Goal: Information Seeking & Learning: Compare options

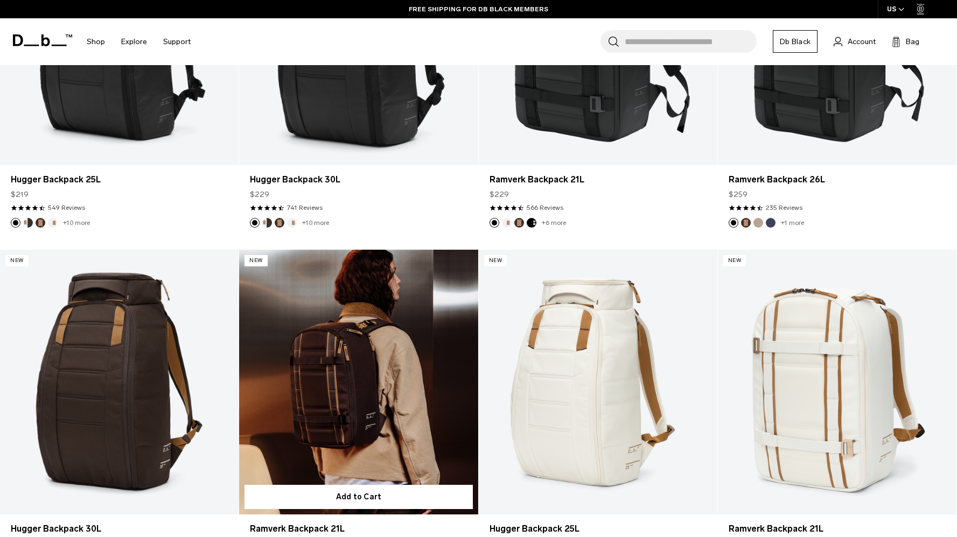
scroll to position [551, 0]
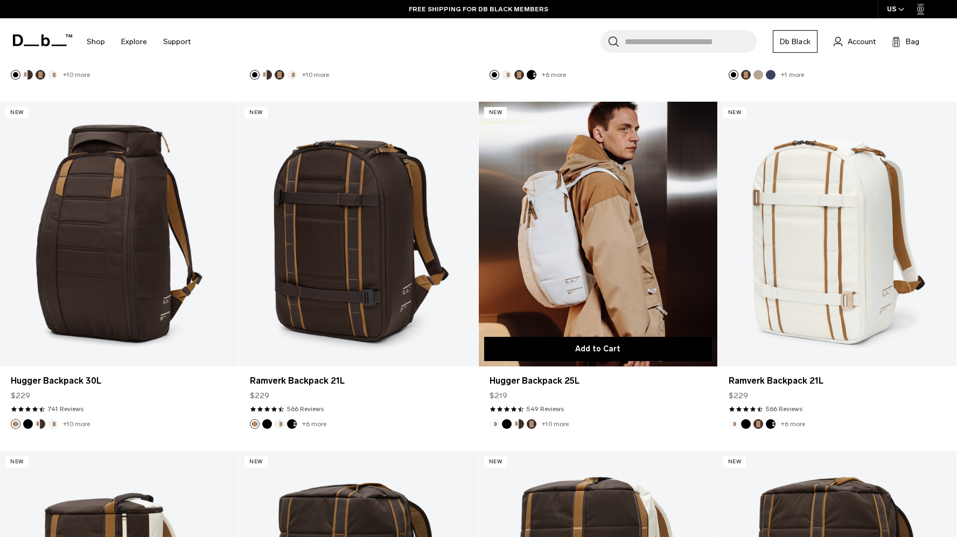
click at [575, 346] on button "Add to Cart" at bounding box center [598, 349] width 228 height 24
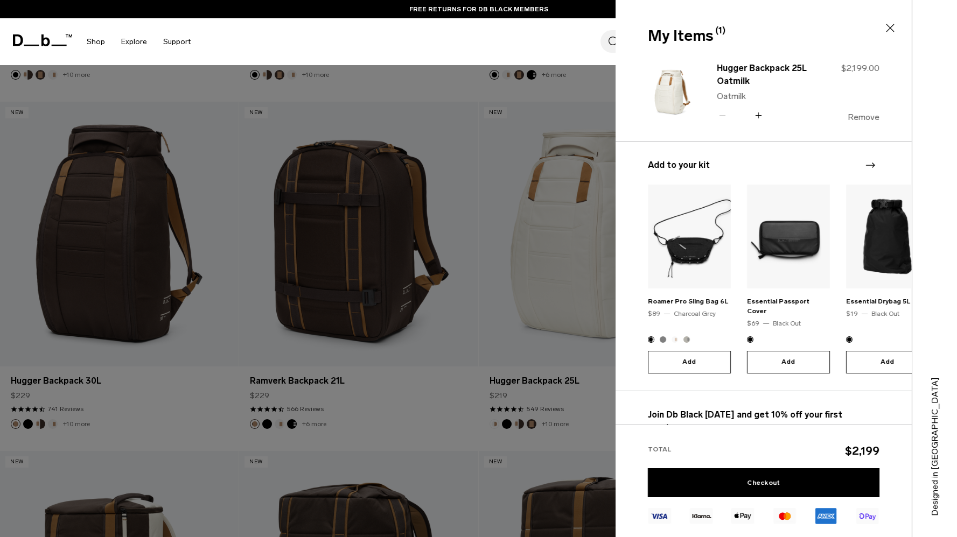
click at [871, 116] on button "Remove" at bounding box center [863, 118] width 32 height 10
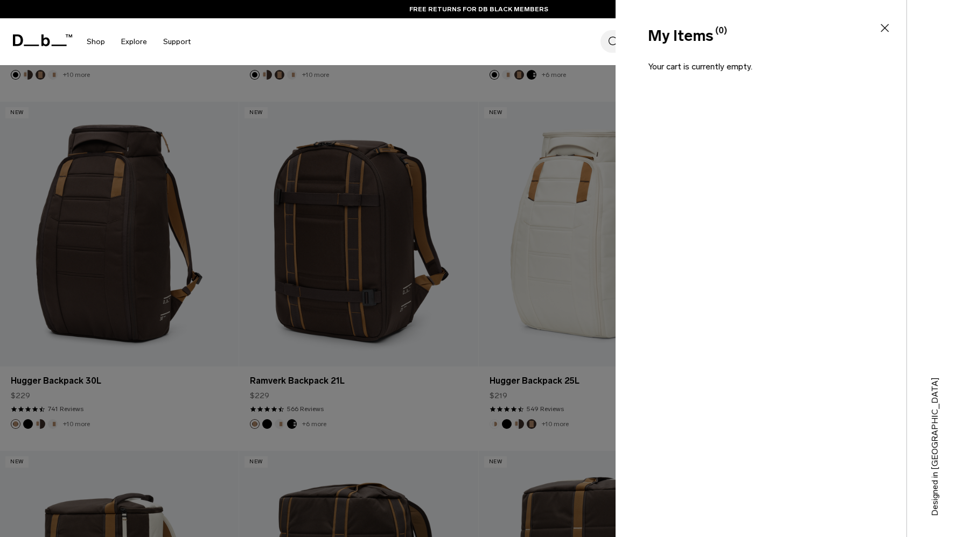
click at [887, 33] on icon at bounding box center [884, 28] width 13 height 13
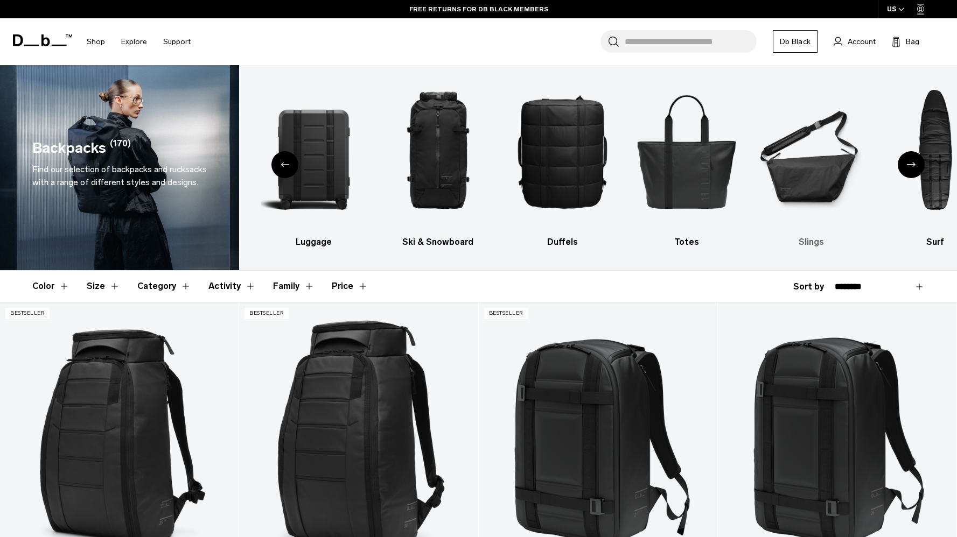
scroll to position [0, 0]
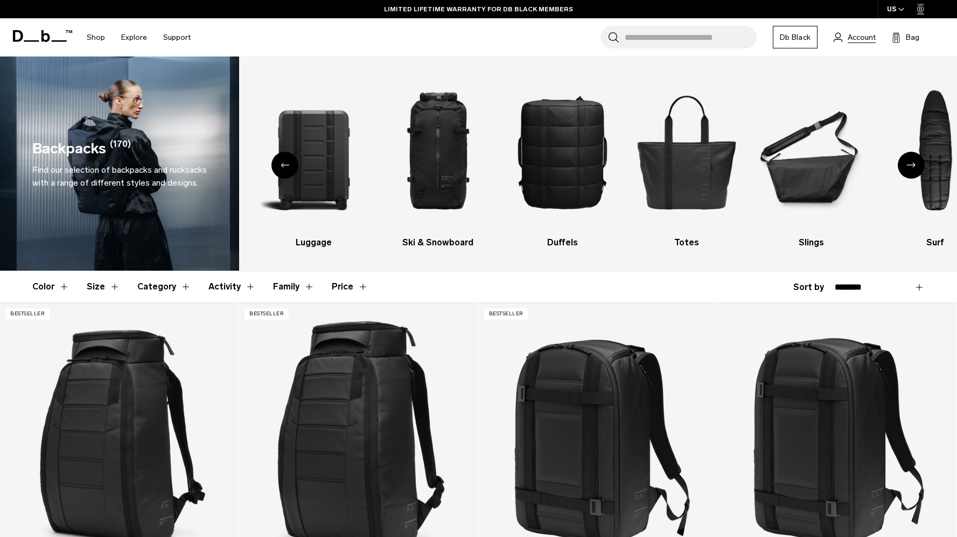
click at [860, 41] on span "Account" at bounding box center [861, 37] width 28 height 11
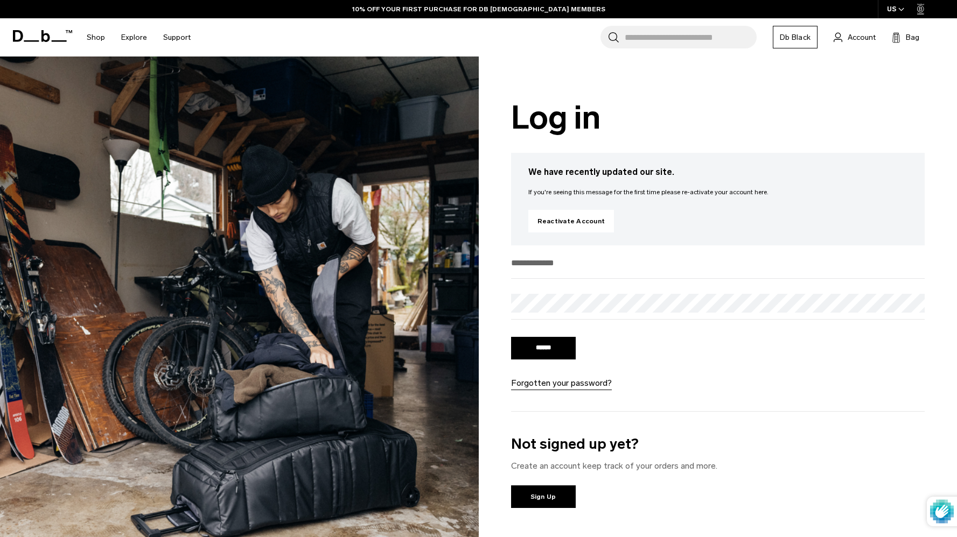
click at [587, 265] on input "email" at bounding box center [718, 263] width 414 height 18
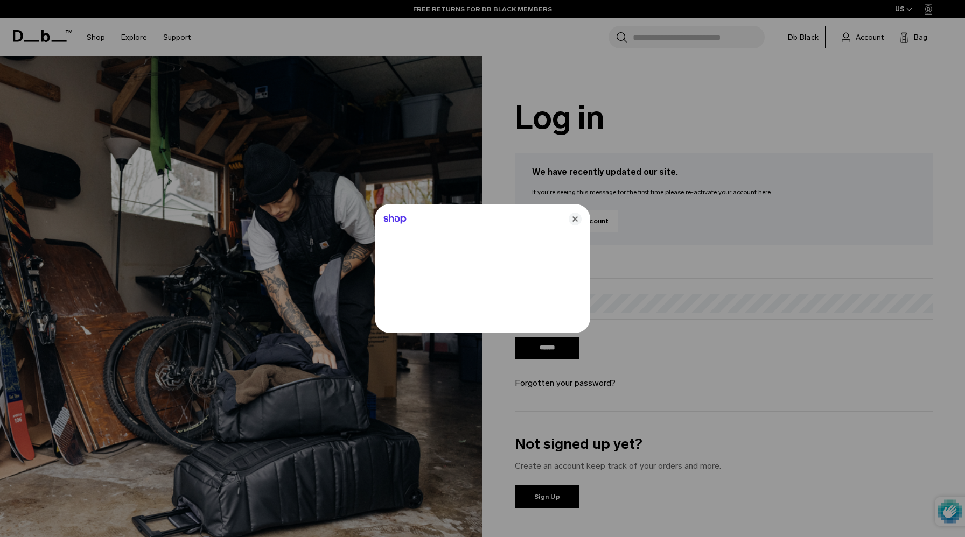
type input "**********"
click at [572, 220] on icon "Close" at bounding box center [574, 219] width 13 height 13
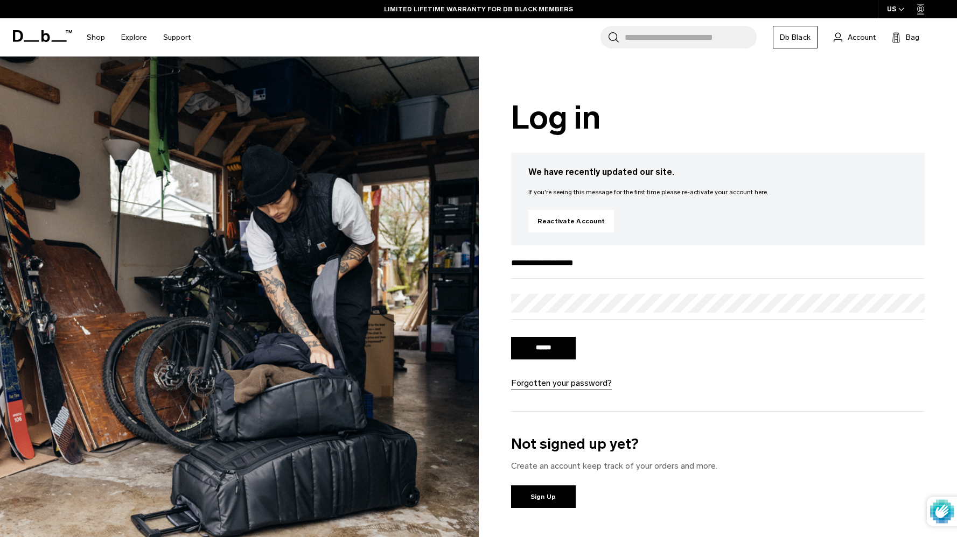
click at [511, 337] on input "******" at bounding box center [543, 348] width 65 height 23
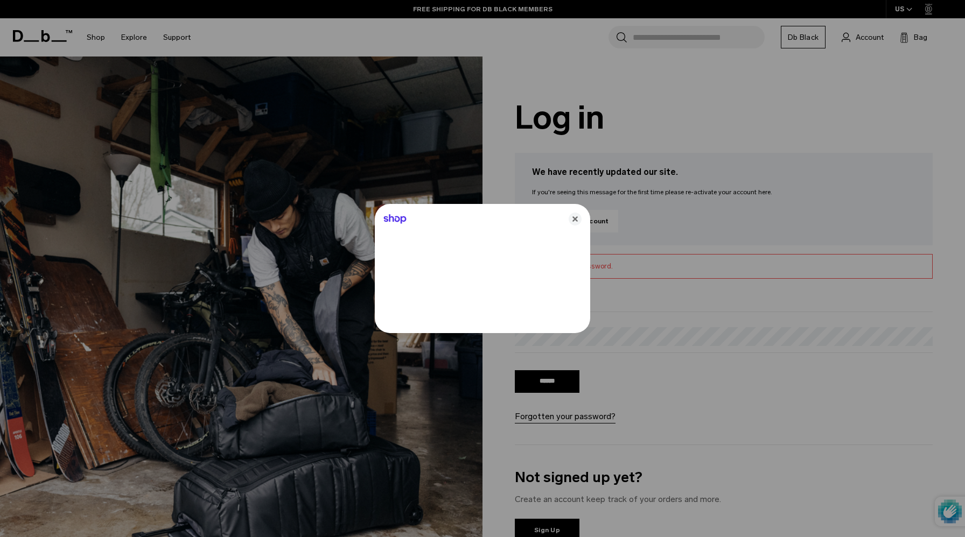
type input "**********"
click at [568, 221] on icon "Close" at bounding box center [574, 219] width 13 height 13
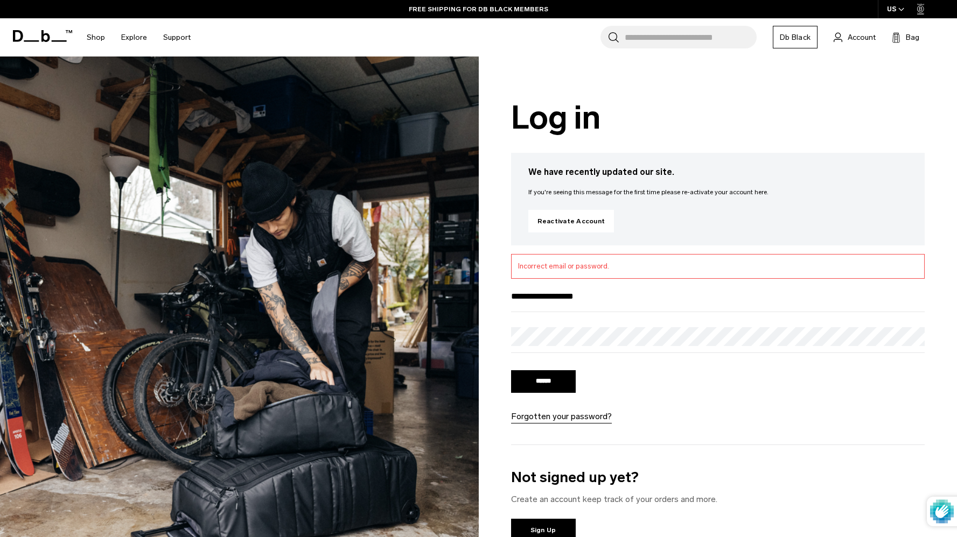
click at [511, 370] on input "******" at bounding box center [543, 381] width 65 height 23
click at [573, 222] on link "Reactivate Account" at bounding box center [571, 221] width 86 height 23
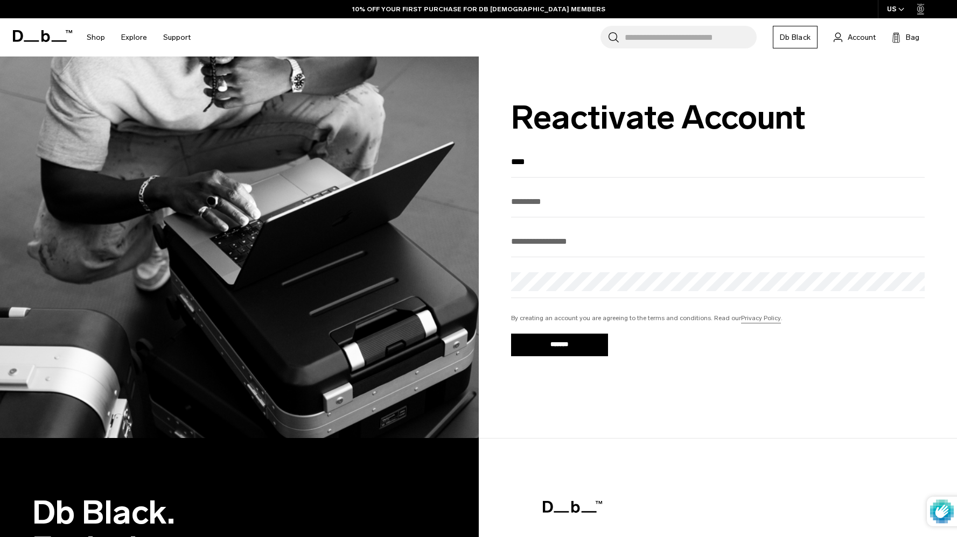
type input "****"
click at [555, 207] on input "text" at bounding box center [718, 202] width 414 height 18
type input "******"
click at [553, 246] on input "email" at bounding box center [718, 242] width 414 height 18
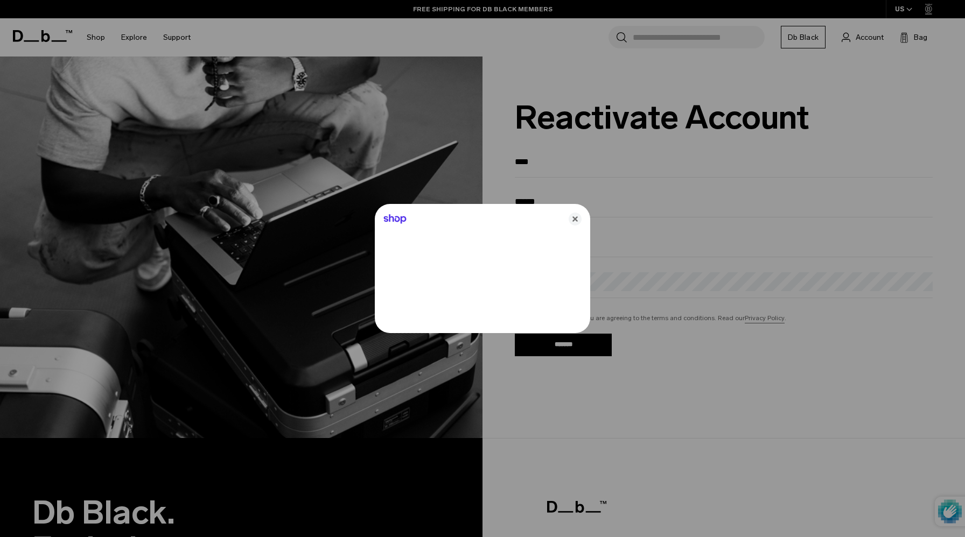
type input "**********"
click at [570, 219] on icon "Close" at bounding box center [574, 219] width 13 height 13
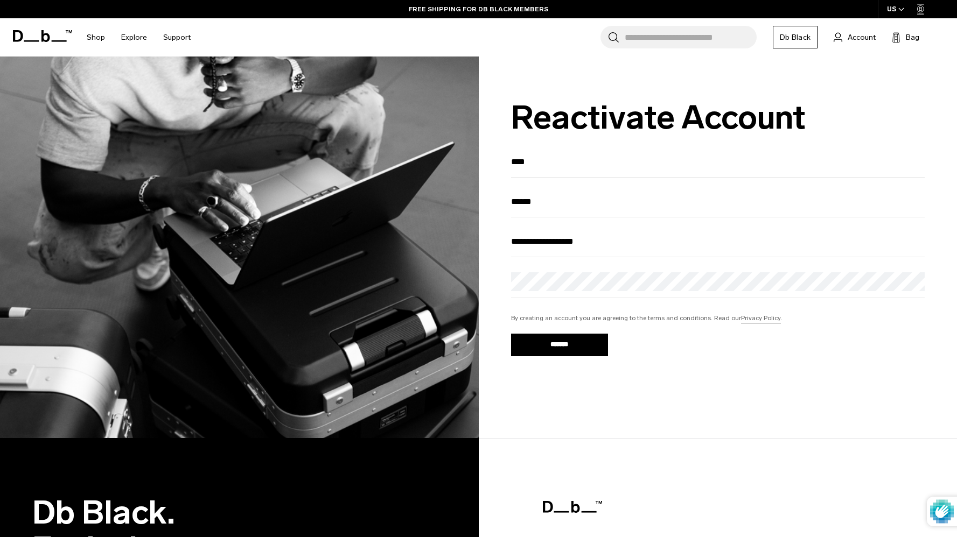
click at [511, 334] on input "*******" at bounding box center [559, 345] width 97 height 23
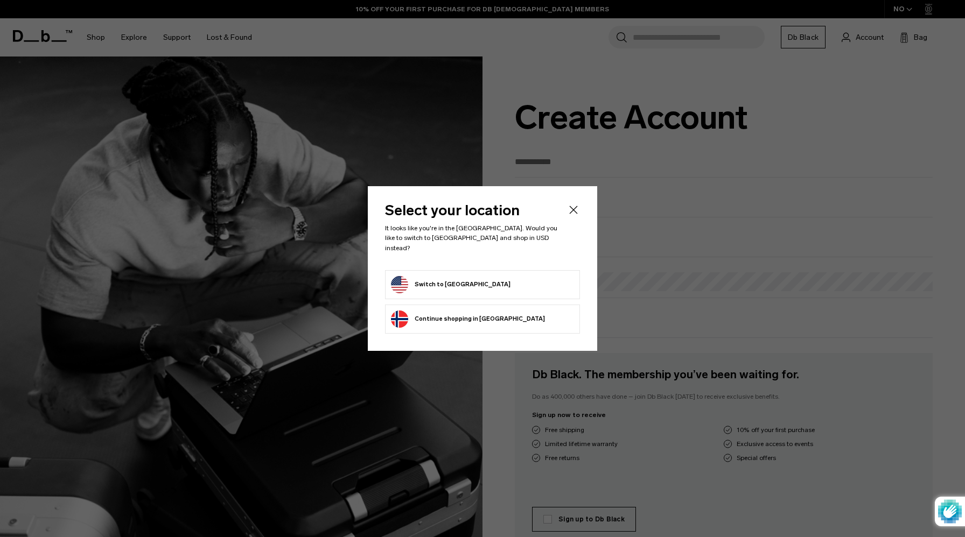
click at [466, 283] on button "Switch to United States" at bounding box center [451, 284] width 120 height 17
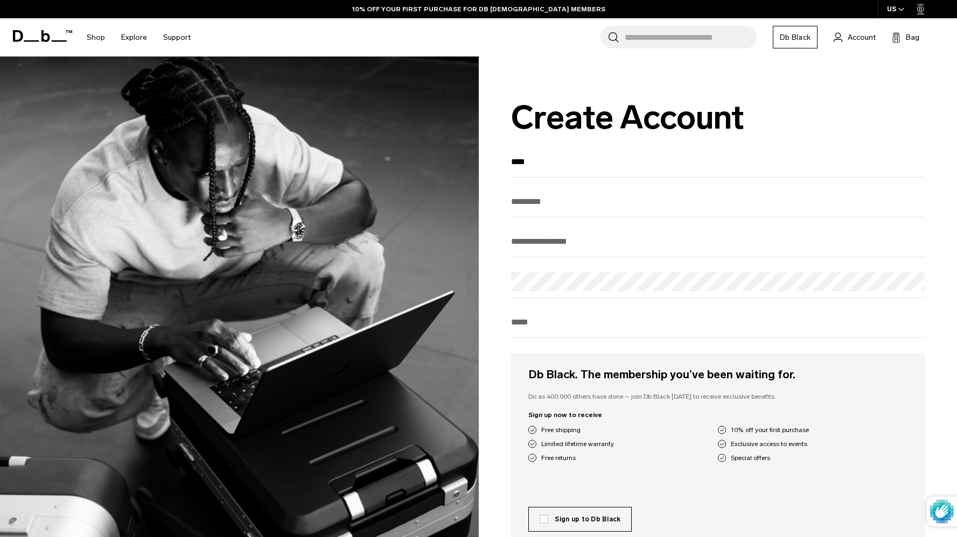
type input "****"
click at [560, 202] on input "text" at bounding box center [718, 202] width 414 height 18
type input "******"
click at [552, 245] on input "email" at bounding box center [718, 242] width 414 height 18
type input "*"
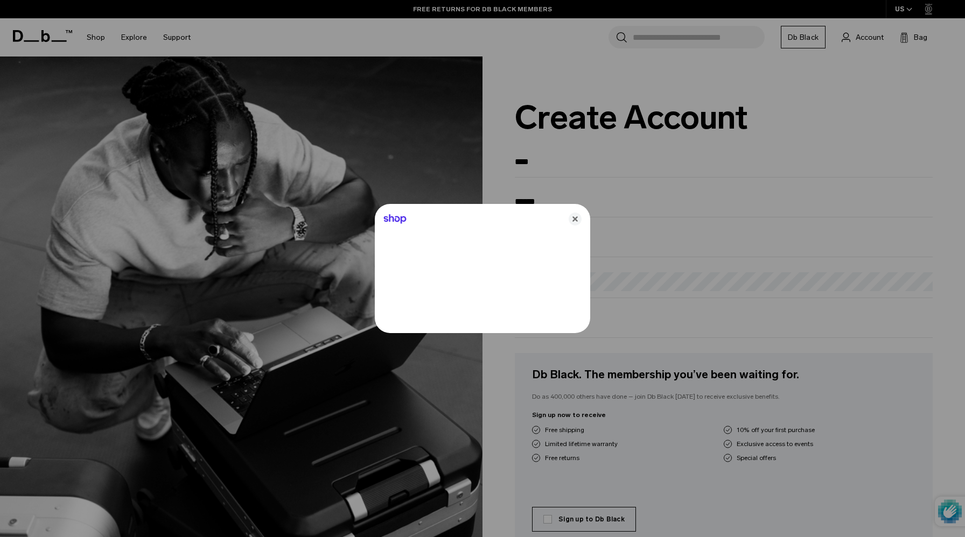
type input "**********"
click at [578, 223] on icon "Close" at bounding box center [574, 219] width 13 height 13
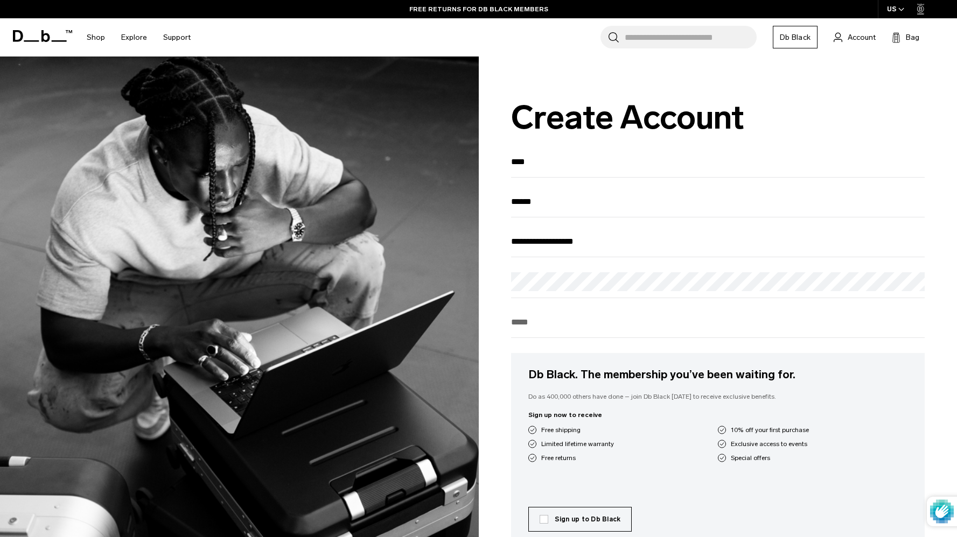
click at [535, 317] on input "tel" at bounding box center [718, 322] width 414 height 18
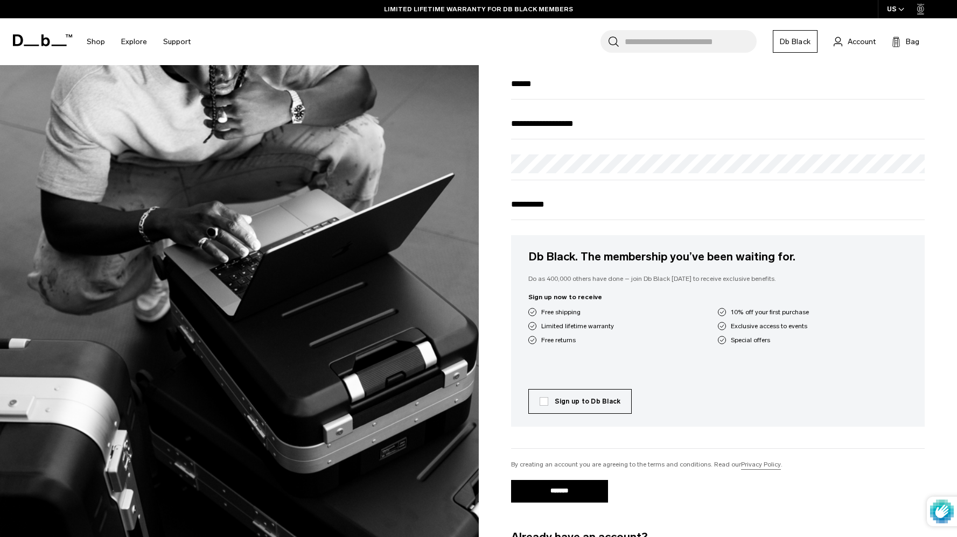
scroll to position [121, 0]
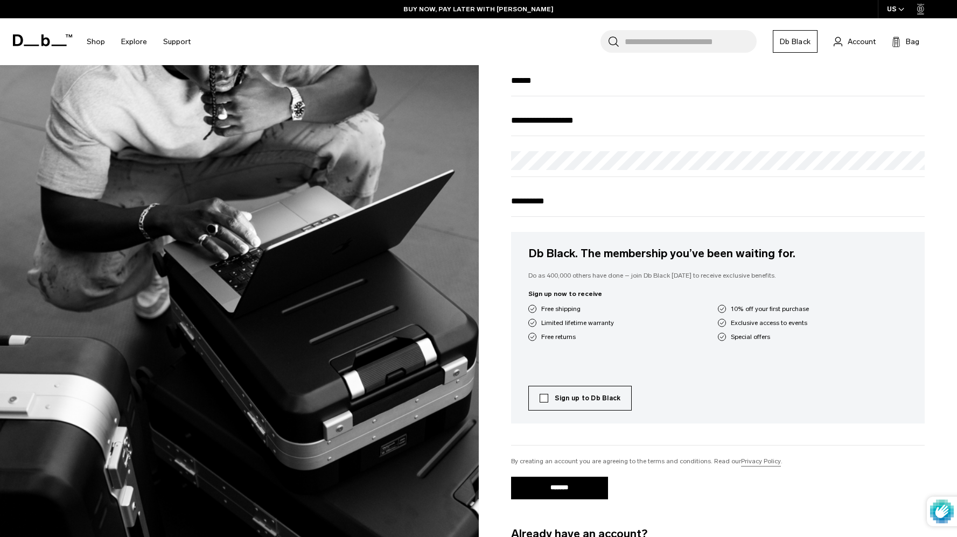
type input "**********"
click at [545, 403] on label "Sign up to Db Black" at bounding box center [579, 399] width 81 height 10
click at [543, 401] on label "Sign up to Db Black" at bounding box center [579, 399] width 81 height 10
click at [551, 486] on input "*******" at bounding box center [559, 488] width 97 height 23
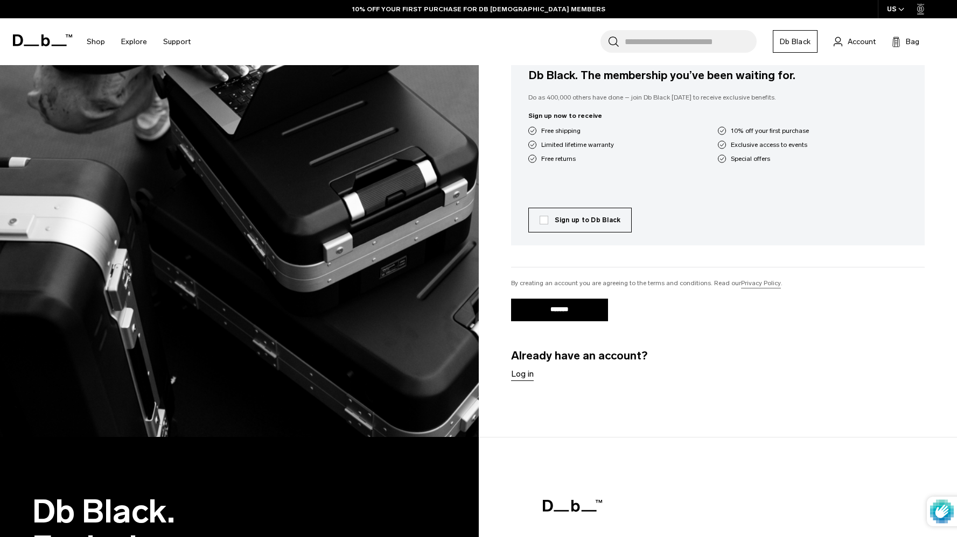
scroll to position [317, 0]
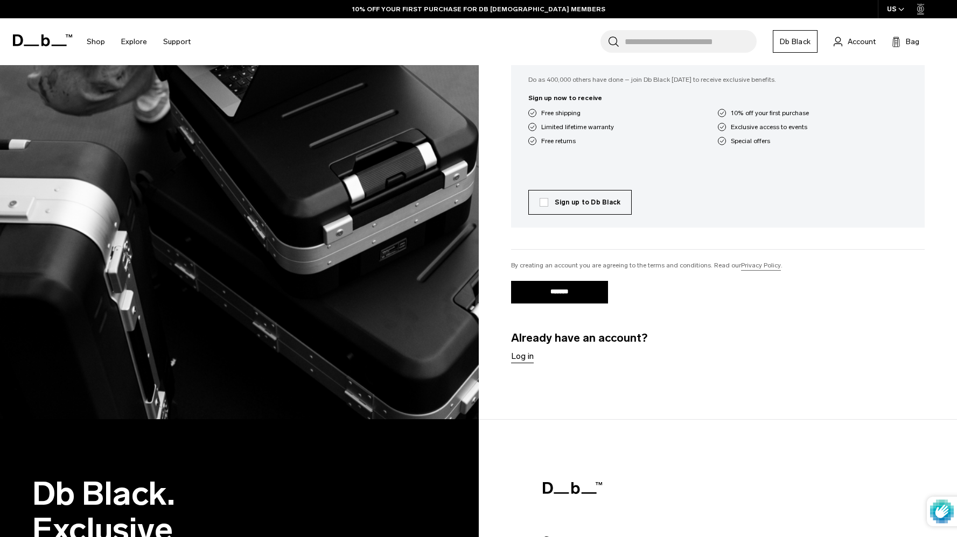
click at [526, 359] on link "Log in" at bounding box center [522, 356] width 23 height 13
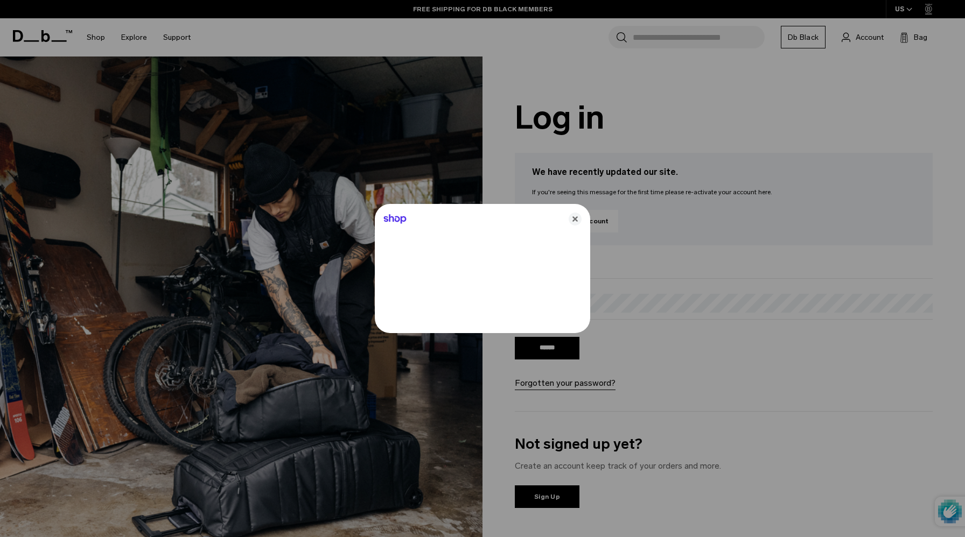
type input "**********"
click at [574, 223] on icon "Close" at bounding box center [574, 219] width 13 height 13
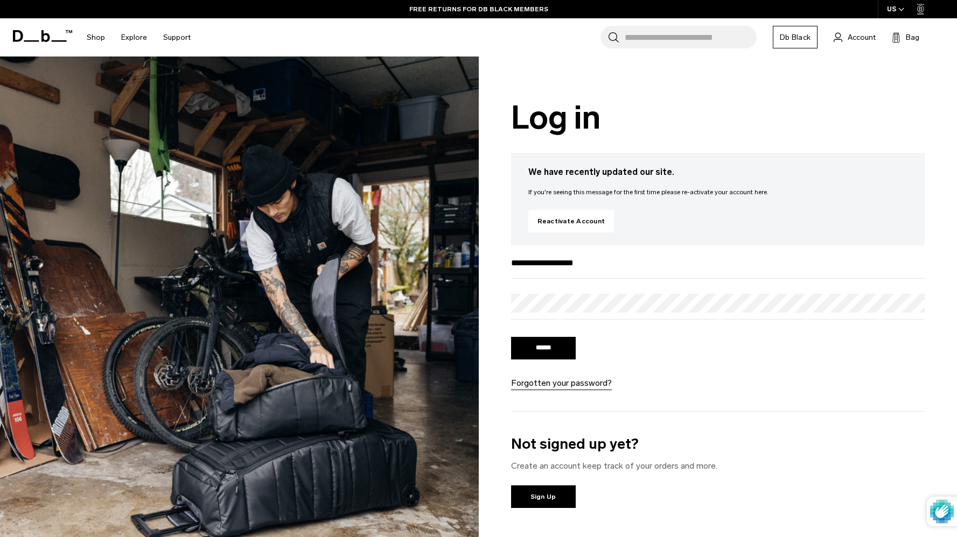
click at [511, 337] on input "******" at bounding box center [543, 348] width 65 height 23
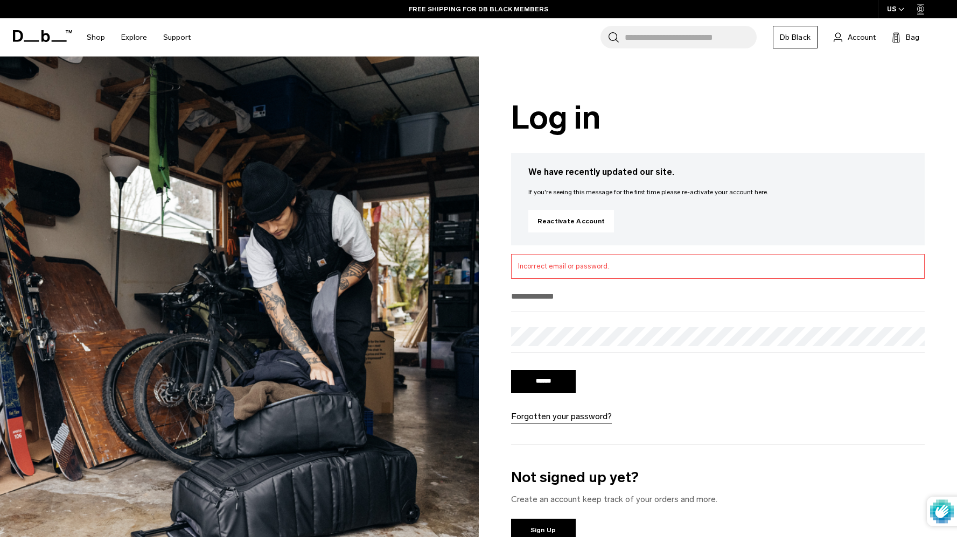
scroll to position [37, 0]
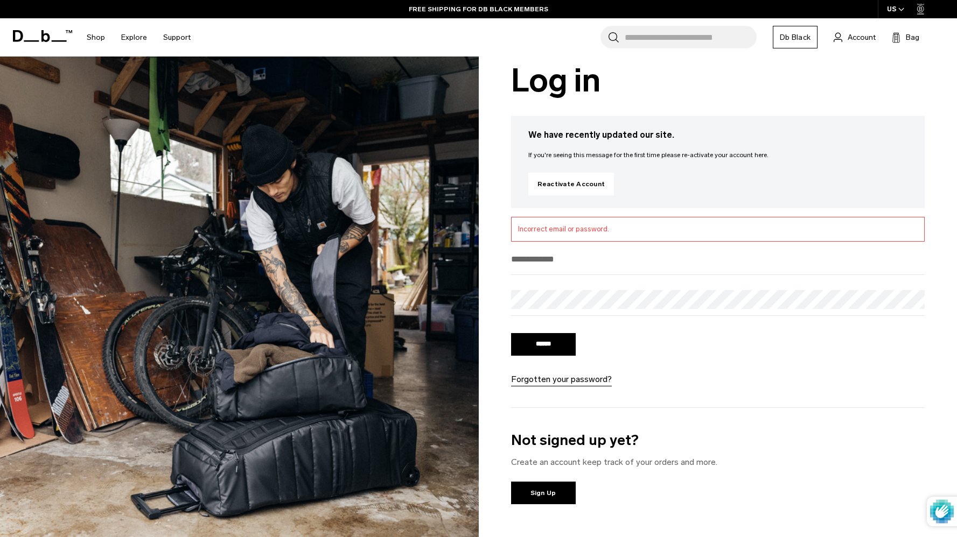
click at [573, 382] on link "Forgotten your password?" at bounding box center [561, 379] width 101 height 13
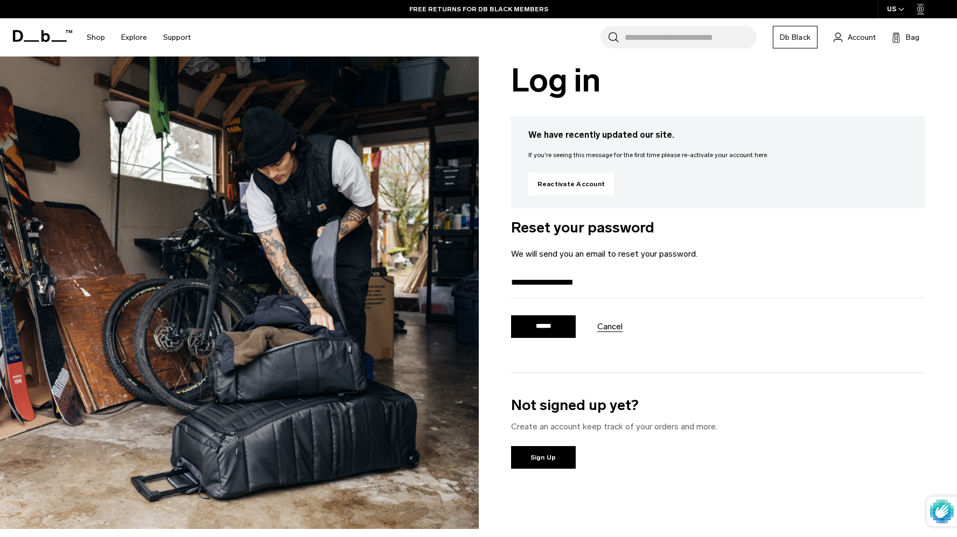
type input "**********"
click at [552, 320] on input "******" at bounding box center [543, 326] width 65 height 23
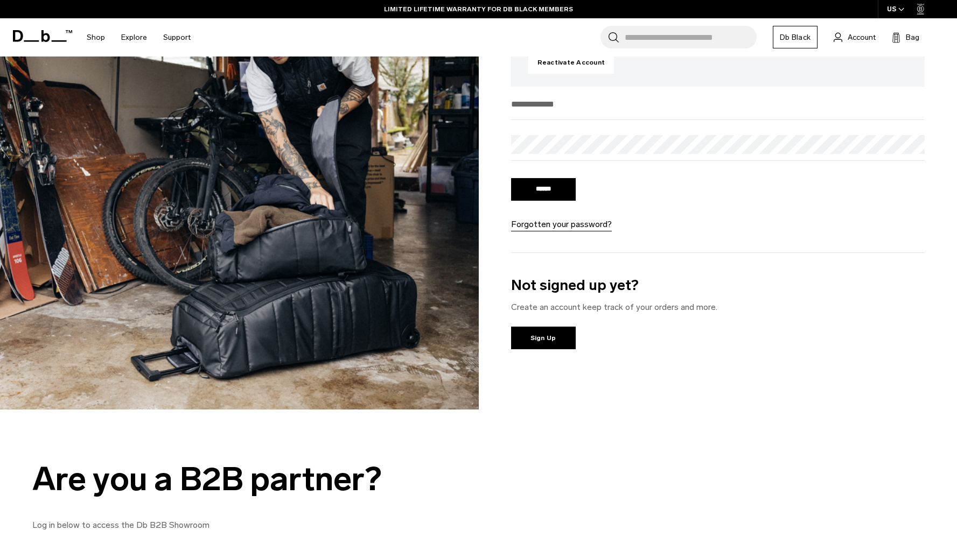
scroll to position [159, 0]
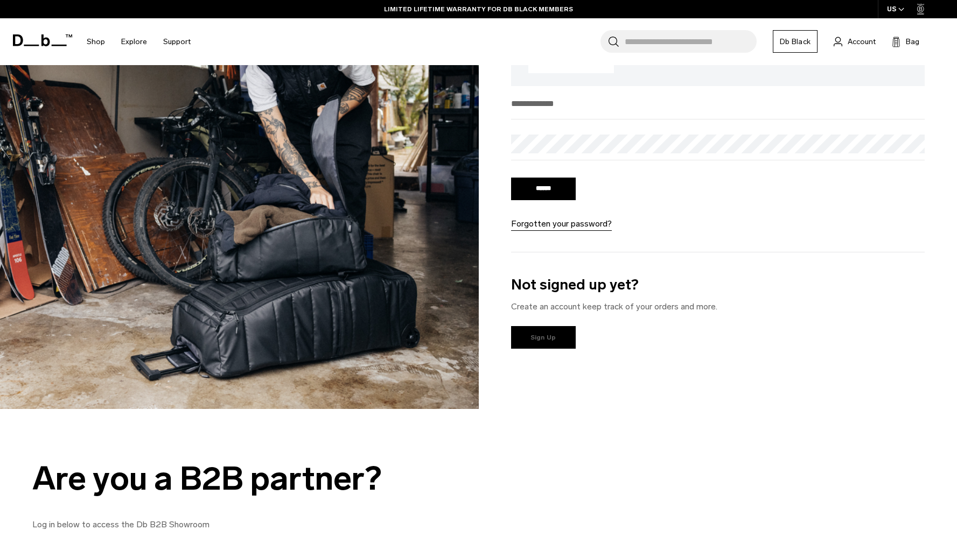
click at [561, 341] on link "Sign Up" at bounding box center [543, 337] width 65 height 23
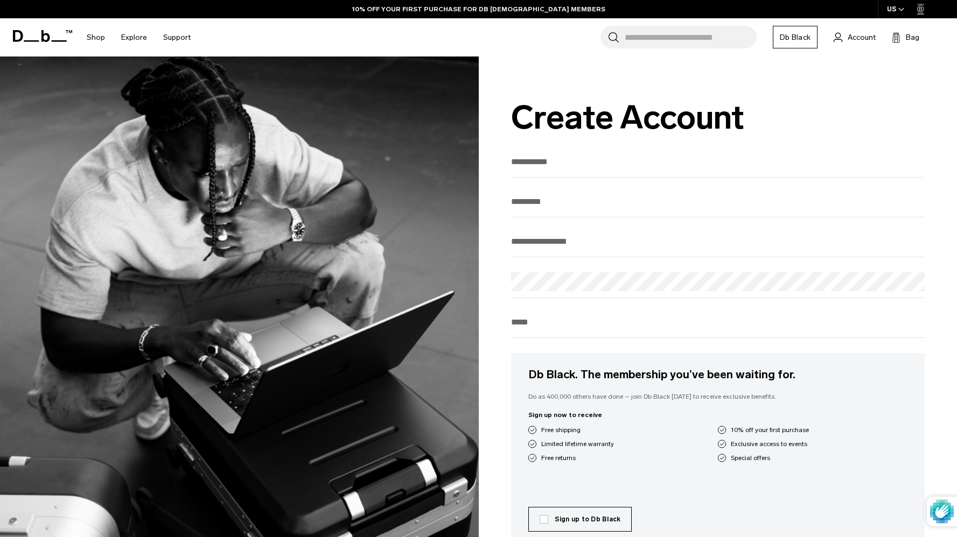
click at [547, 187] on div "Db Black. The membership you’ve been waiting for. Do as 400,000 others have don…" at bounding box center [718, 417] width 414 height 528
click at [549, 171] on input "text" at bounding box center [718, 162] width 414 height 18
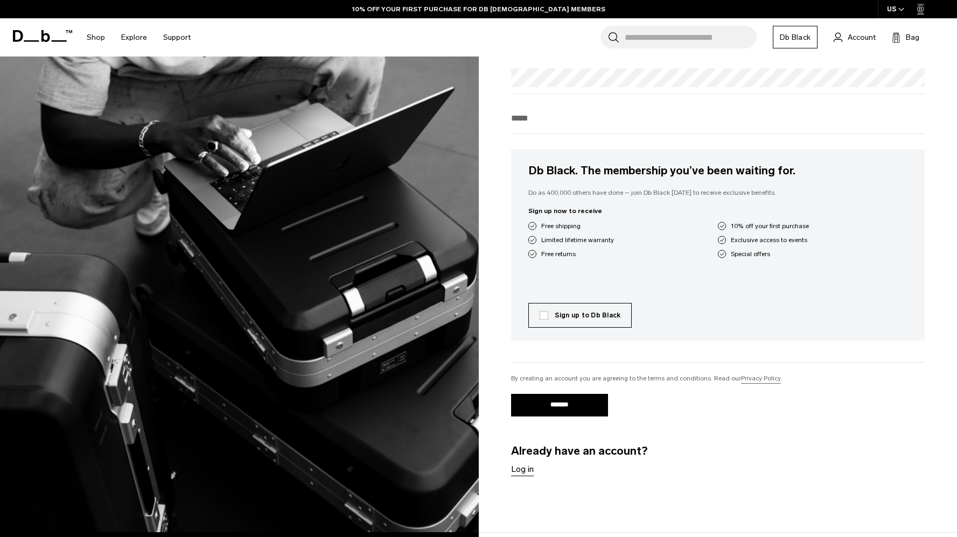
scroll to position [301, 0]
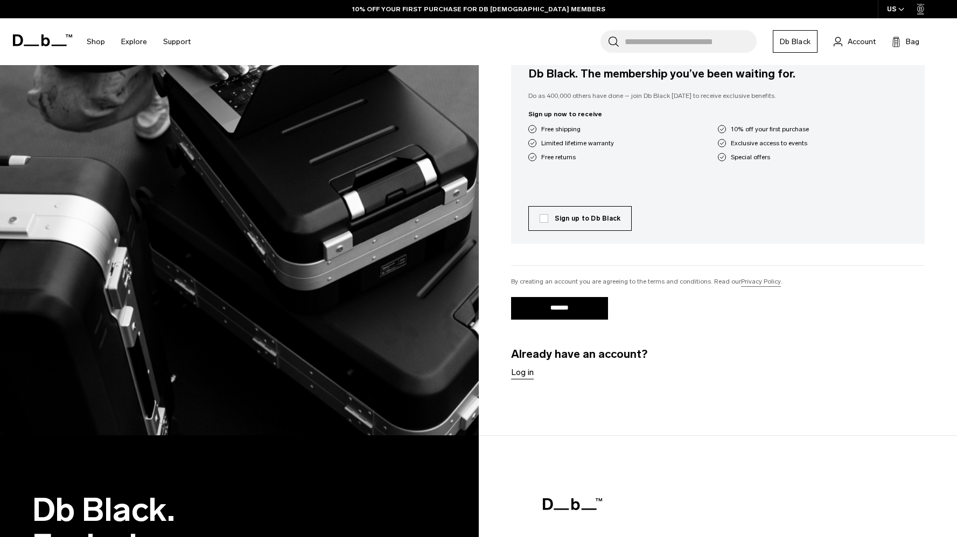
click at [518, 379] on link "Log in" at bounding box center [522, 372] width 23 height 13
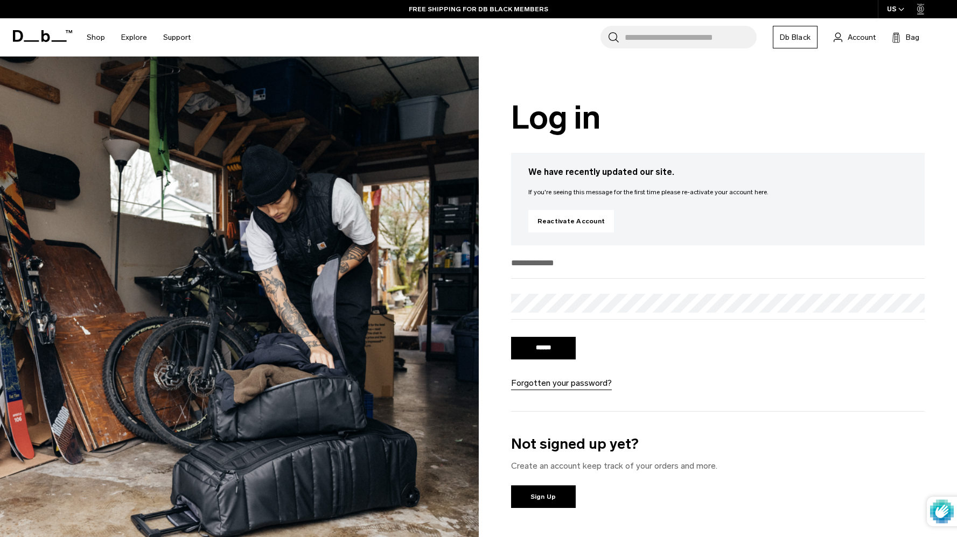
click at [555, 269] on input "email" at bounding box center [718, 263] width 414 height 18
click at [552, 275] on div at bounding box center [718, 266] width 414 height 25
click at [551, 261] on input "email" at bounding box center [718, 263] width 414 height 18
click at [572, 215] on link "Reactivate Account" at bounding box center [571, 221] width 86 height 23
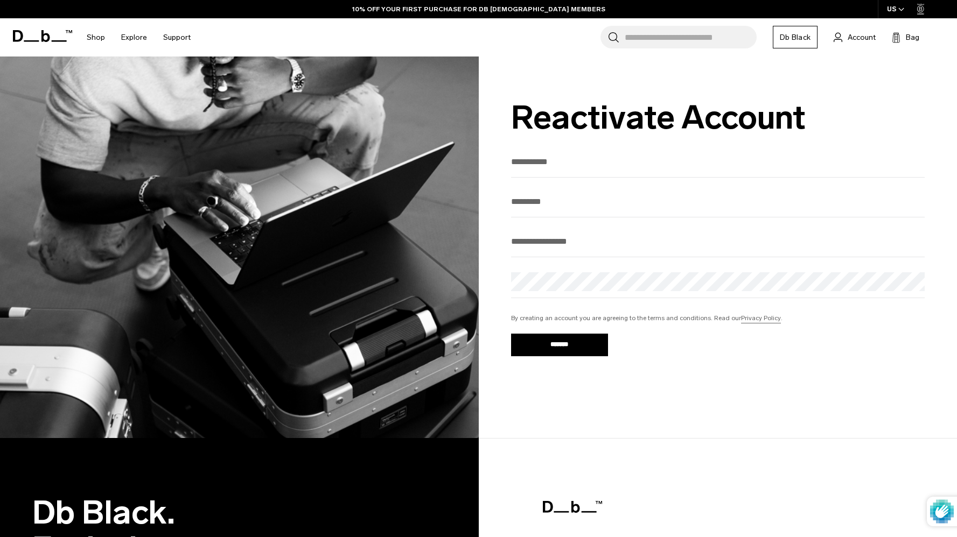
click at [601, 168] on input "text" at bounding box center [718, 162] width 414 height 18
type input "*"
type input "****"
click at [577, 200] on input "text" at bounding box center [718, 202] width 414 height 18
type input "******"
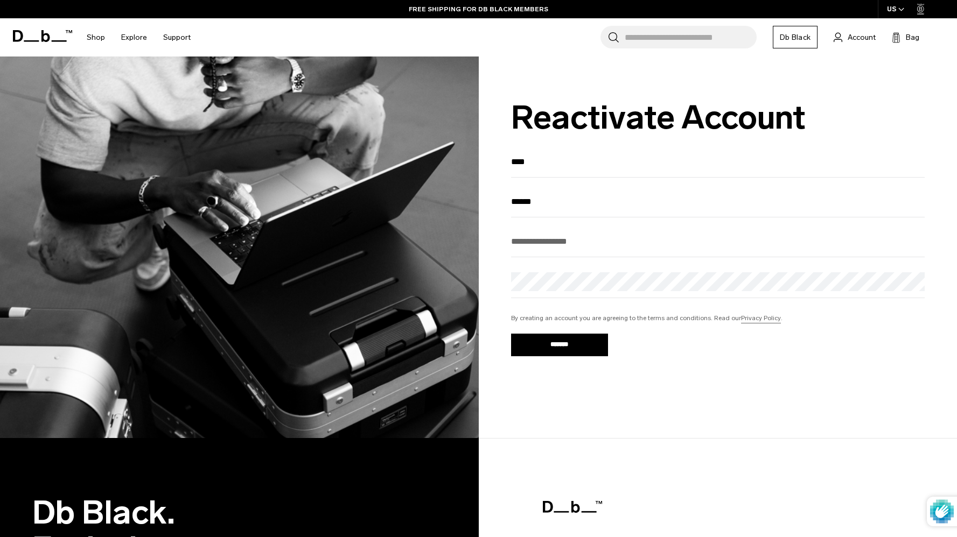
click at [555, 243] on input "email" at bounding box center [718, 242] width 414 height 18
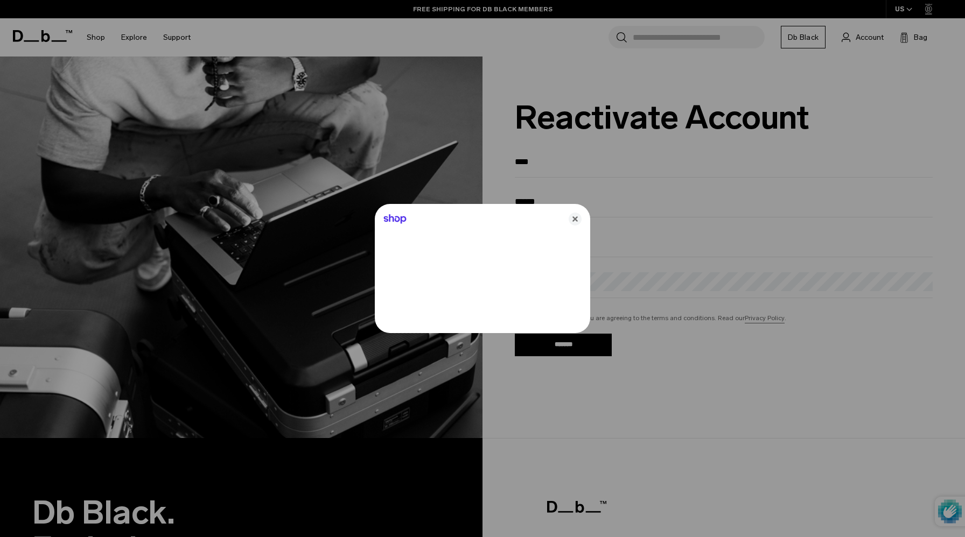
type input "**********"
click at [570, 223] on icon "Close" at bounding box center [574, 219] width 13 height 13
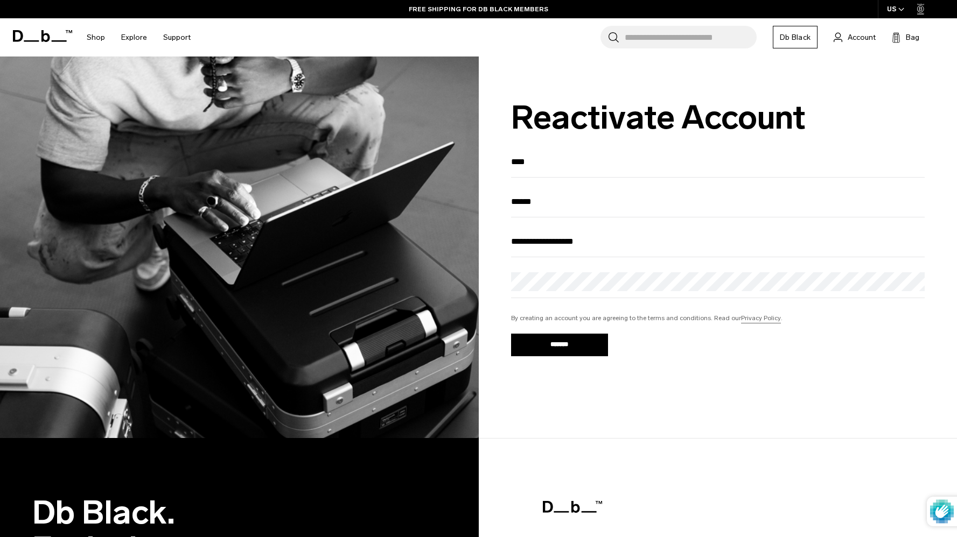
click at [511, 334] on input "*******" at bounding box center [559, 345] width 97 height 23
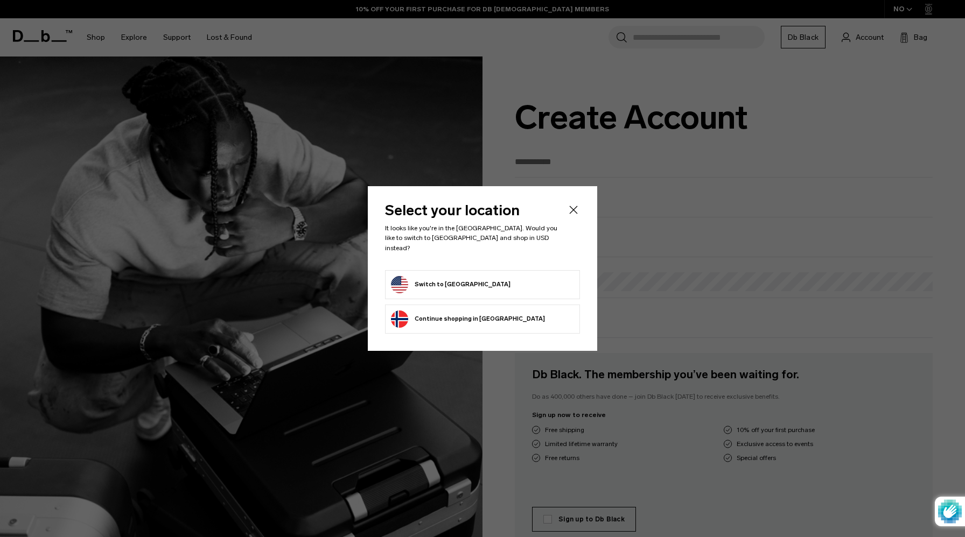
click at [457, 282] on button "Switch to [GEOGRAPHIC_DATA]" at bounding box center [451, 284] width 120 height 17
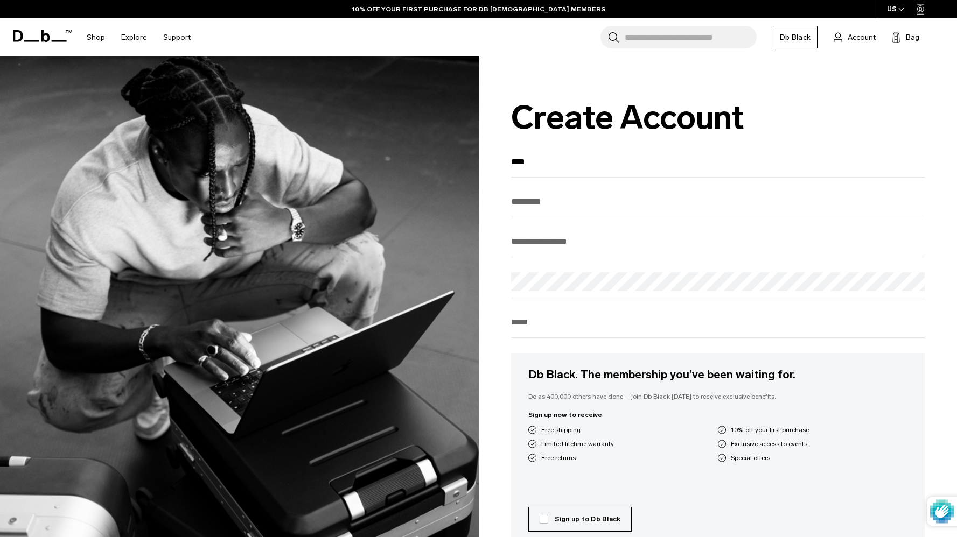
type input "****"
click at [555, 203] on input "text" at bounding box center [718, 202] width 414 height 18
type input "******"
click at [545, 244] on input "email" at bounding box center [718, 242] width 414 height 18
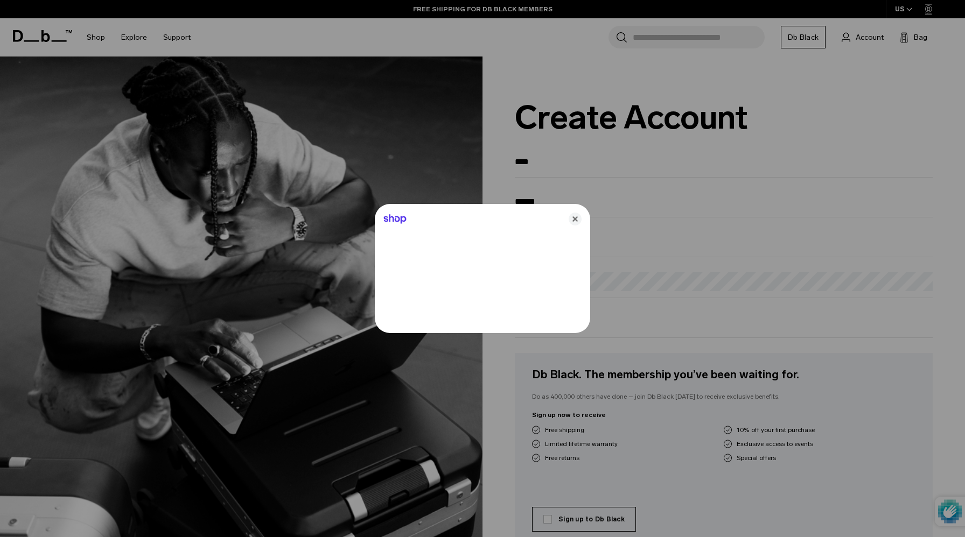
type input "**********"
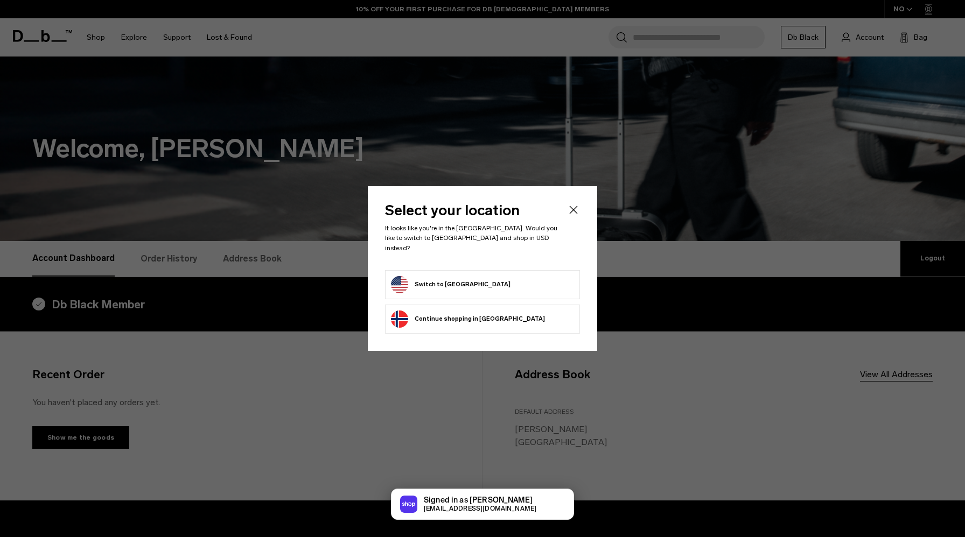
click at [465, 281] on button "Switch to United States" at bounding box center [451, 284] width 120 height 17
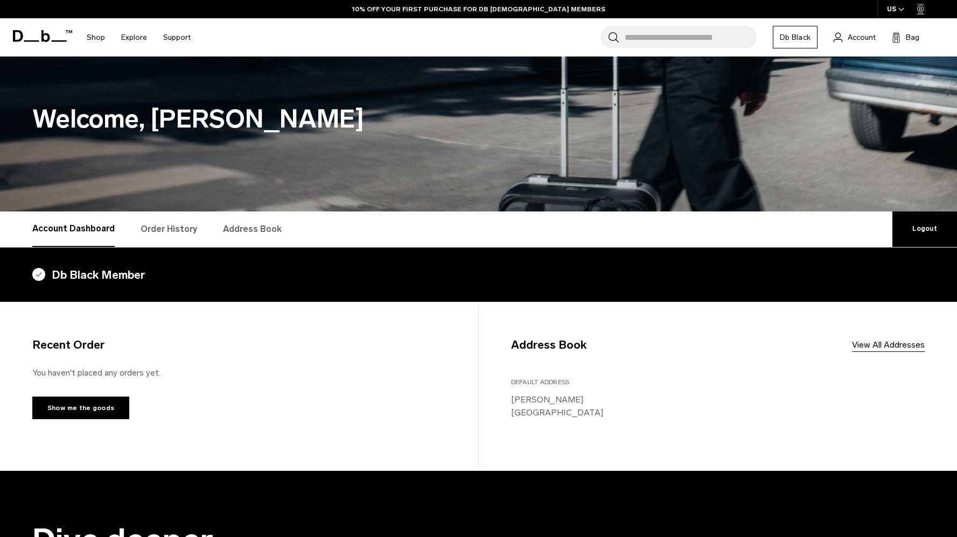
click at [153, 231] on link "Order History" at bounding box center [169, 230] width 57 height 36
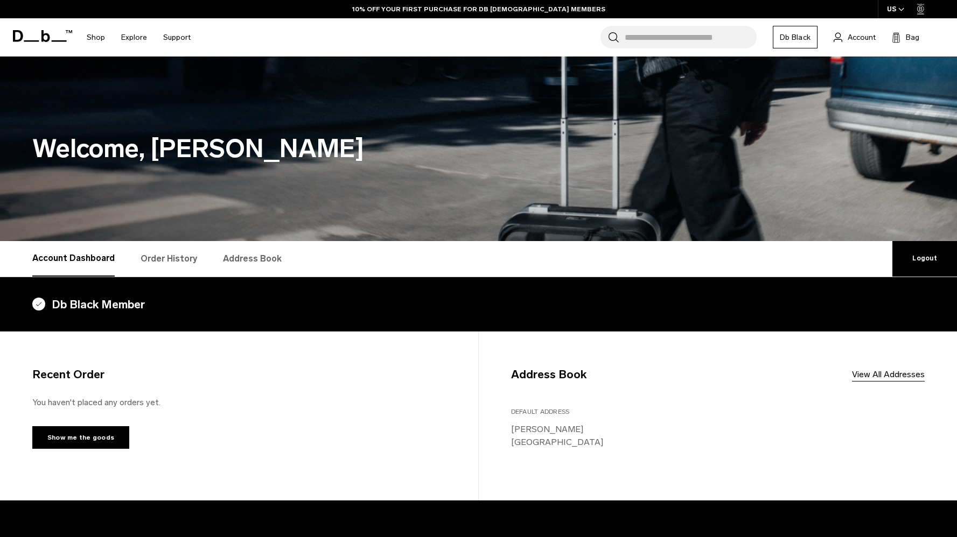
click at [441, 7] on link "10% OFF YOUR FIRST PURCHASE FOR DB [DEMOGRAPHIC_DATA] MEMBERS" at bounding box center [478, 9] width 253 height 10
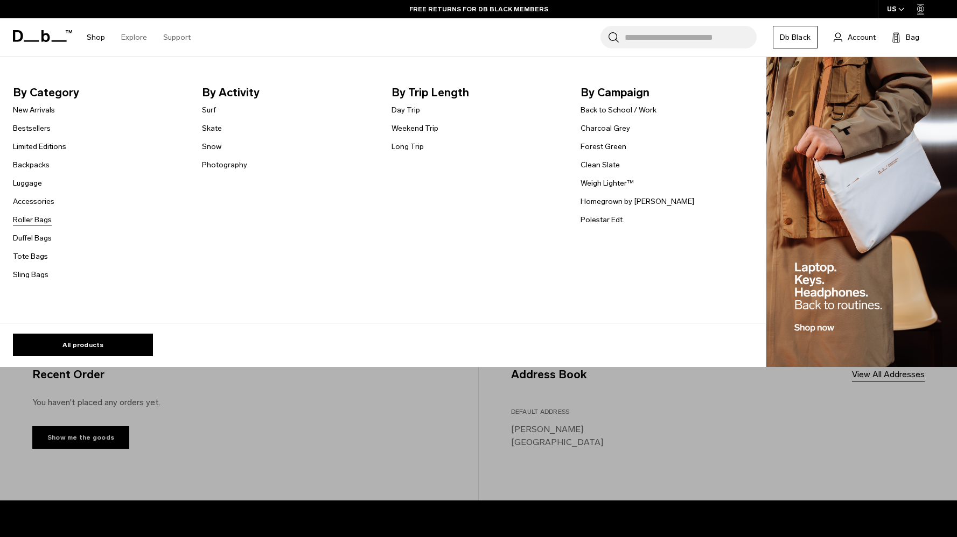
click at [42, 220] on link "Roller Bags" at bounding box center [32, 219] width 39 height 11
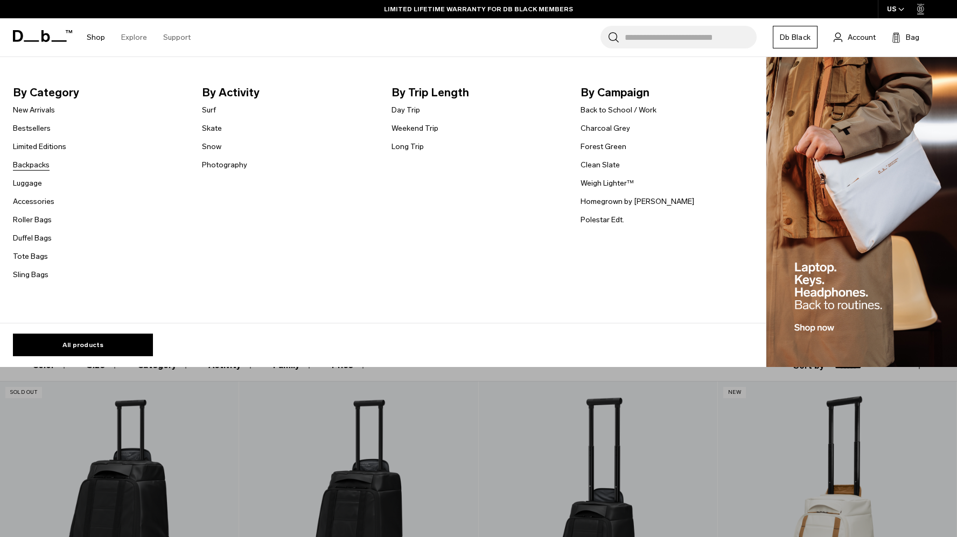
click at [33, 164] on link "Backpacks" at bounding box center [31, 164] width 37 height 11
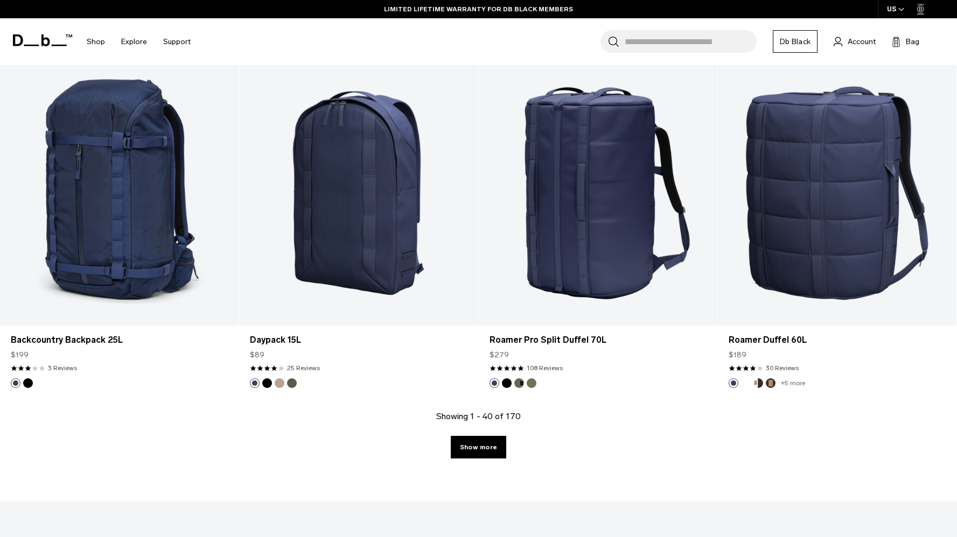
scroll to position [3396, 0]
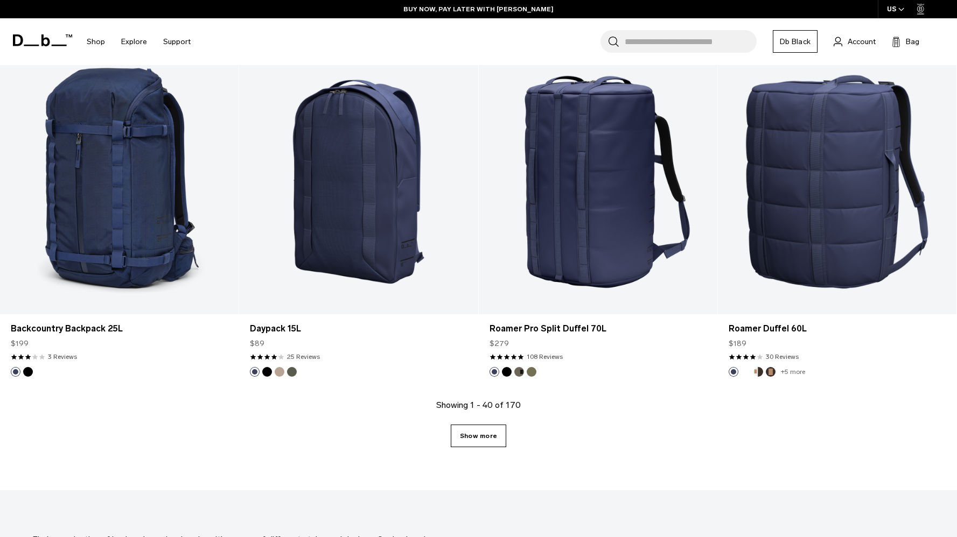
click at [472, 436] on link "Show more" at bounding box center [478, 436] width 55 height 23
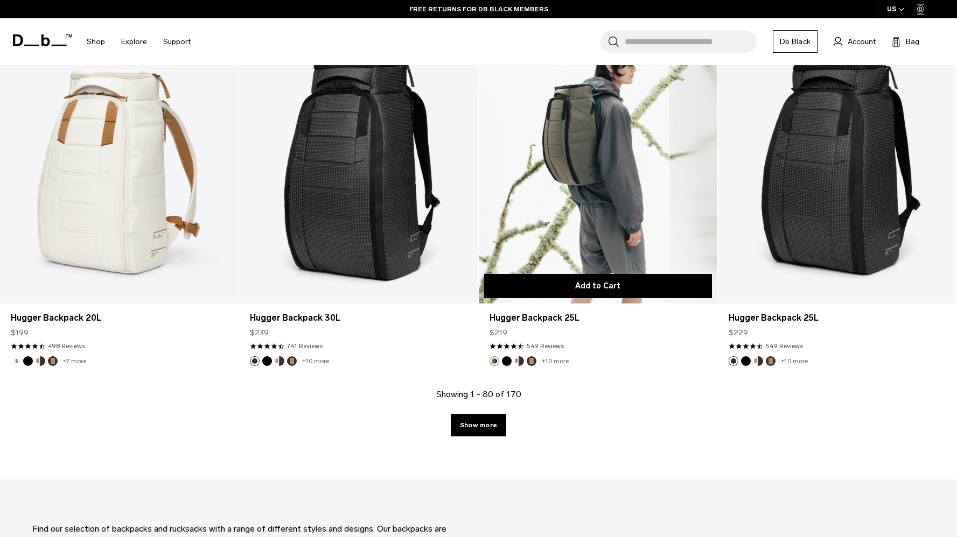
scroll to position [6917, 0]
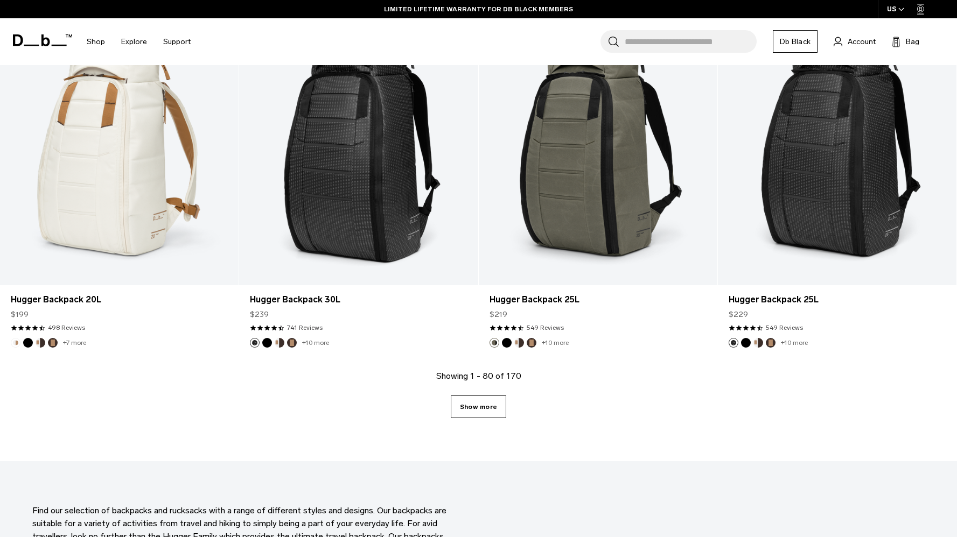
click at [498, 408] on link "Show more" at bounding box center [478, 407] width 55 height 23
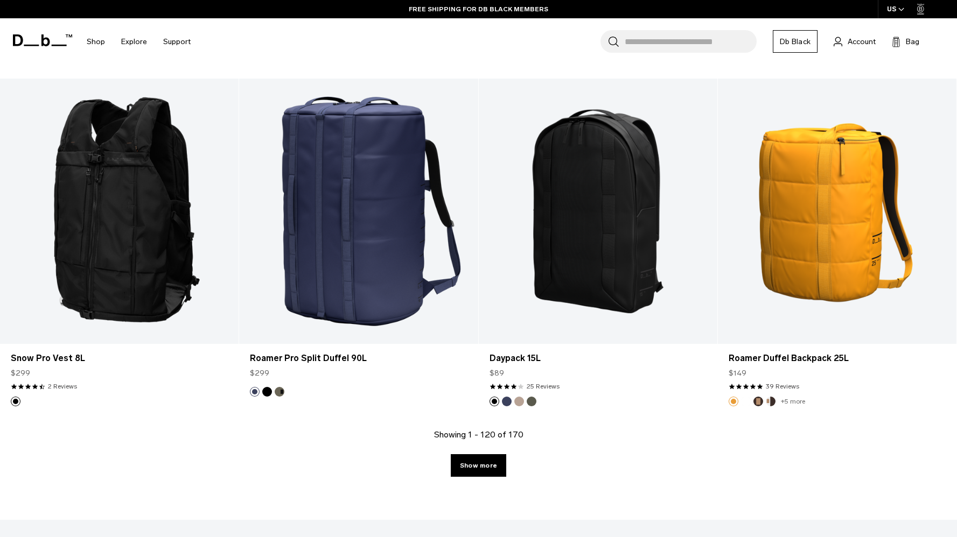
scroll to position [10373, 0]
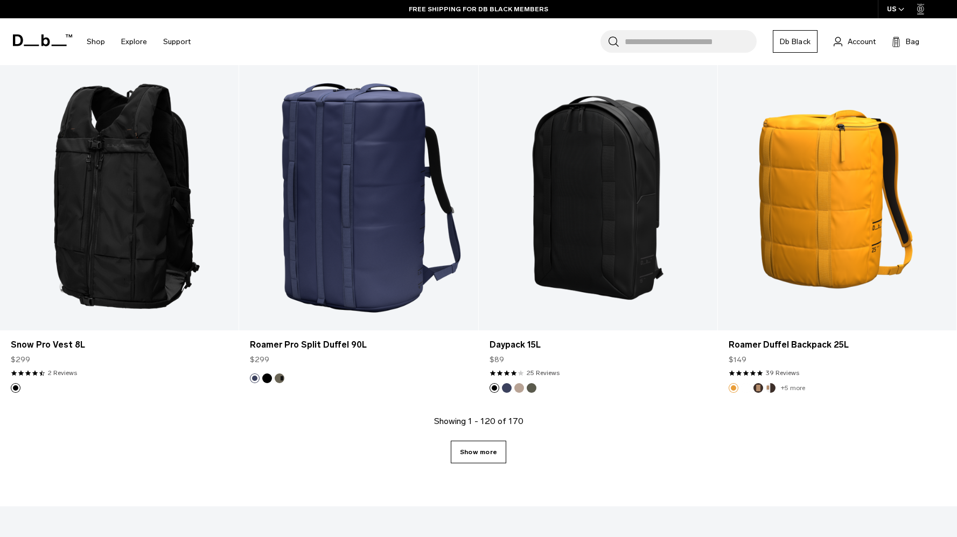
click at [472, 454] on link "Show more" at bounding box center [478, 452] width 55 height 23
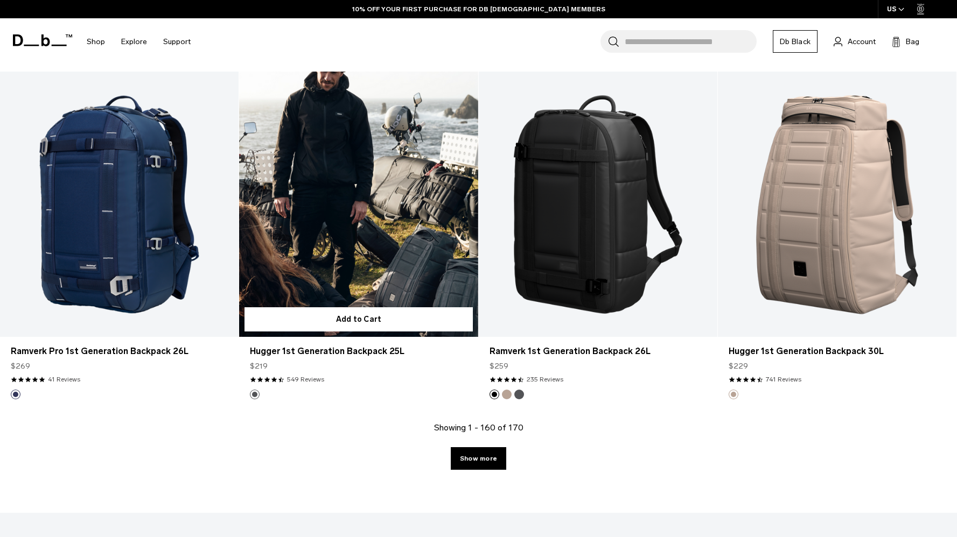
scroll to position [13881, 0]
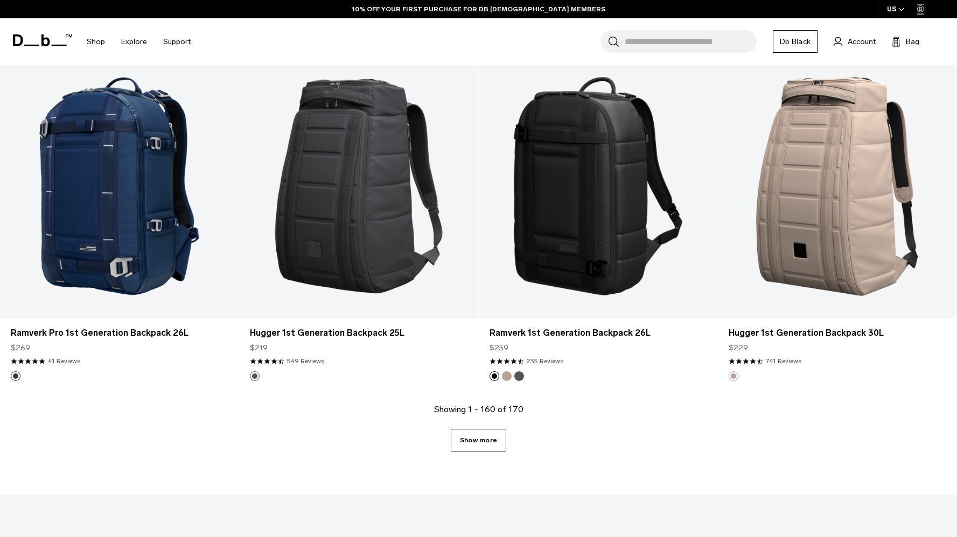
click at [489, 438] on link "Show more" at bounding box center [478, 440] width 55 height 23
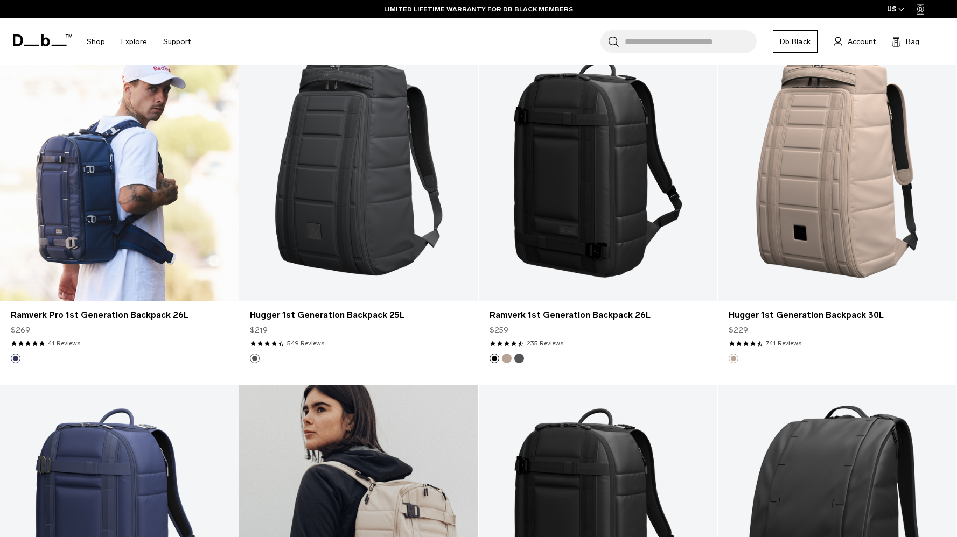
scroll to position [13891, 0]
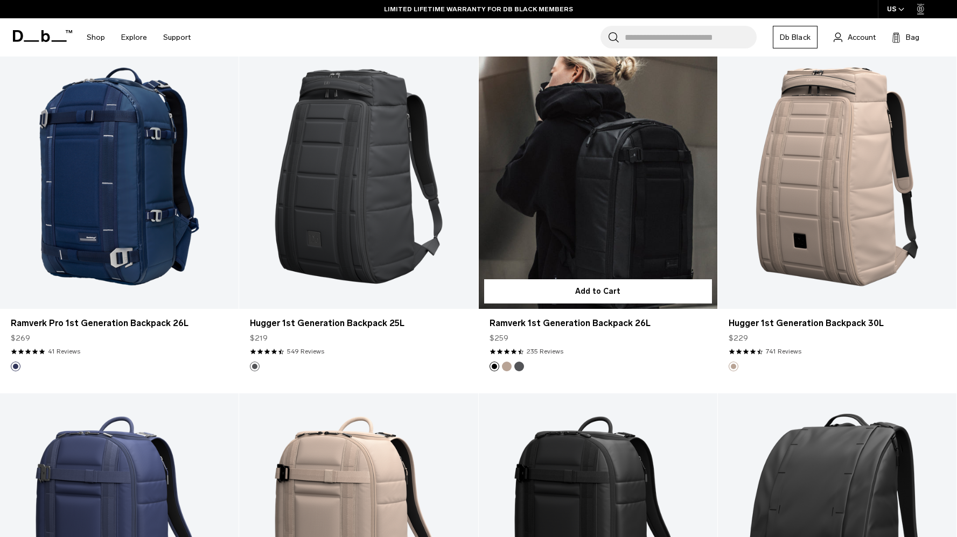
click at [506, 364] on button "Fogbow Beige" at bounding box center [507, 367] width 10 height 10
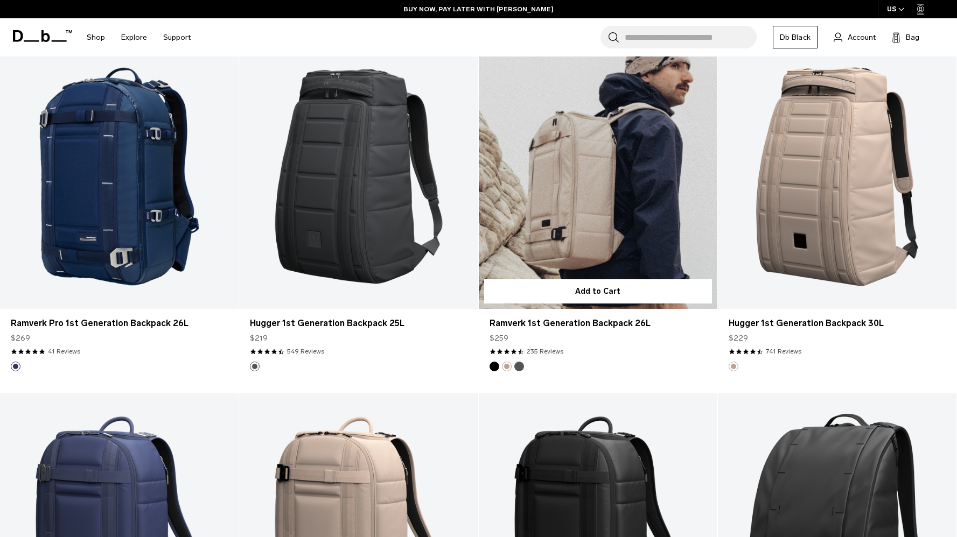
click at [517, 366] on button "Gneiss" at bounding box center [519, 367] width 10 height 10
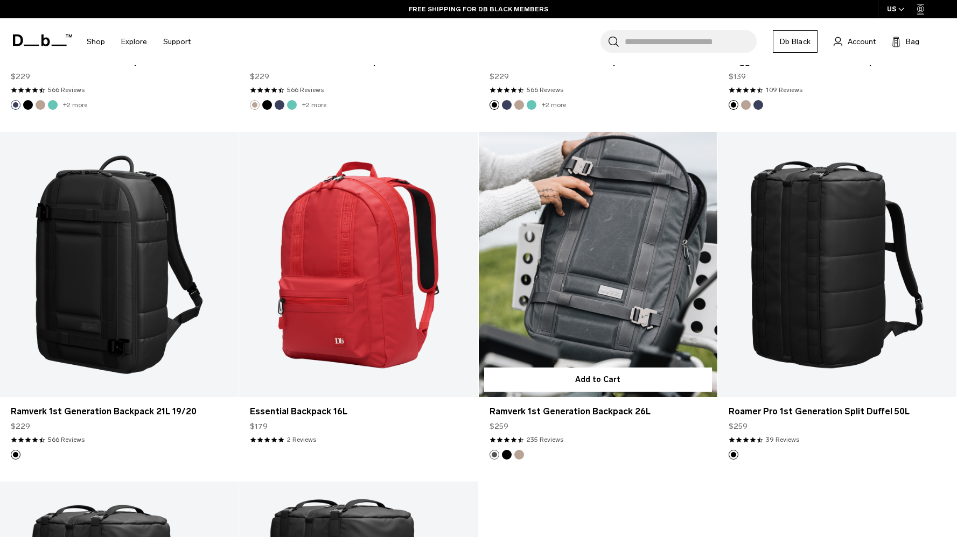
scroll to position [14466, 0]
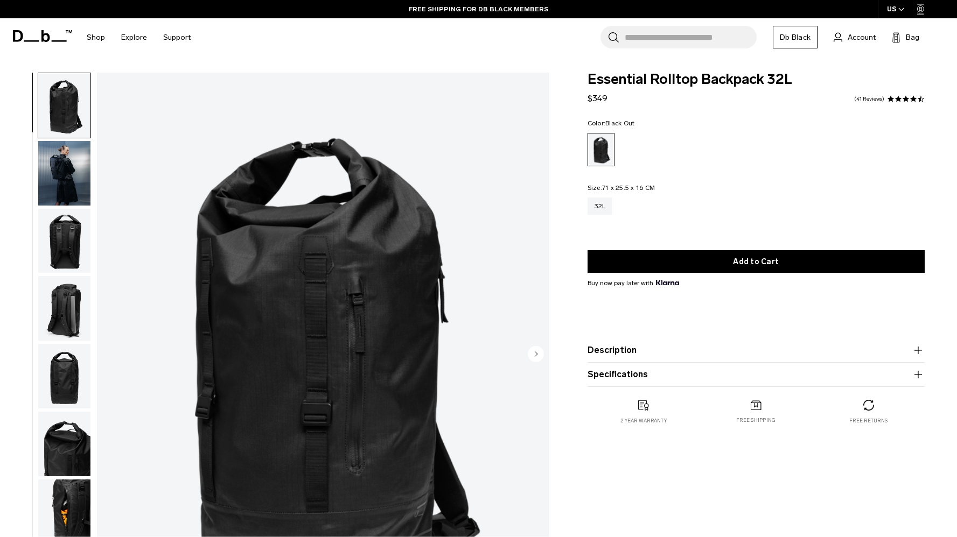
click at [46, 175] on img "button" at bounding box center [64, 173] width 52 height 65
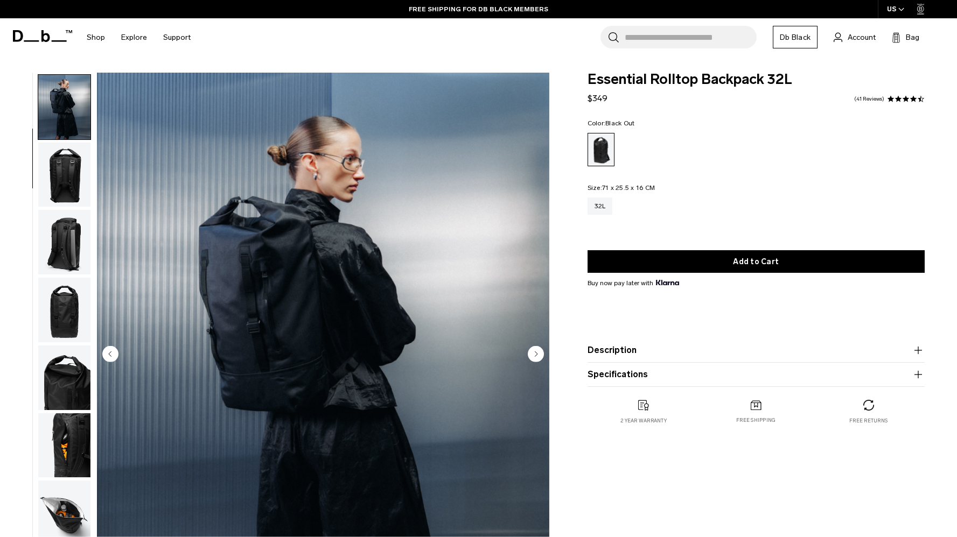
scroll to position [68, 0]
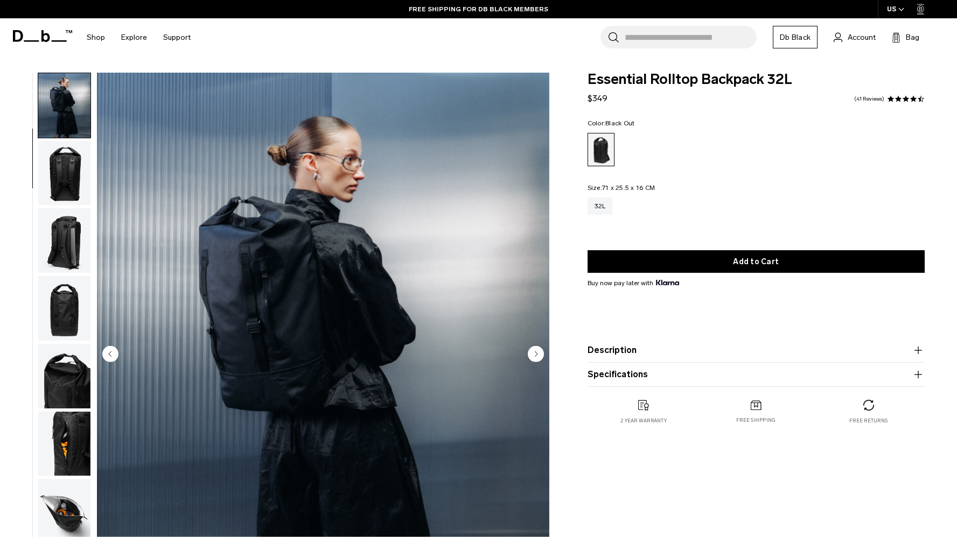
click at [52, 237] on img "button" at bounding box center [64, 240] width 52 height 65
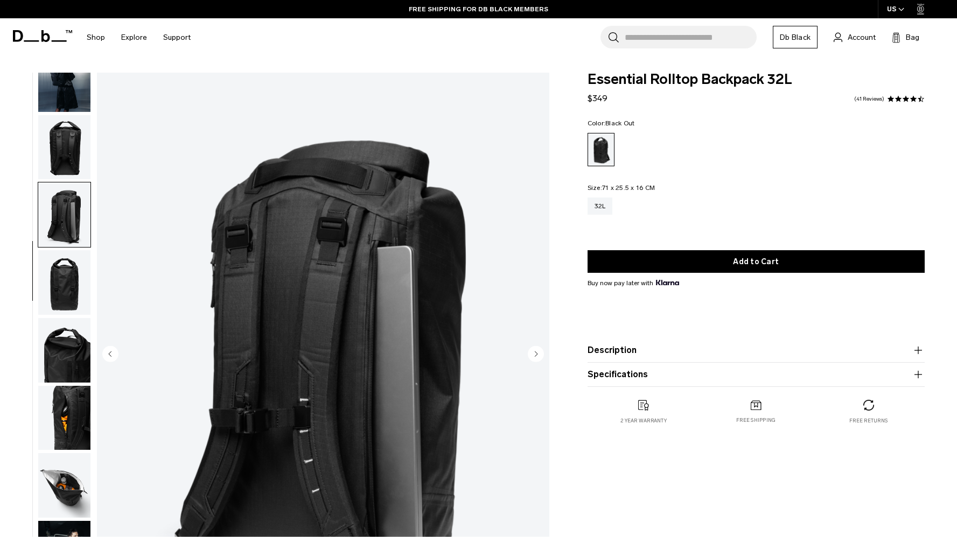
scroll to position [110, 0]
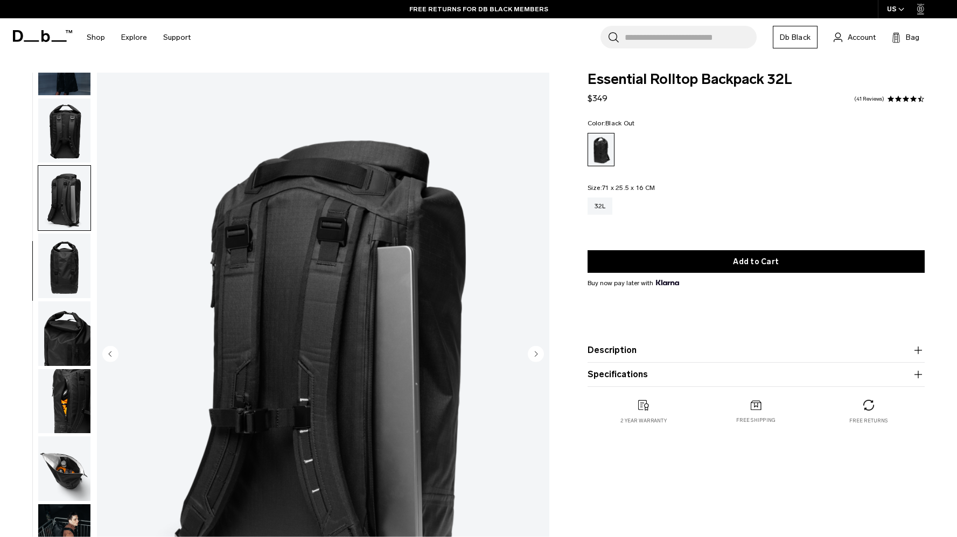
click at [59, 267] on img "button" at bounding box center [64, 266] width 52 height 65
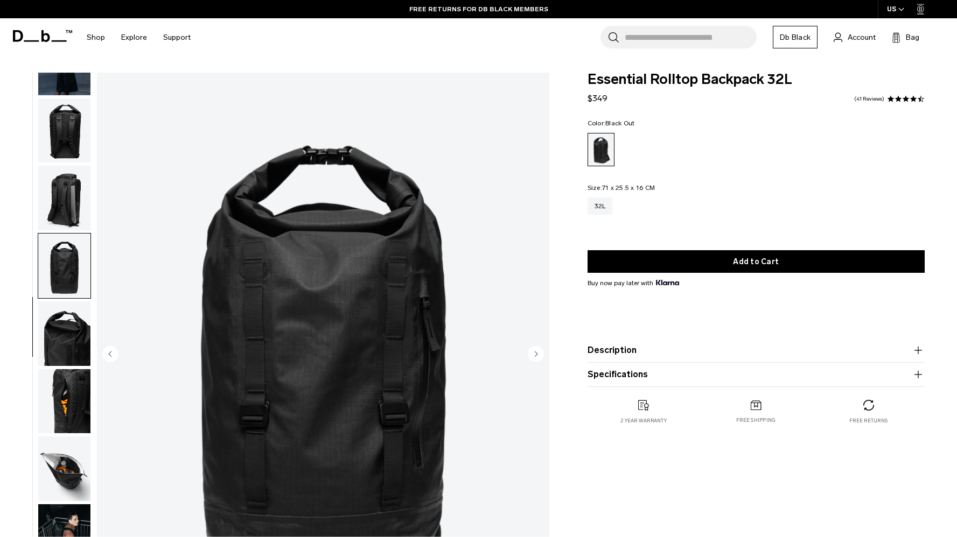
click at [59, 322] on img "button" at bounding box center [64, 333] width 52 height 65
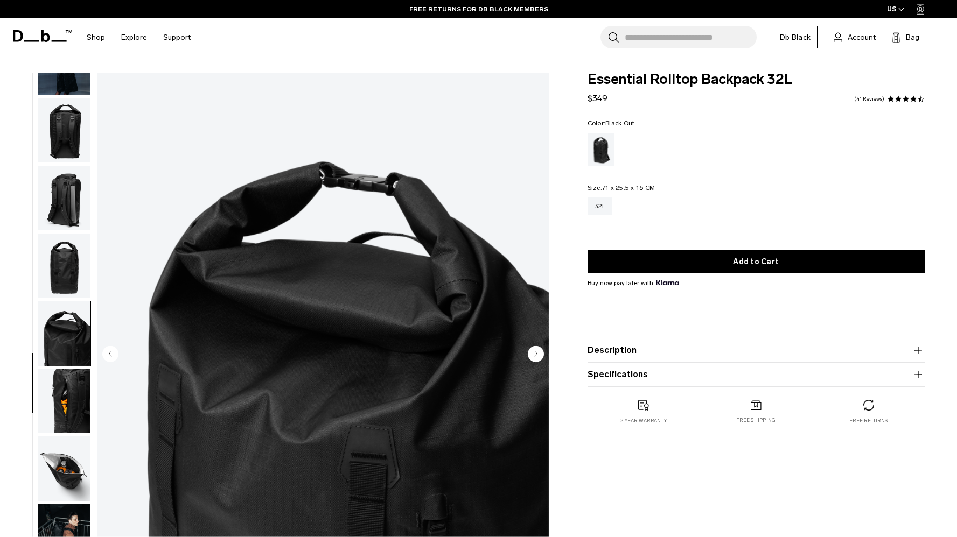
click at [72, 248] on img "button" at bounding box center [64, 266] width 52 height 65
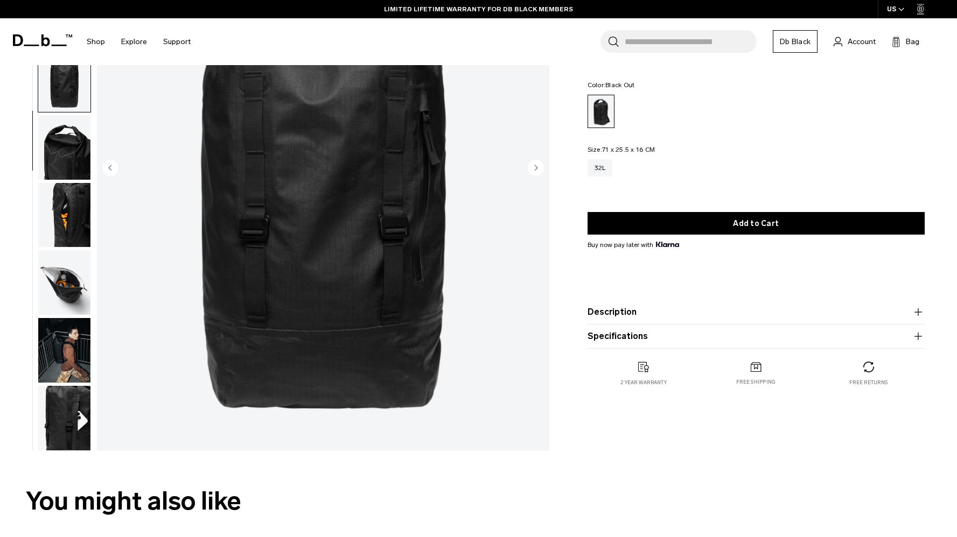
scroll to position [187, 0]
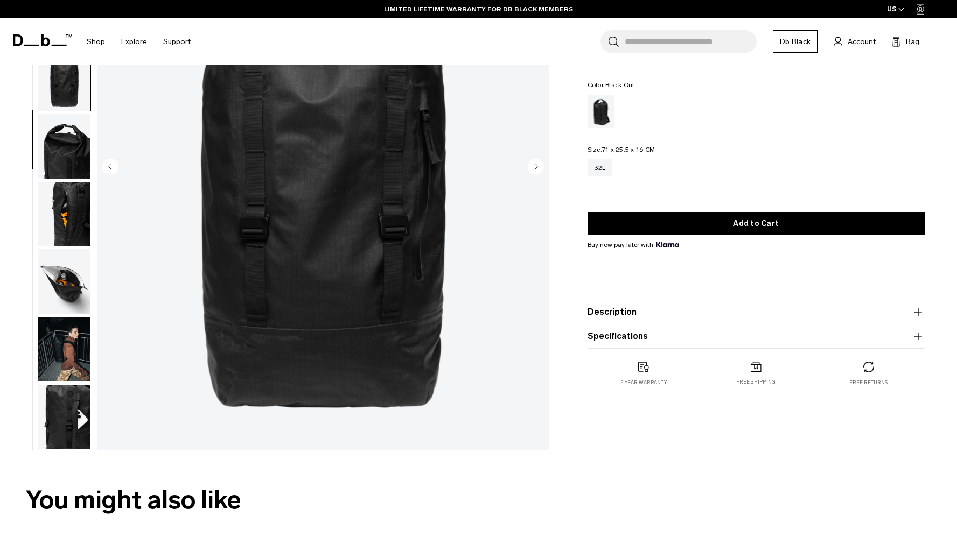
click at [50, 326] on img "button" at bounding box center [64, 349] width 52 height 65
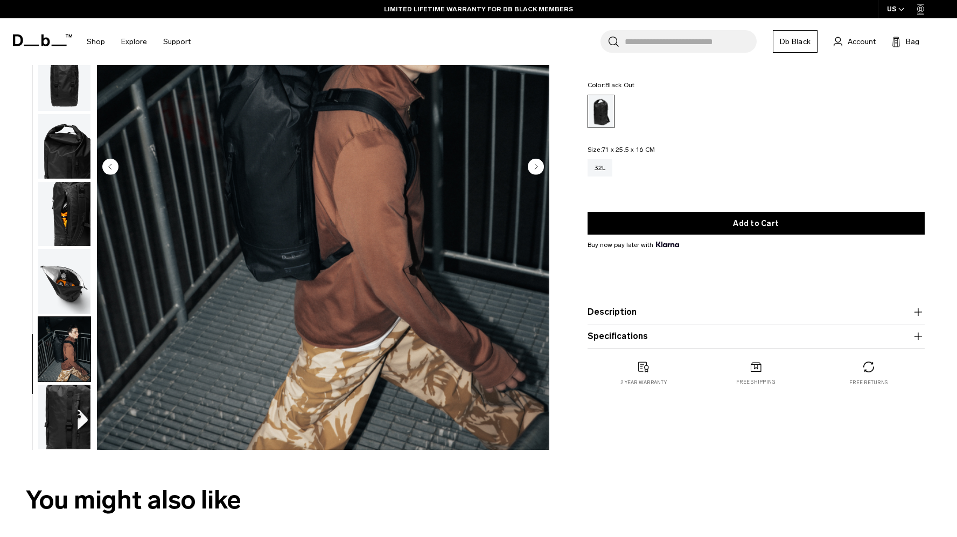
scroll to position [222, 0]
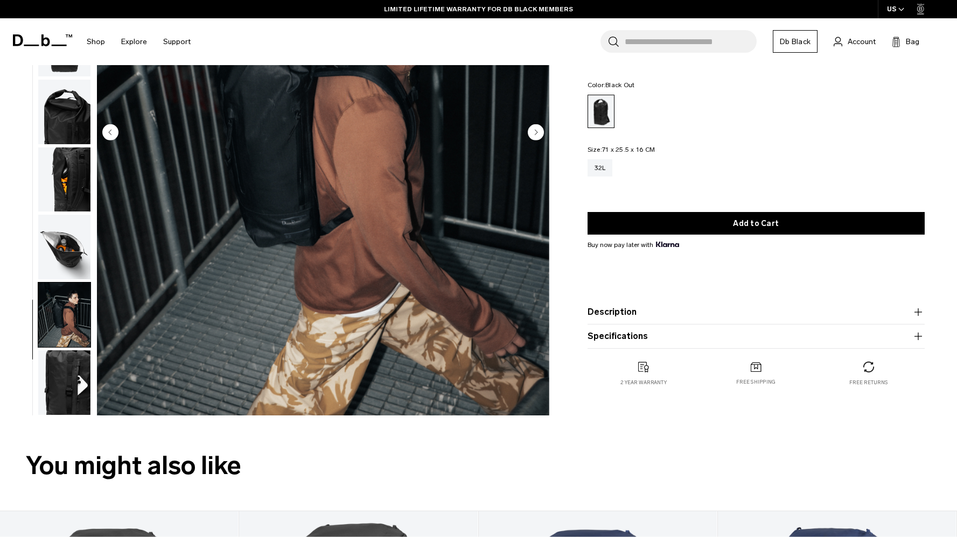
click at [61, 392] on img "button" at bounding box center [64, 382] width 52 height 65
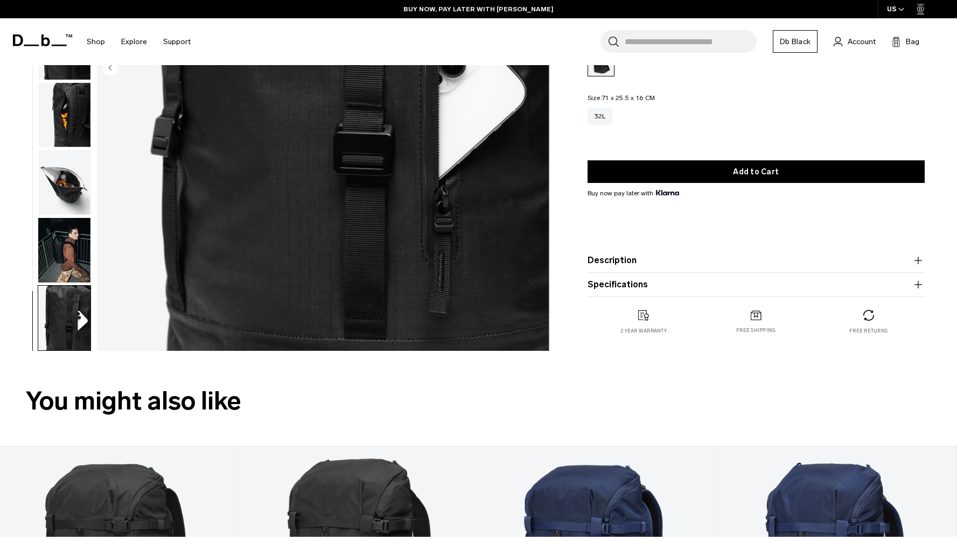
scroll to position [389, 0]
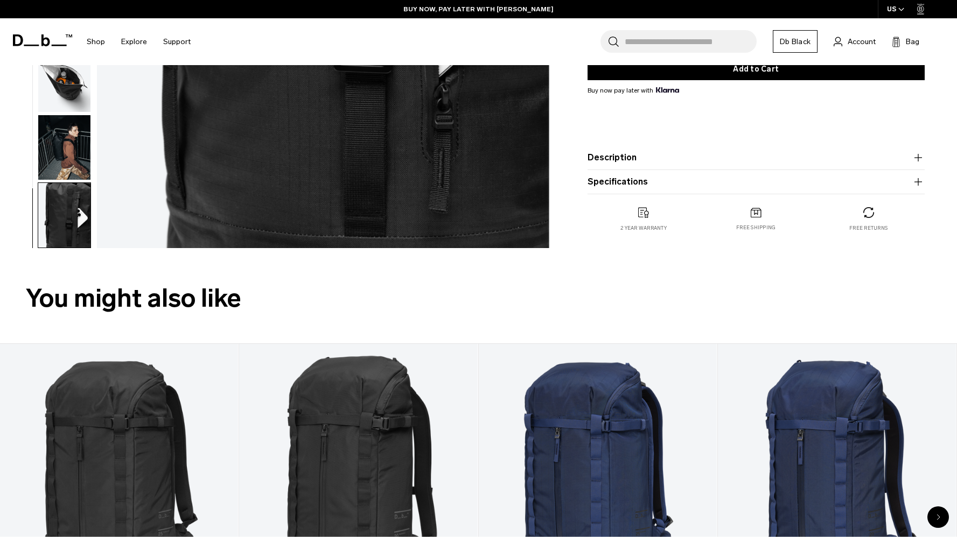
click at [694, 159] on button "Description" at bounding box center [755, 157] width 337 height 13
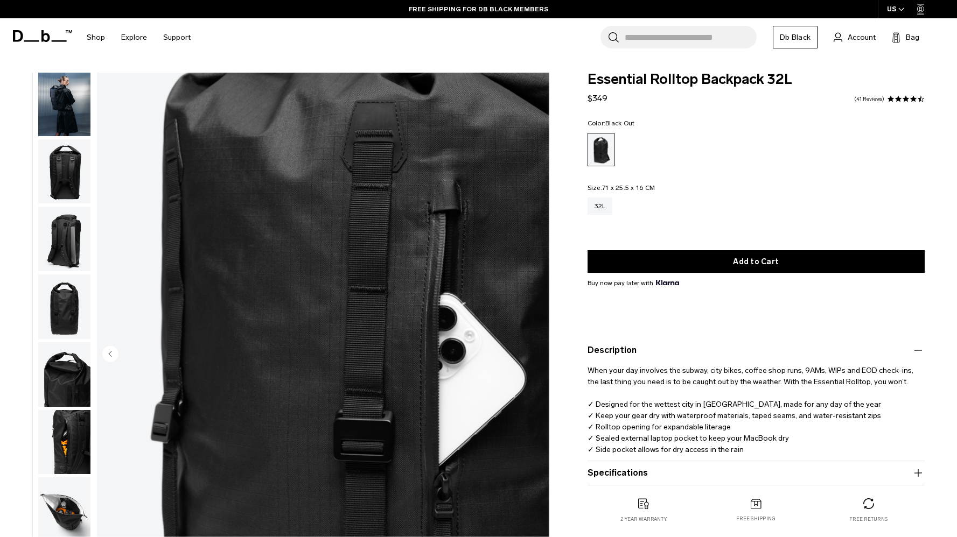
scroll to position [0, 0]
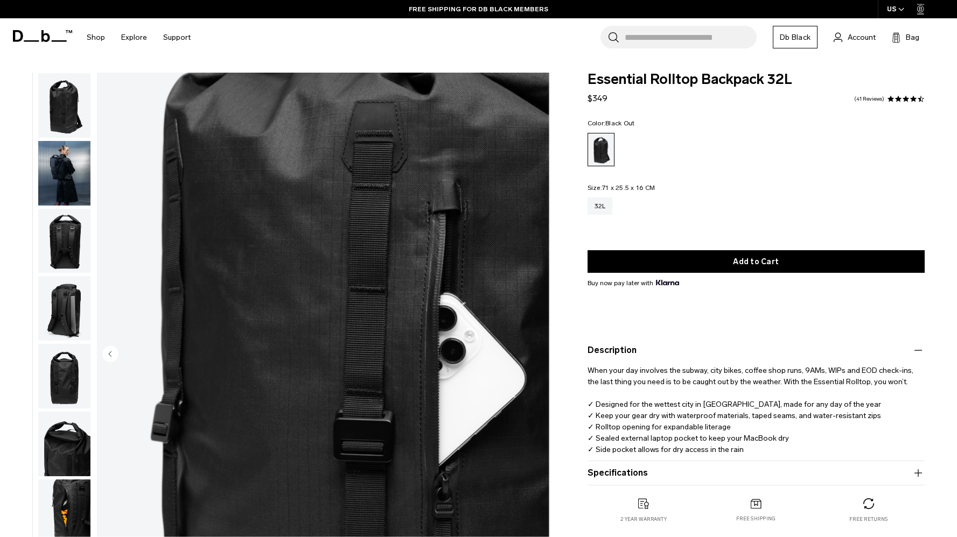
click at [67, 123] on img "button" at bounding box center [64, 105] width 52 height 65
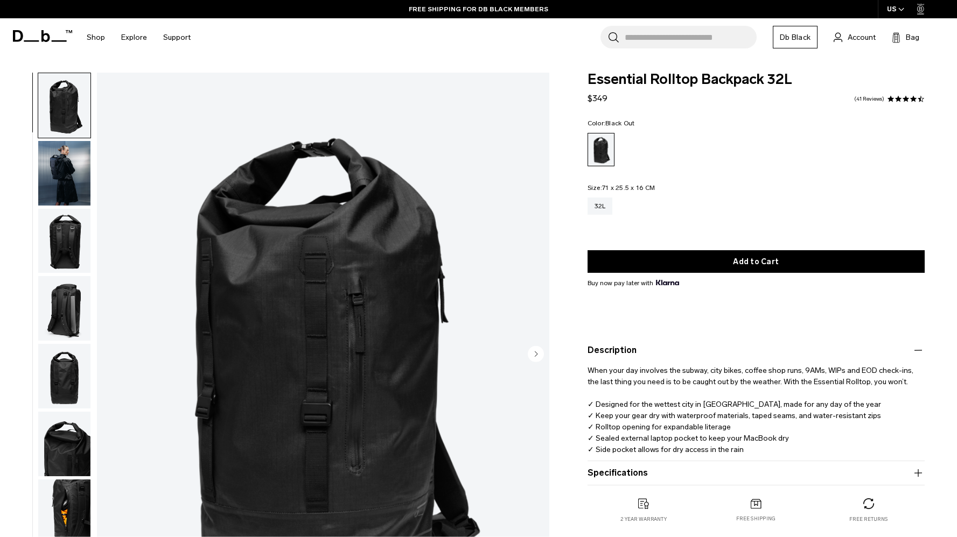
click at [66, 155] on img "button" at bounding box center [64, 173] width 52 height 65
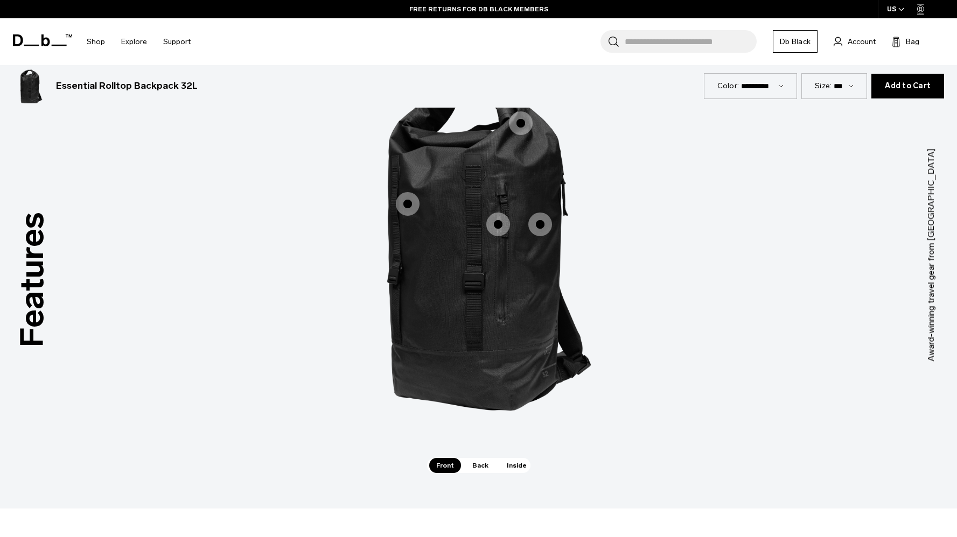
scroll to position [1480, 0]
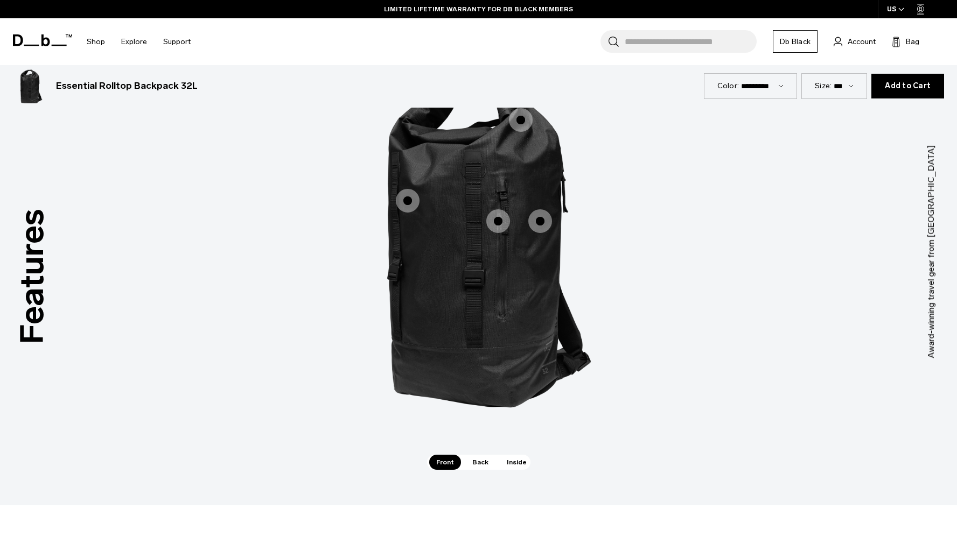
click at [406, 210] on span "1 / 3" at bounding box center [408, 201] width 24 height 24
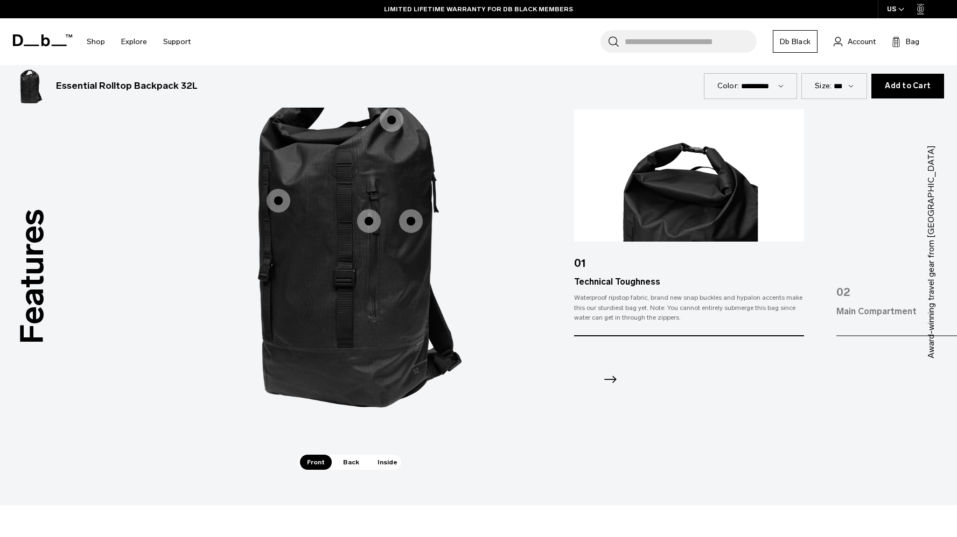
click at [371, 224] on span "1 / 3" at bounding box center [369, 221] width 24 height 24
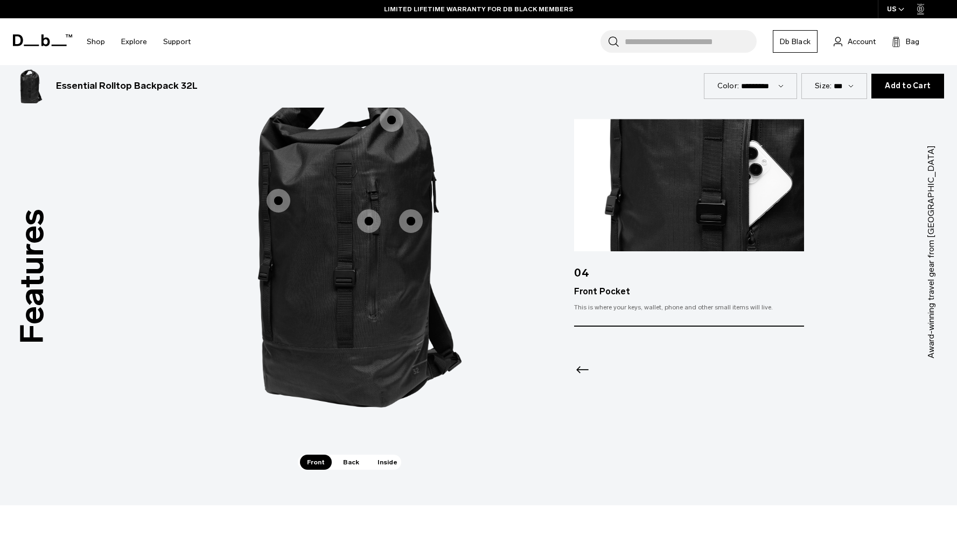
click at [408, 223] on span "1 / 3" at bounding box center [411, 221] width 24 height 24
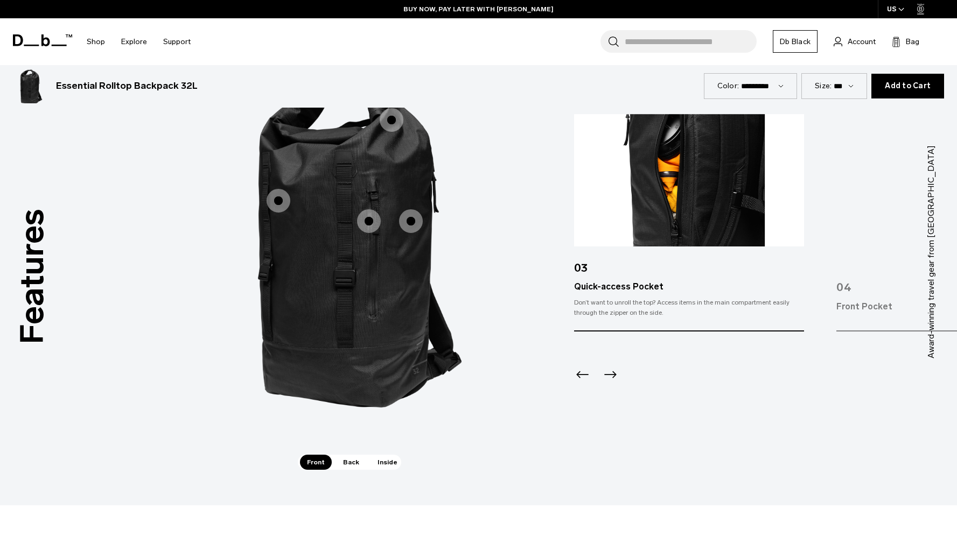
click at [389, 120] on span "1 / 3" at bounding box center [392, 120] width 24 height 24
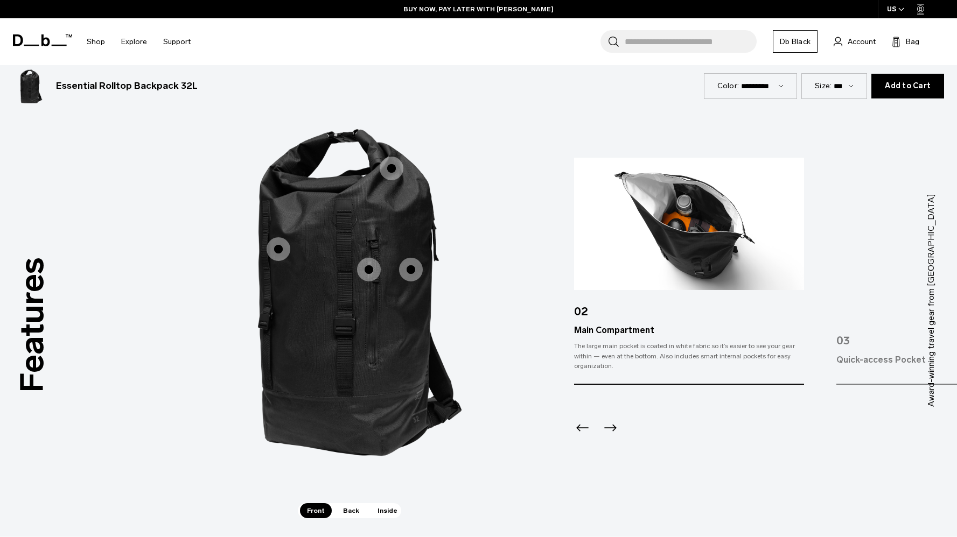
scroll to position [1423, 0]
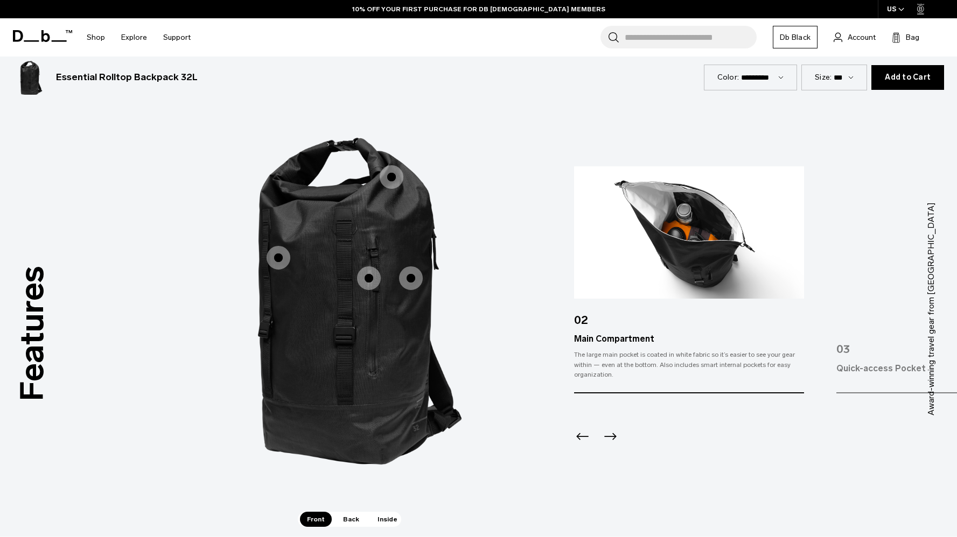
click at [581, 440] on icon "Previous slide" at bounding box center [582, 436] width 17 height 17
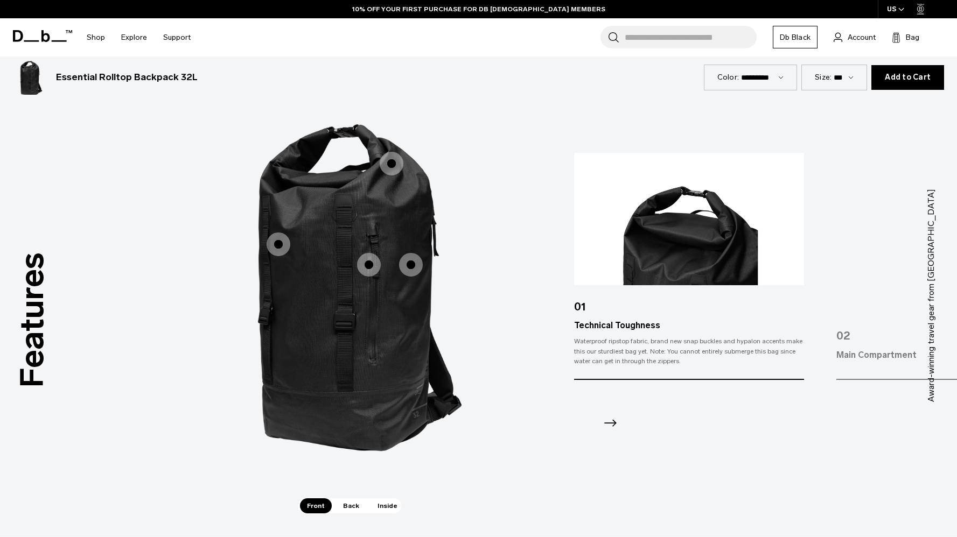
scroll to position [1443, 0]
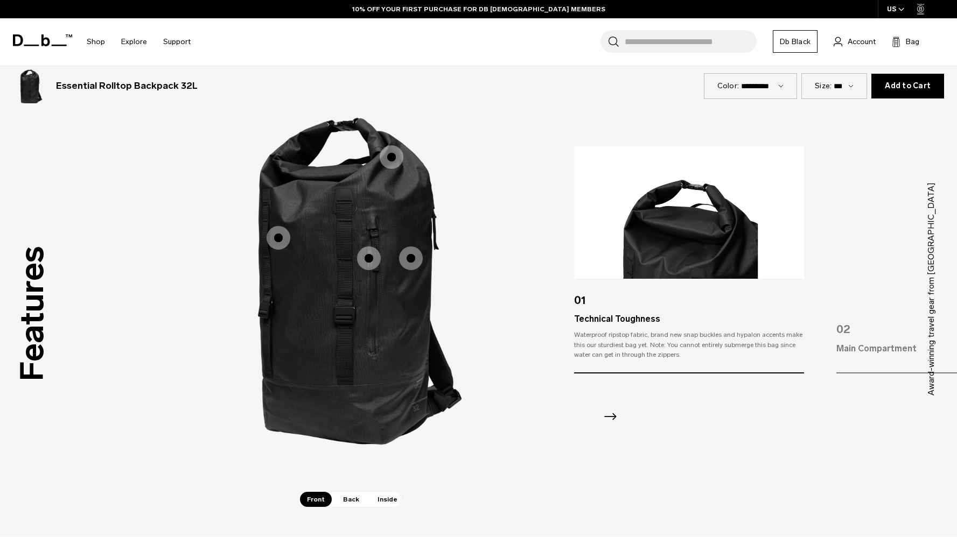
click at [350, 498] on span "Back" at bounding box center [351, 499] width 30 height 15
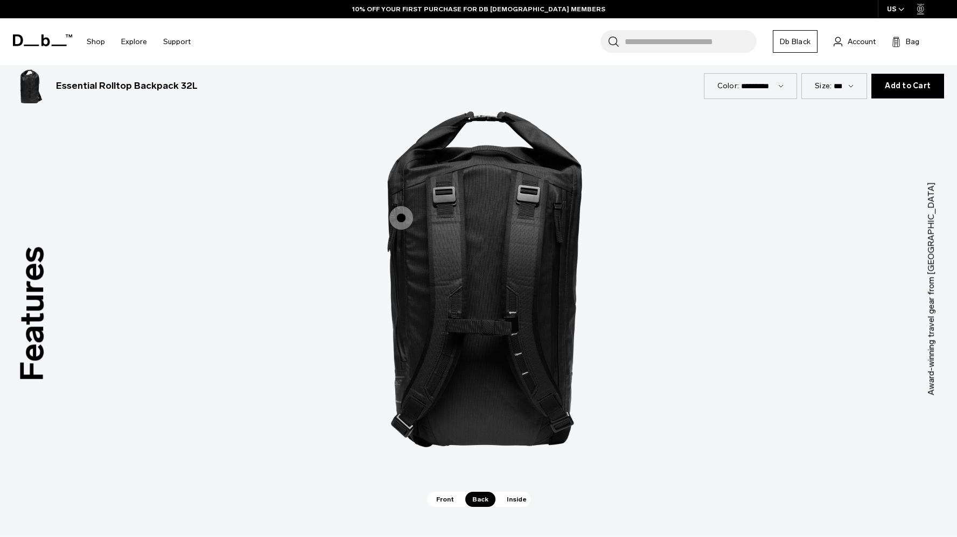
click at [405, 220] on span "2 / 3" at bounding box center [401, 218] width 24 height 24
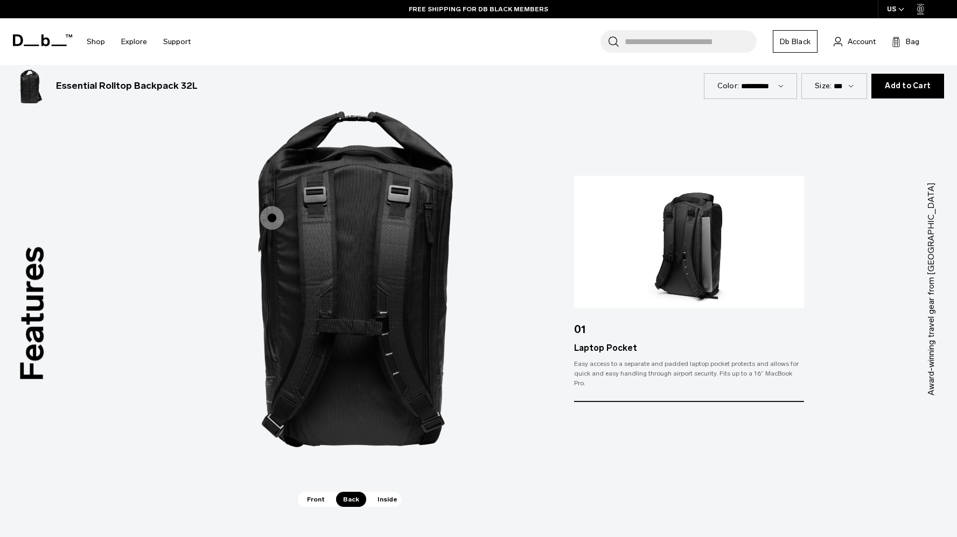
click at [388, 503] on span "Inside" at bounding box center [387, 499] width 34 height 15
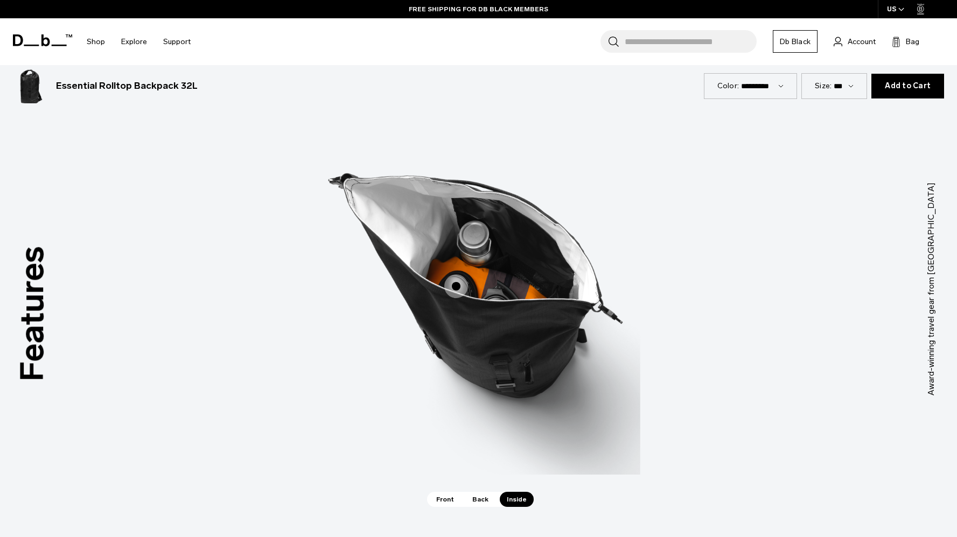
click at [455, 293] on span "3 / 3" at bounding box center [456, 287] width 24 height 24
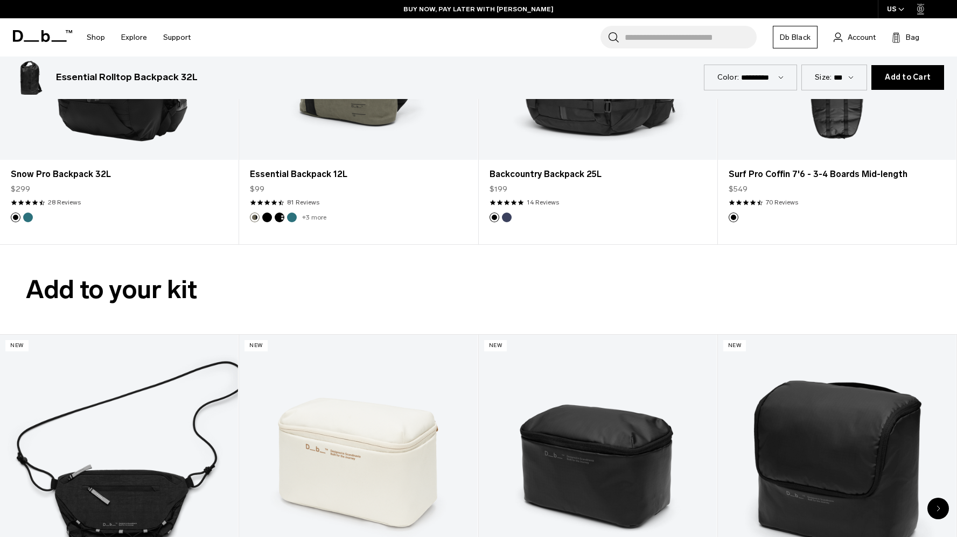
scroll to position [2062, 0]
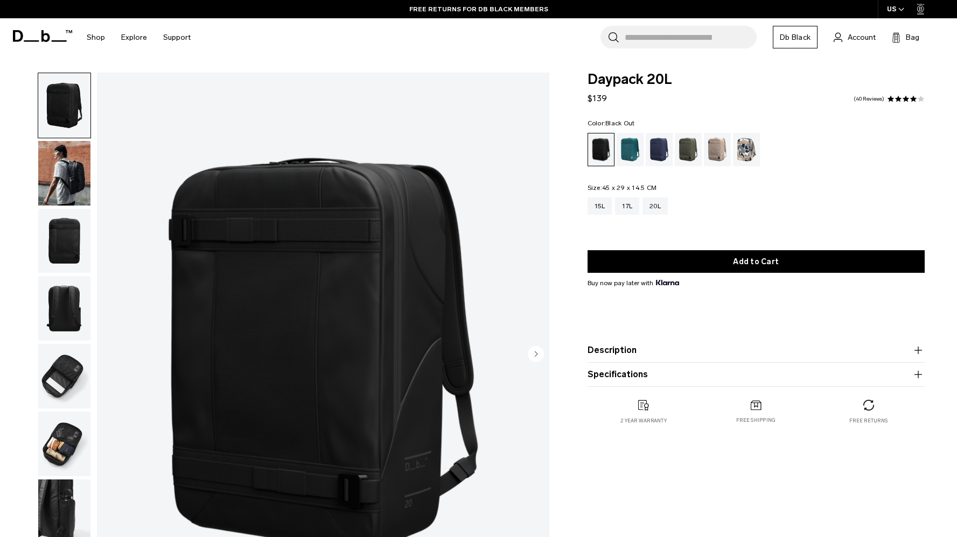
click at [66, 178] on img "button" at bounding box center [64, 173] width 52 height 65
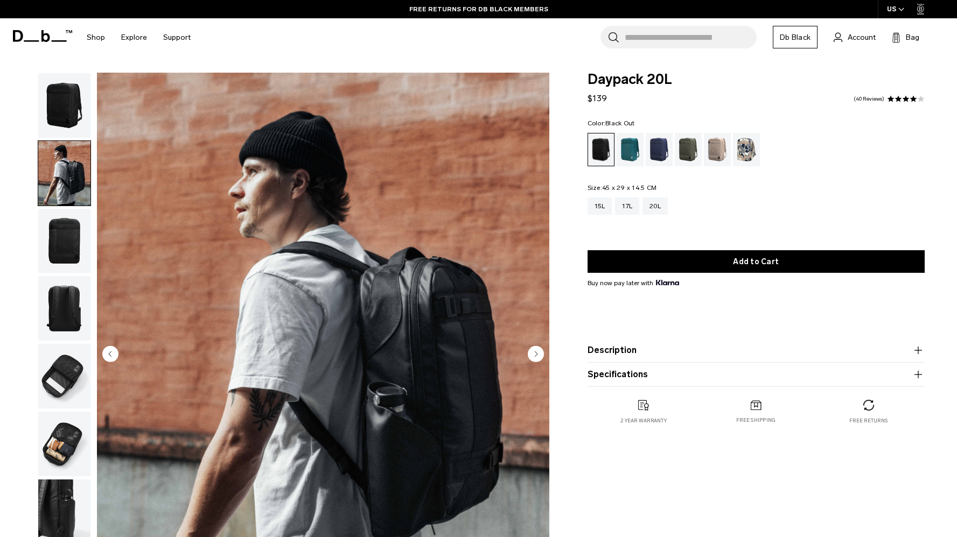
click at [64, 245] on img "button" at bounding box center [64, 241] width 52 height 65
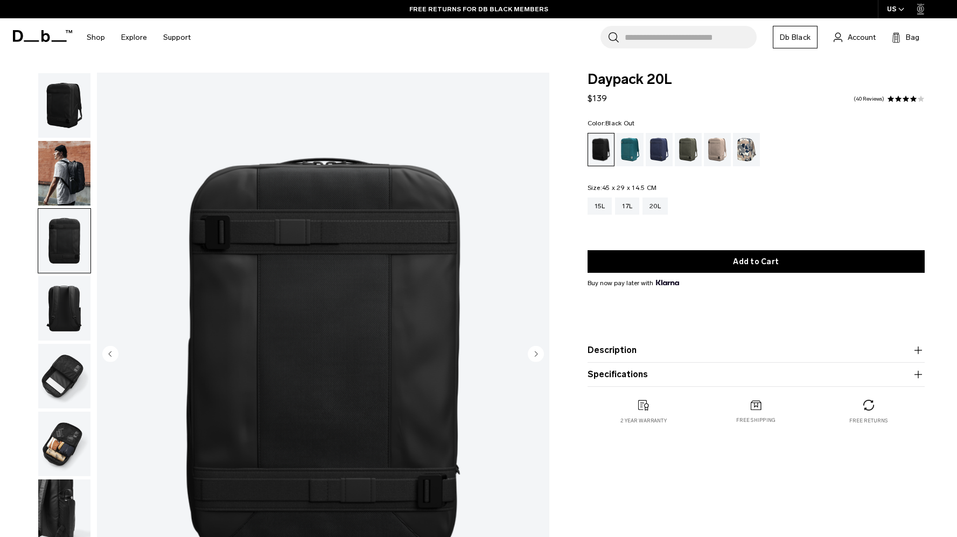
click at [60, 291] on img "button" at bounding box center [64, 308] width 52 height 65
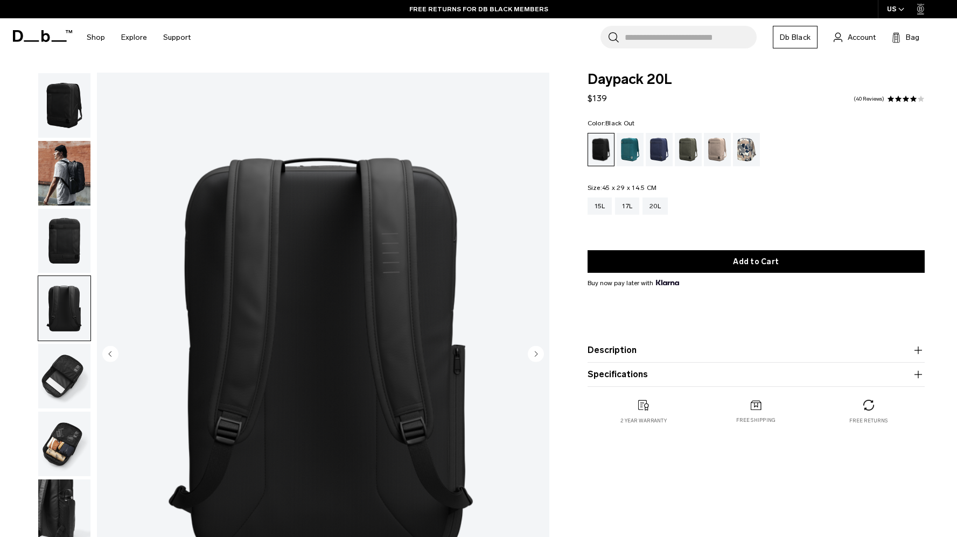
click at [61, 361] on img "button" at bounding box center [64, 376] width 52 height 65
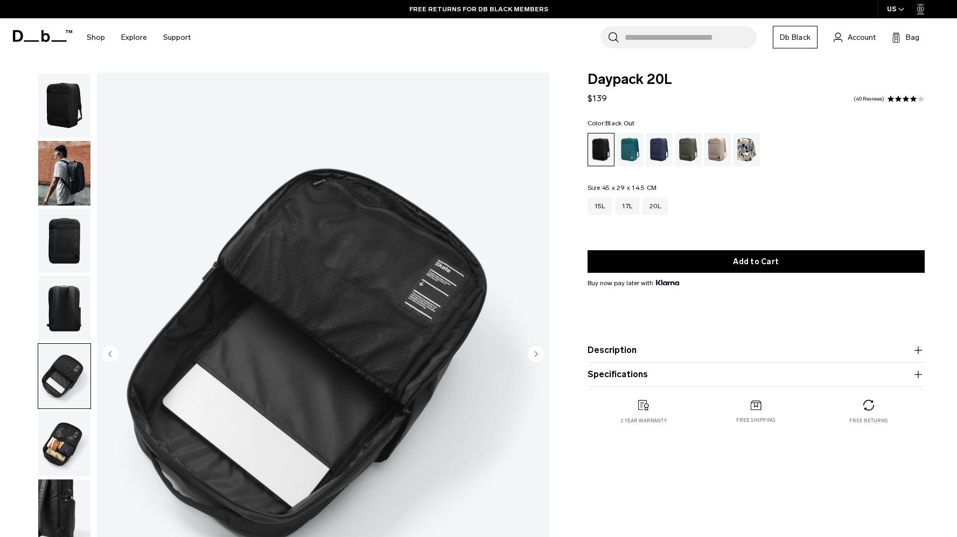
scroll to position [57, 0]
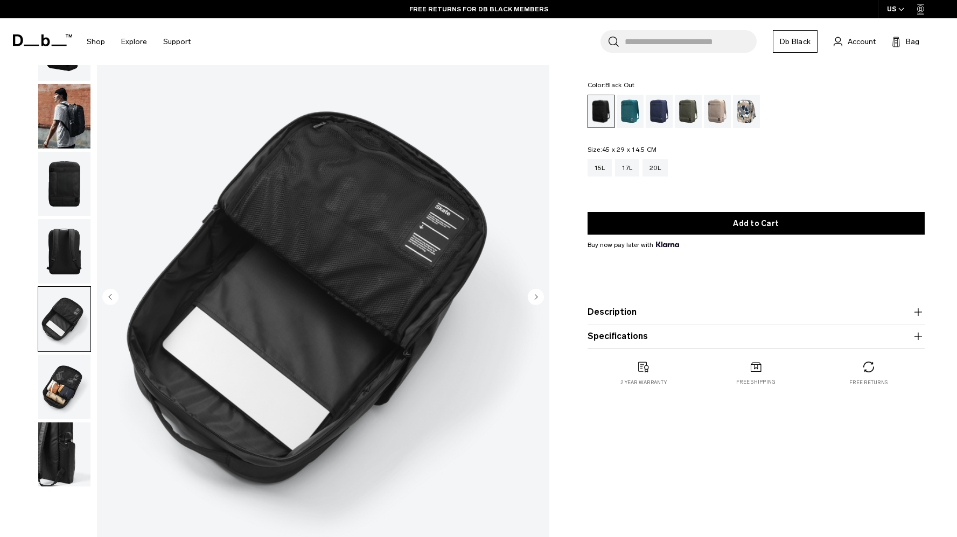
click at [59, 387] on img "button" at bounding box center [64, 387] width 52 height 65
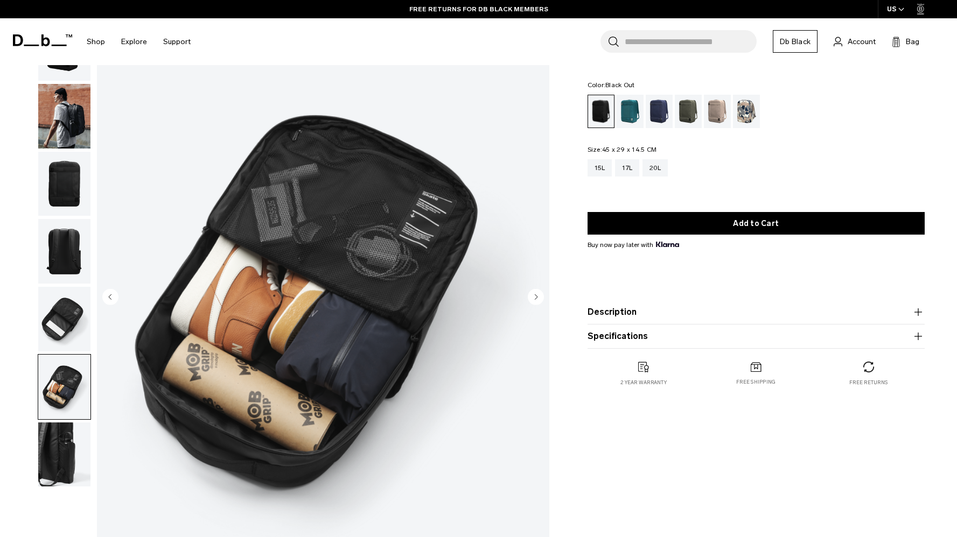
click at [58, 456] on img "button" at bounding box center [64, 455] width 52 height 65
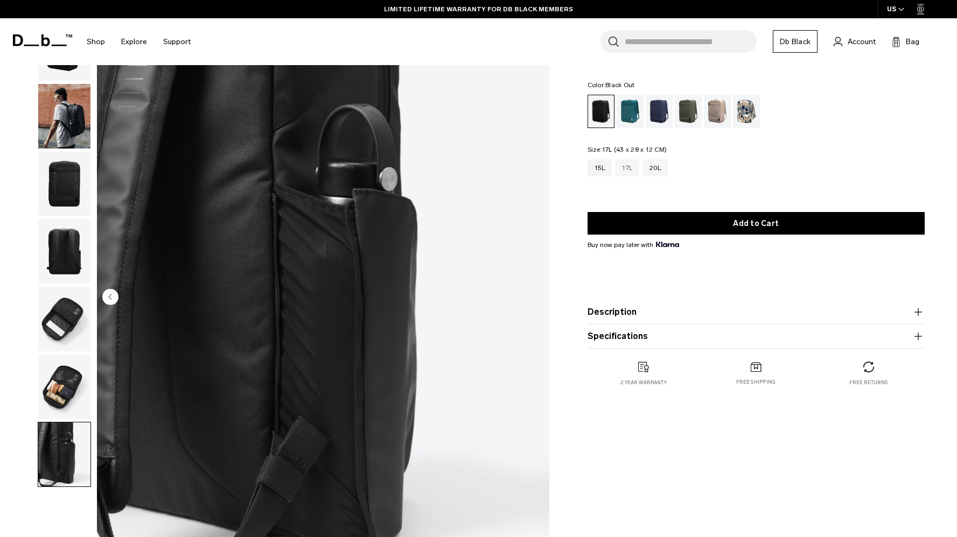
click at [631, 170] on div "17L" at bounding box center [627, 167] width 24 height 17
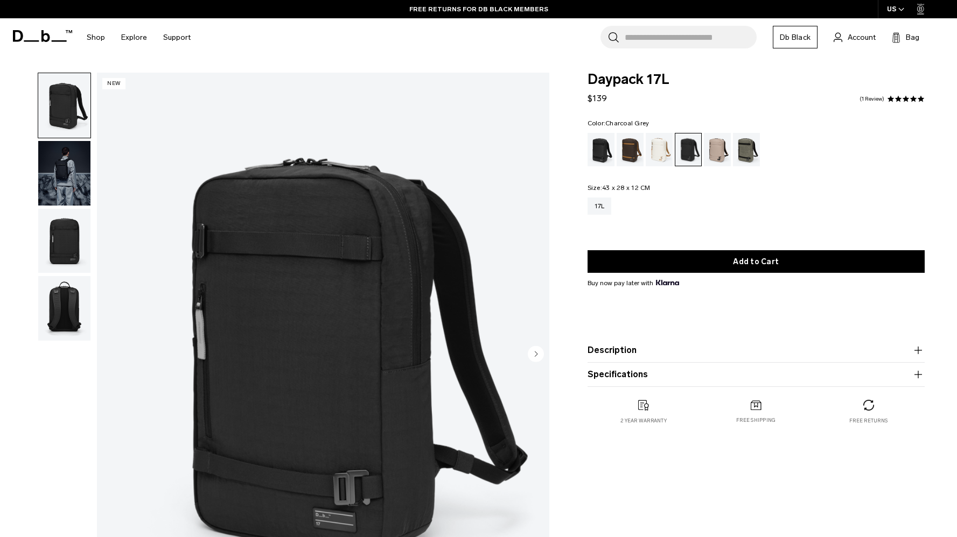
click at [59, 181] on img "button" at bounding box center [64, 173] width 52 height 65
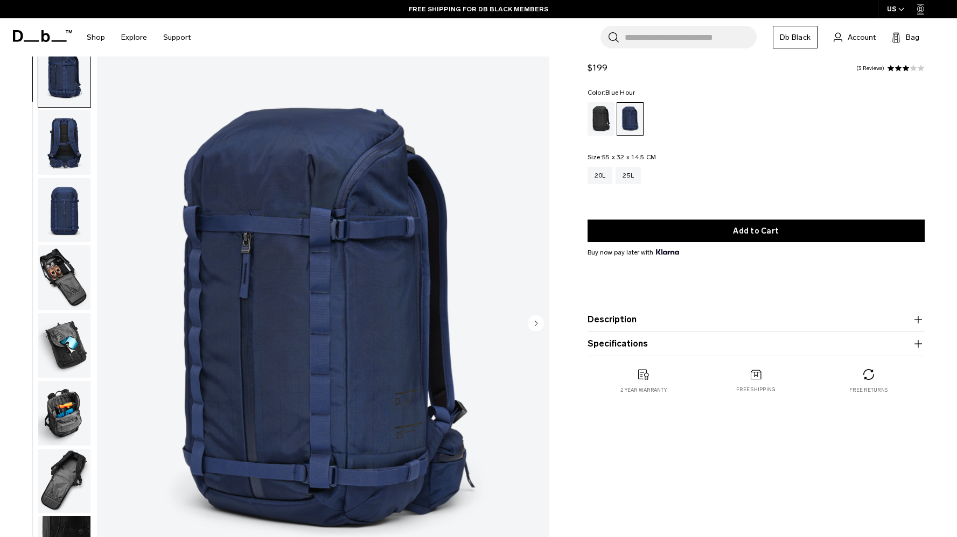
scroll to position [37, 0]
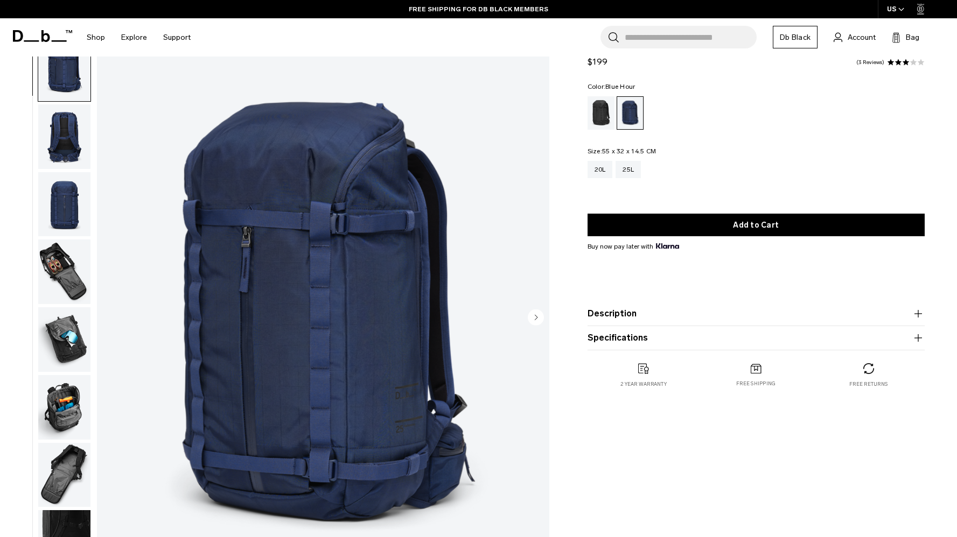
click at [683, 322] on product-accordion "Description The off-piste pack for life on and off the mountain. Developed with…" at bounding box center [755, 314] width 337 height 24
click at [683, 312] on button "Description" at bounding box center [755, 313] width 337 height 13
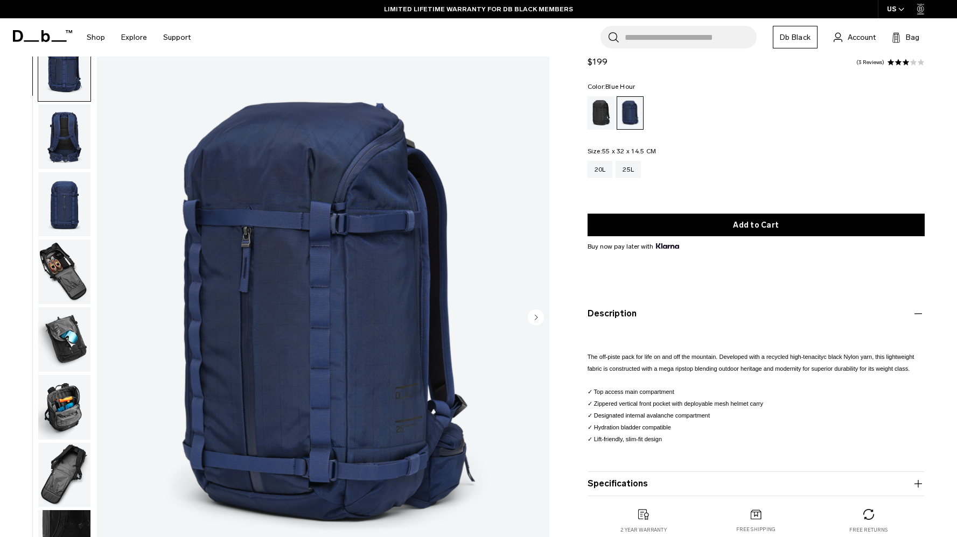
scroll to position [0, 0]
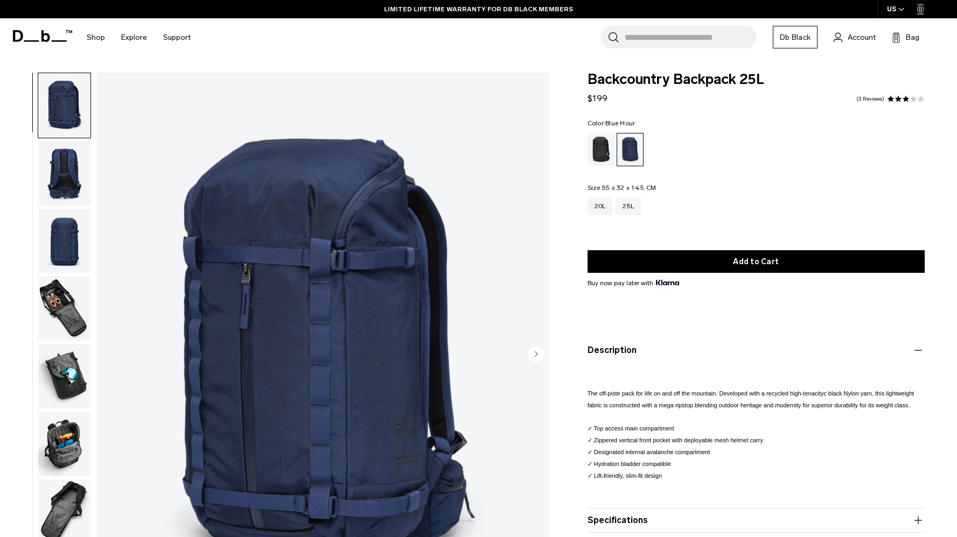
click at [62, 178] on img "button" at bounding box center [64, 173] width 52 height 65
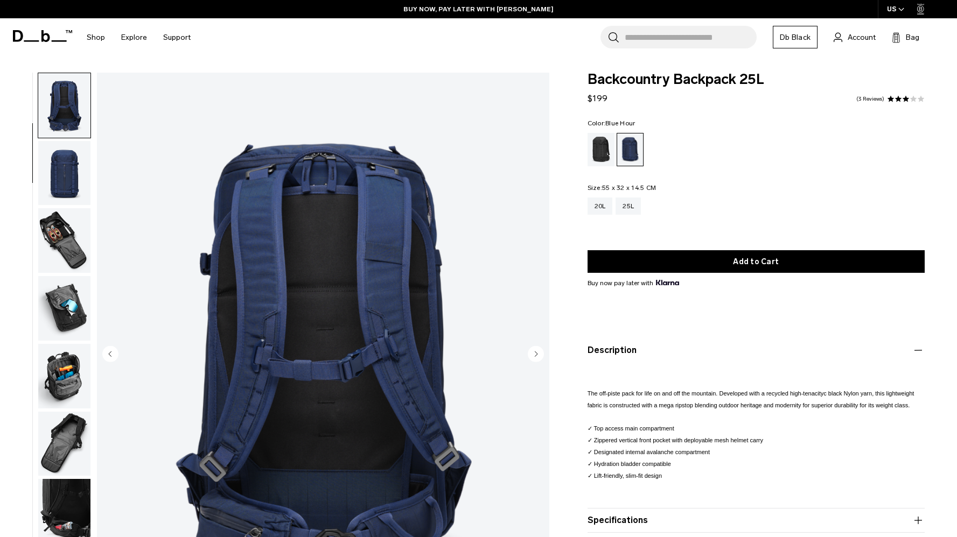
click at [62, 178] on img "button" at bounding box center [64, 173] width 52 height 65
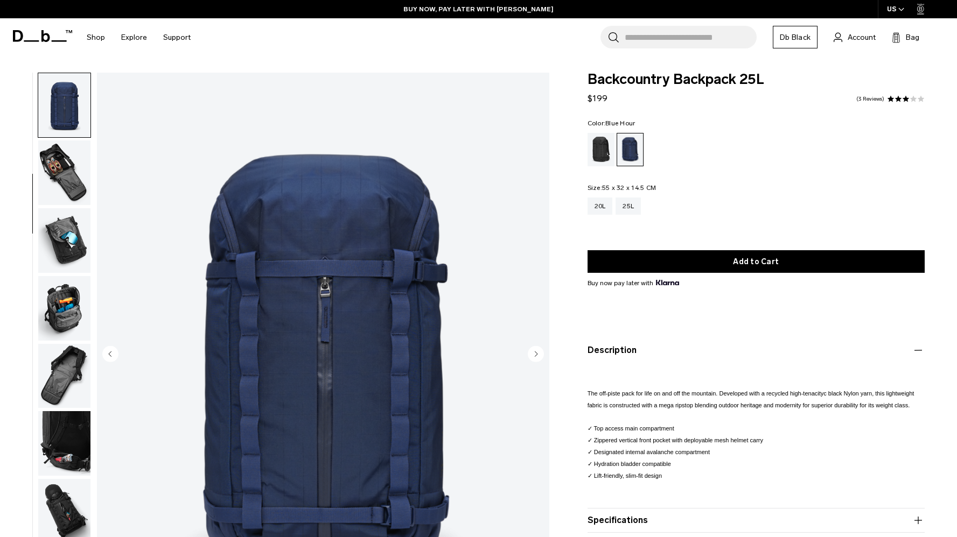
click at [59, 238] on img "button" at bounding box center [64, 240] width 52 height 65
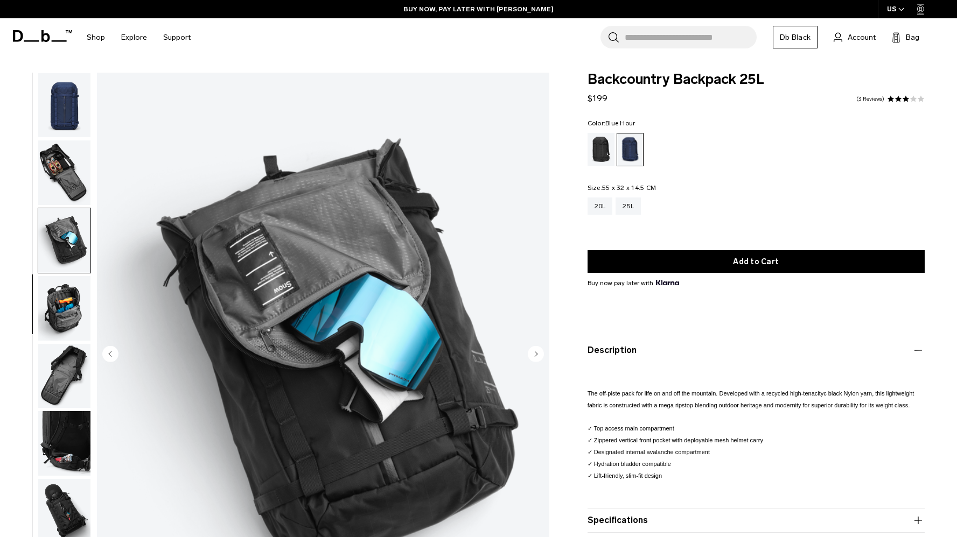
scroll to position [178, 0]
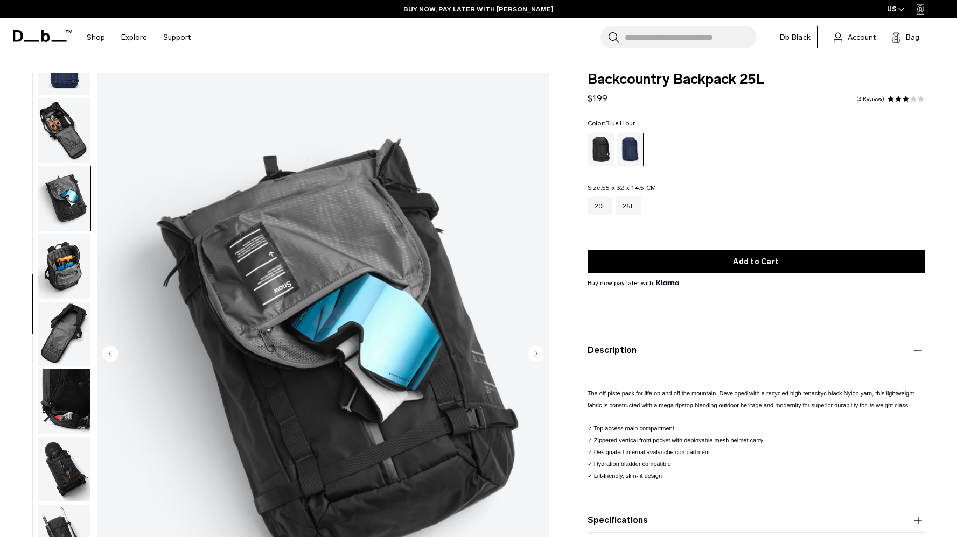
click at [60, 283] on img "button" at bounding box center [64, 266] width 52 height 65
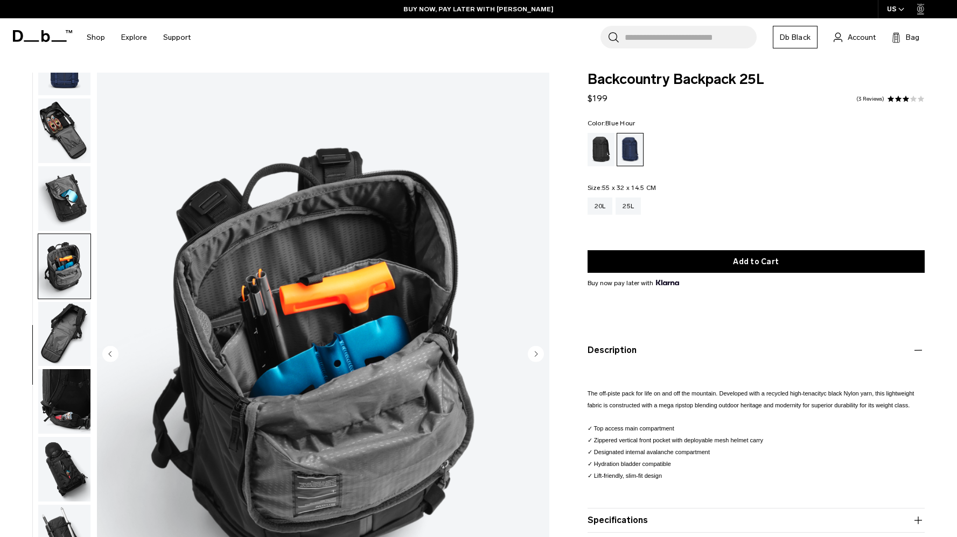
click at [58, 328] on img "button" at bounding box center [64, 334] width 52 height 65
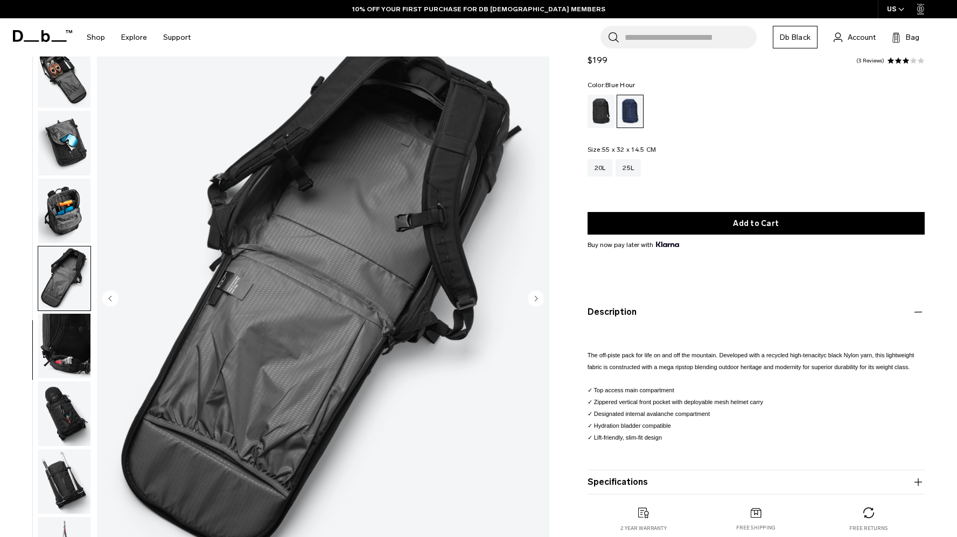
scroll to position [63, 0]
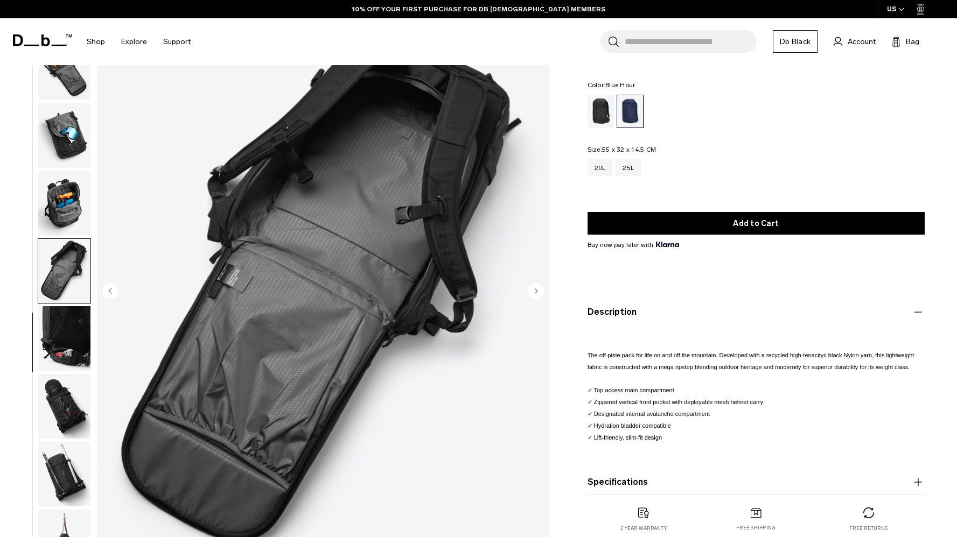
click at [58, 344] on img "button" at bounding box center [64, 338] width 52 height 65
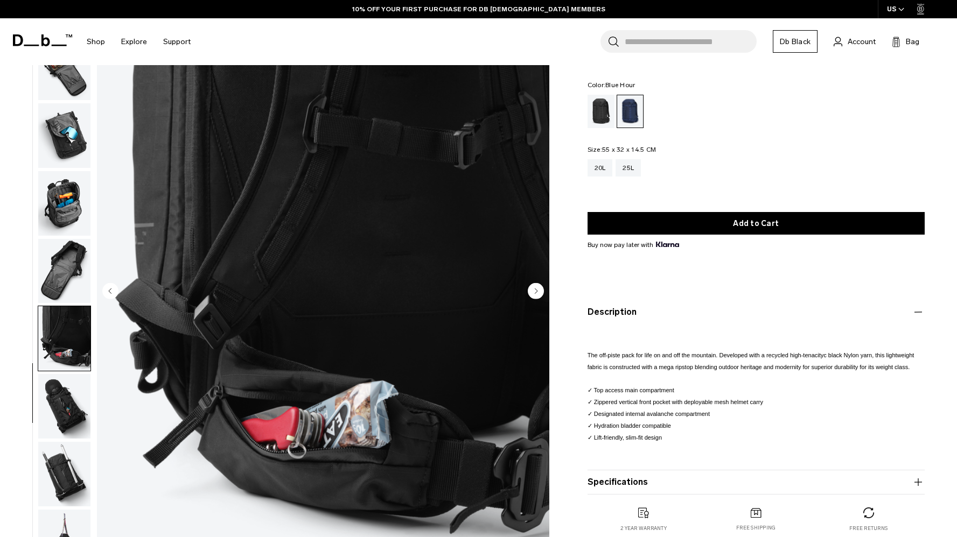
click at [53, 415] on img "button" at bounding box center [64, 406] width 52 height 65
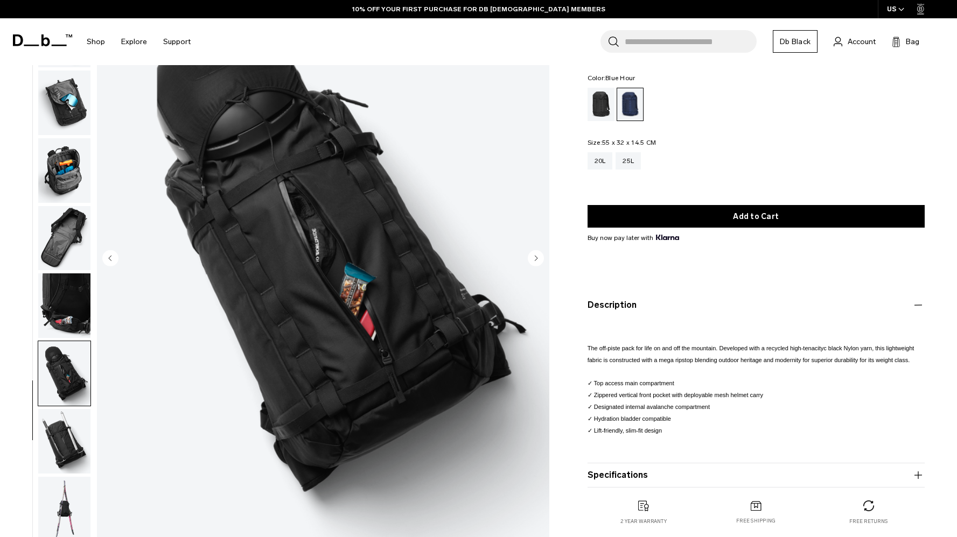
scroll to position [116, 0]
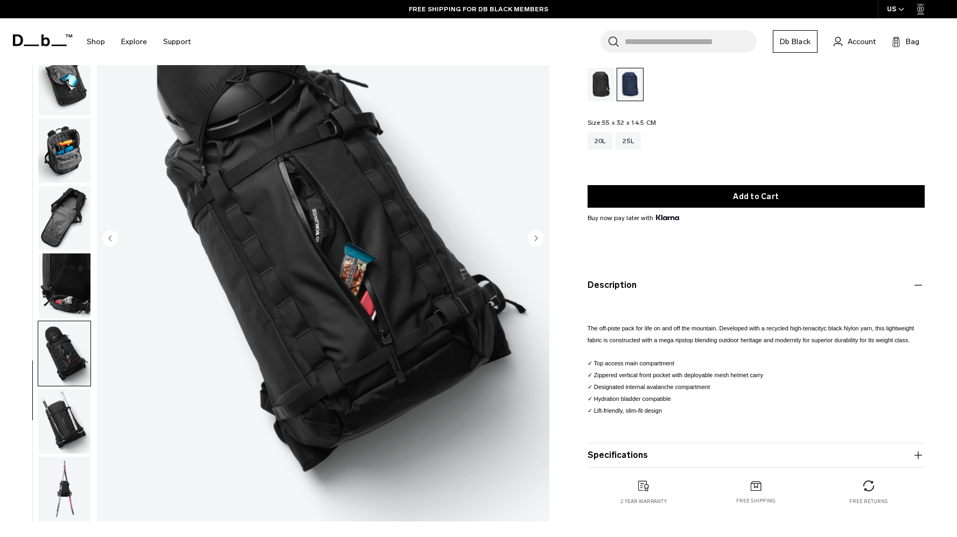
click at [51, 427] on img "button" at bounding box center [64, 421] width 52 height 65
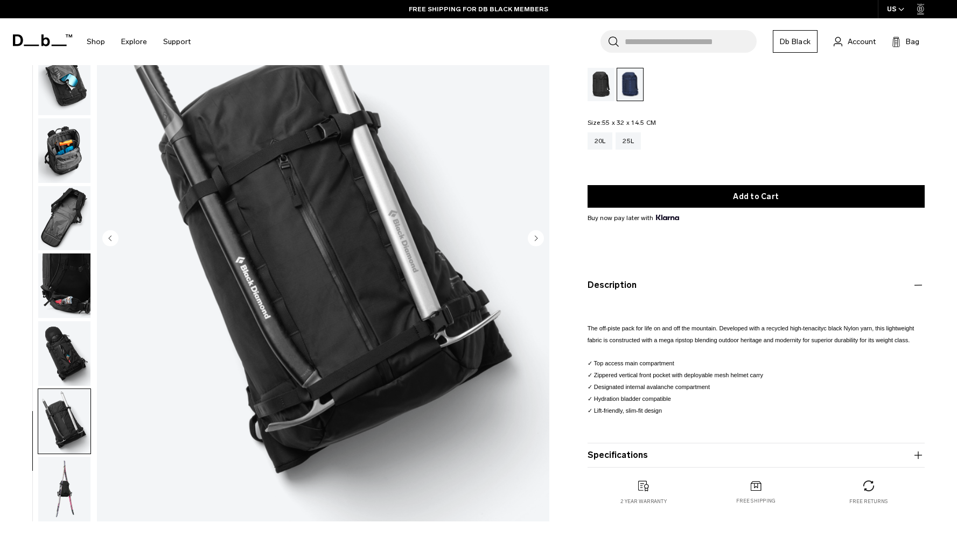
click at [63, 500] on img "button" at bounding box center [64, 489] width 52 height 65
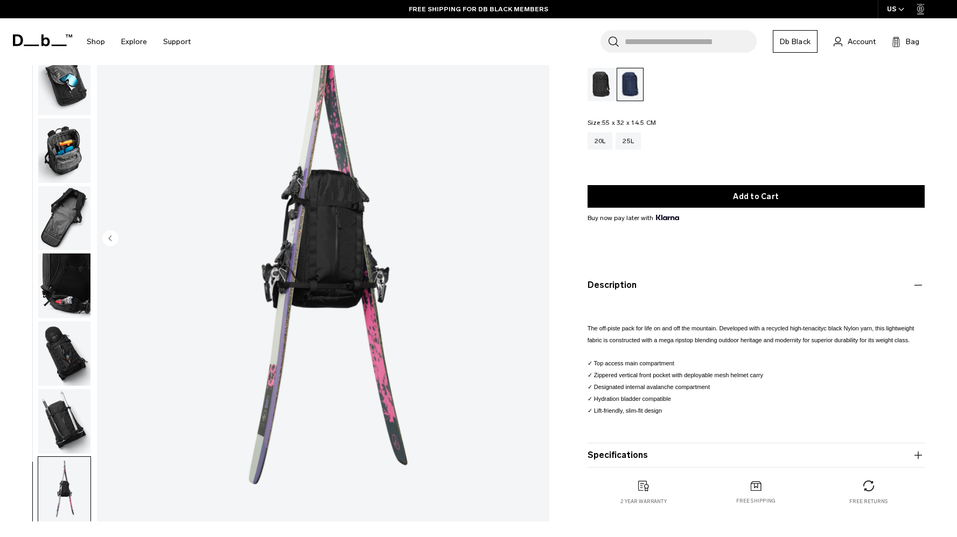
click at [61, 417] on img "button" at bounding box center [64, 421] width 52 height 65
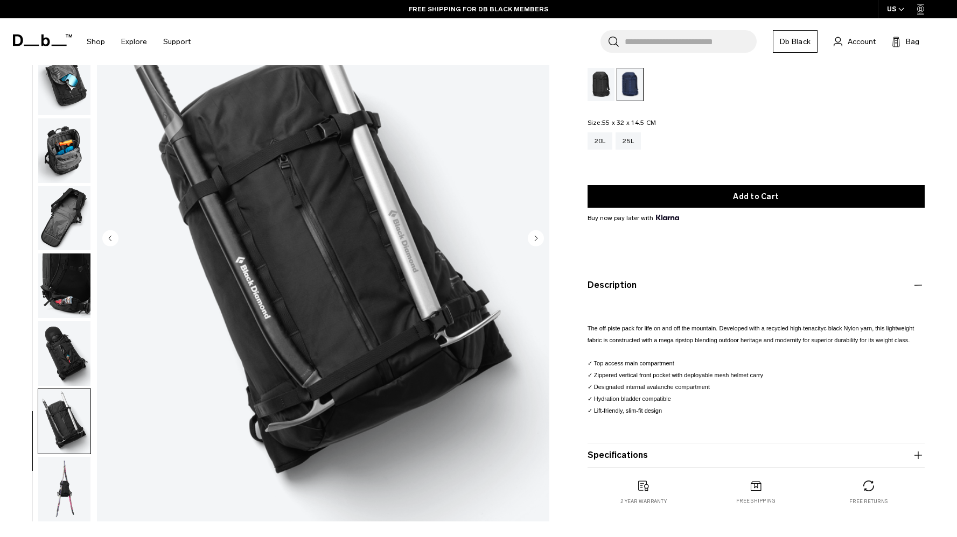
click at [61, 343] on img "button" at bounding box center [64, 353] width 52 height 65
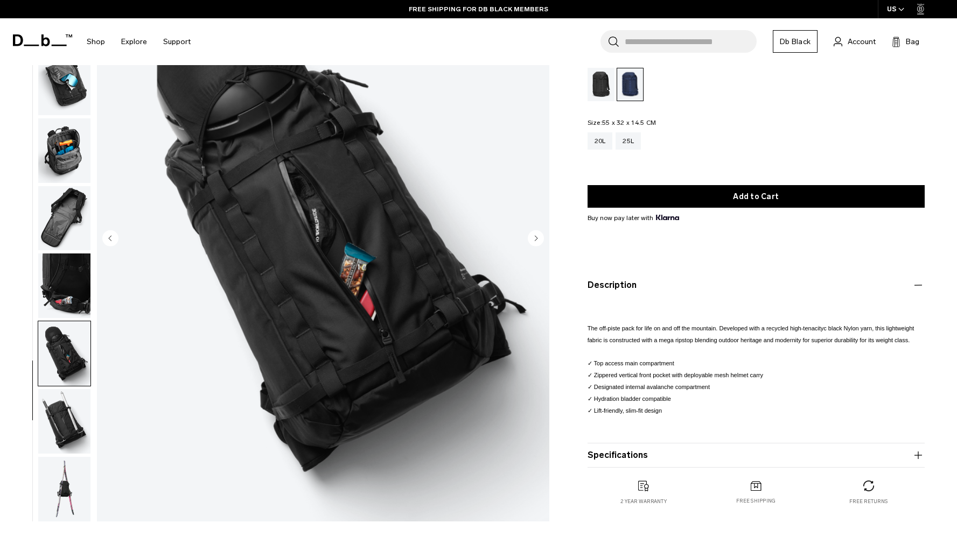
click at [62, 301] on img "button" at bounding box center [64, 286] width 52 height 65
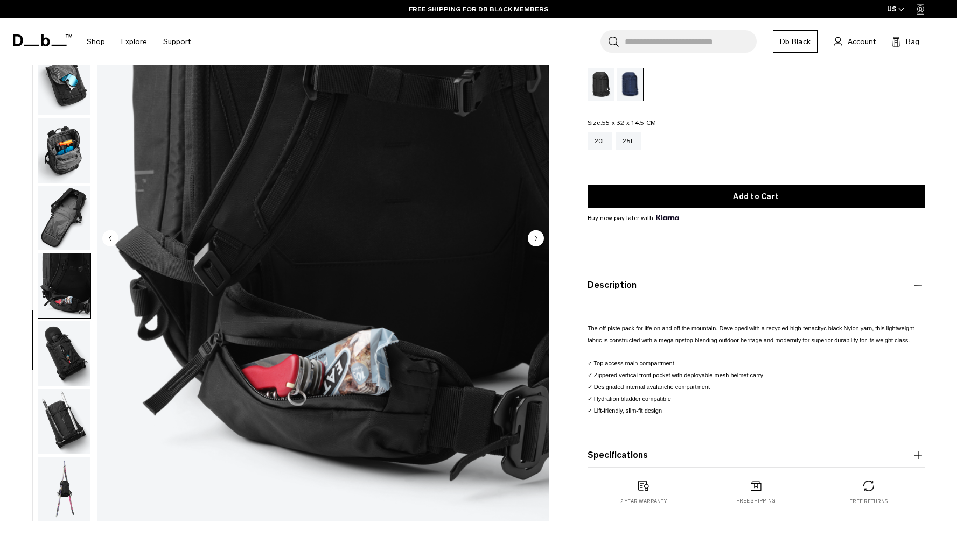
click at [62, 235] on img "button" at bounding box center [64, 218] width 52 height 65
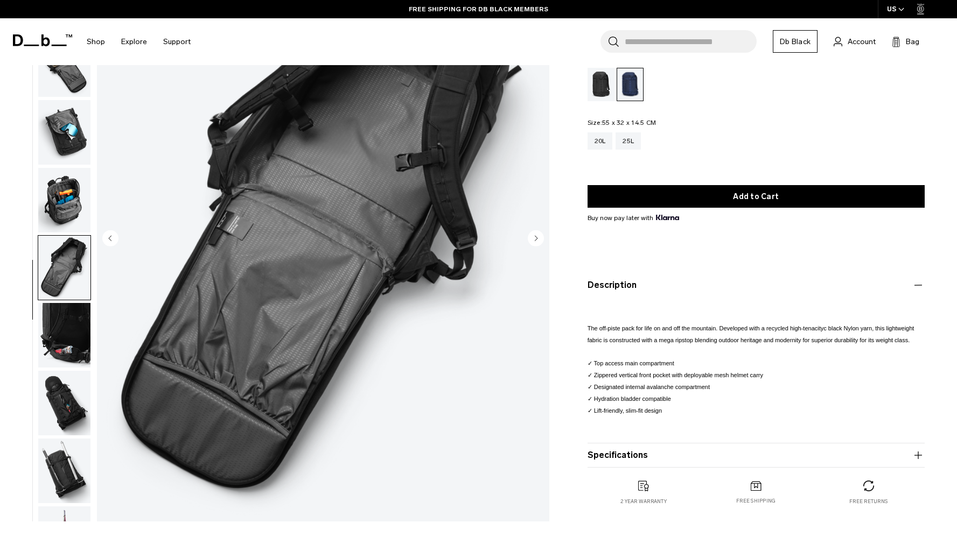
click at [54, 192] on img "button" at bounding box center [64, 200] width 52 height 65
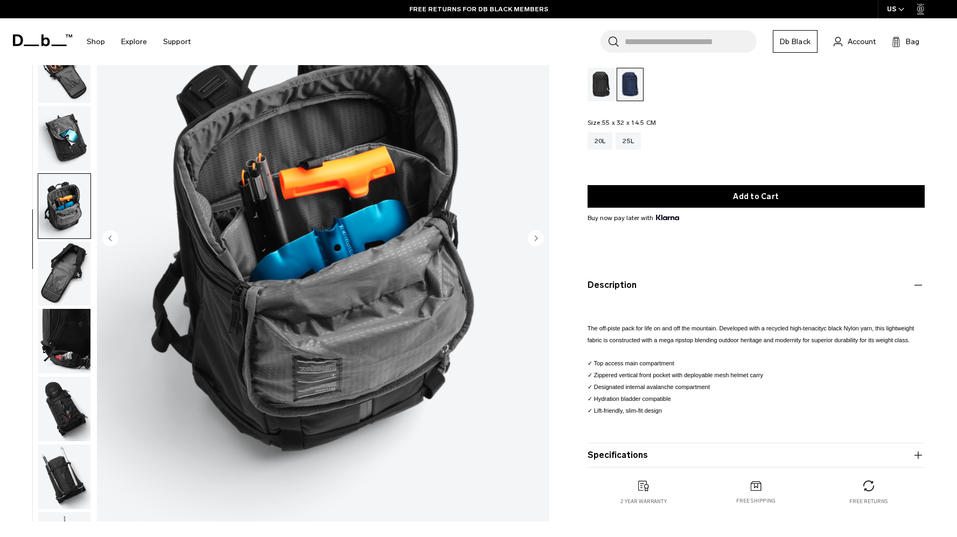
click at [57, 141] on img "button" at bounding box center [64, 138] width 52 height 65
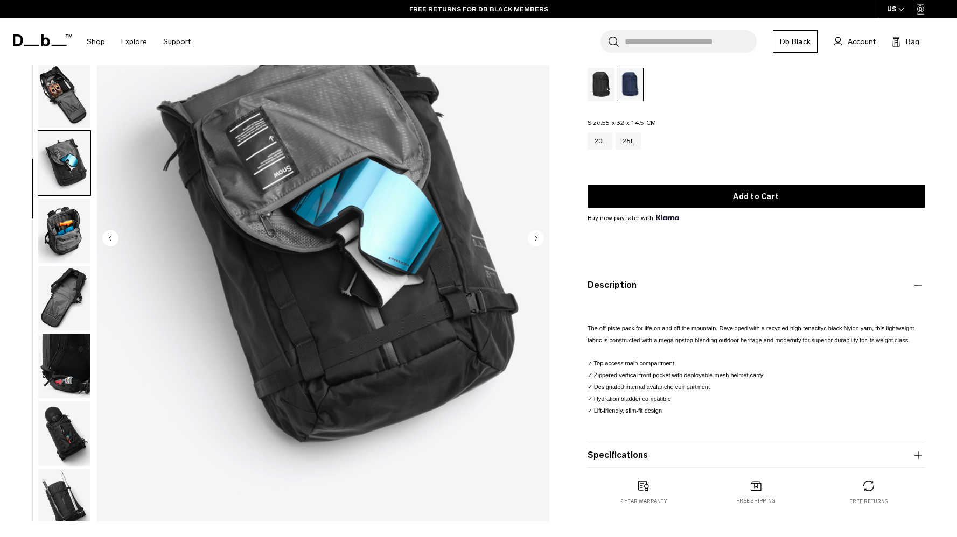
scroll to position [96, 0]
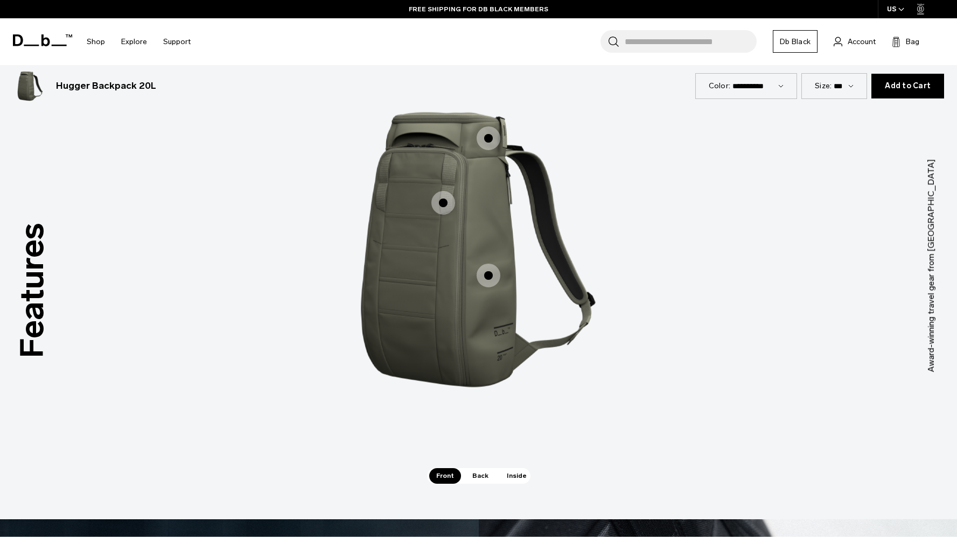
scroll to position [1462, 0]
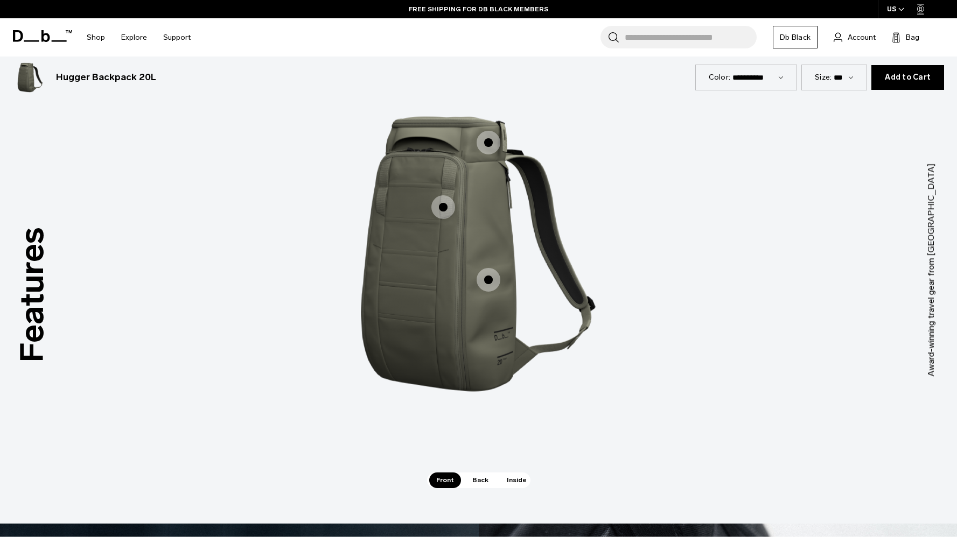
click at [488, 483] on span "Back" at bounding box center [480, 480] width 30 height 15
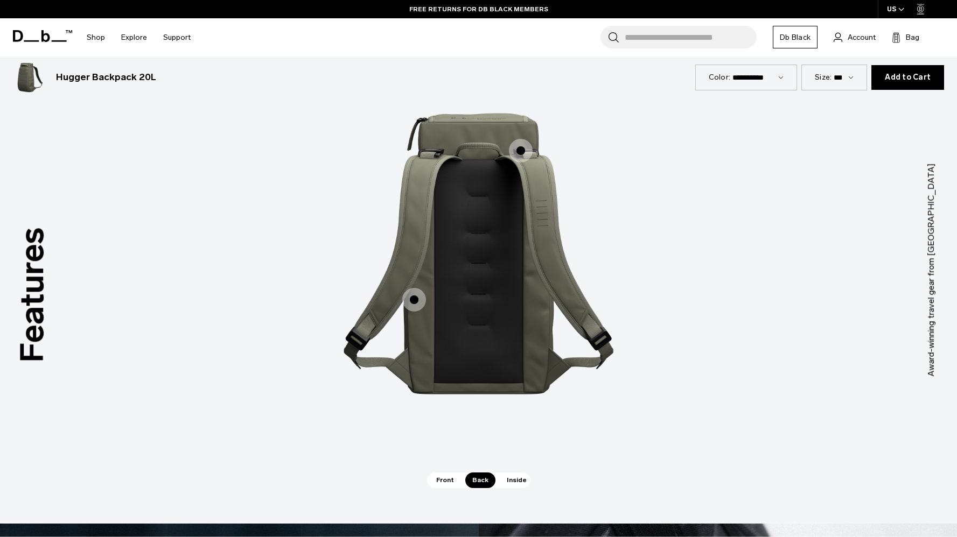
click at [505, 481] on span "Inside" at bounding box center [517, 480] width 34 height 15
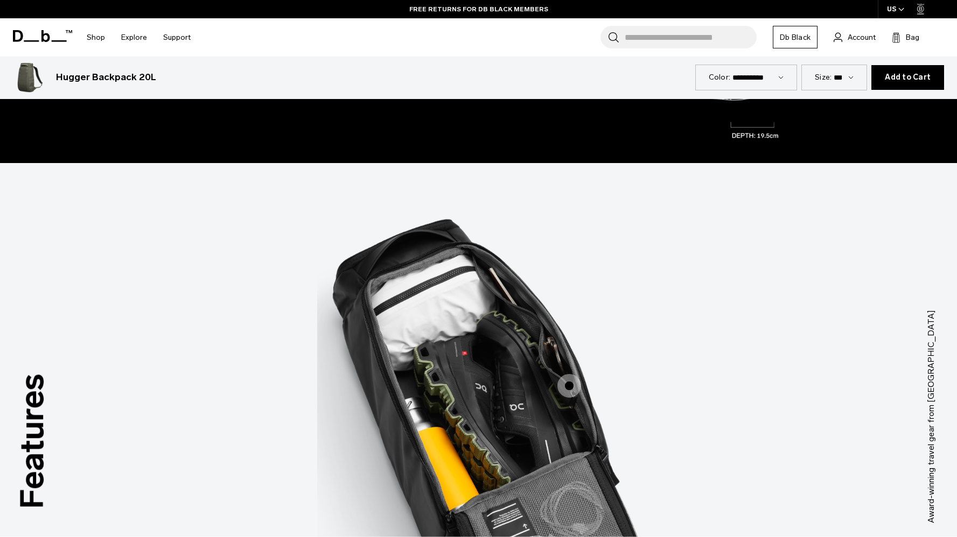
scroll to position [1260, 0]
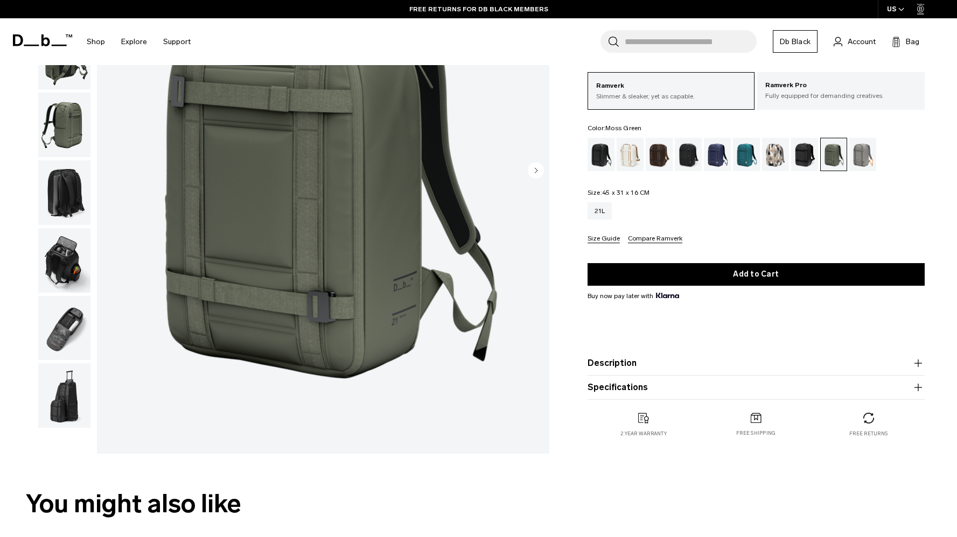
scroll to position [186, 0]
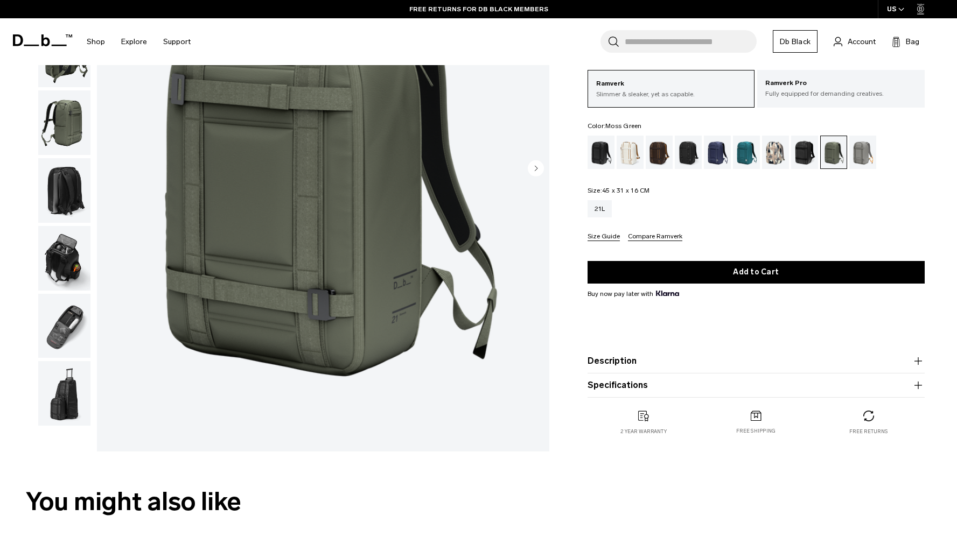
click at [64, 389] on img "button" at bounding box center [64, 393] width 52 height 65
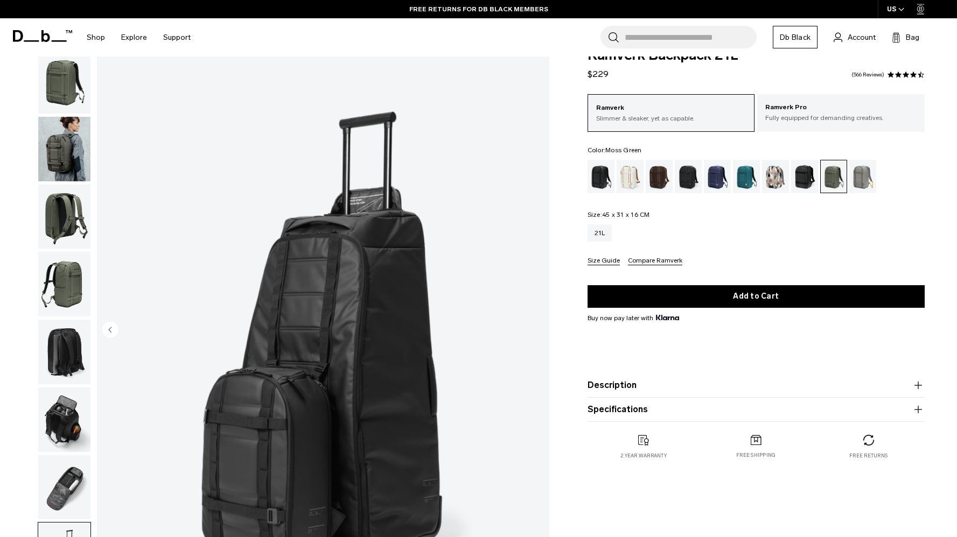
scroll to position [19, 0]
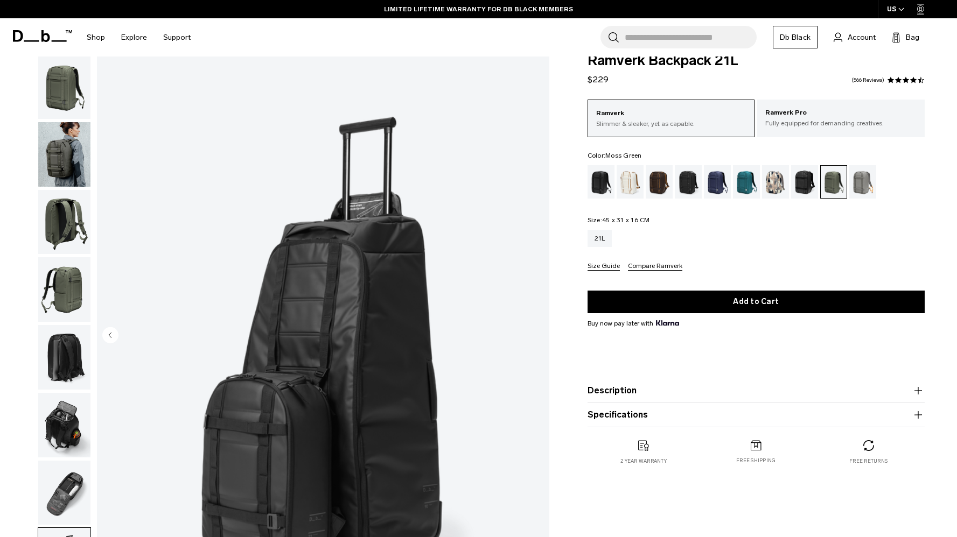
click at [640, 391] on button "Description" at bounding box center [755, 390] width 337 height 13
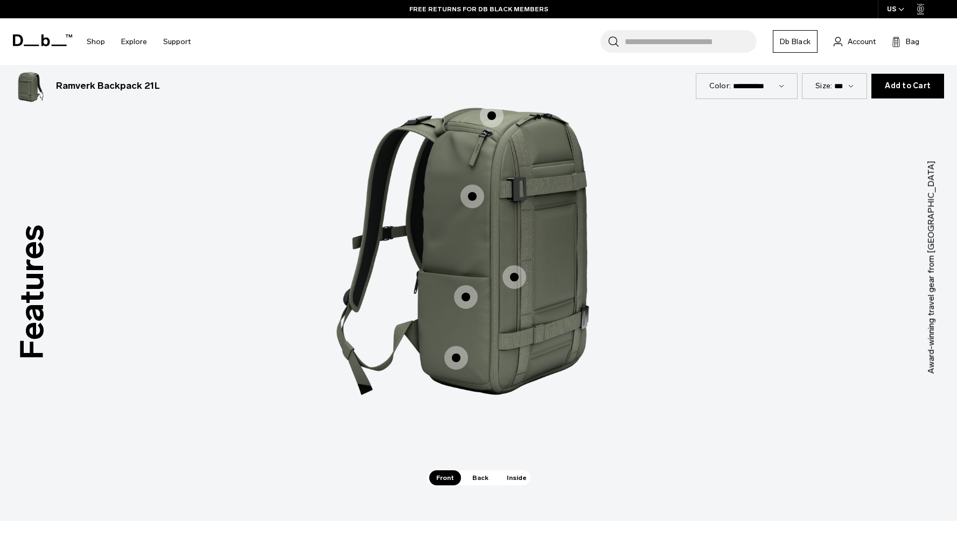
scroll to position [1454, 0]
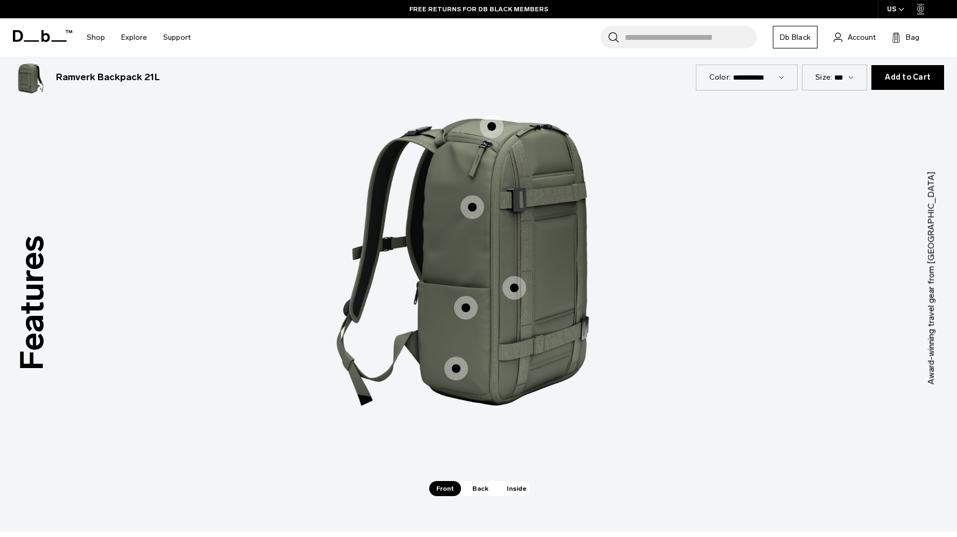
click at [472, 213] on span "1 / 3" at bounding box center [472, 207] width 24 height 24
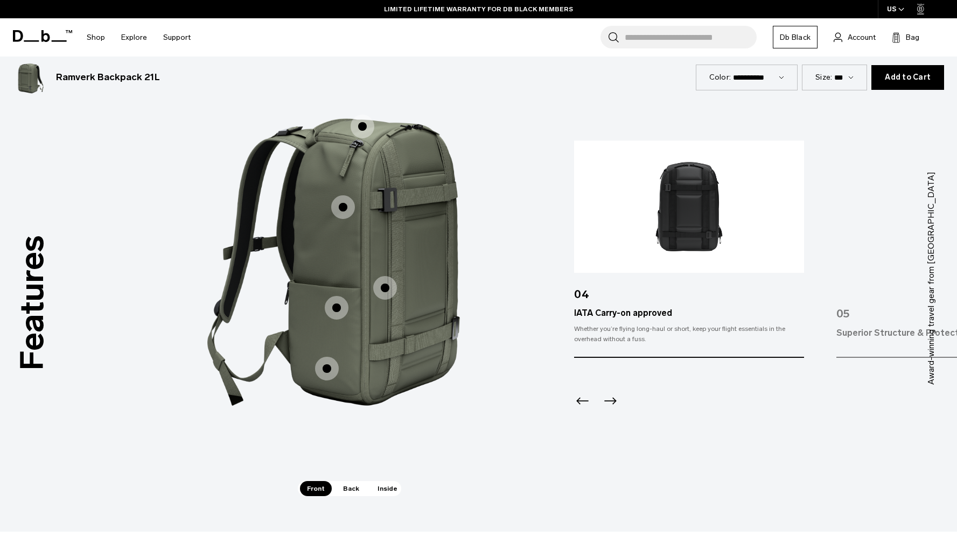
click at [587, 401] on icon "Previous slide" at bounding box center [582, 400] width 12 height 7
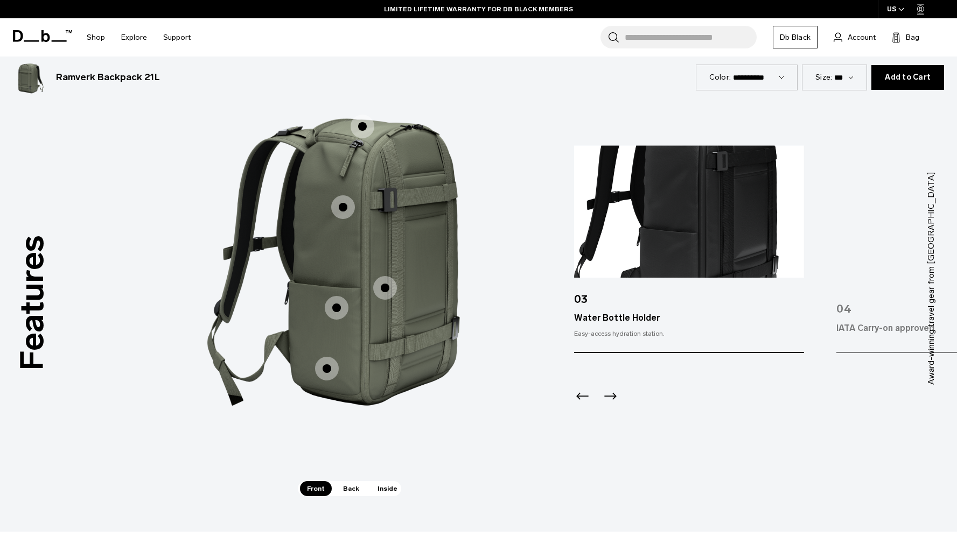
click at [587, 401] on icon "Previous slide" at bounding box center [582, 396] width 17 height 17
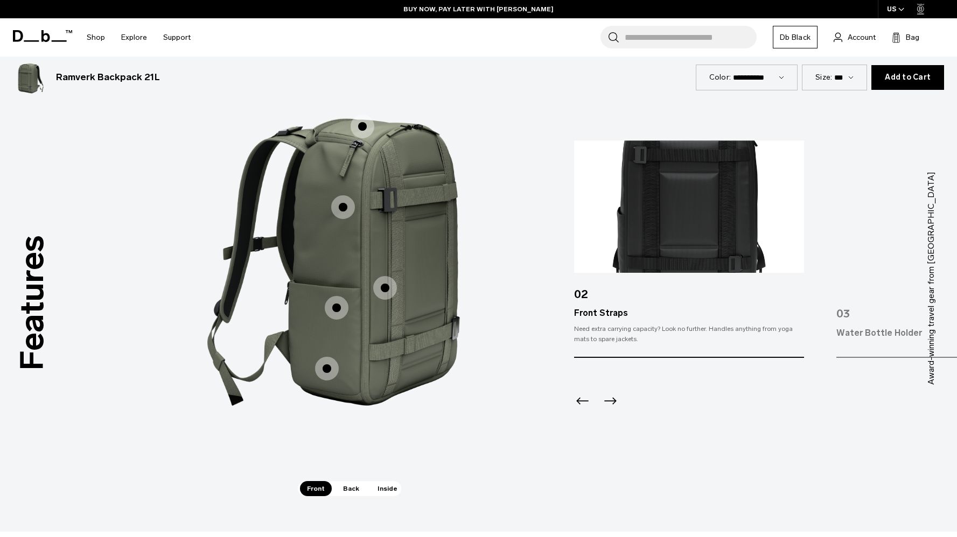
click at [587, 401] on icon "Previous slide" at bounding box center [582, 400] width 12 height 7
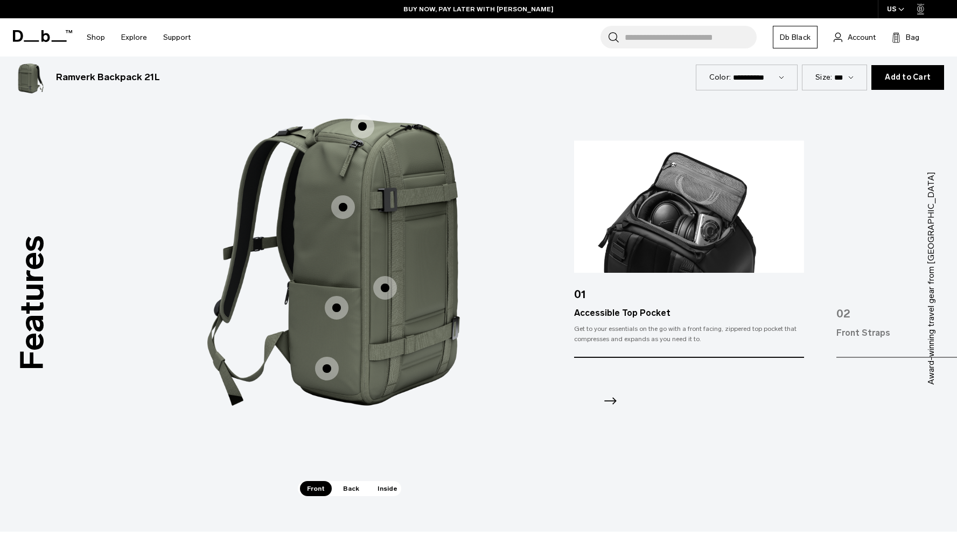
click at [612, 405] on icon "Next slide" at bounding box center [609, 400] width 17 height 17
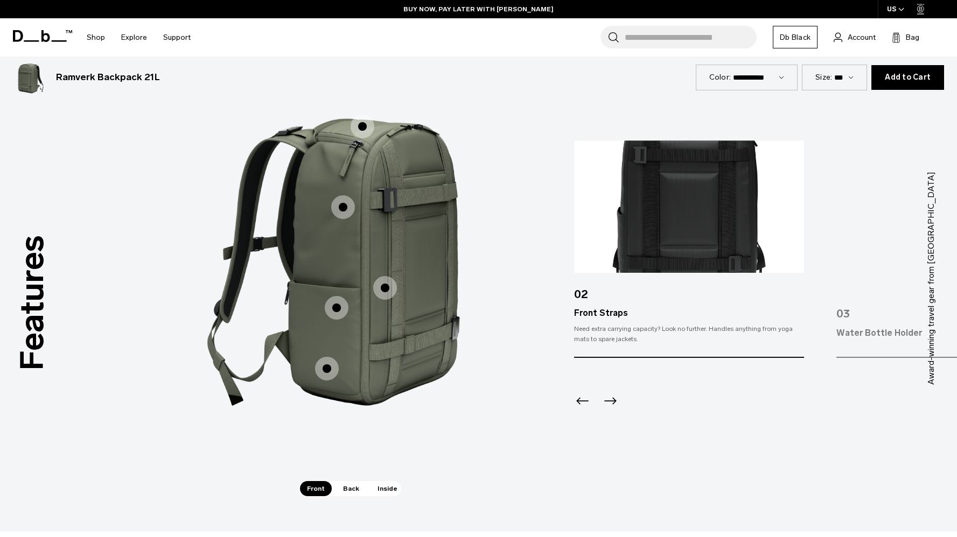
click at [612, 405] on icon "Next slide" at bounding box center [609, 400] width 17 height 17
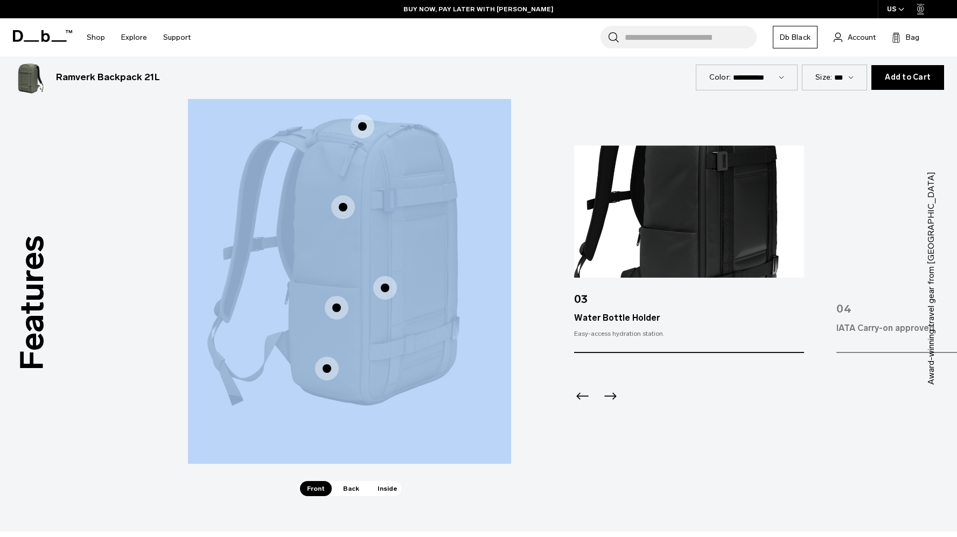
click at [612, 405] on div "Next slide" at bounding box center [608, 400] width 15 height 24
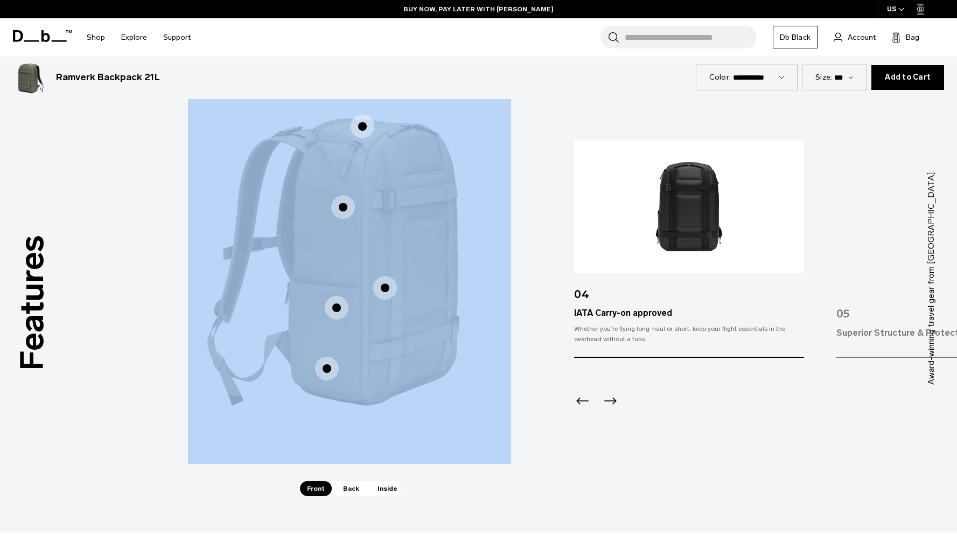
click at [612, 405] on icon "Next slide" at bounding box center [609, 400] width 17 height 17
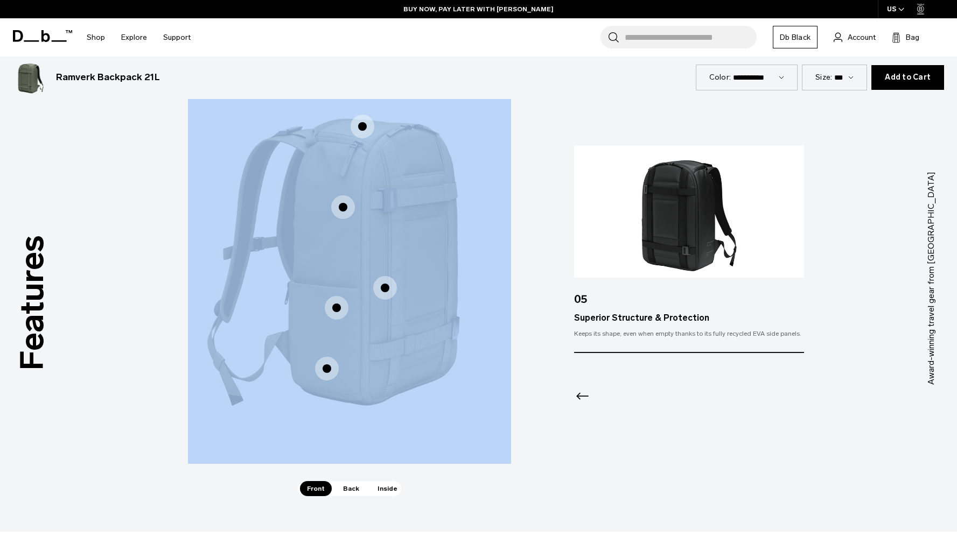
click at [612, 405] on div at bounding box center [688, 382] width 229 height 58
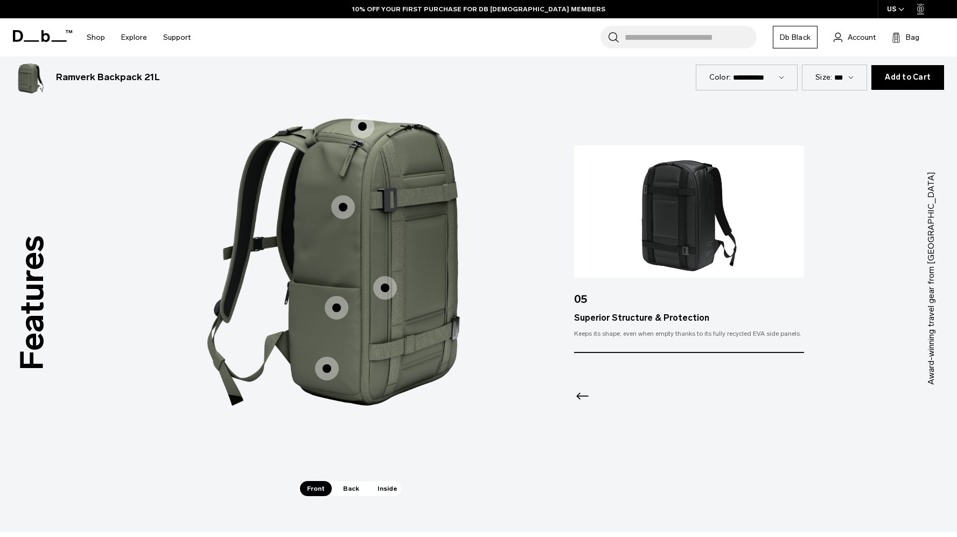
click at [347, 489] on span "Back" at bounding box center [351, 488] width 30 height 15
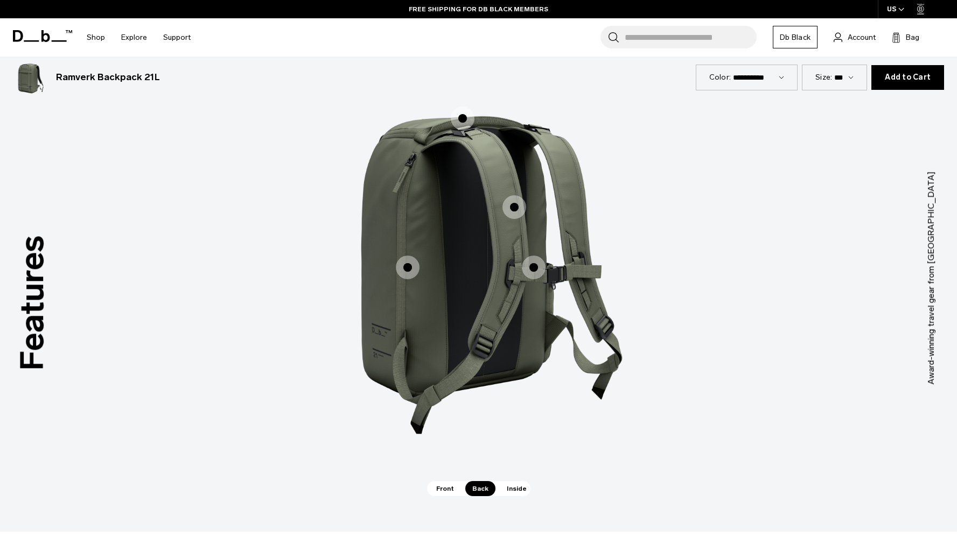
click at [508, 484] on span "Inside" at bounding box center [517, 488] width 34 height 15
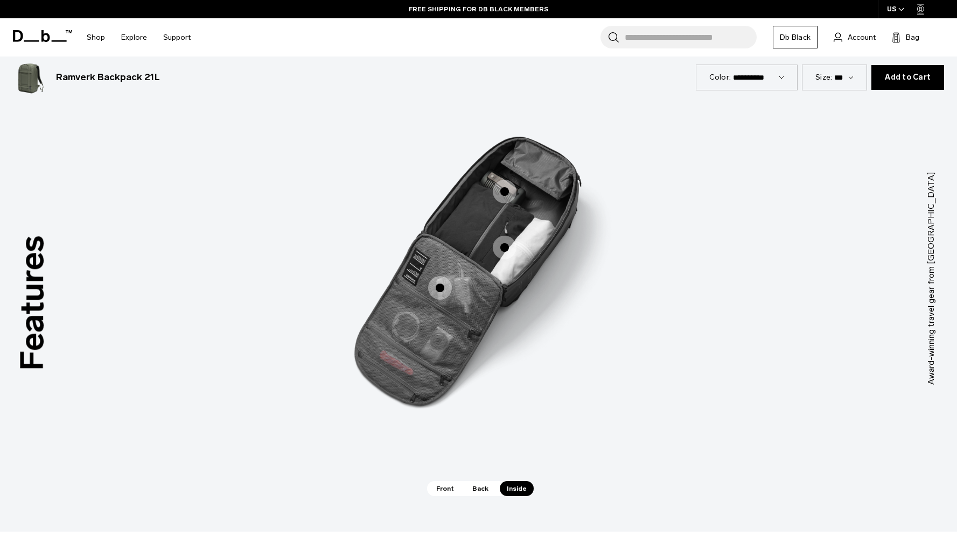
click at [510, 191] on span "3 / 3" at bounding box center [505, 192] width 24 height 24
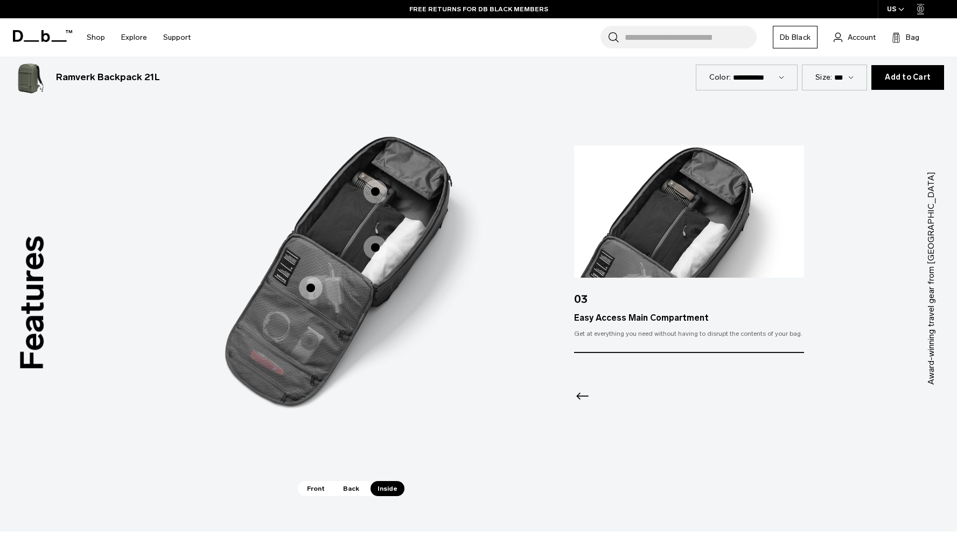
click at [385, 252] on span "3 / 3" at bounding box center [375, 248] width 24 height 24
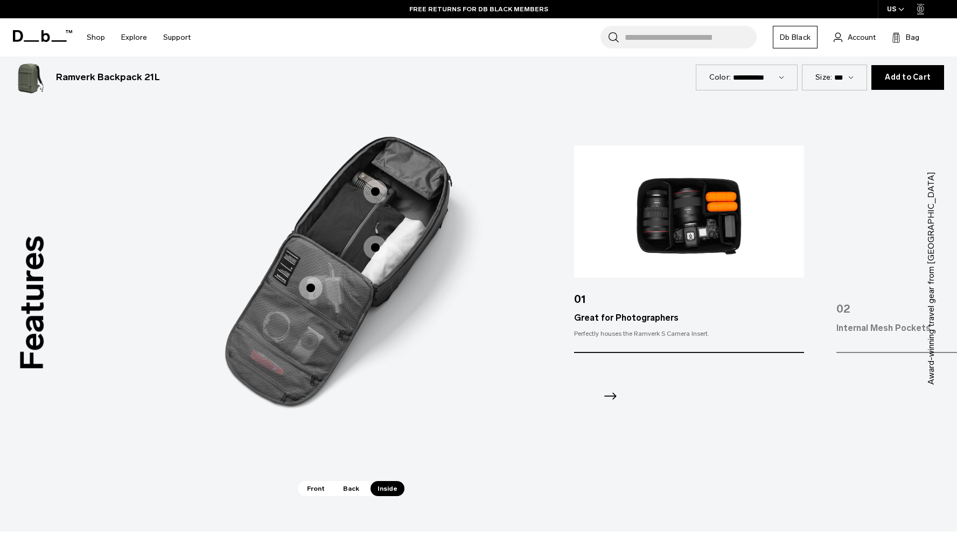
click at [314, 293] on span "3 / 3" at bounding box center [311, 288] width 24 height 24
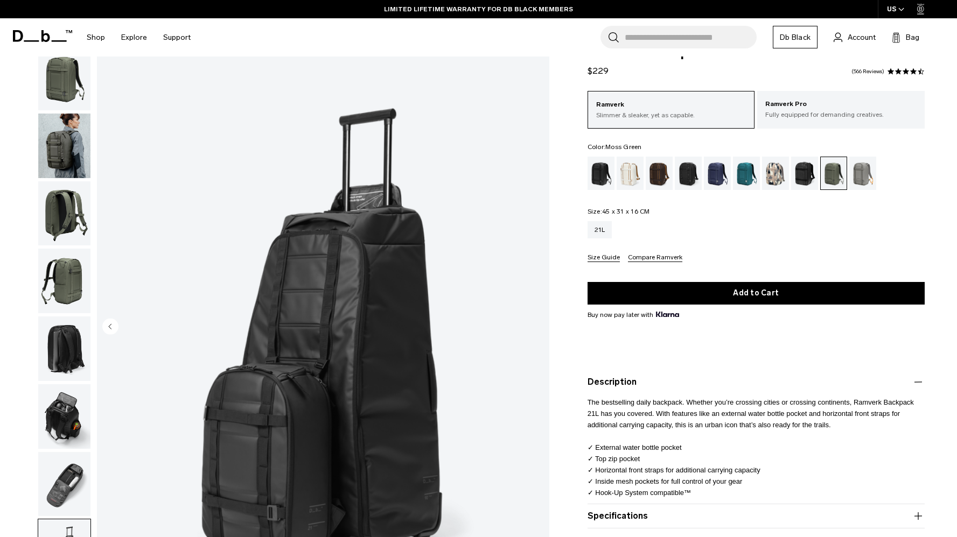
scroll to position [0, 0]
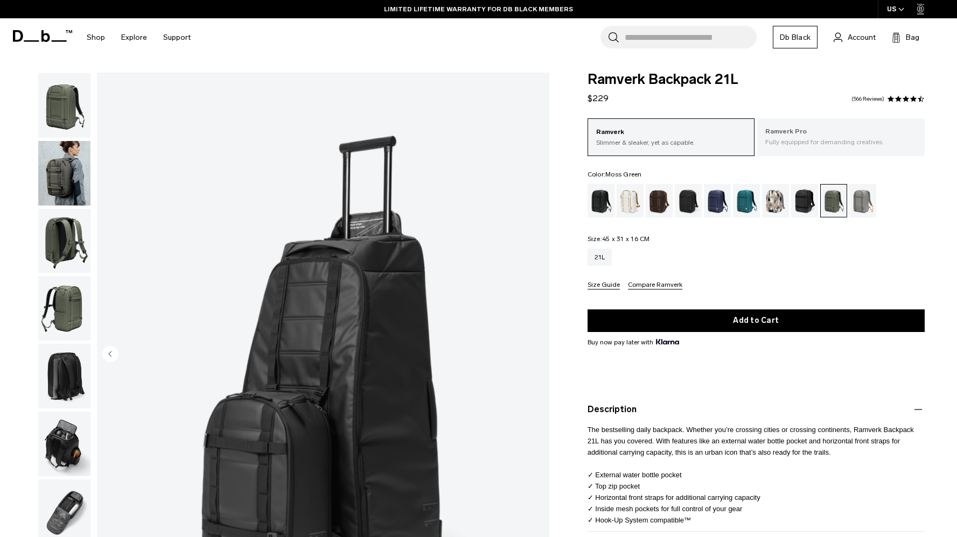
click at [840, 142] on p "Fully equipped for demanding creatives." at bounding box center [840, 142] width 151 height 10
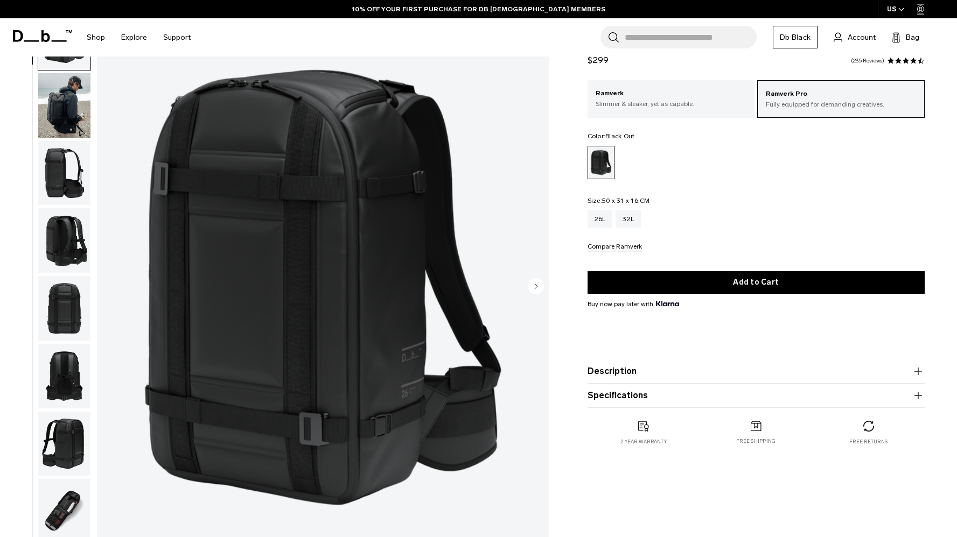
click at [57, 131] on img "button" at bounding box center [64, 105] width 52 height 65
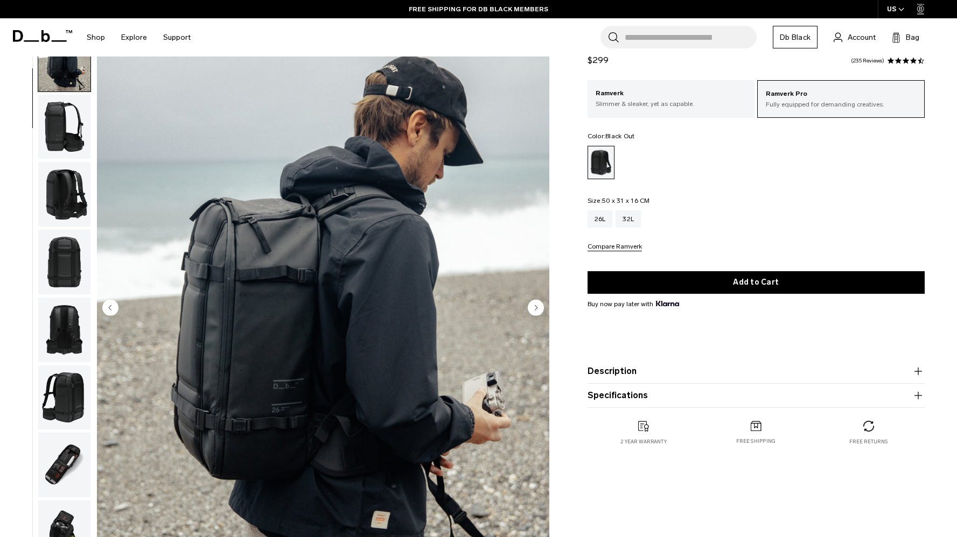
scroll to position [51, 0]
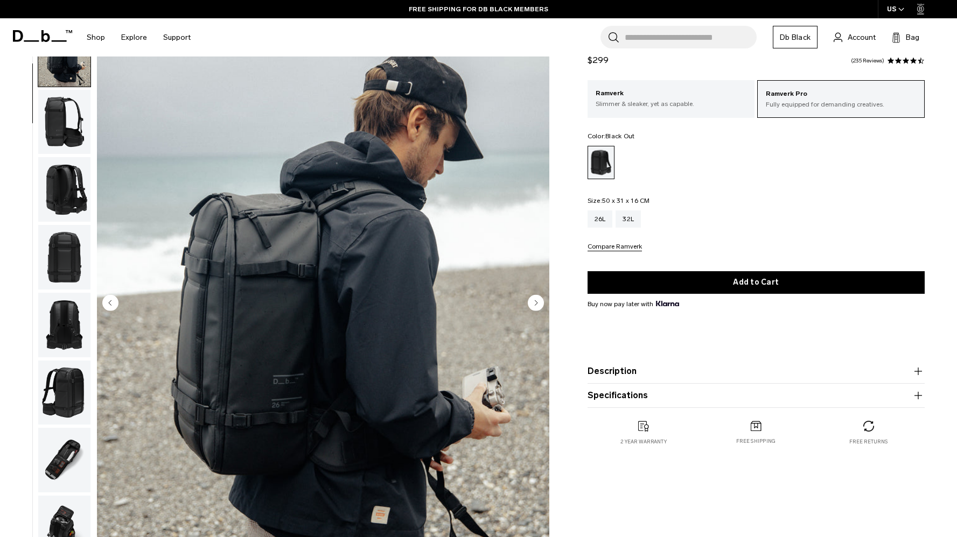
click at [46, 118] on img "button" at bounding box center [64, 122] width 52 height 65
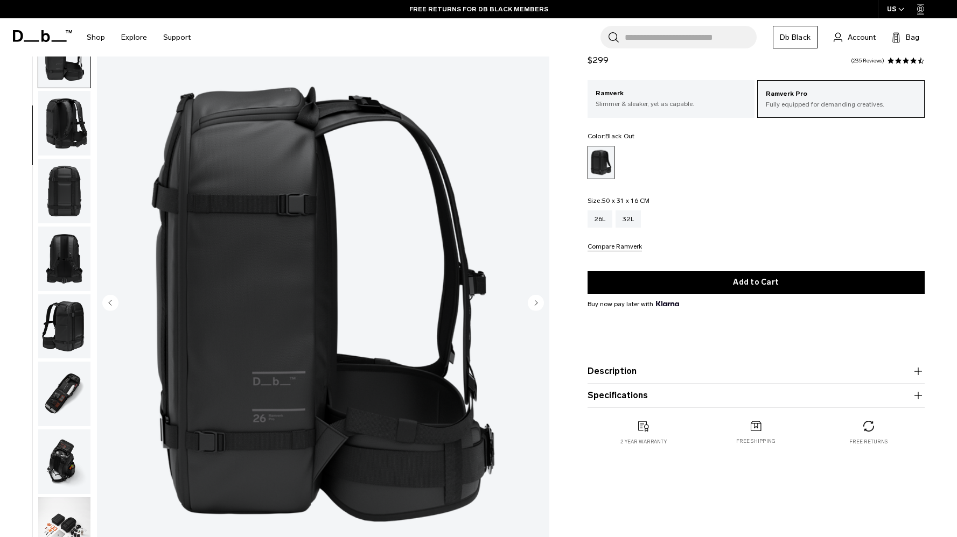
scroll to position [136, 0]
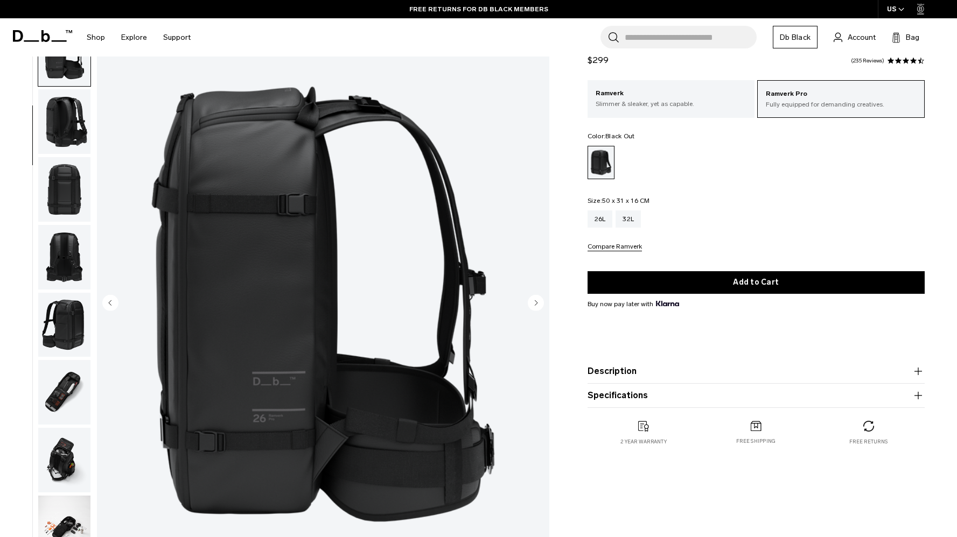
click at [48, 185] on img "button" at bounding box center [64, 189] width 52 height 65
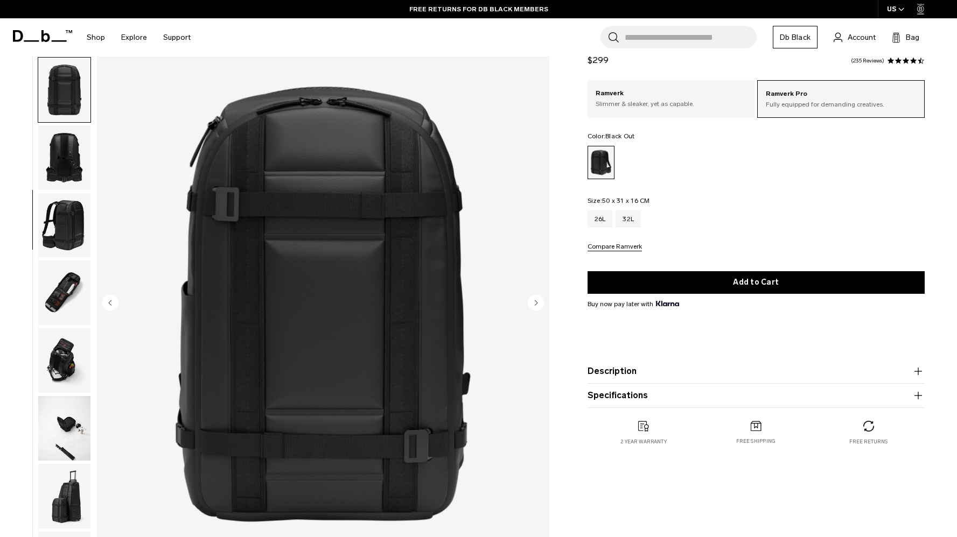
scroll to position [271, 0]
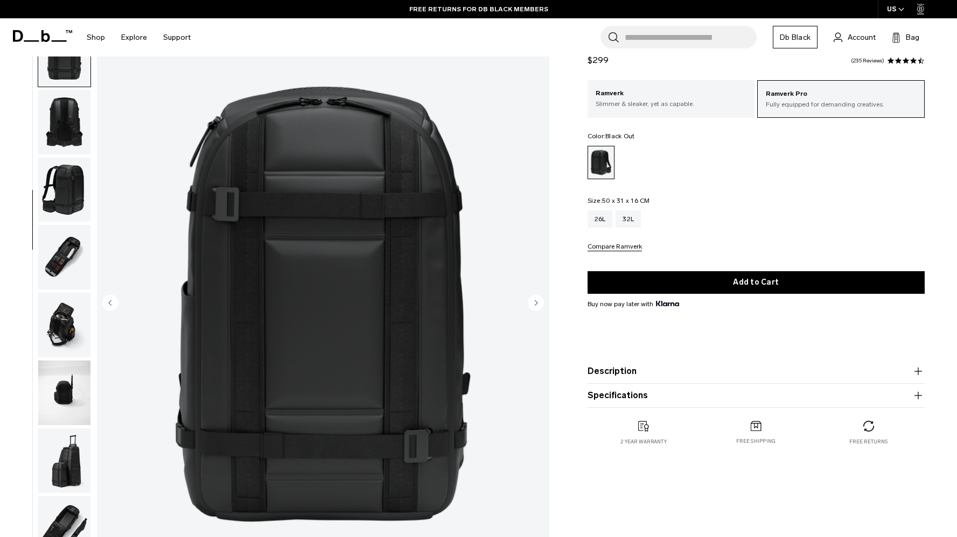
click at [64, 251] on img "button" at bounding box center [64, 257] width 52 height 65
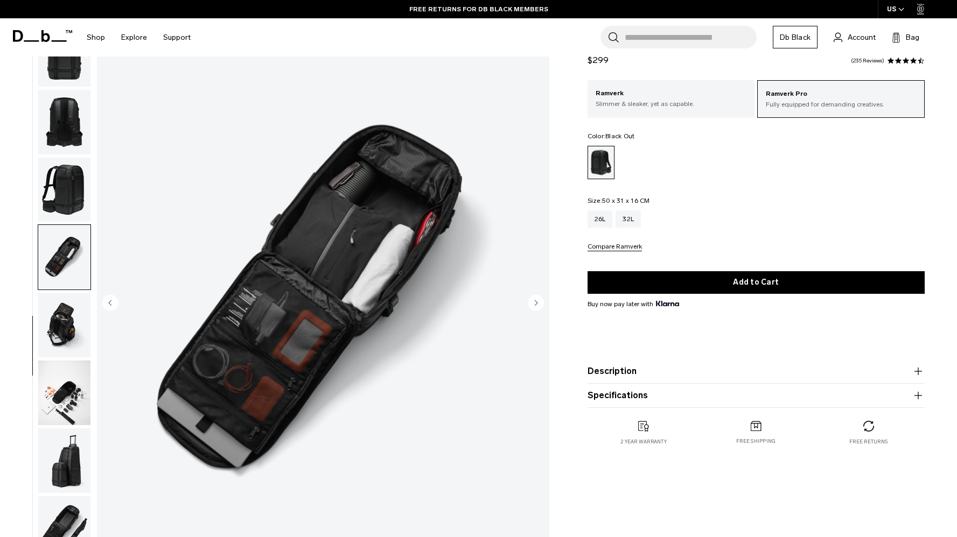
scroll to position [313, 0]
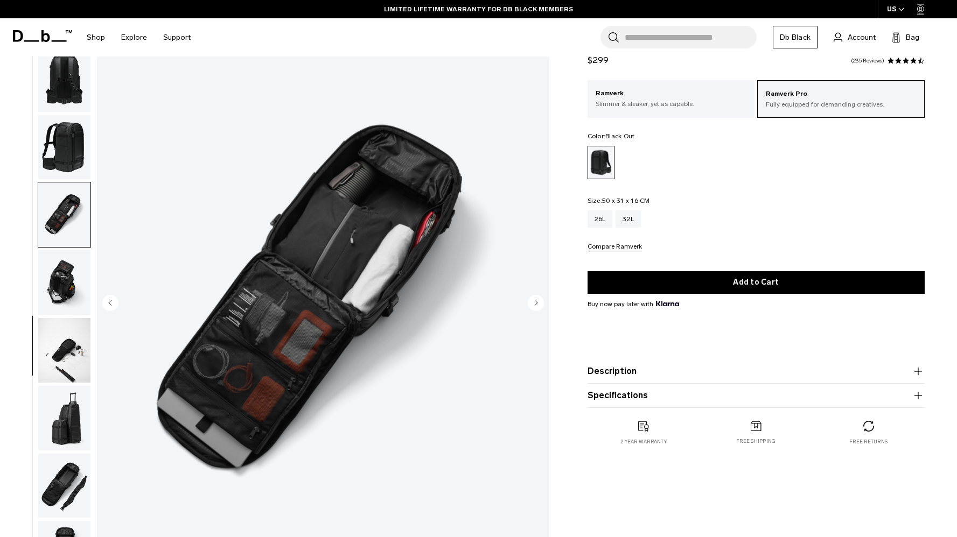
click at [59, 296] on img "button" at bounding box center [64, 282] width 52 height 65
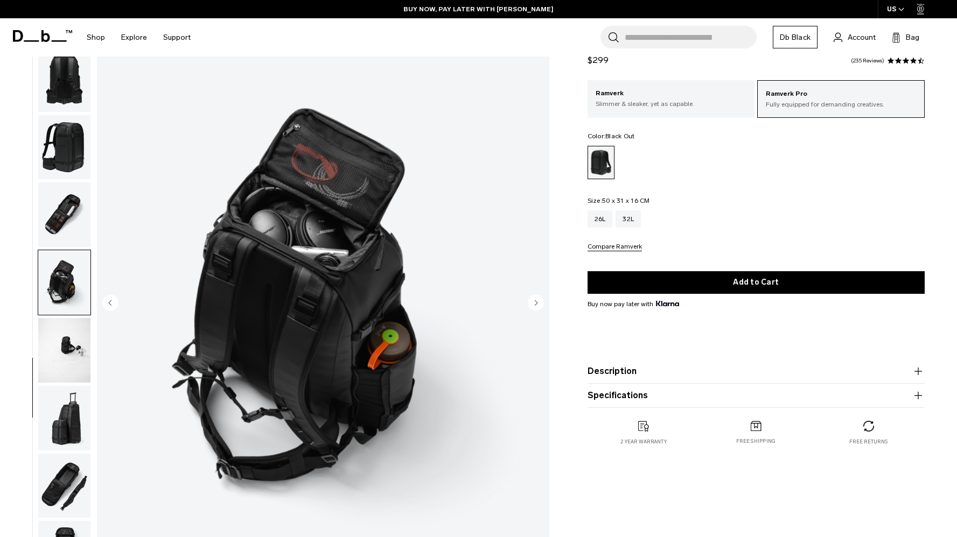
click at [60, 338] on img "button" at bounding box center [64, 350] width 52 height 65
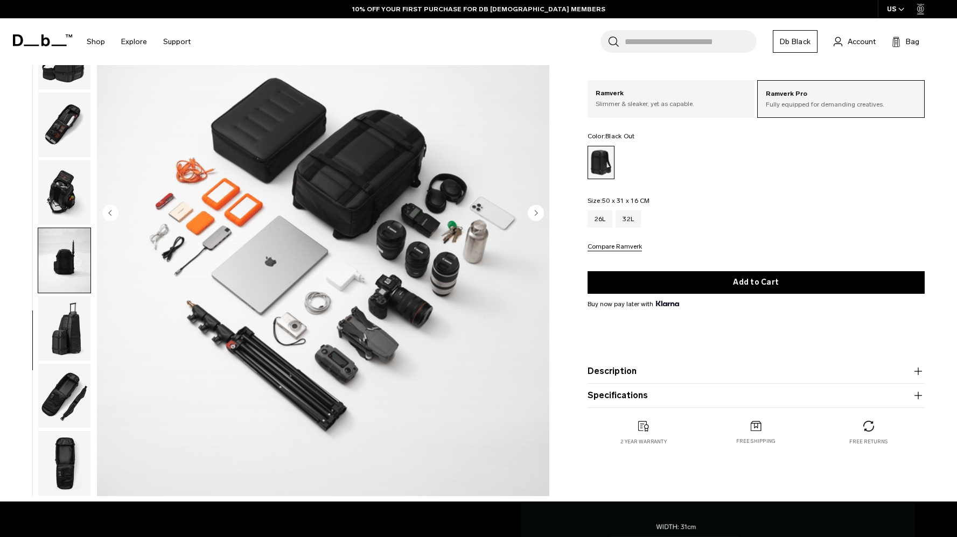
scroll to position [142, 0]
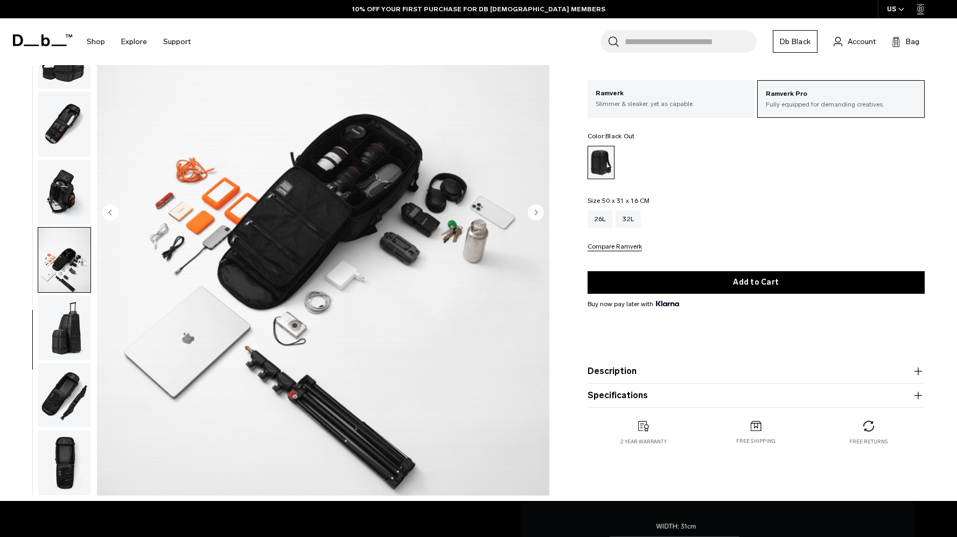
click at [61, 402] on img "button" at bounding box center [64, 395] width 52 height 65
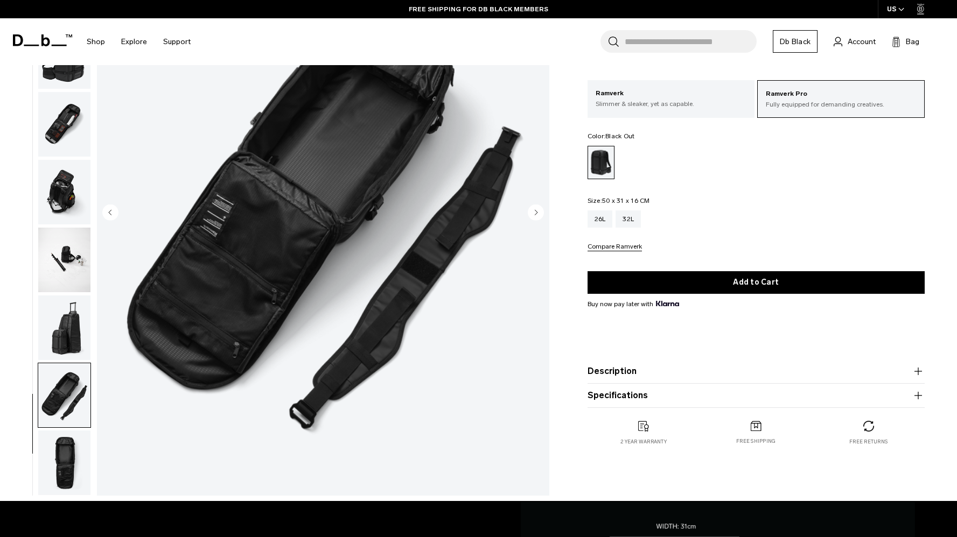
click at [54, 435] on img "button" at bounding box center [64, 463] width 52 height 65
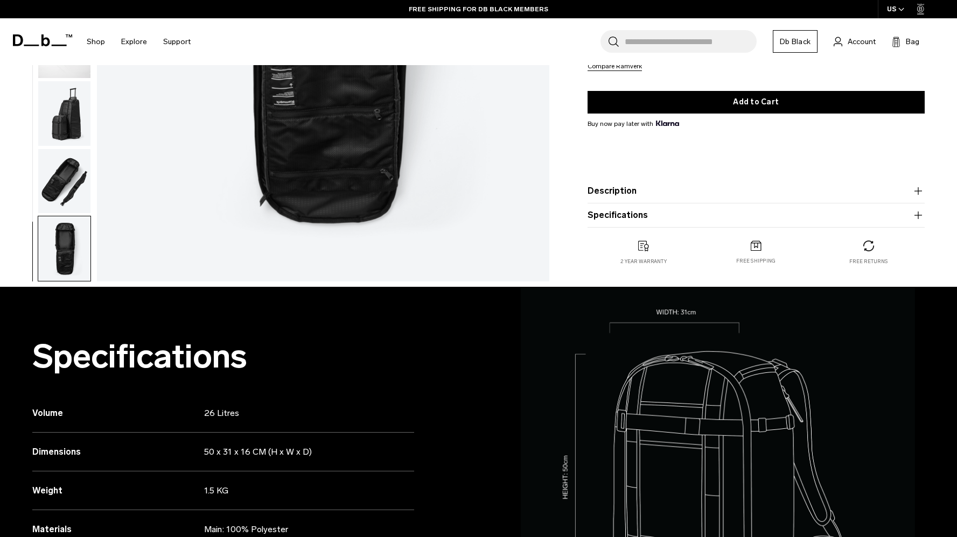
scroll to position [368, 0]
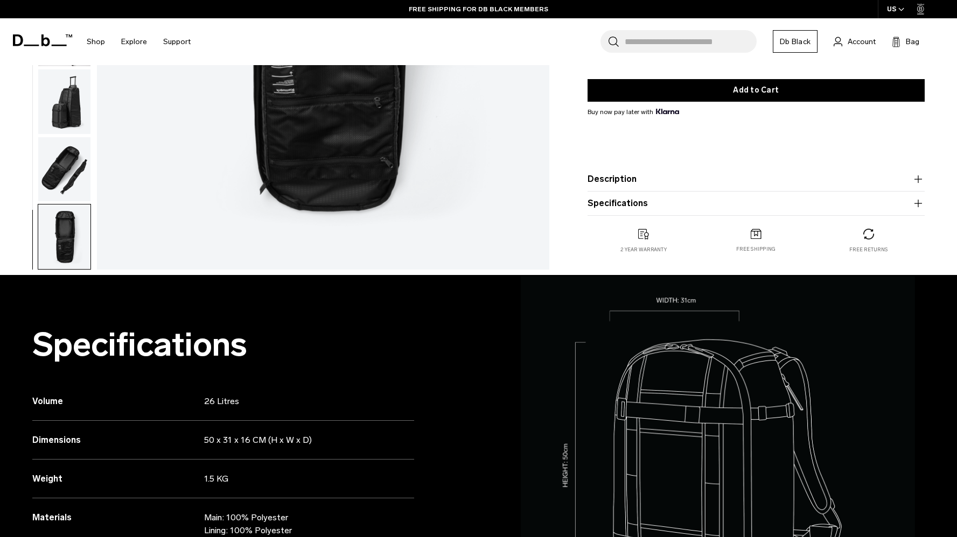
click at [637, 178] on button "Description" at bounding box center [755, 179] width 337 height 13
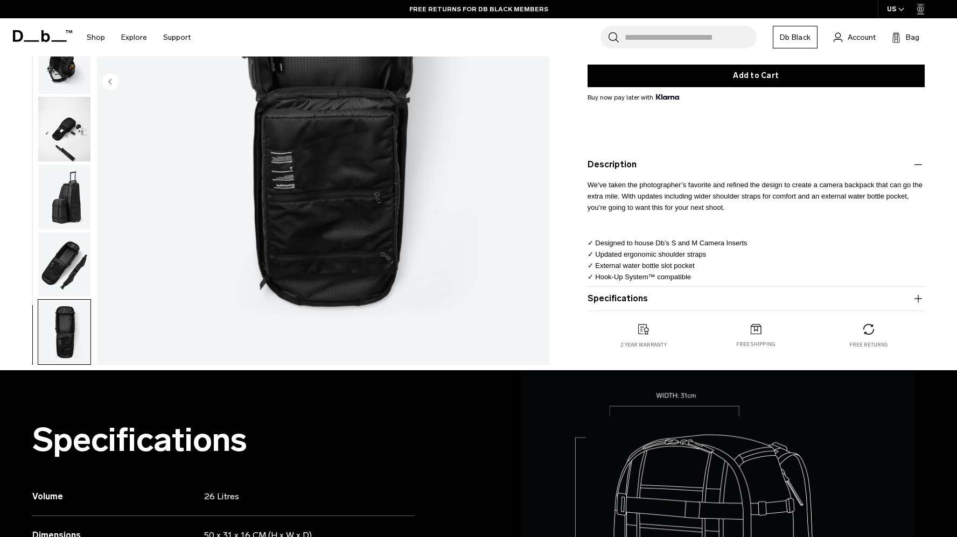
scroll to position [272, 0]
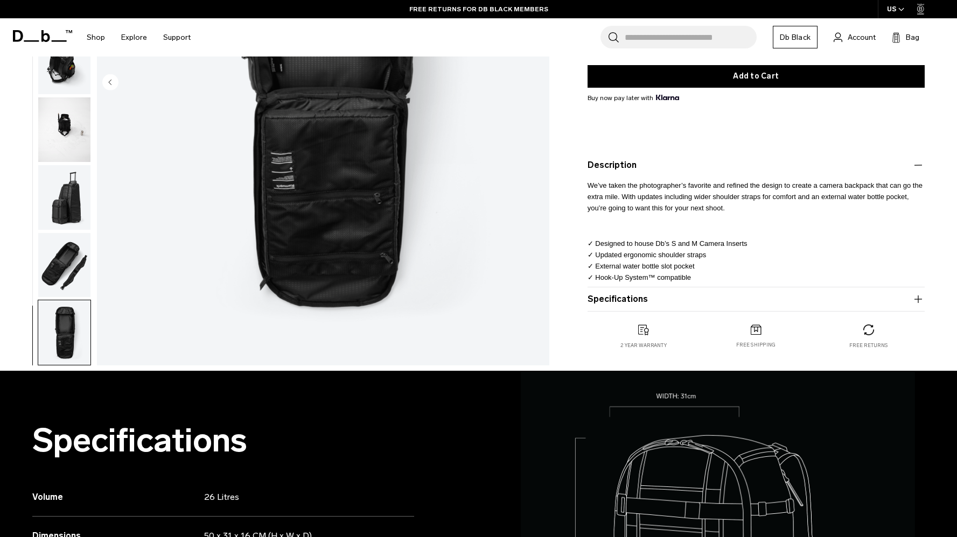
click at [677, 296] on button "Specifications" at bounding box center [755, 299] width 337 height 13
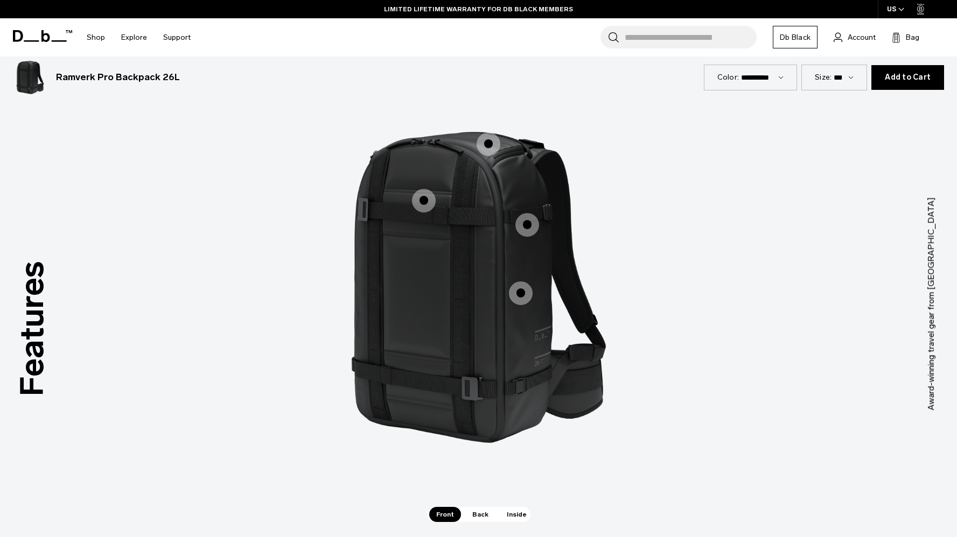
scroll to position [1002, 0]
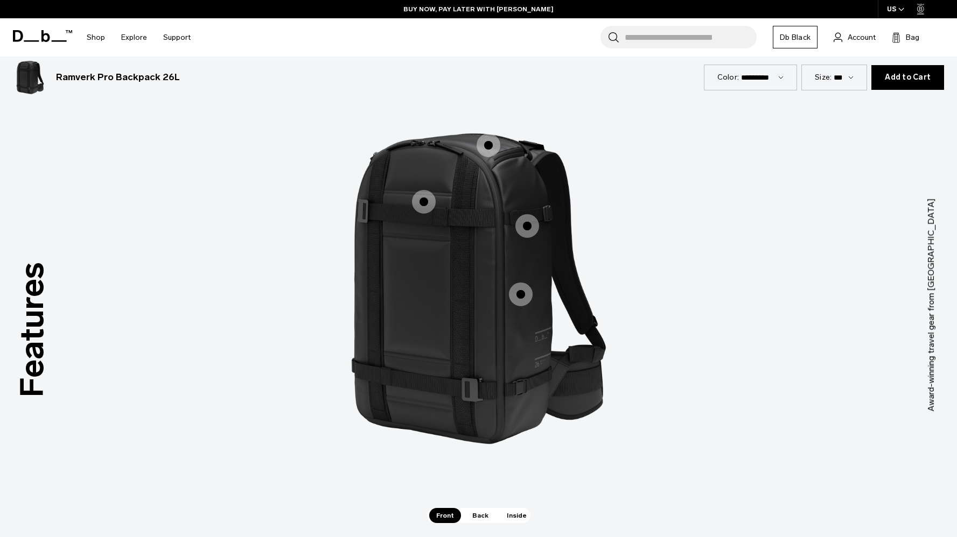
click at [413, 195] on span "1 / 3" at bounding box center [424, 202] width 24 height 24
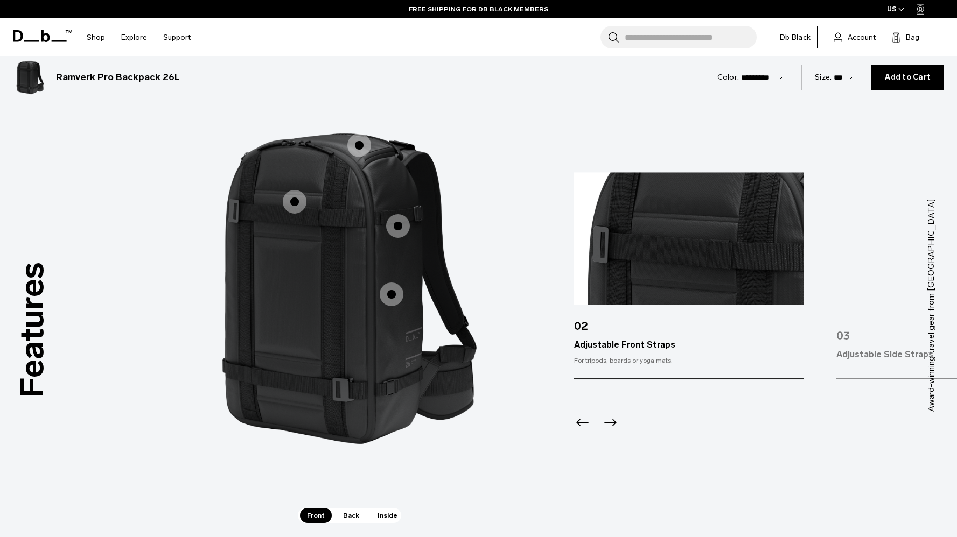
click at [403, 220] on span "1 / 3" at bounding box center [398, 226] width 24 height 24
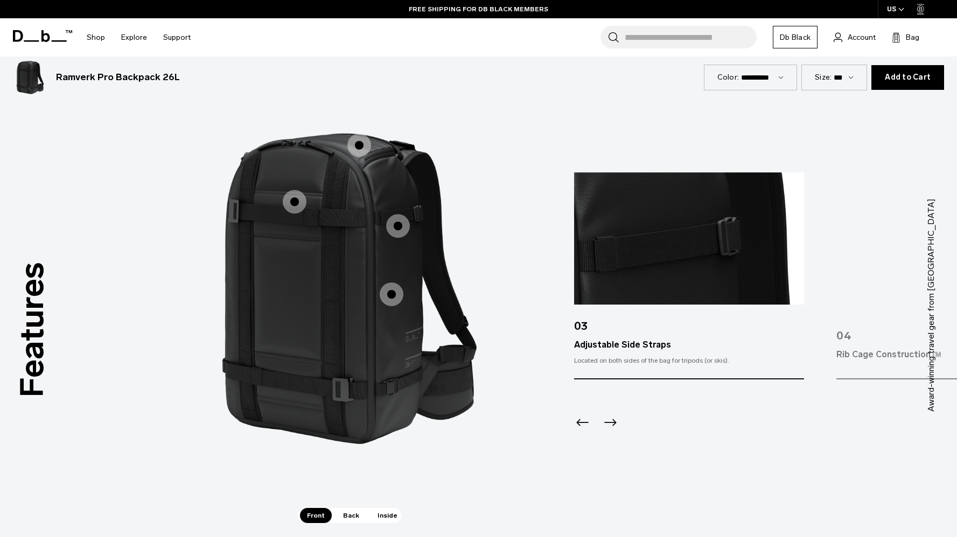
click at [391, 297] on span "1 / 3" at bounding box center [392, 295] width 24 height 24
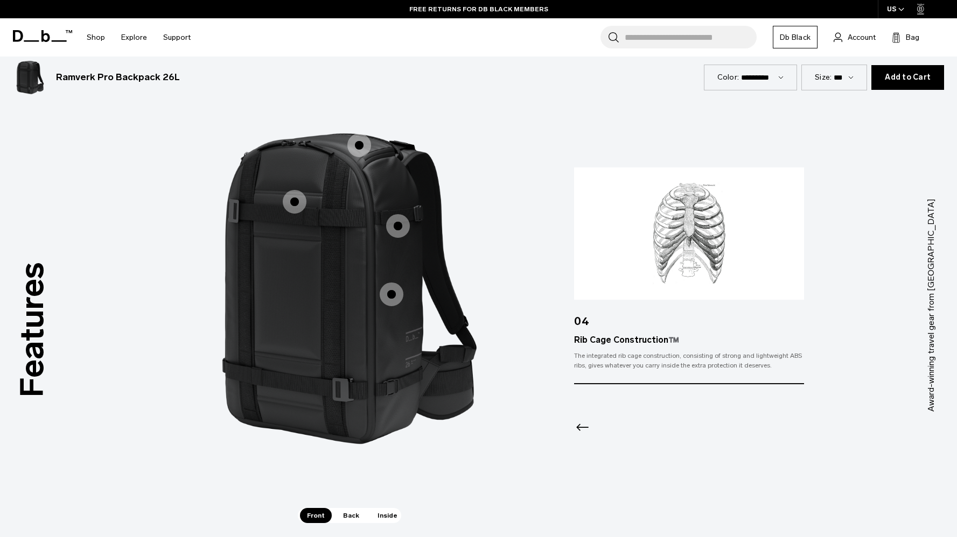
click at [359, 149] on span "1 / 3" at bounding box center [359, 146] width 24 height 24
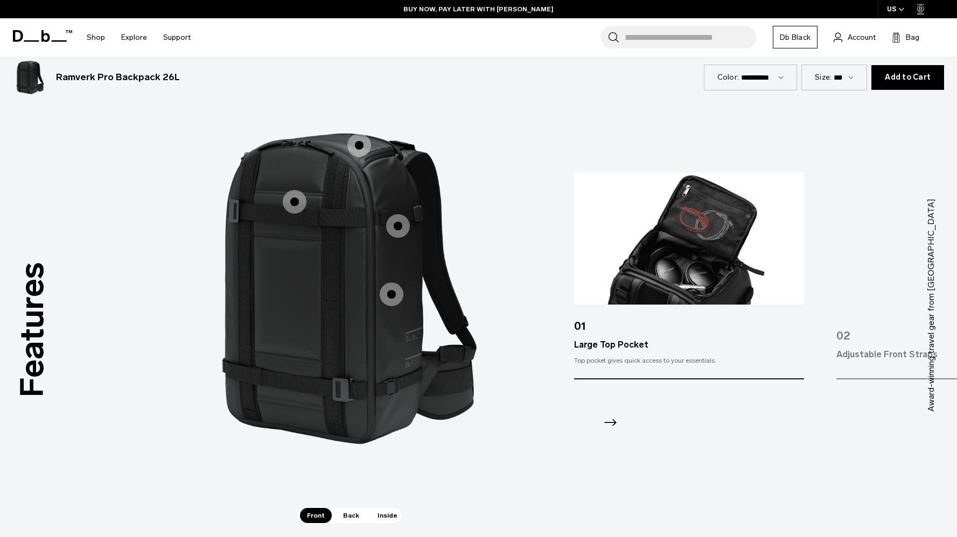
click at [392, 297] on span "1 / 3" at bounding box center [392, 295] width 24 height 24
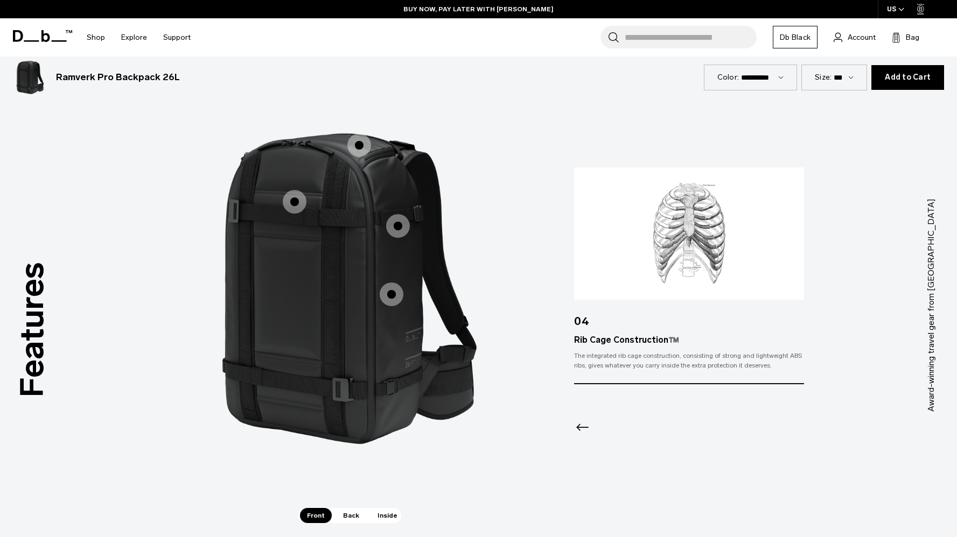
click at [395, 237] on span "1 / 3" at bounding box center [398, 226] width 24 height 24
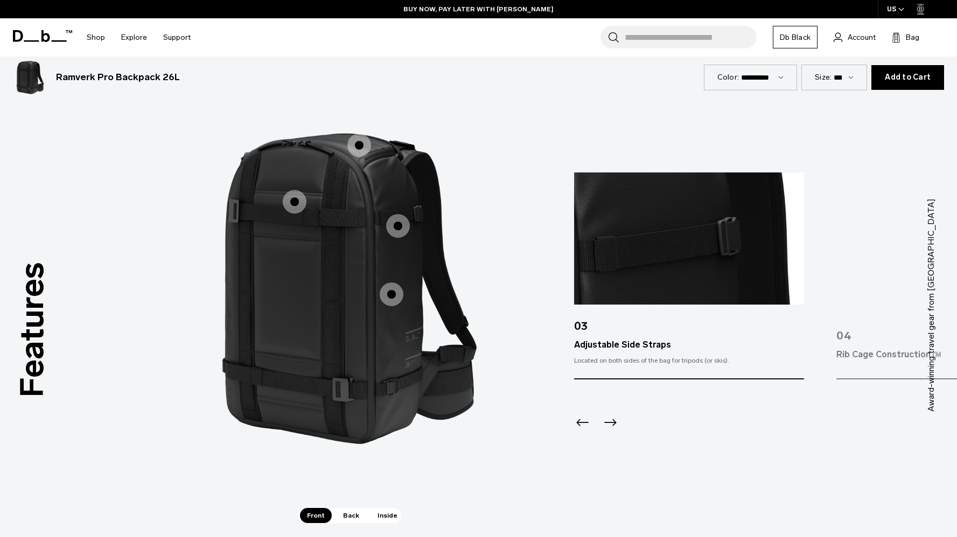
click at [344, 517] on span "Back" at bounding box center [351, 515] width 30 height 15
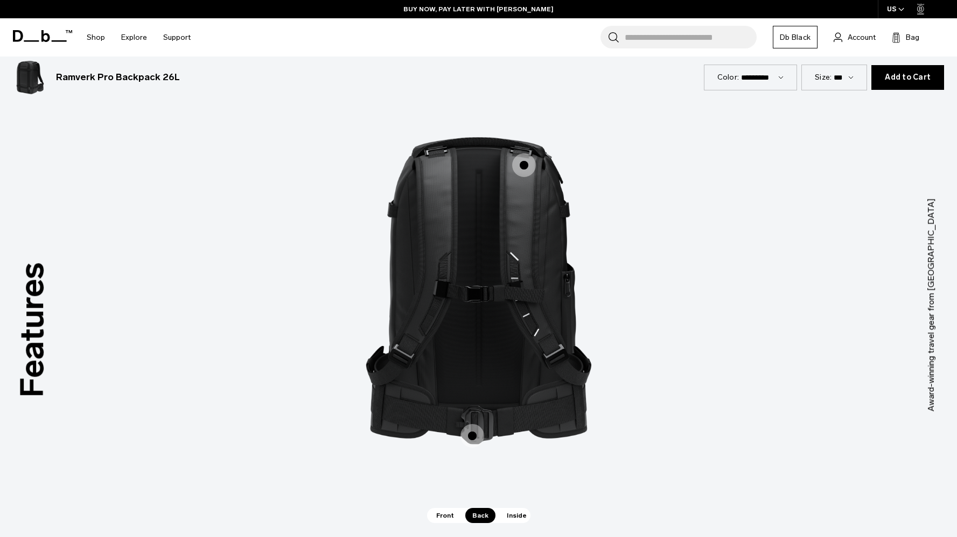
click at [523, 175] on span "2 / 3" at bounding box center [524, 165] width 24 height 24
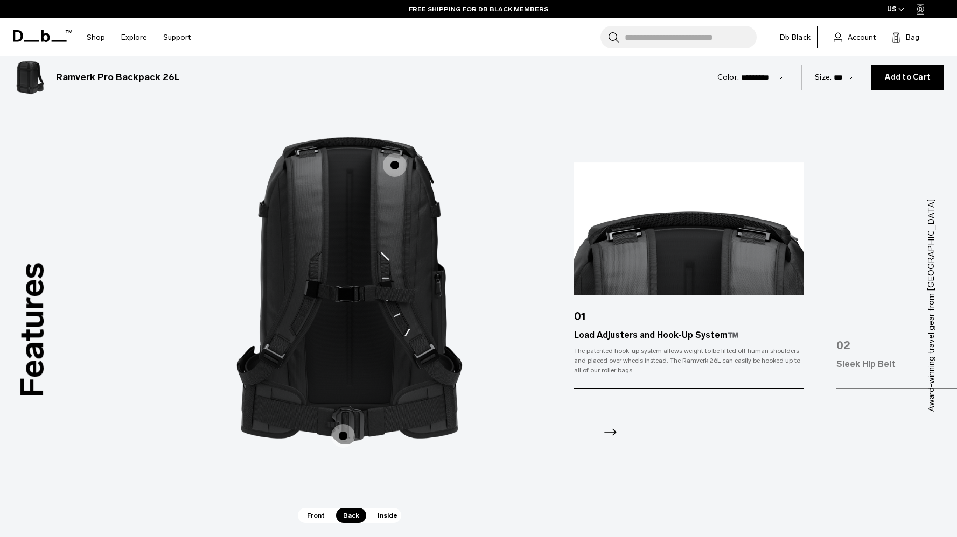
click at [345, 438] on span "2 / 3" at bounding box center [343, 436] width 24 height 24
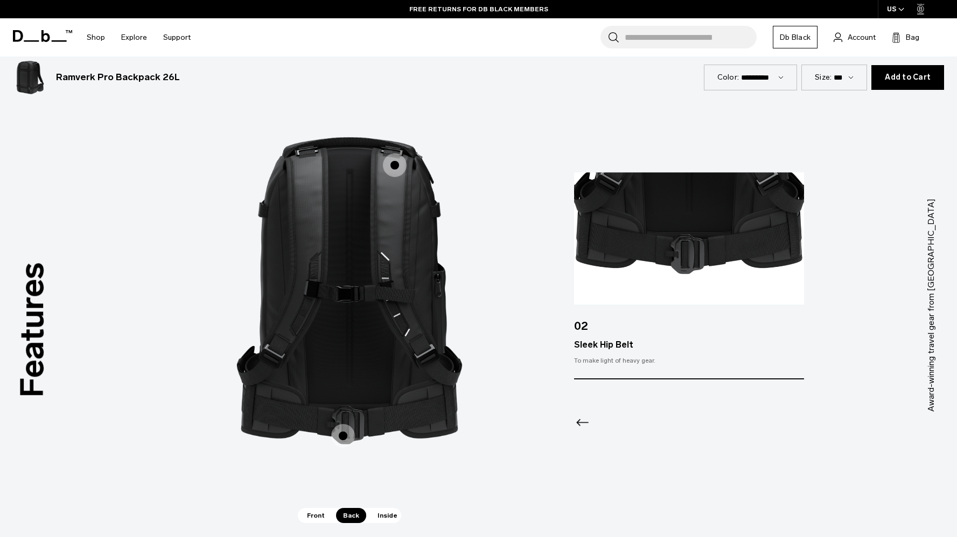
click at [371, 514] on span "Inside" at bounding box center [387, 515] width 34 height 15
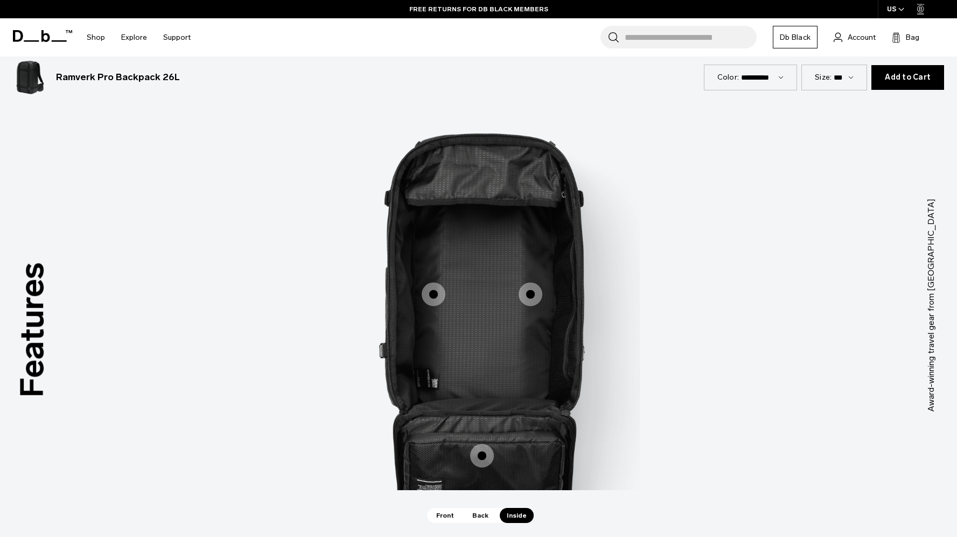
click at [432, 299] on span "3 / 3" at bounding box center [434, 295] width 24 height 24
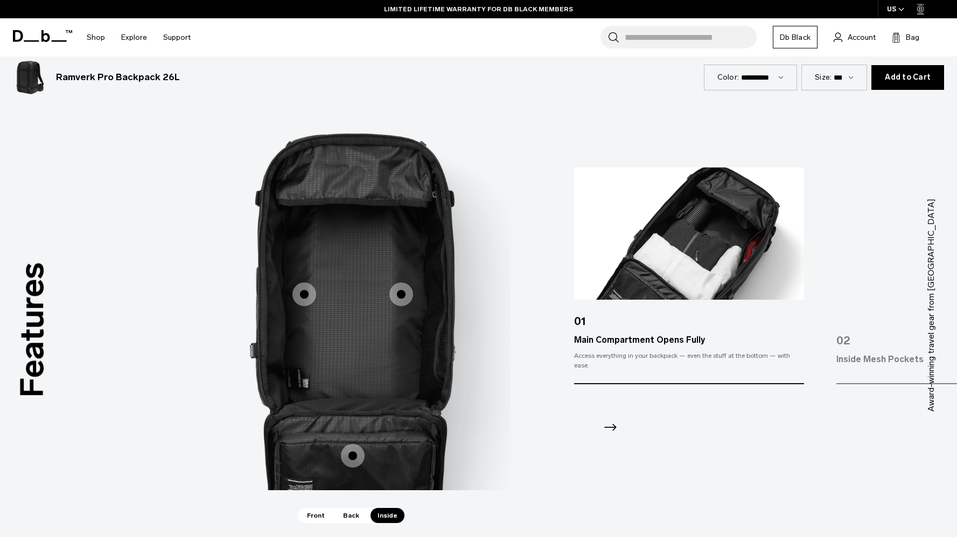
click at [405, 291] on span "3 / 3" at bounding box center [401, 295] width 24 height 24
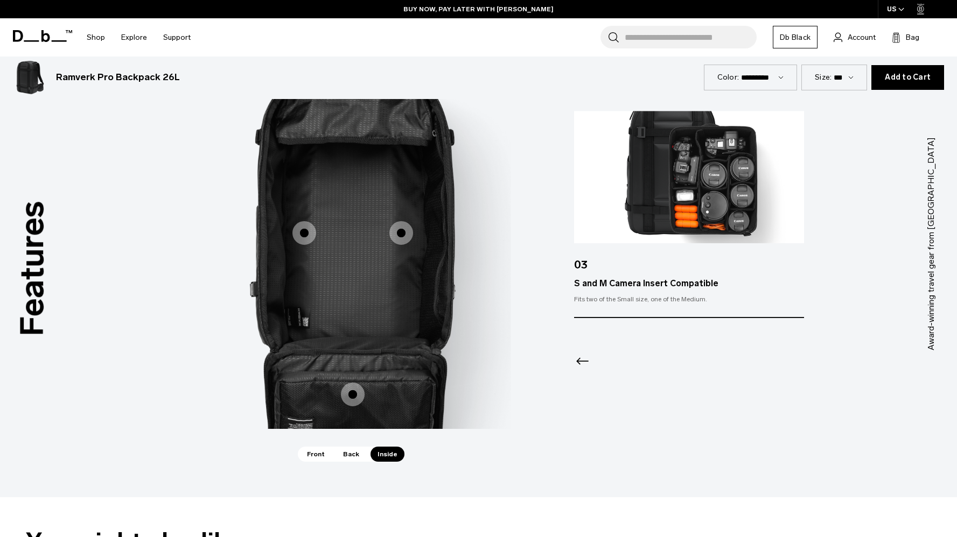
scroll to position [1064, 0]
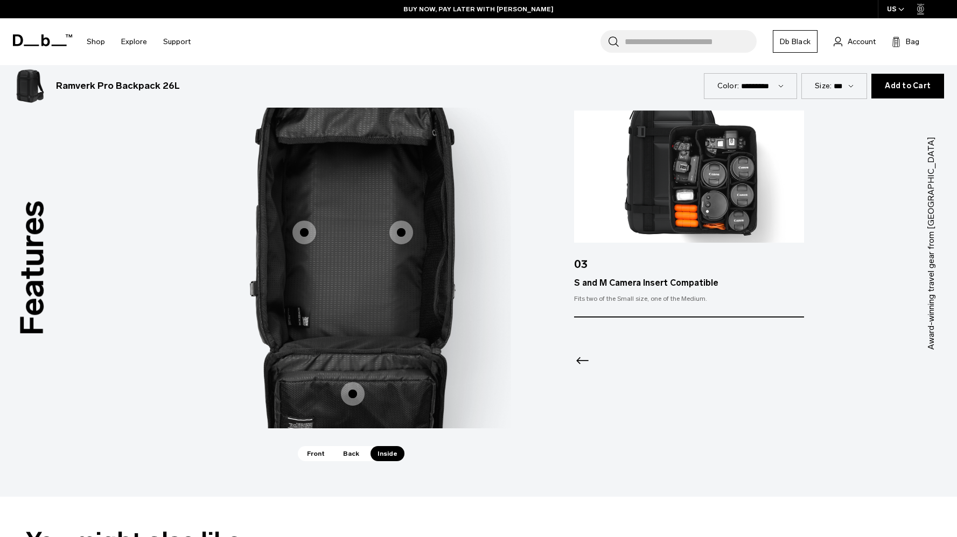
click at [359, 382] on label "Inside Mesh Pockets" at bounding box center [353, 394] width 26 height 26
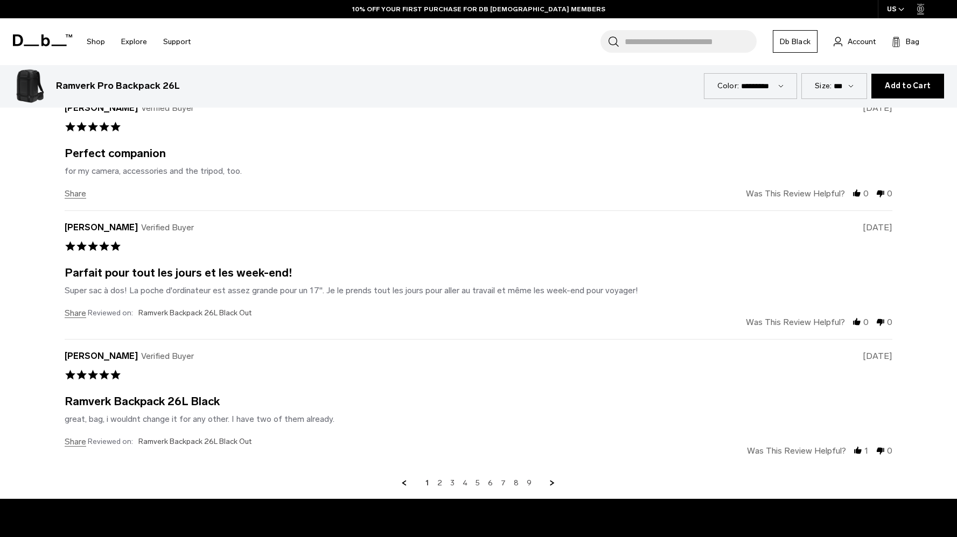
scroll to position [2786, 0]
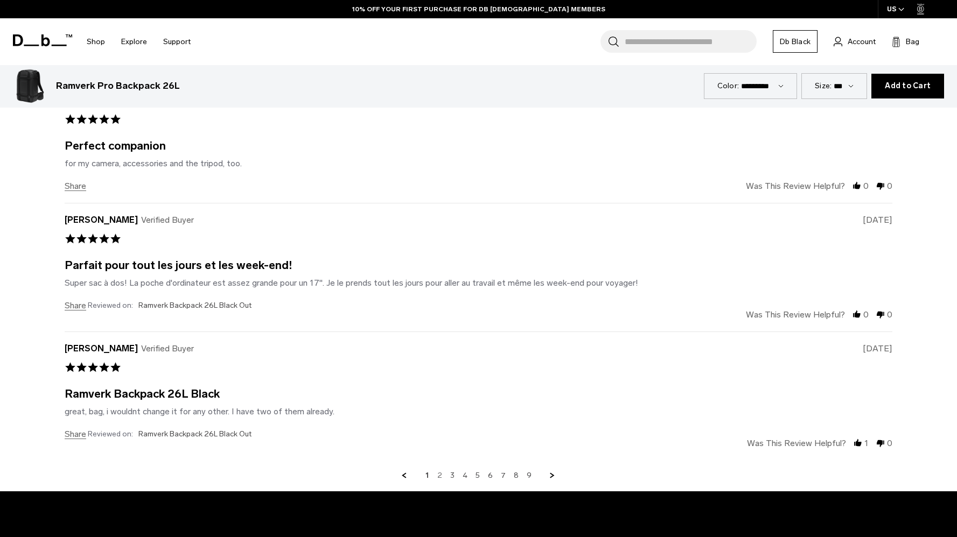
click at [441, 476] on link "2" at bounding box center [439, 476] width 5 height 10
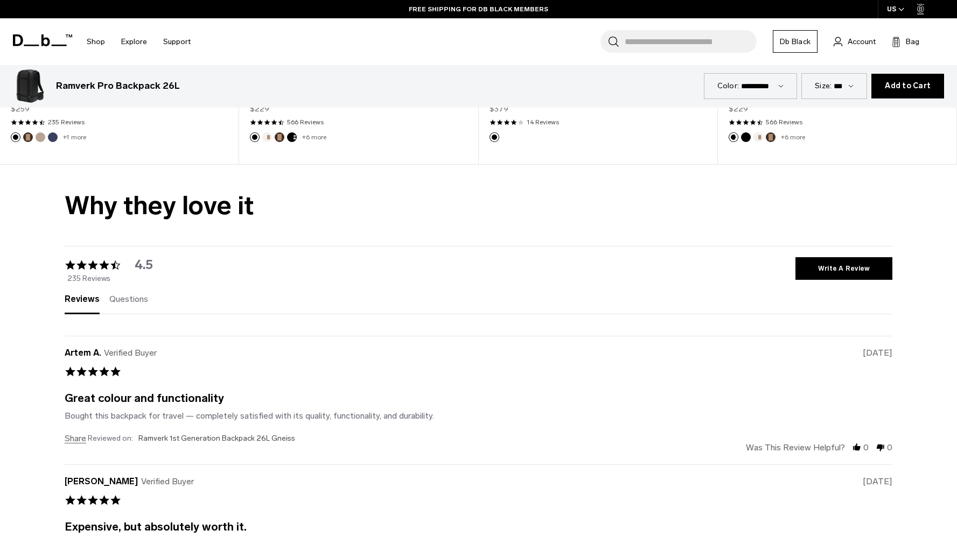
scroll to position [2281, 0]
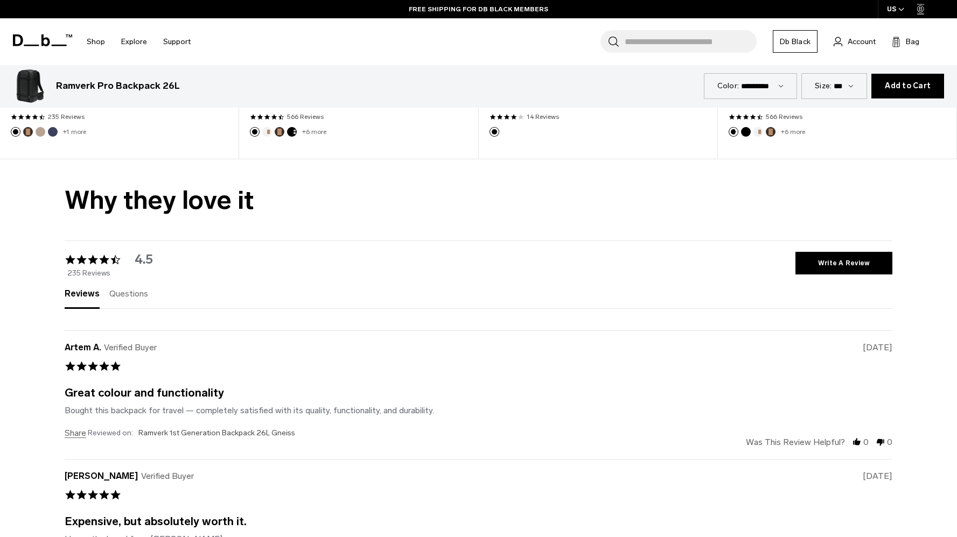
click at [119, 296] on span "Questions" at bounding box center [128, 294] width 39 height 10
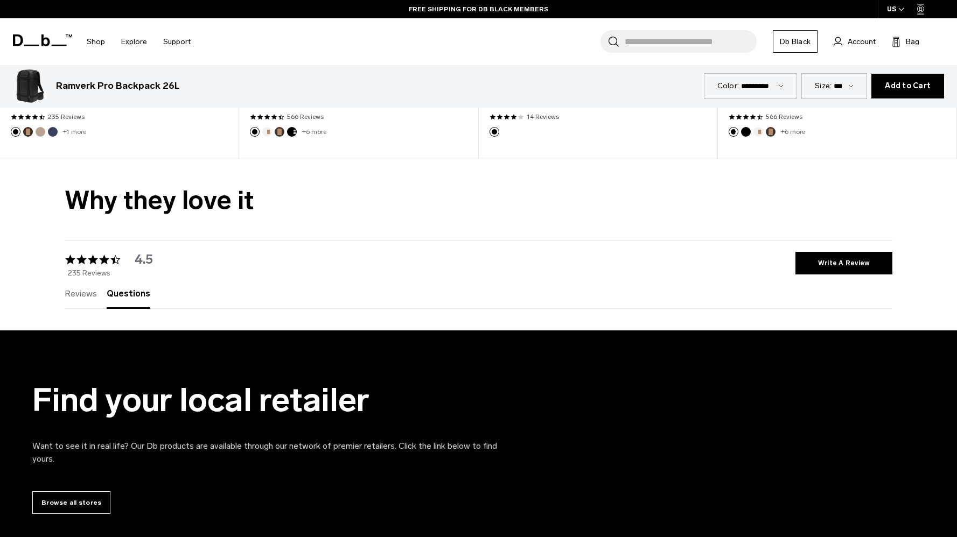
click at [84, 297] on span "Reviews" at bounding box center [81, 294] width 32 height 10
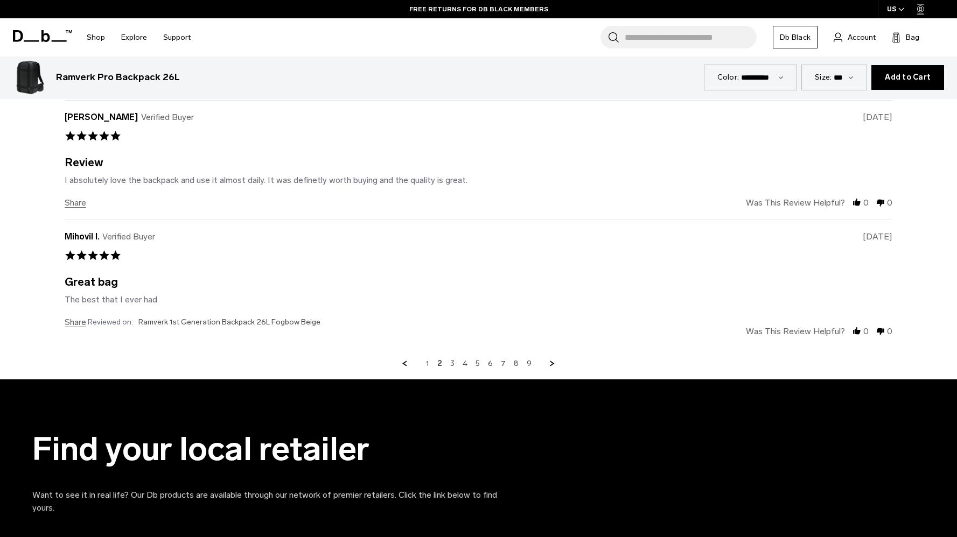
scroll to position [2924, 0]
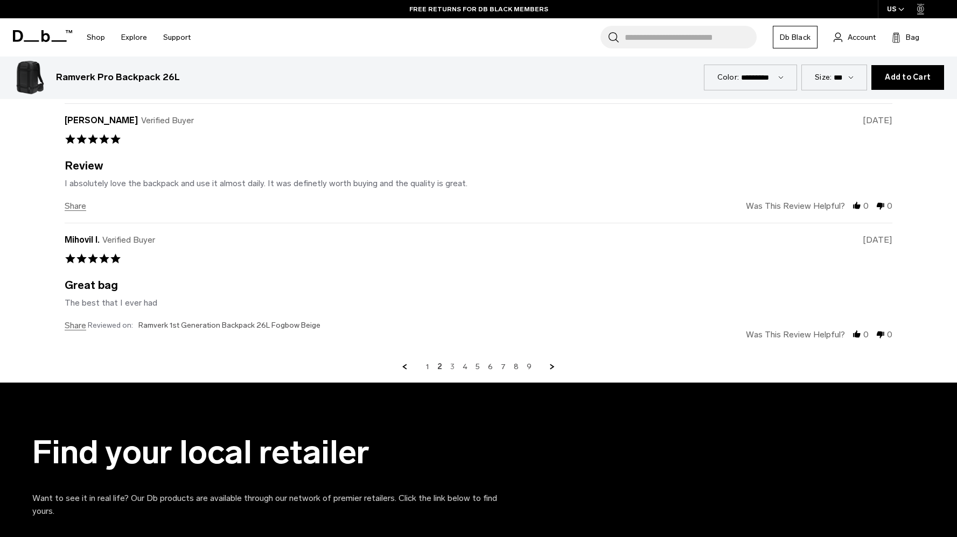
click at [452, 365] on link "3" at bounding box center [452, 367] width 4 height 10
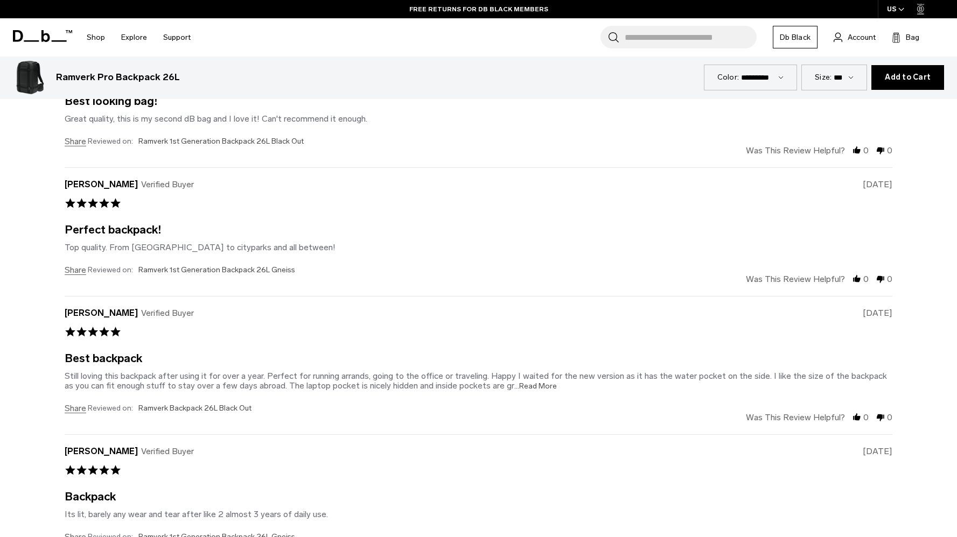
scroll to position [2571, 0]
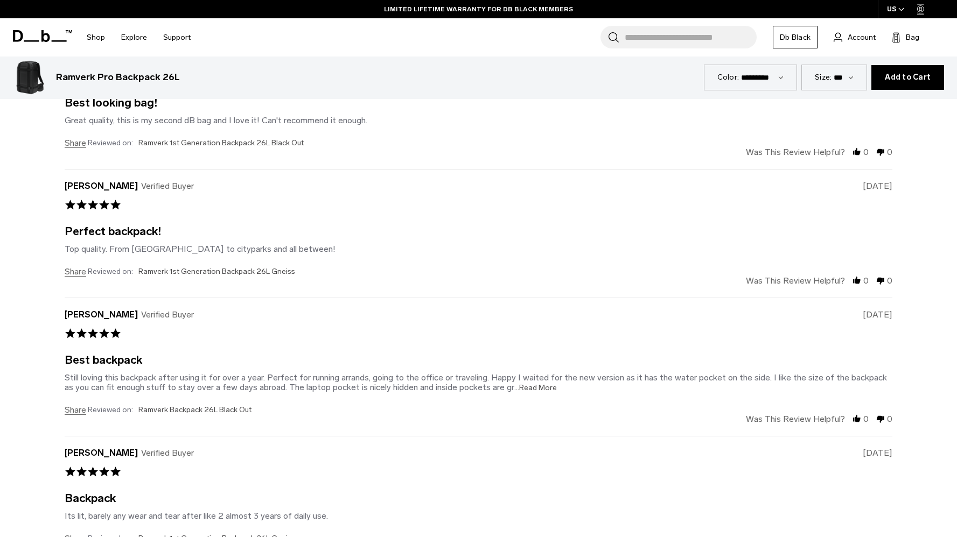
click at [514, 387] on span "...Read More" at bounding box center [535, 387] width 43 height 9
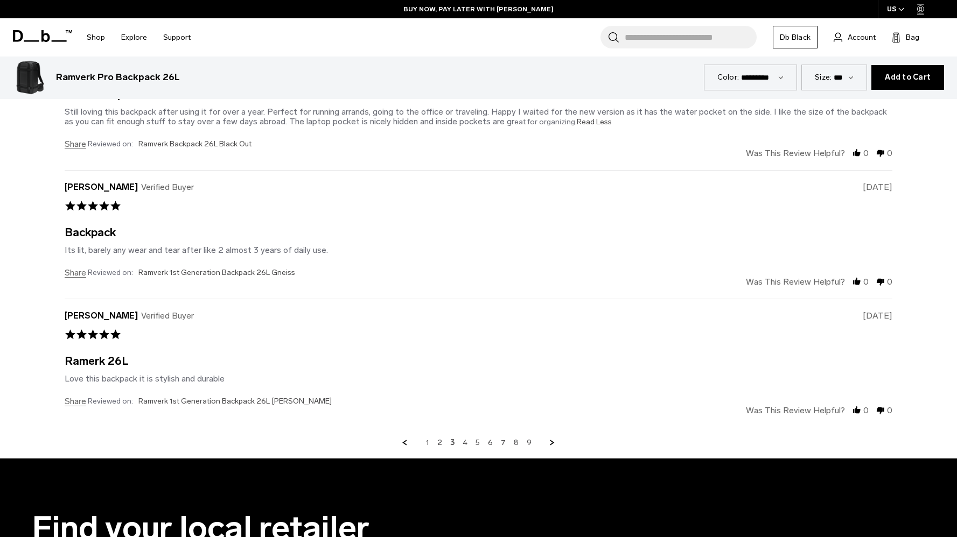
scroll to position [2822, 0]
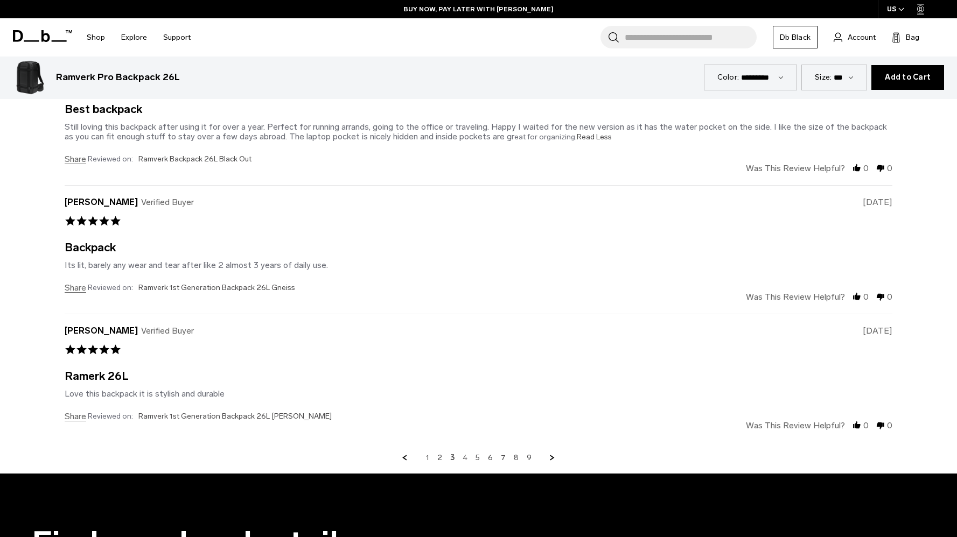
click at [466, 459] on link "4" at bounding box center [464, 458] width 5 height 10
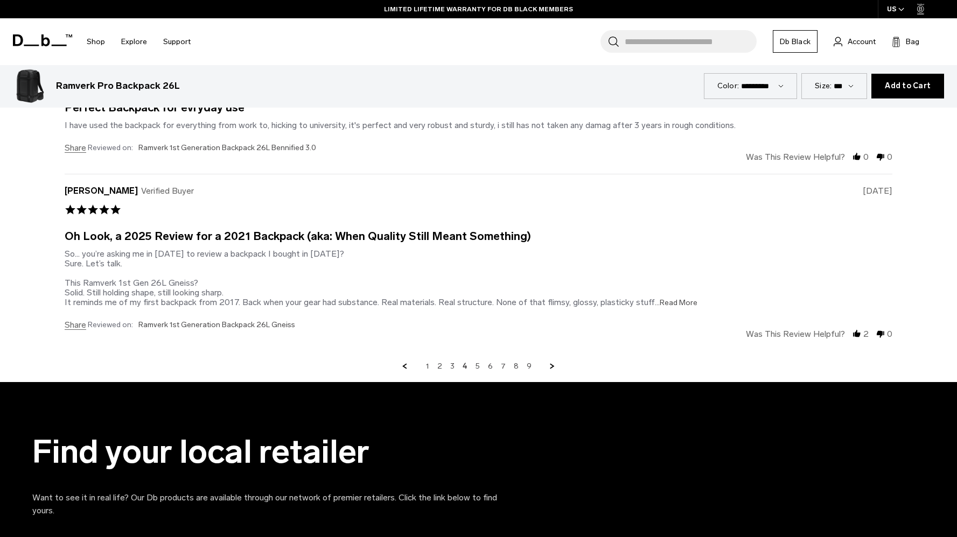
scroll to position [2982, 0]
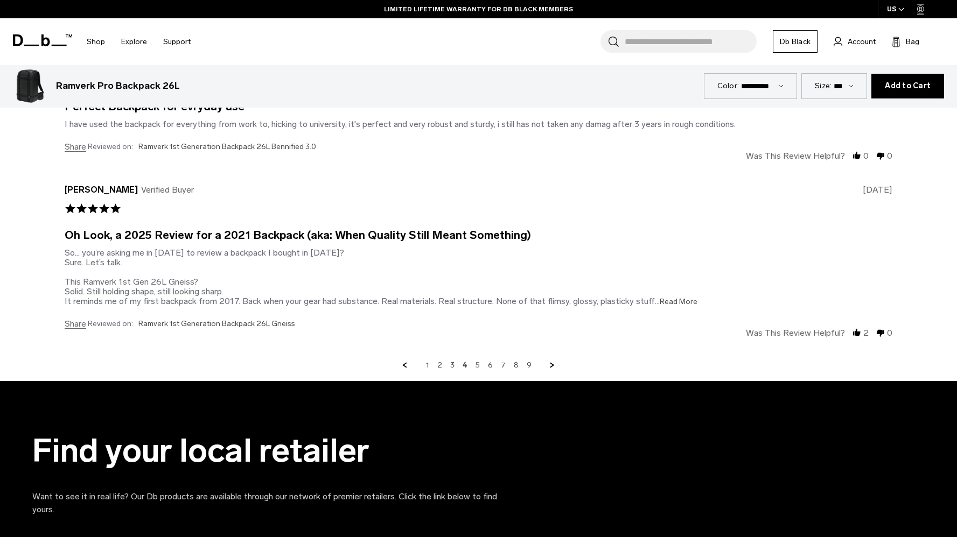
click at [476, 364] on link "5" at bounding box center [477, 366] width 4 height 10
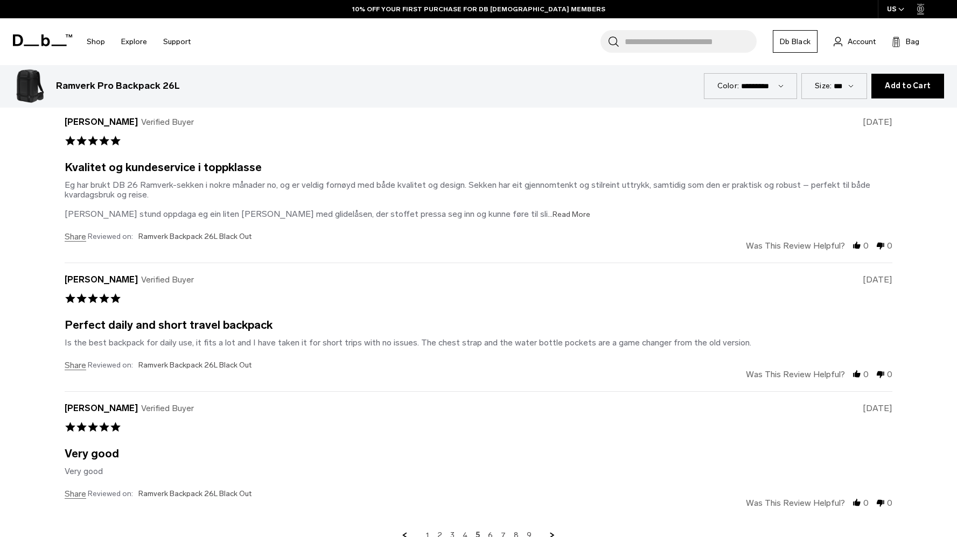
scroll to position [2819, 0]
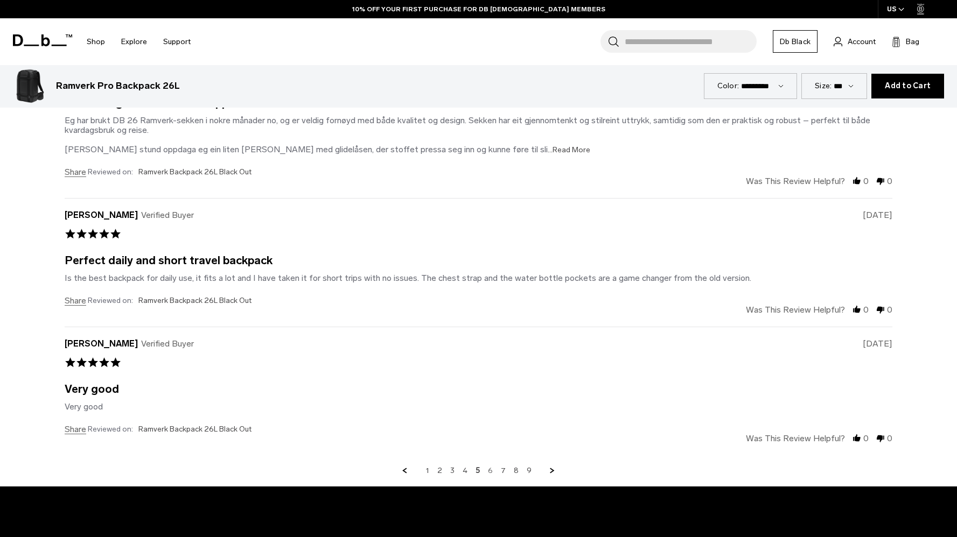
click at [492, 469] on link "6" at bounding box center [490, 471] width 5 height 10
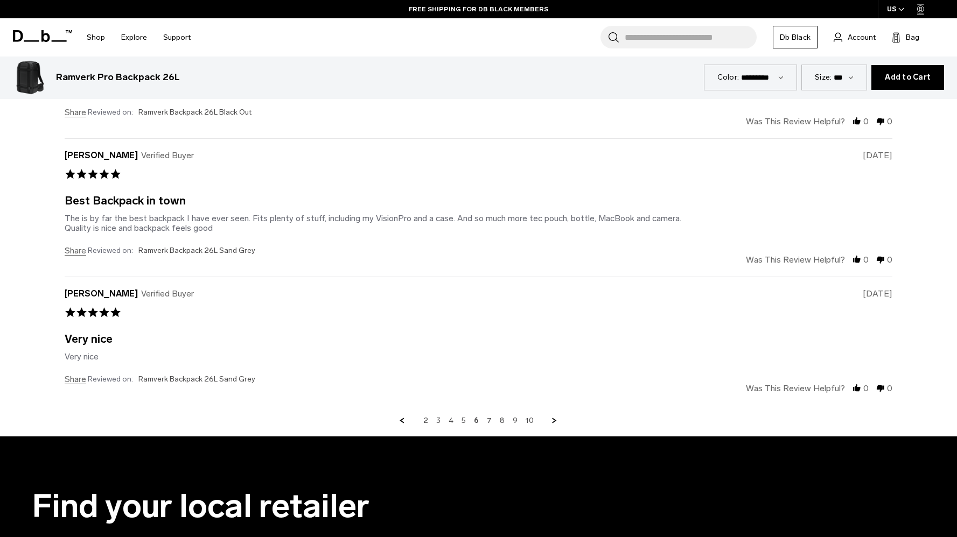
scroll to position [2840, 0]
click at [490, 419] on link "7" at bounding box center [489, 422] width 5 height 10
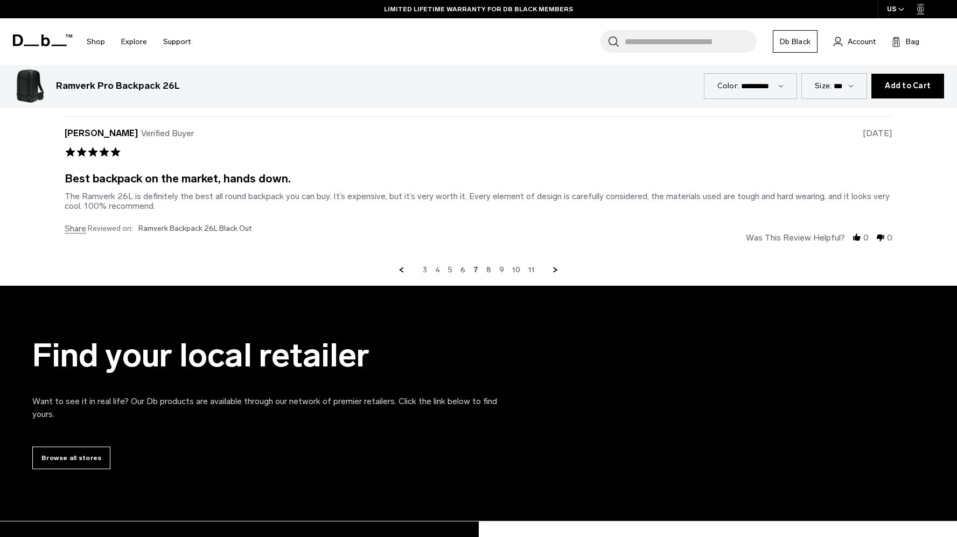
scroll to position [3009, 0]
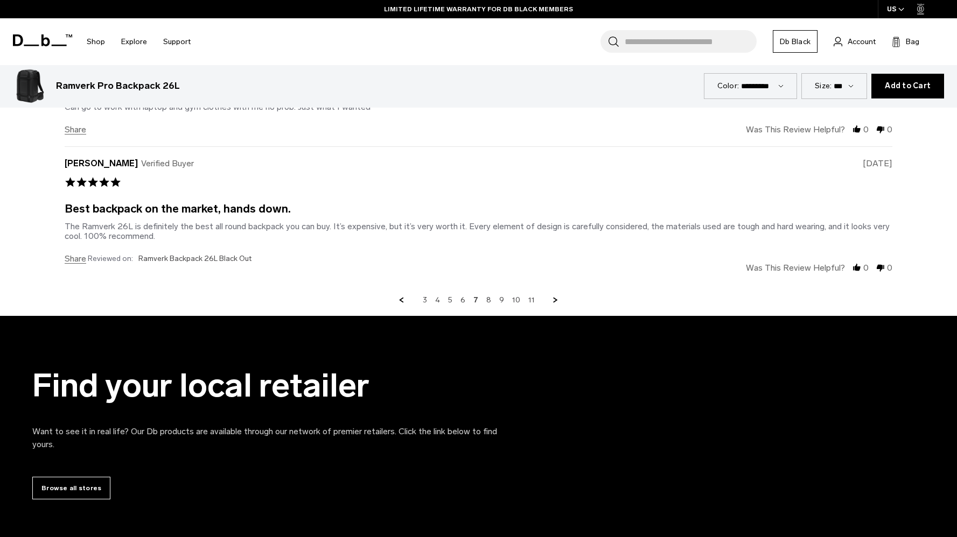
click at [490, 304] on div "3 4 5 6 7 8 9 10 11" at bounding box center [478, 301] width 827 height 10
click at [489, 302] on link "8" at bounding box center [488, 301] width 5 height 10
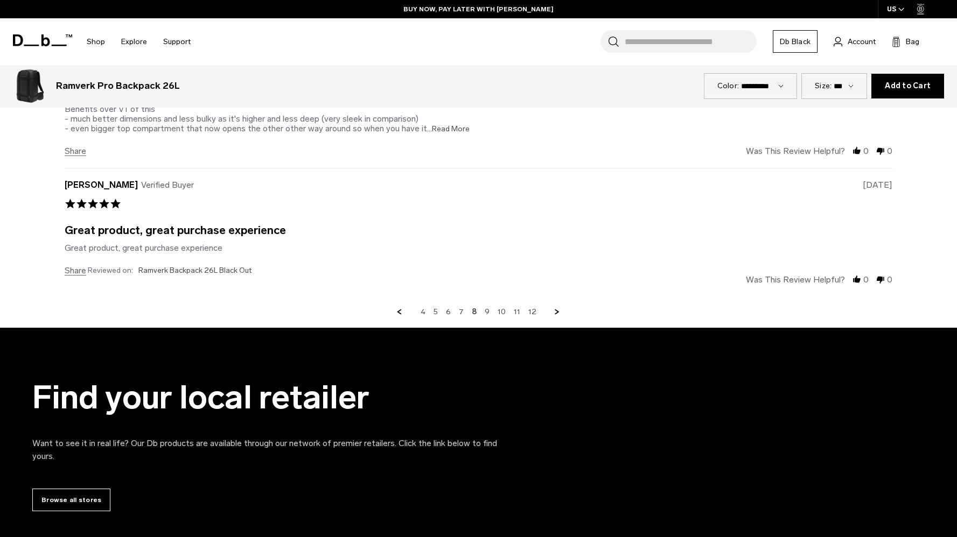
scroll to position [2989, 0]
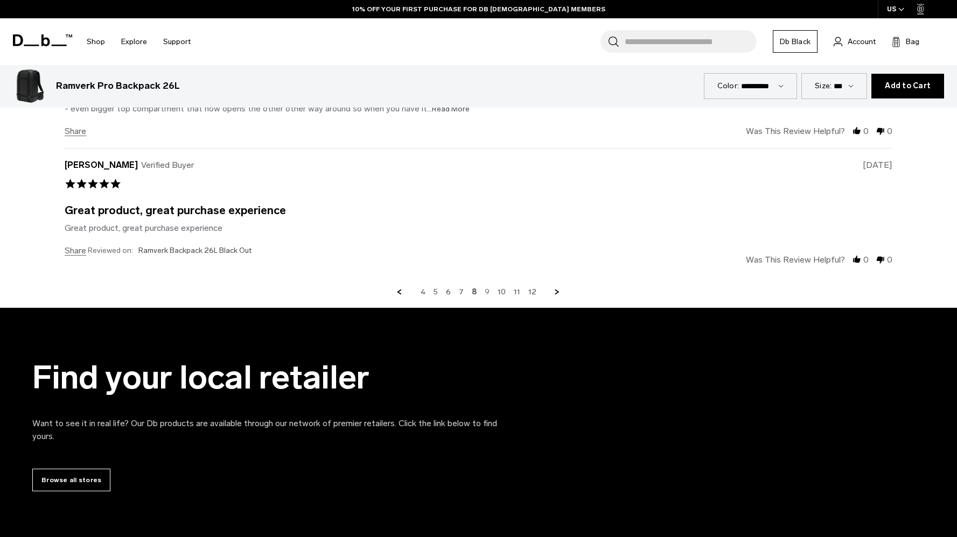
click at [487, 293] on link "9" at bounding box center [487, 292] width 5 height 10
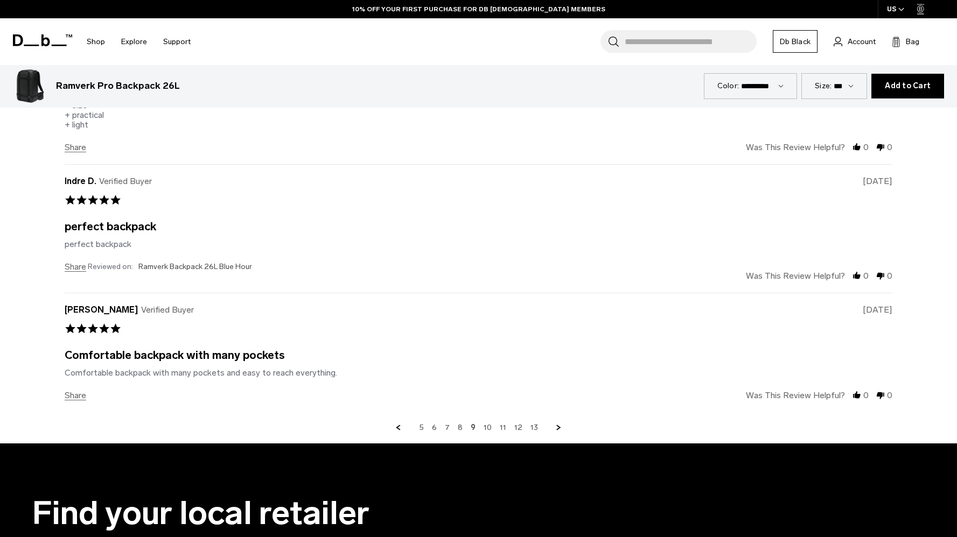
scroll to position [2897, 0]
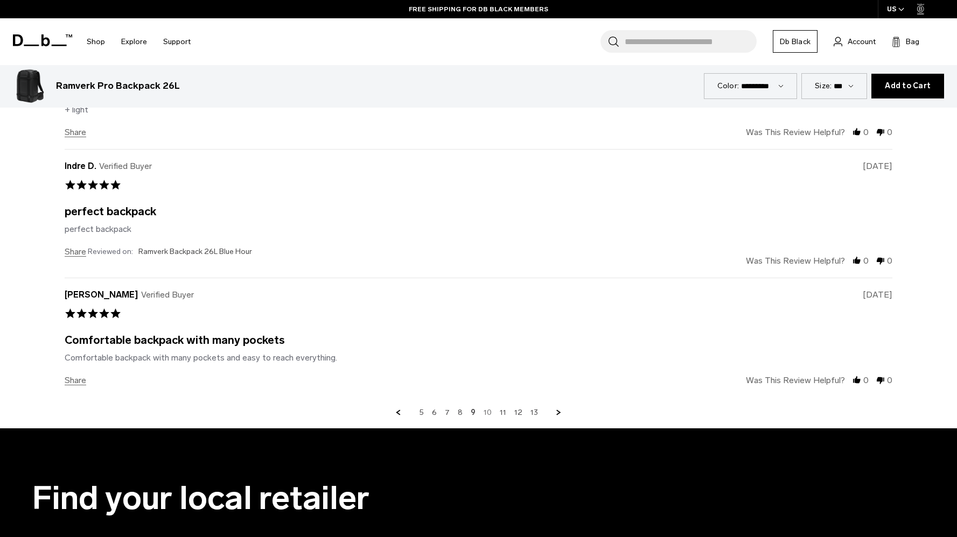
click at [486, 413] on link "10" at bounding box center [487, 413] width 8 height 10
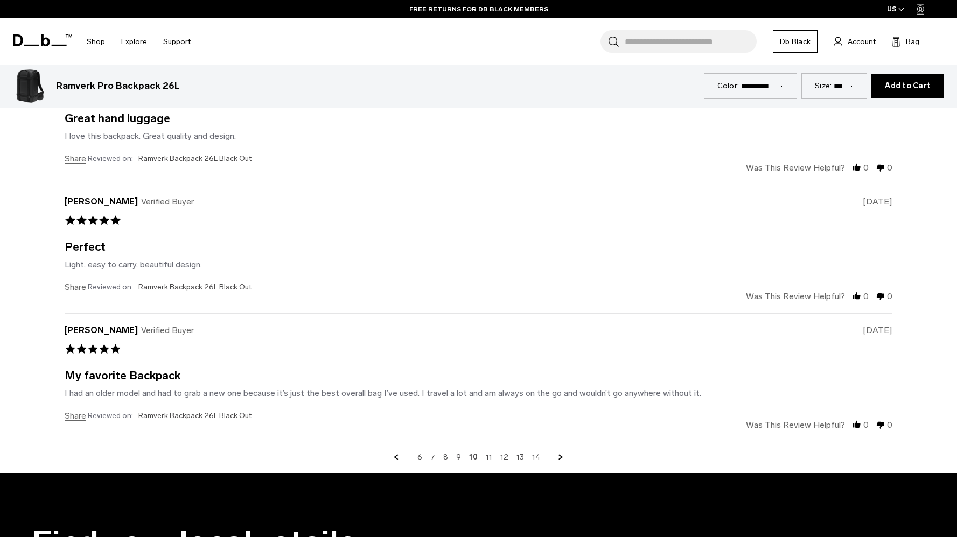
scroll to position [2827, 0]
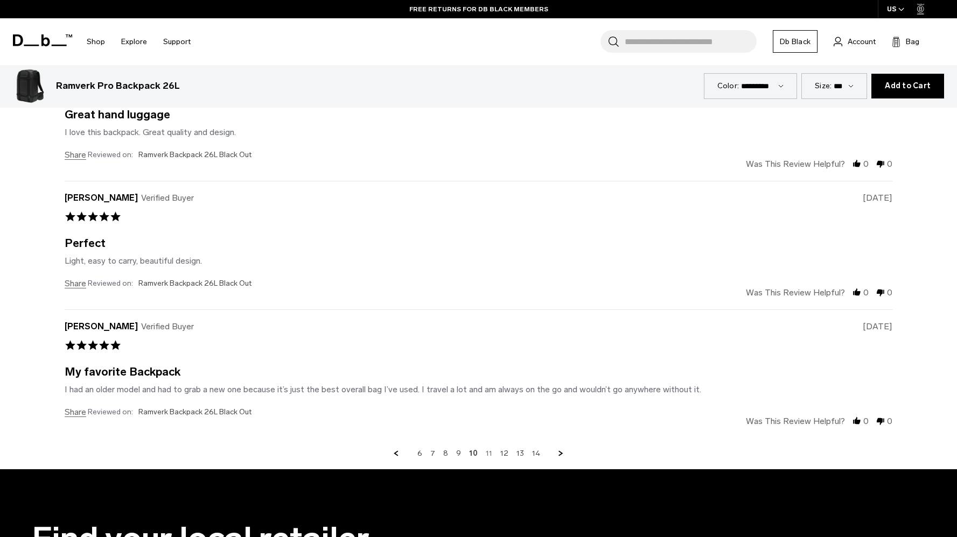
click at [486, 455] on link "11" at bounding box center [489, 454] width 6 height 10
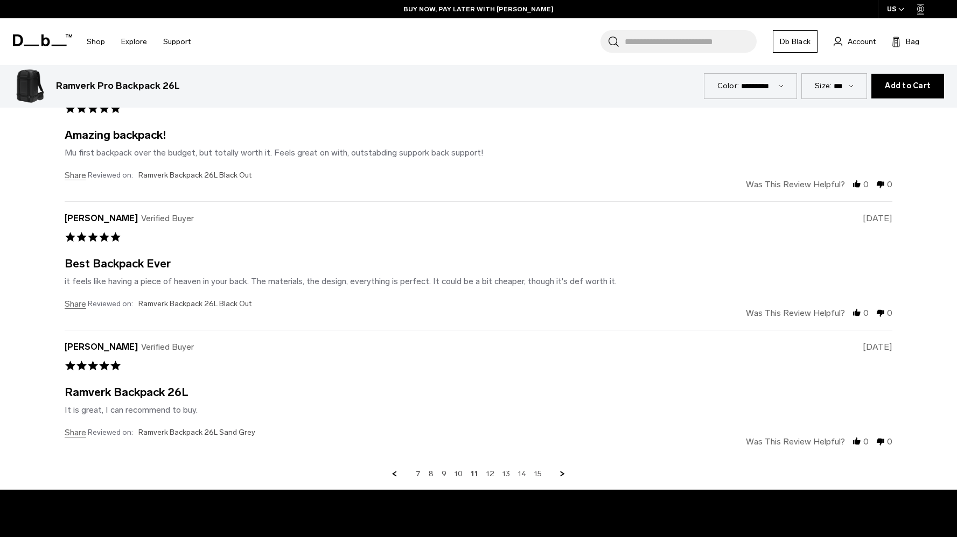
scroll to position [2809, 0]
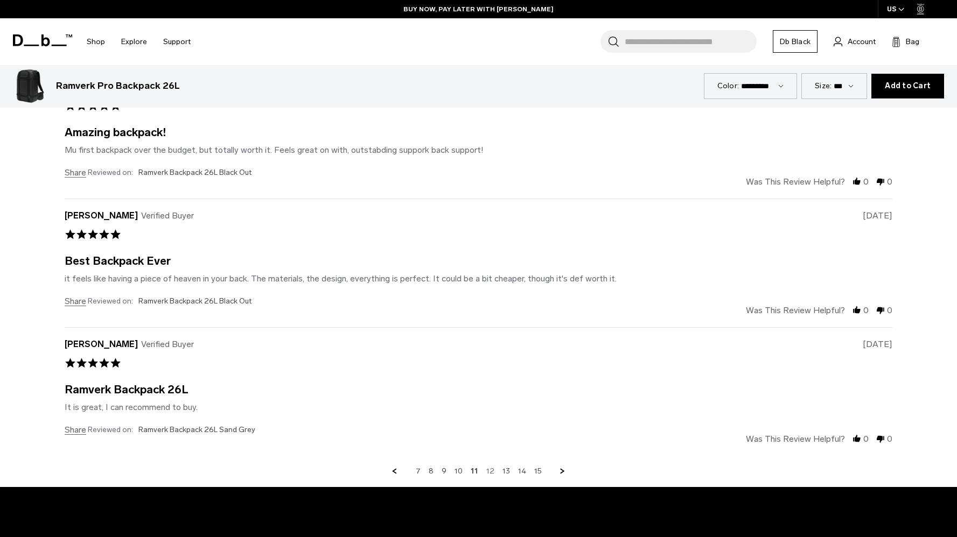
click at [492, 473] on link "12" at bounding box center [490, 472] width 8 height 10
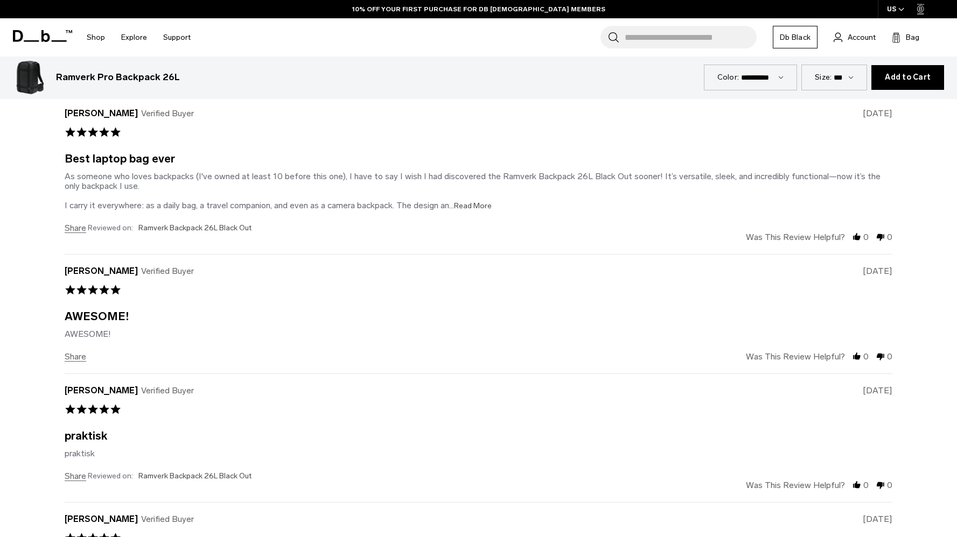
scroll to position [2517, 0]
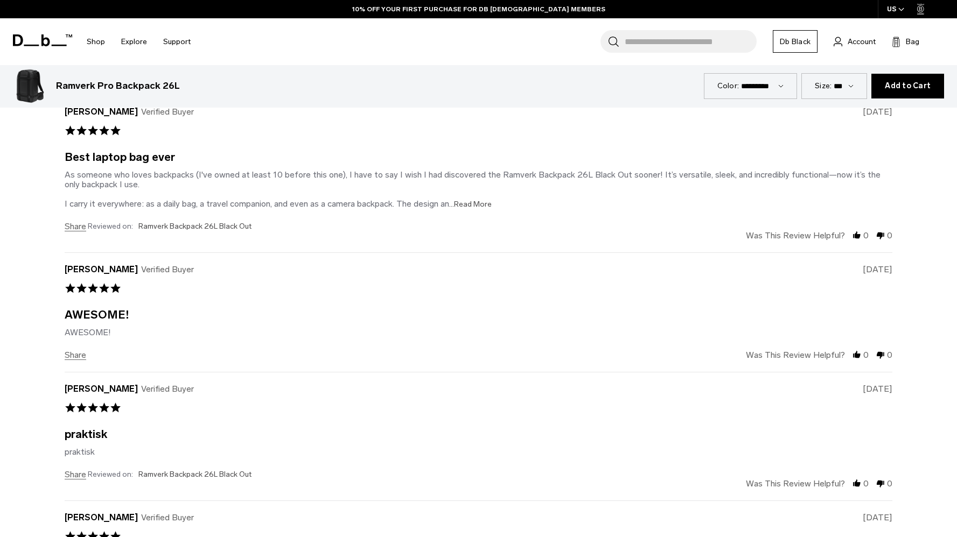
click at [458, 208] on span "...Read More" at bounding box center [470, 204] width 43 height 9
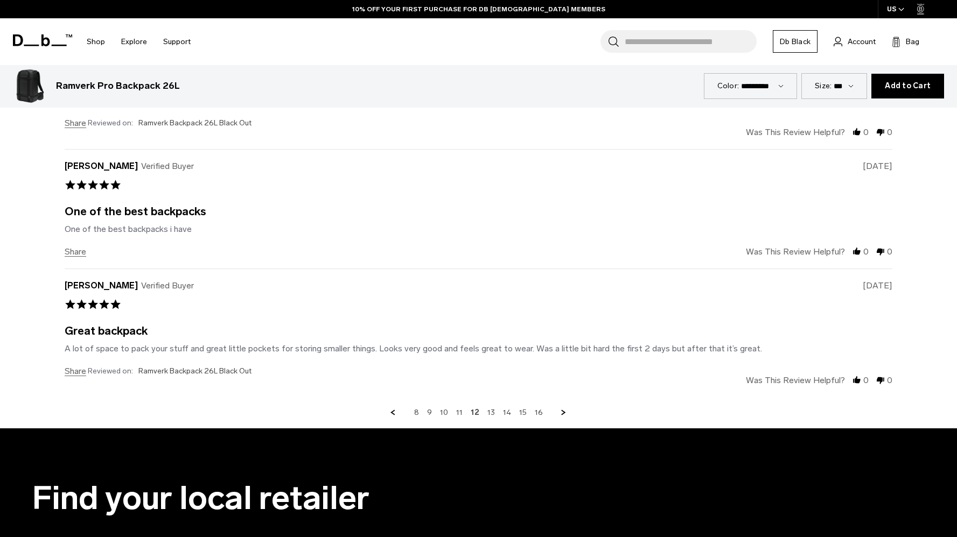
scroll to position [2895, 0]
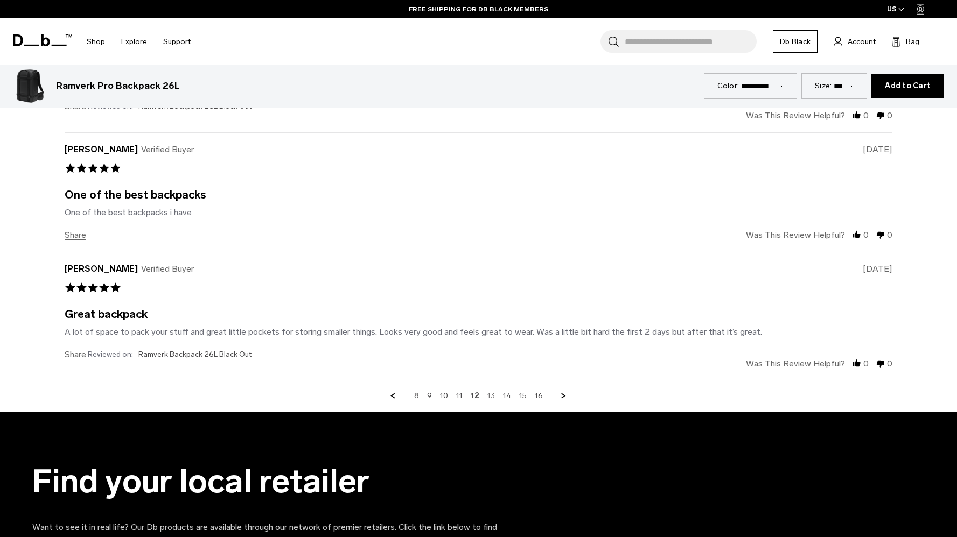
click at [491, 397] on link "13" at bounding box center [491, 396] width 8 height 10
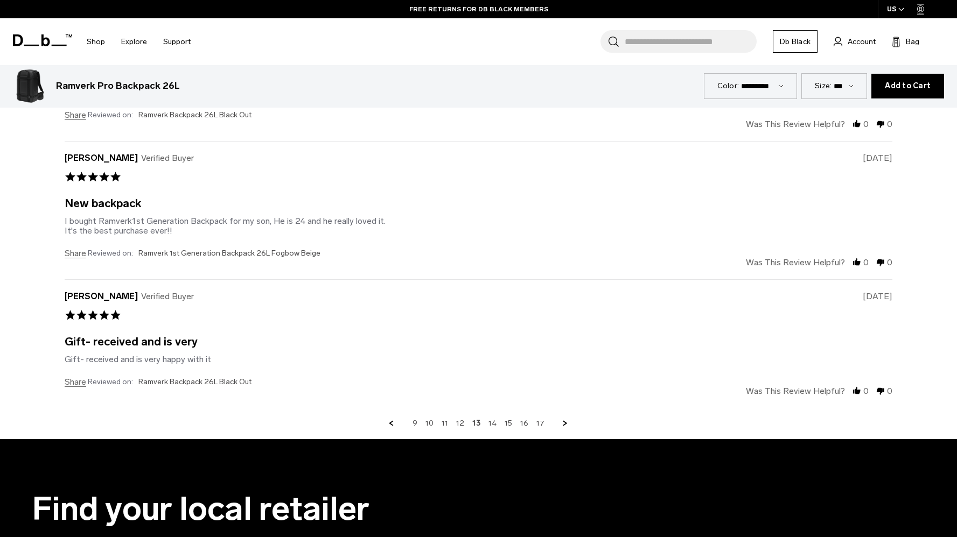
scroll to position [2930, 0]
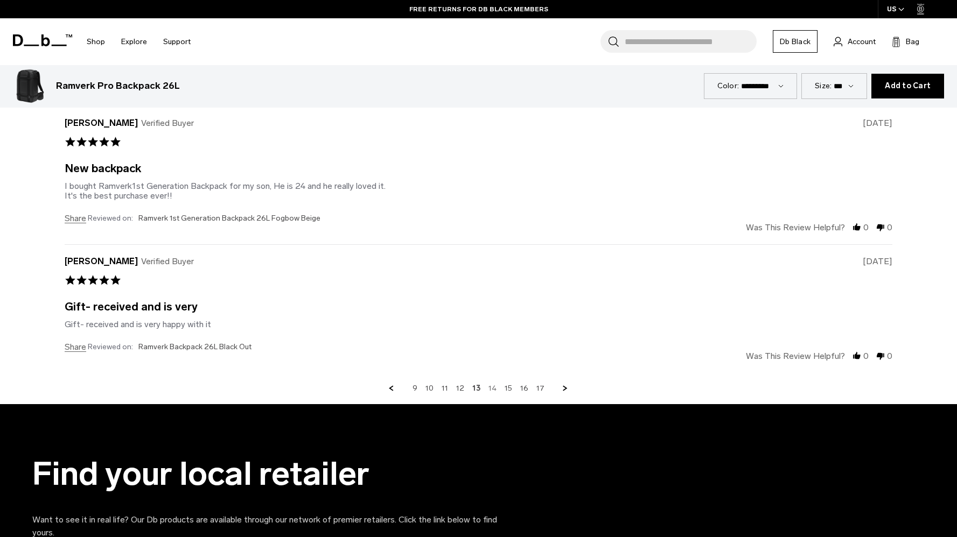
click at [494, 393] on link "14" at bounding box center [492, 389] width 8 height 10
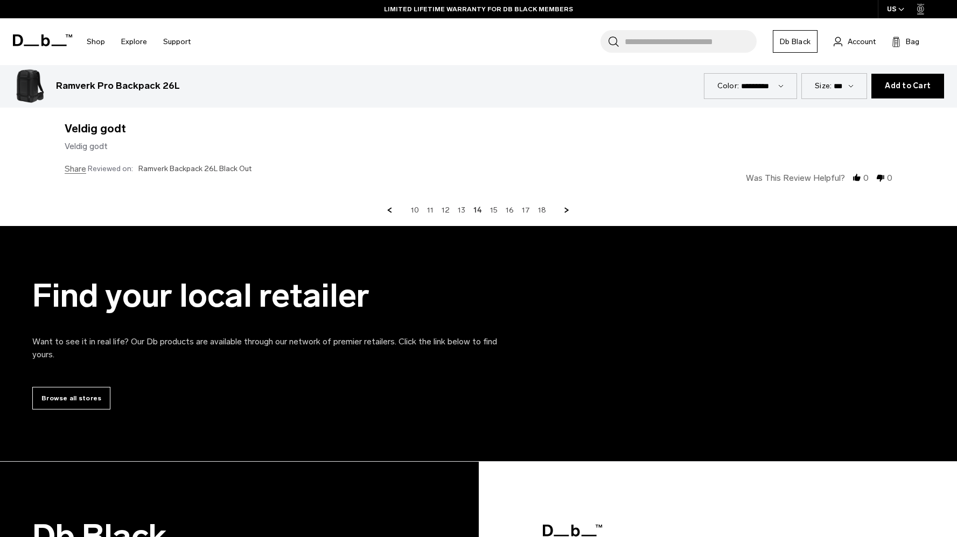
scroll to position [3053, 0]
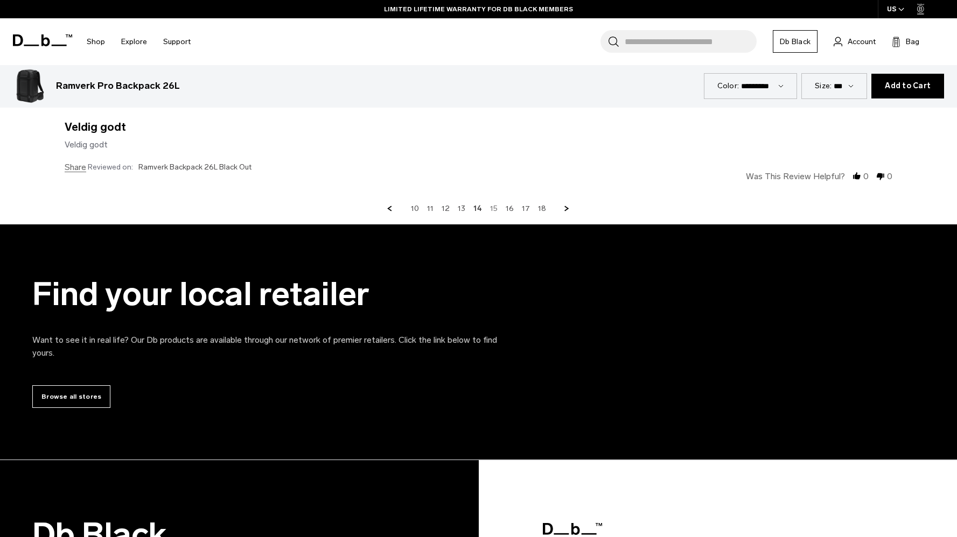
click at [497, 211] on link "15" at bounding box center [494, 209] width 8 height 10
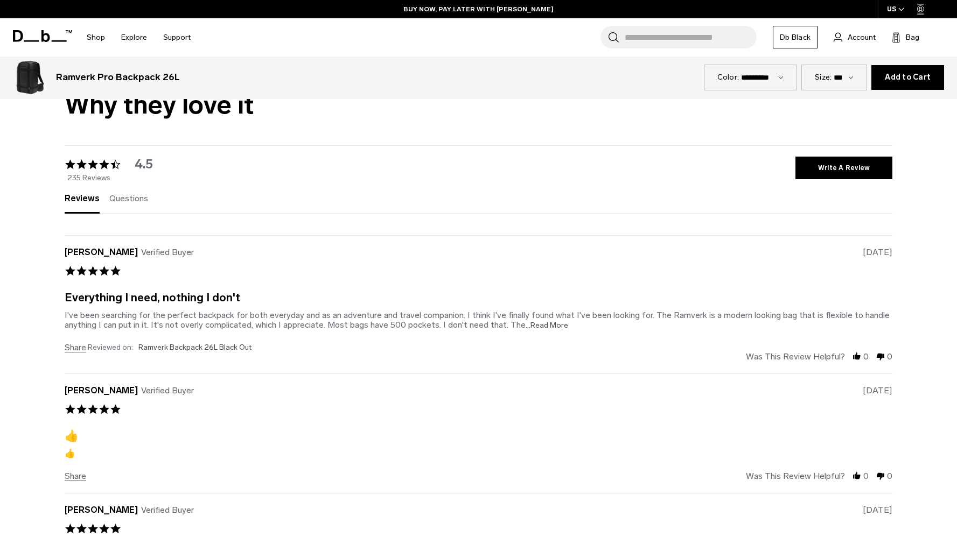
scroll to position [2374, 0]
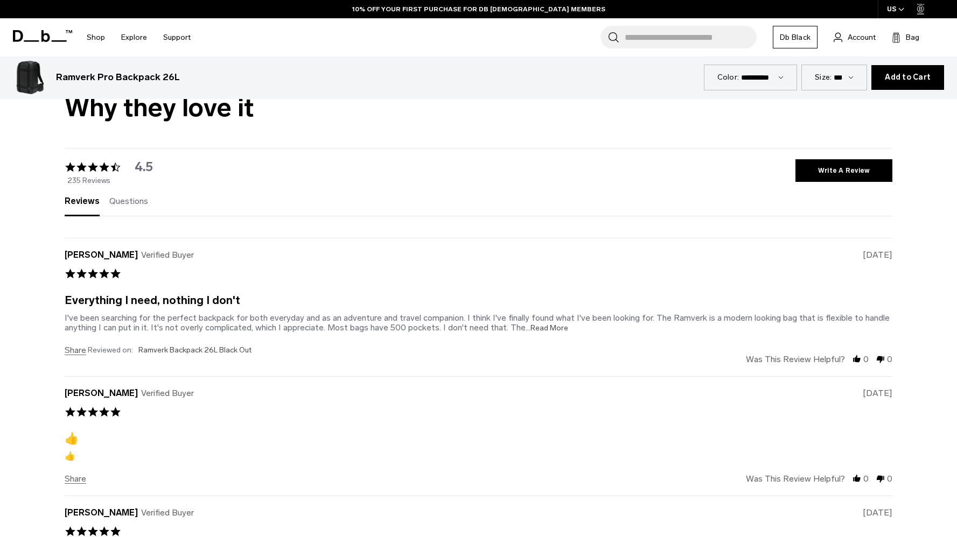
click at [536, 332] on span "...Read More" at bounding box center [546, 328] width 43 height 9
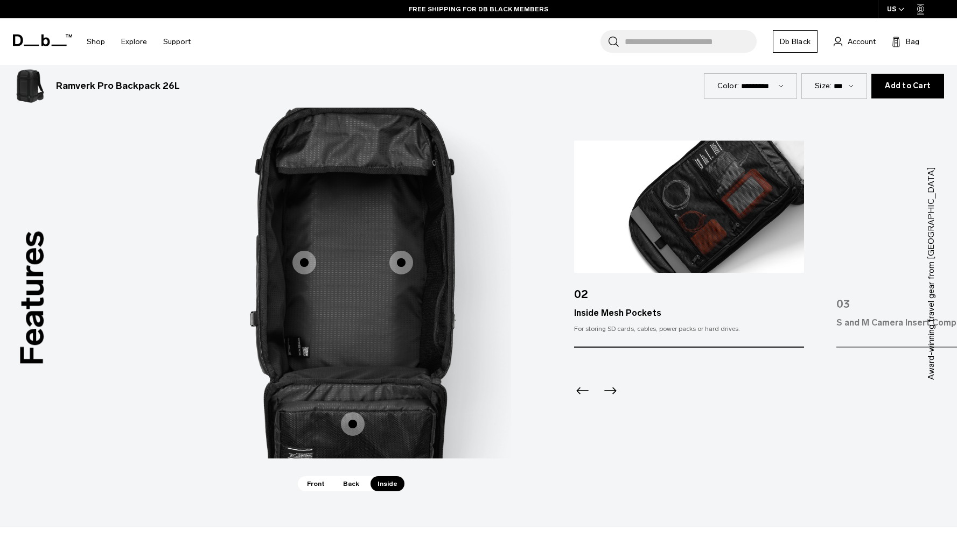
scroll to position [1038, 0]
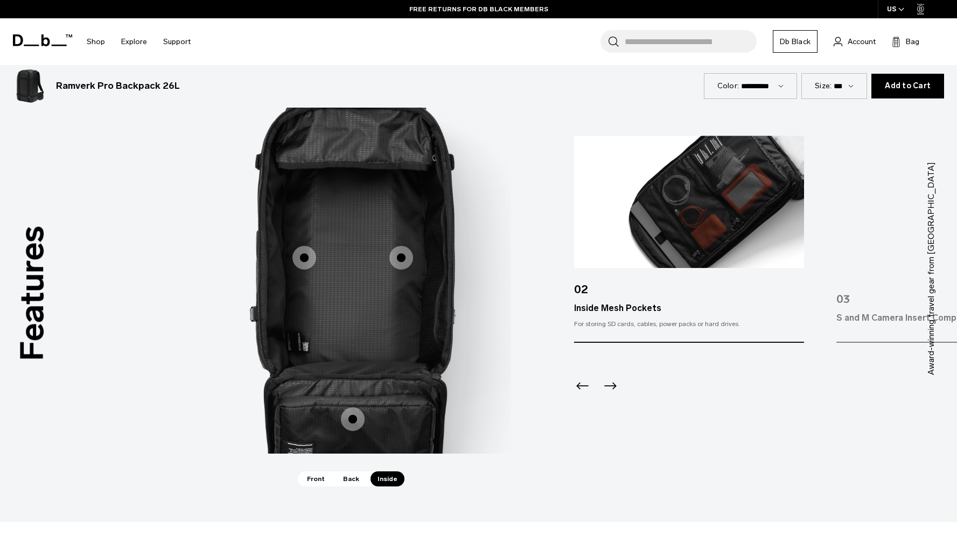
click at [581, 383] on icon "Previous slide" at bounding box center [582, 385] width 17 height 17
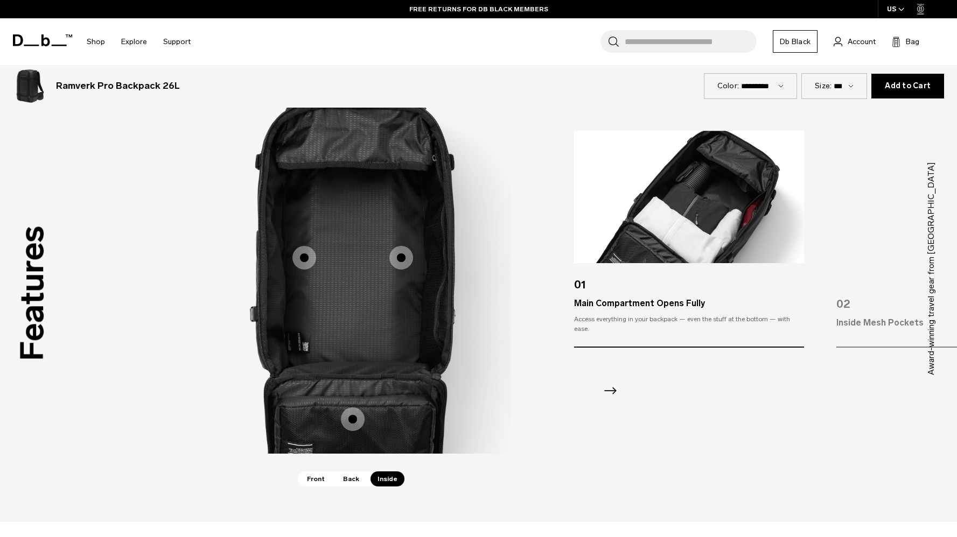
click at [613, 390] on icon "Next slide" at bounding box center [611, 391] width 12 height 7
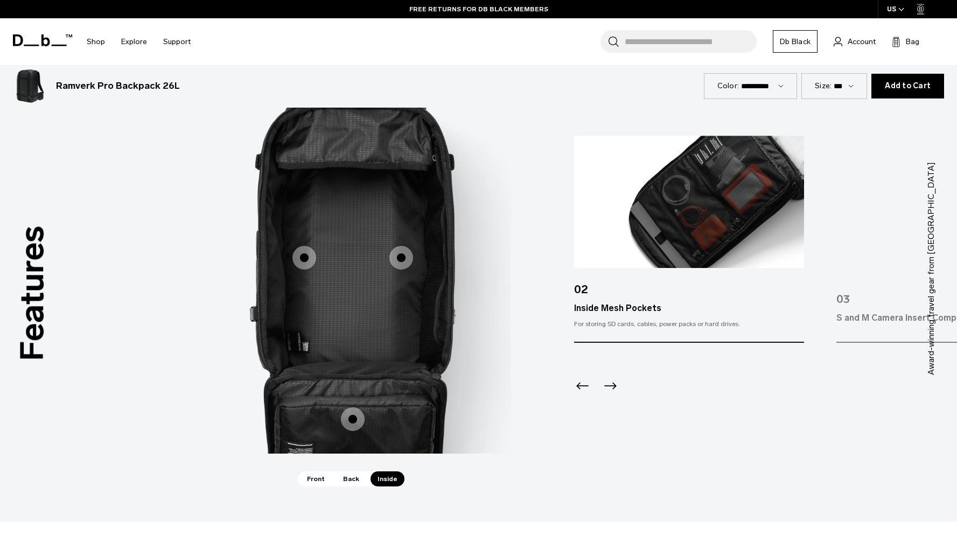
click at [613, 390] on icon "Next slide" at bounding box center [611, 386] width 12 height 7
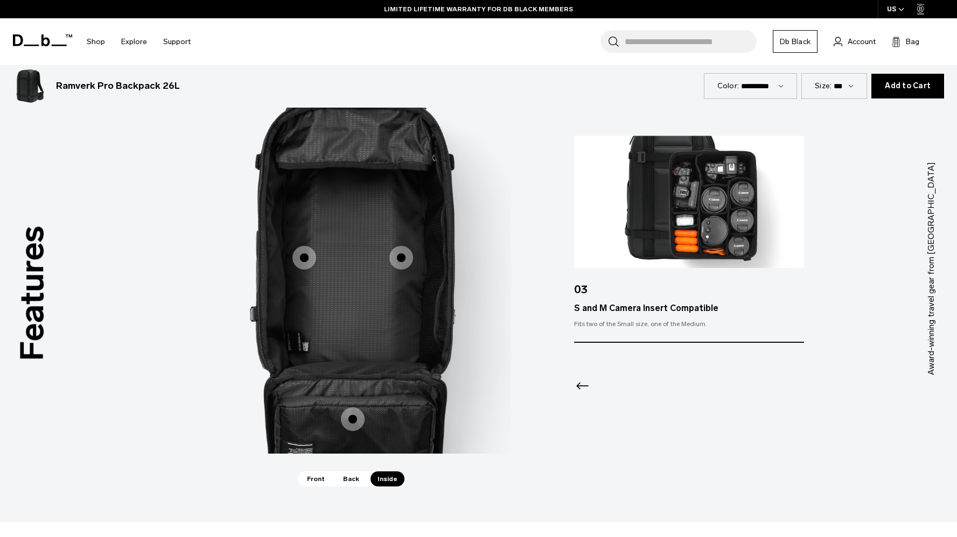
click at [613, 390] on div at bounding box center [688, 372] width 229 height 58
click at [343, 476] on span "Back" at bounding box center [351, 479] width 30 height 15
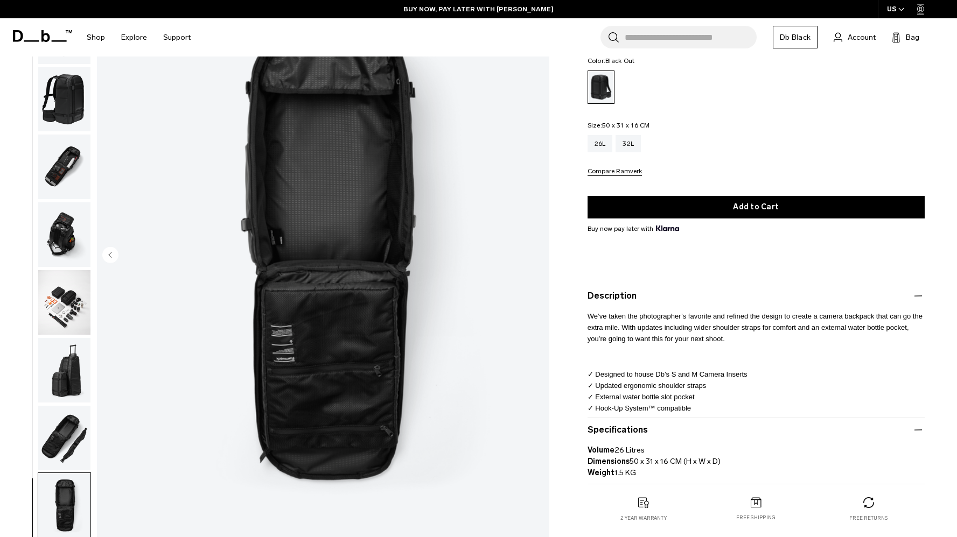
scroll to position [105, 0]
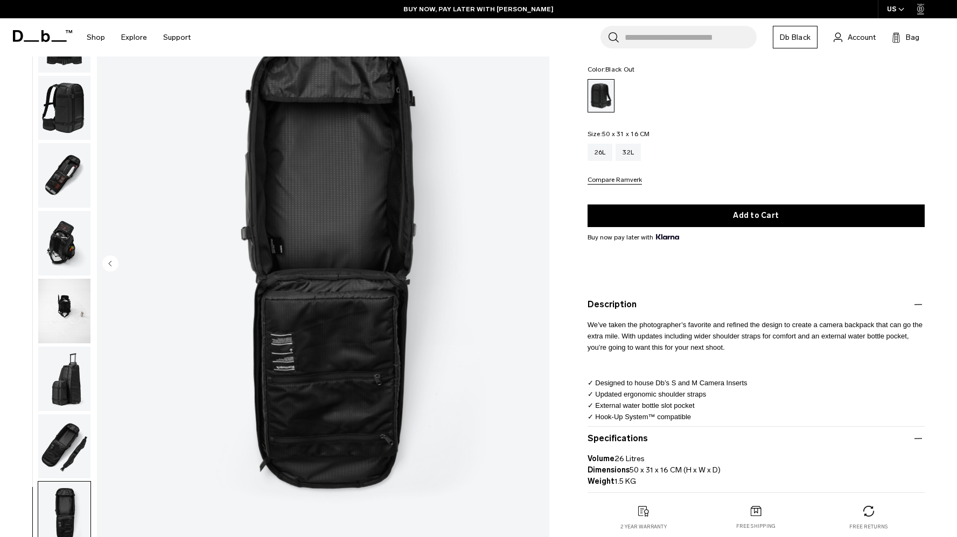
click at [52, 308] on img "button" at bounding box center [64, 311] width 52 height 65
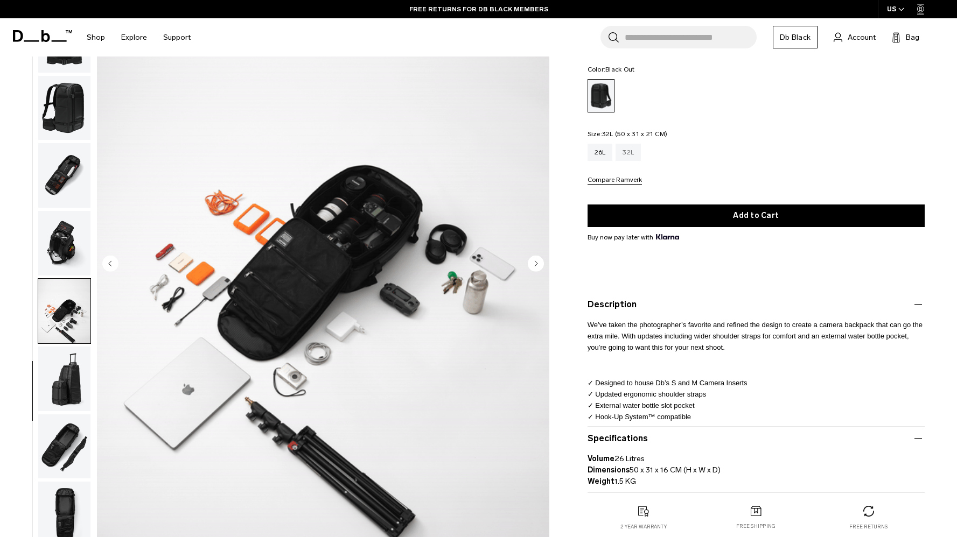
click at [636, 150] on div "32L" at bounding box center [627, 152] width 25 height 17
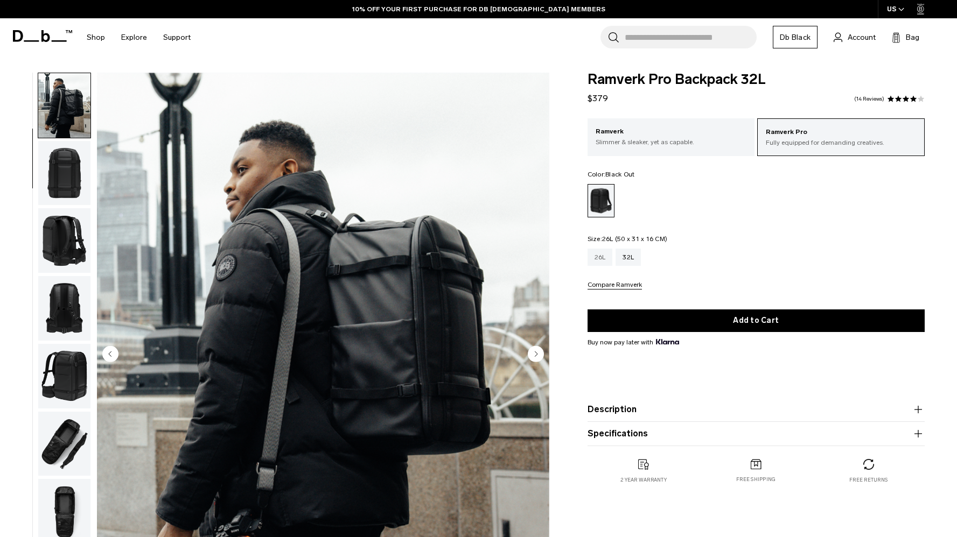
click at [587, 253] on div "26L" at bounding box center [599, 257] width 25 height 17
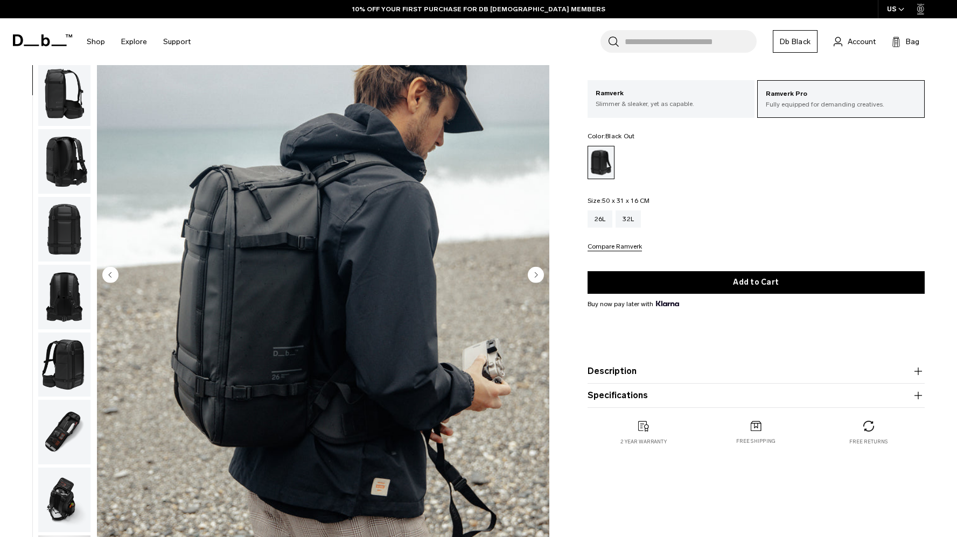
scroll to position [75, 0]
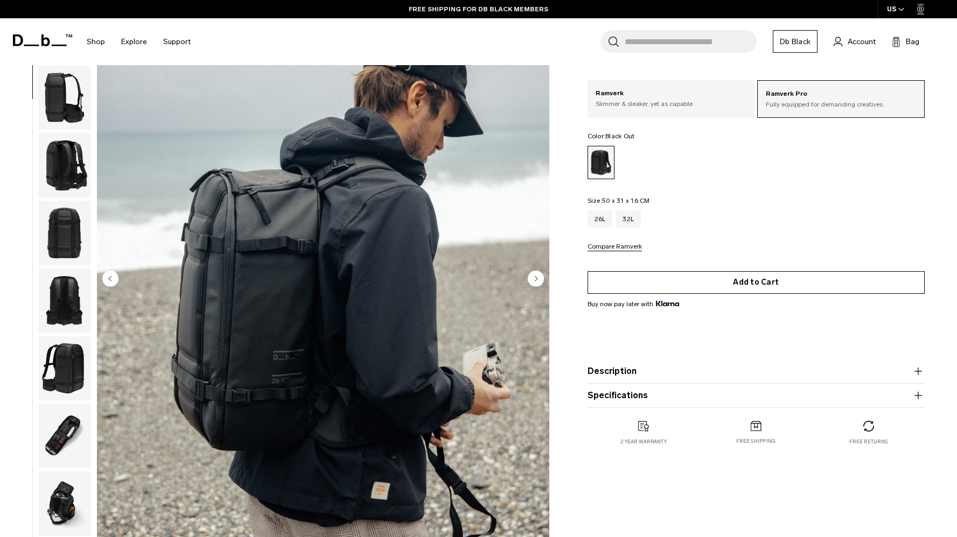
click at [776, 282] on button "Add to Cart" at bounding box center [755, 282] width 337 height 23
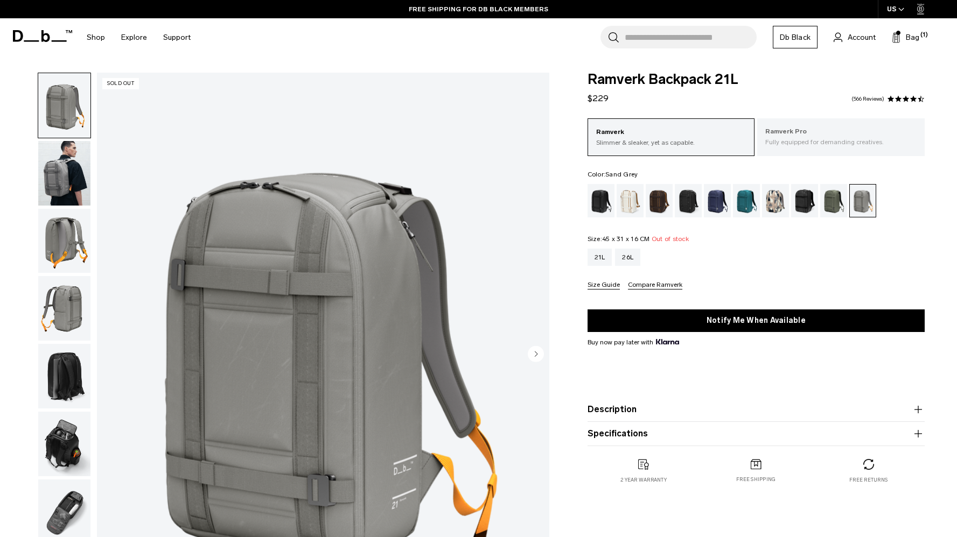
click at [797, 121] on div "Ramverk Pro Fully equipped for demanding creatives." at bounding box center [840, 136] width 167 height 37
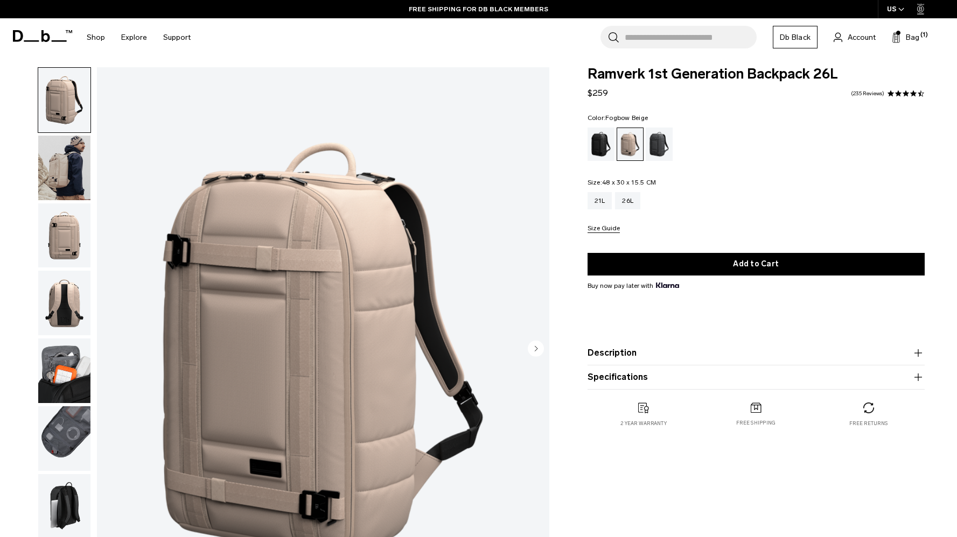
scroll to position [2, 0]
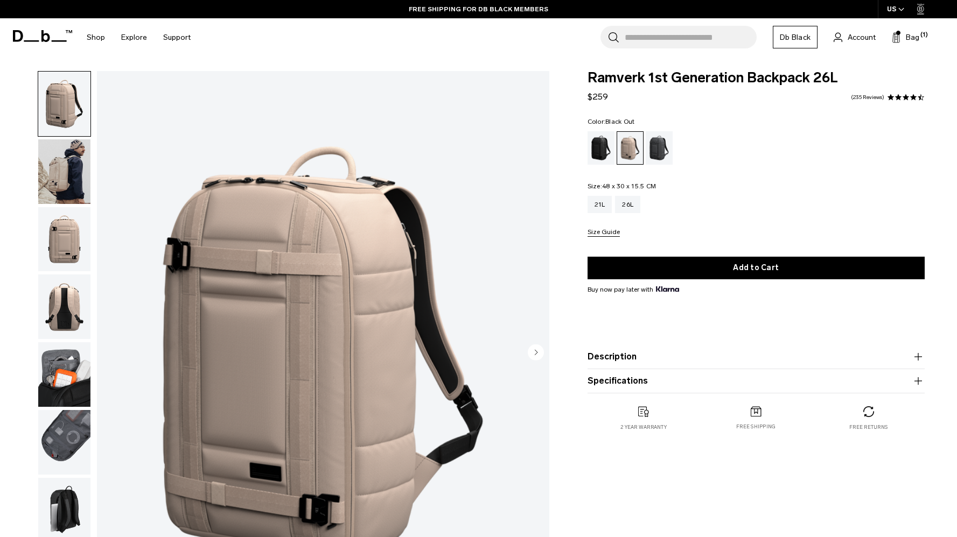
click at [589, 148] on div "Black Out" at bounding box center [600, 147] width 27 height 33
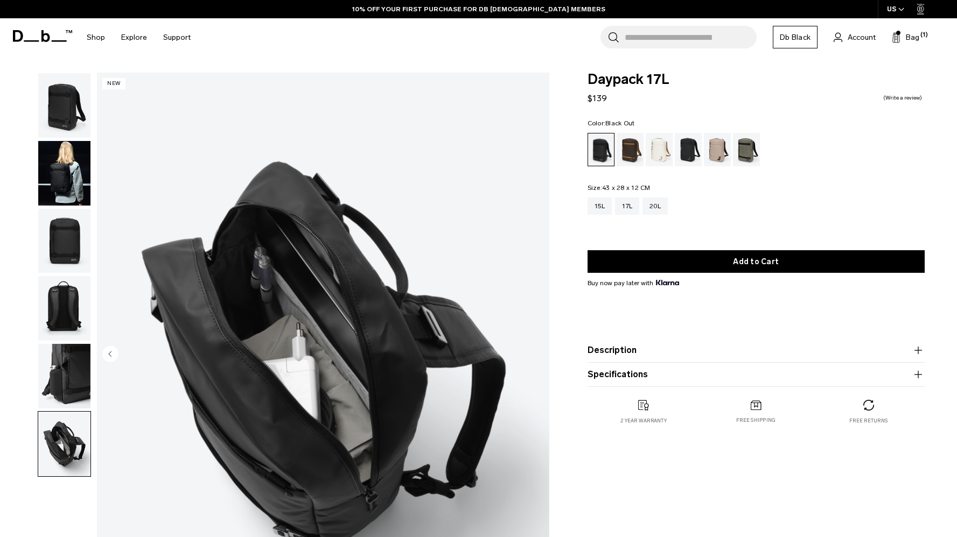
click at [61, 367] on img "button" at bounding box center [64, 376] width 52 height 65
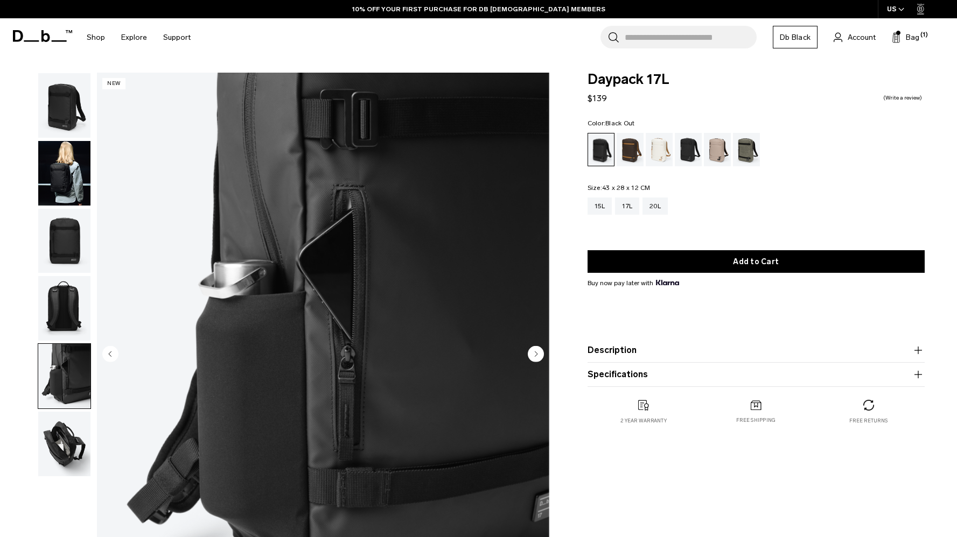
click at [62, 275] on ul at bounding box center [64, 275] width 53 height 404
click at [58, 294] on img "button" at bounding box center [64, 308] width 52 height 65
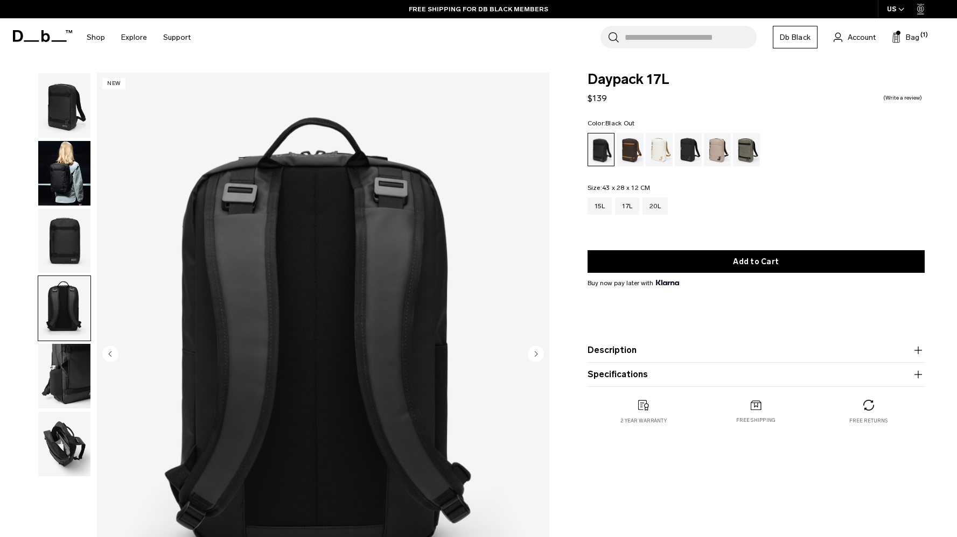
click at [69, 230] on img "button" at bounding box center [64, 241] width 52 height 65
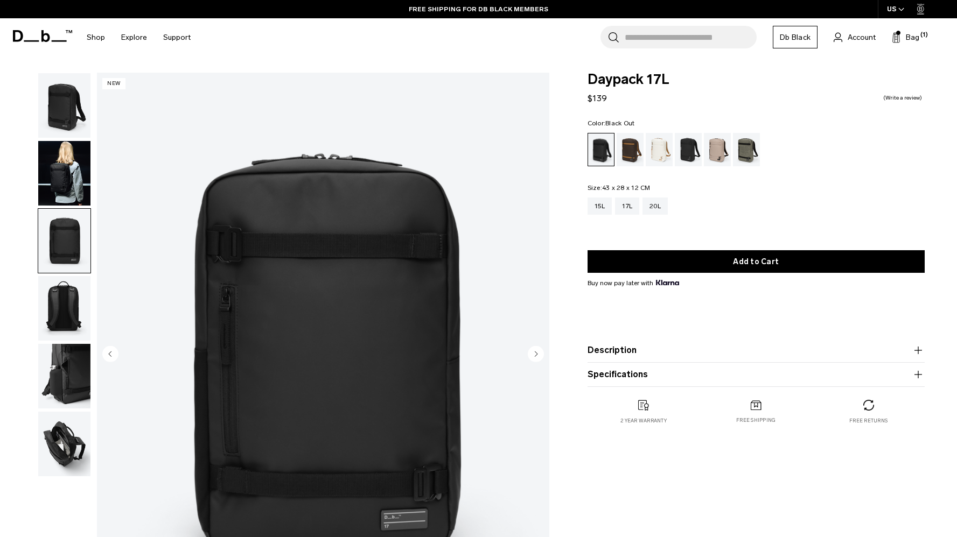
click at [73, 170] on img "button" at bounding box center [64, 173] width 52 height 65
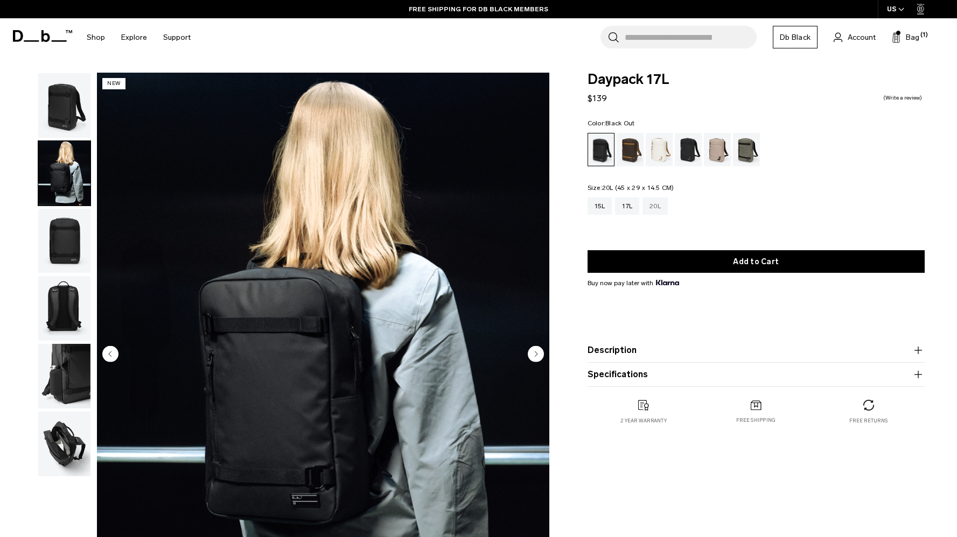
click at [655, 206] on div "20L" at bounding box center [654, 206] width 25 height 17
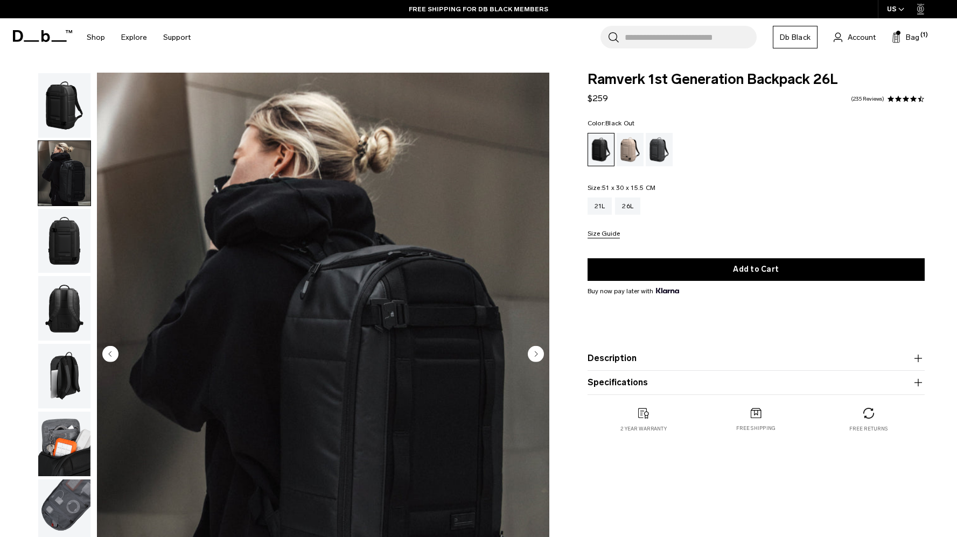
click at [64, 246] on img "button" at bounding box center [64, 241] width 52 height 65
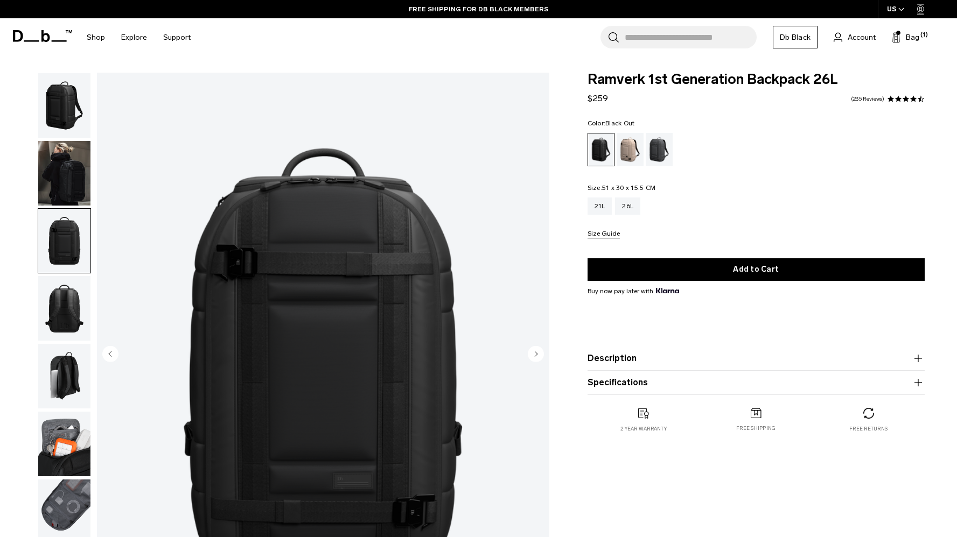
click at [56, 293] on img "button" at bounding box center [64, 308] width 52 height 65
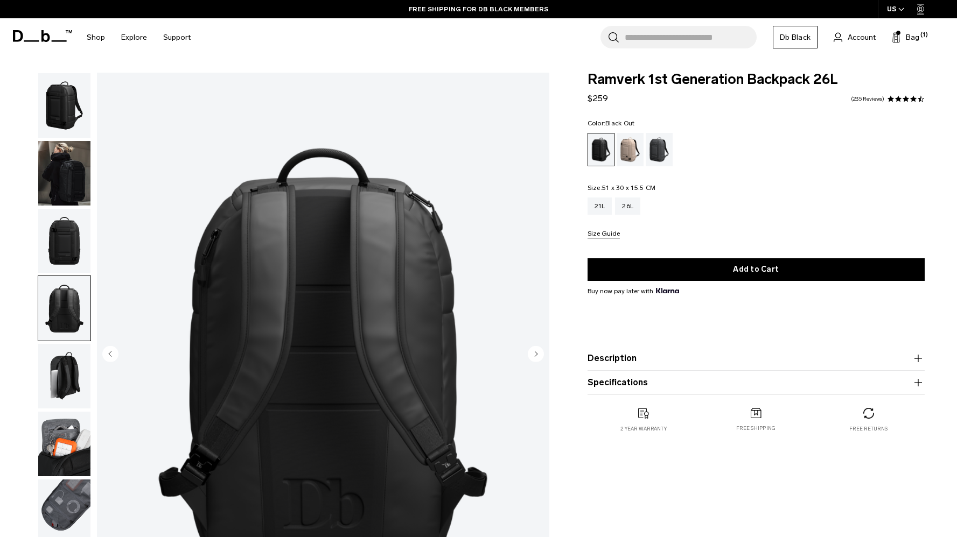
click at [54, 368] on img "button" at bounding box center [64, 376] width 52 height 65
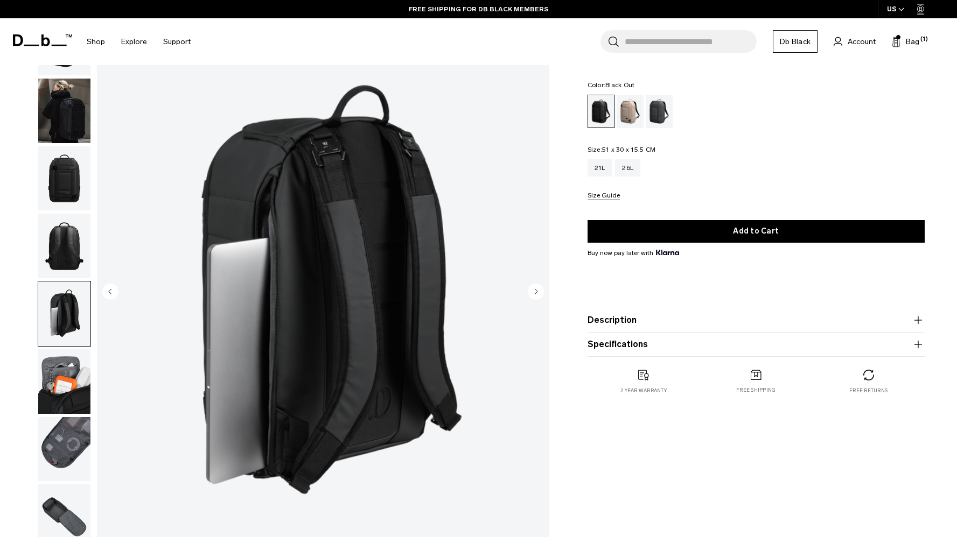
scroll to position [66, 0]
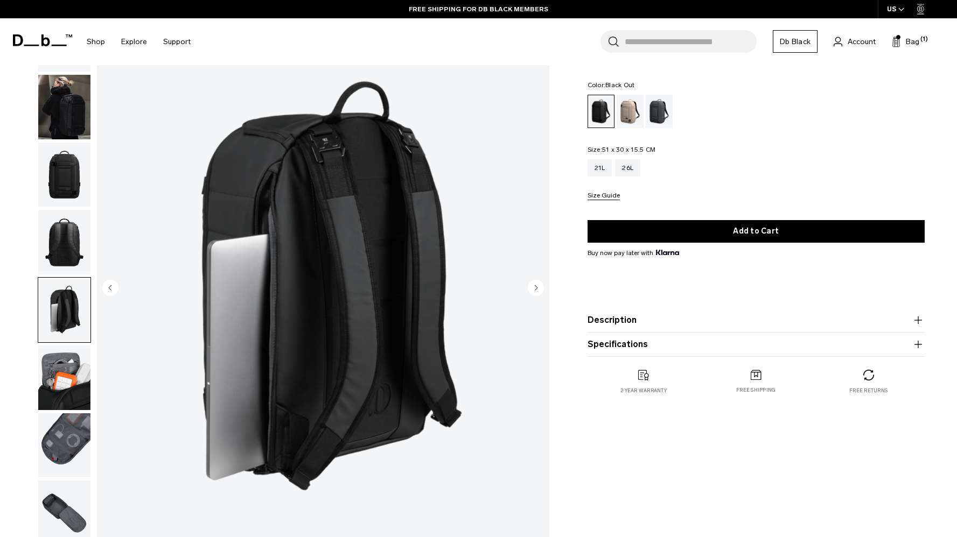
click at [54, 386] on img "button" at bounding box center [64, 378] width 52 height 65
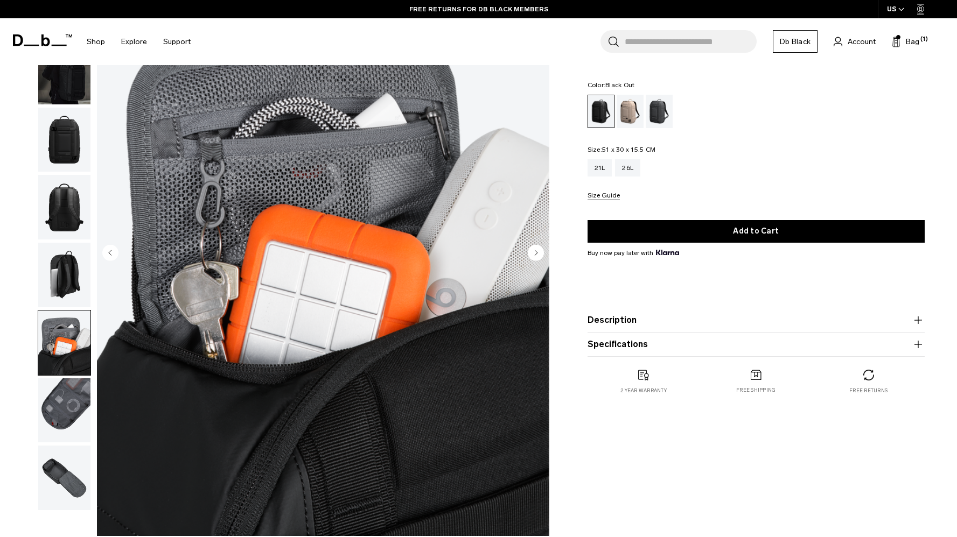
scroll to position [102, 0]
click at [66, 412] on img "button" at bounding box center [64, 410] width 52 height 65
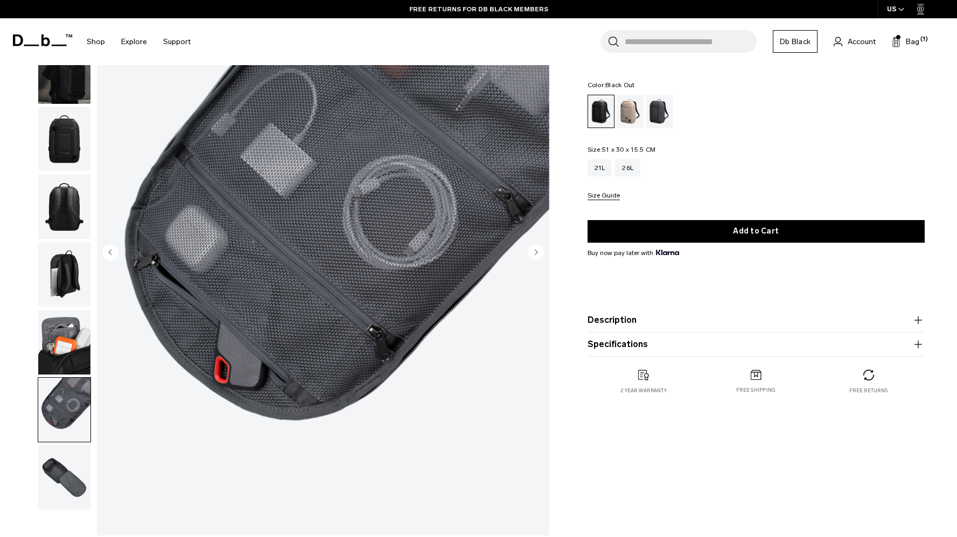
click at [67, 459] on img "button" at bounding box center [64, 477] width 52 height 65
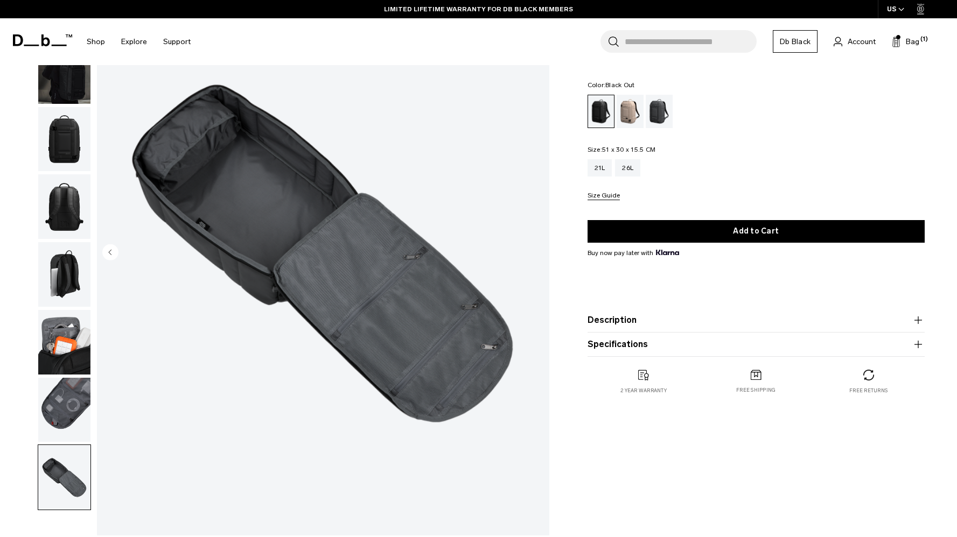
click at [673, 318] on button "Description" at bounding box center [755, 320] width 337 height 13
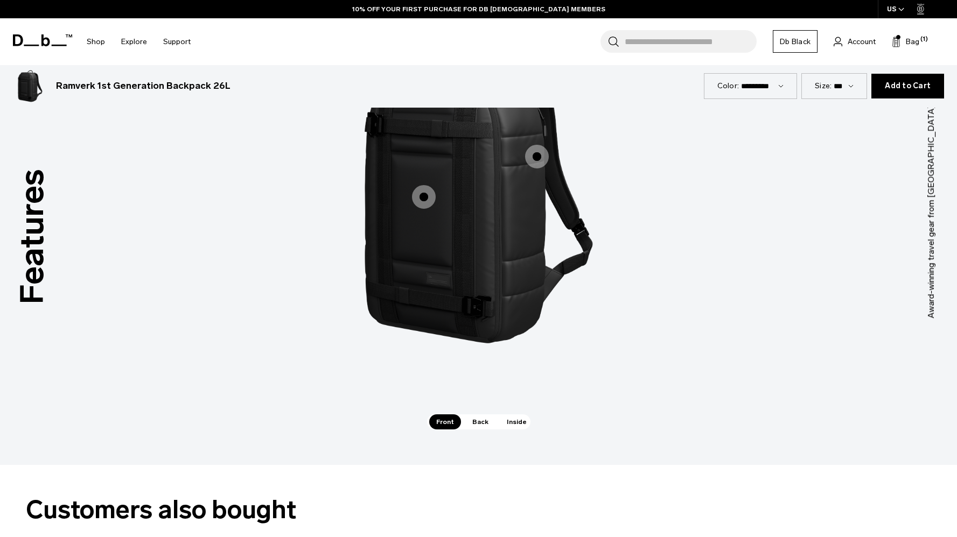
scroll to position [1568, 0]
click at [489, 413] on span "Back" at bounding box center [480, 420] width 30 height 15
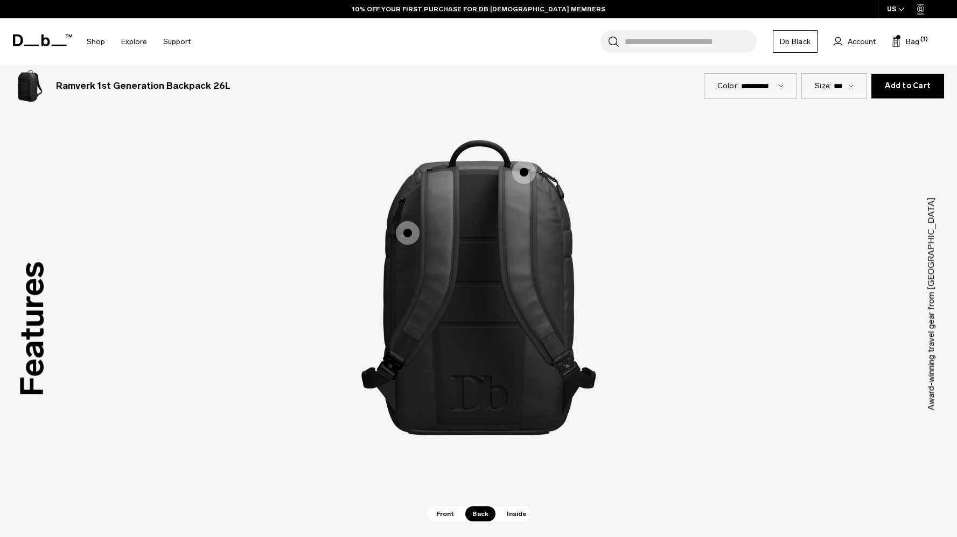
scroll to position [1473, 0]
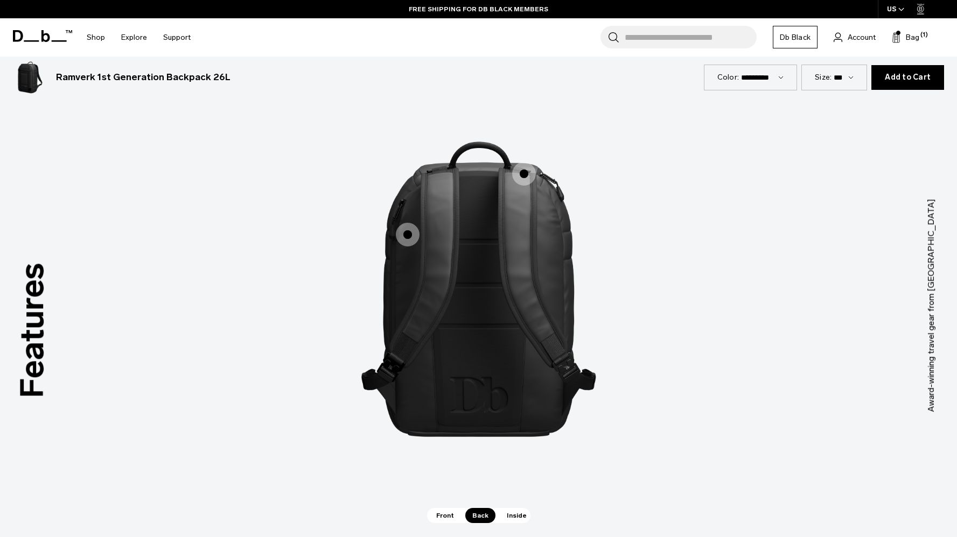
click at [509, 508] on span "Inside" at bounding box center [517, 515] width 34 height 15
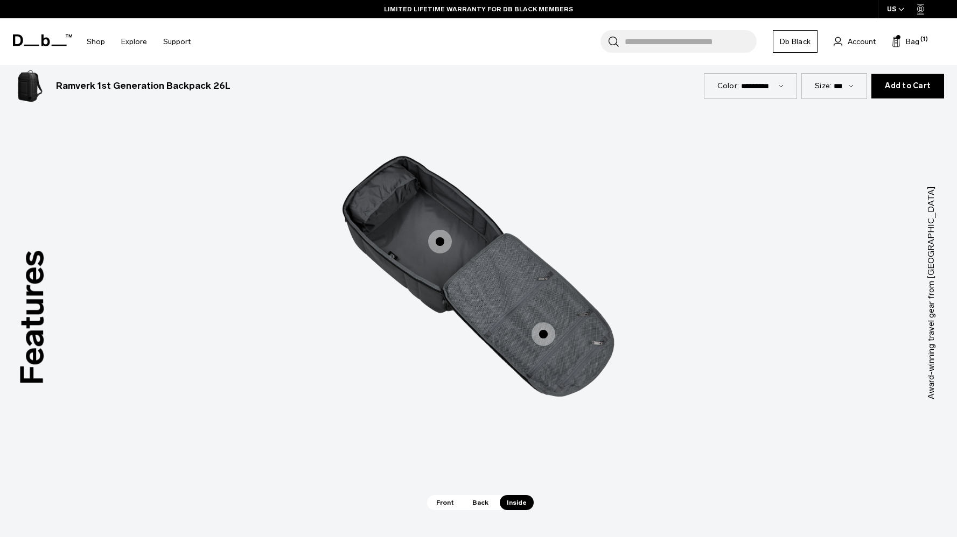
scroll to position [1487, 0]
click at [474, 495] on span "Back" at bounding box center [480, 502] width 30 height 15
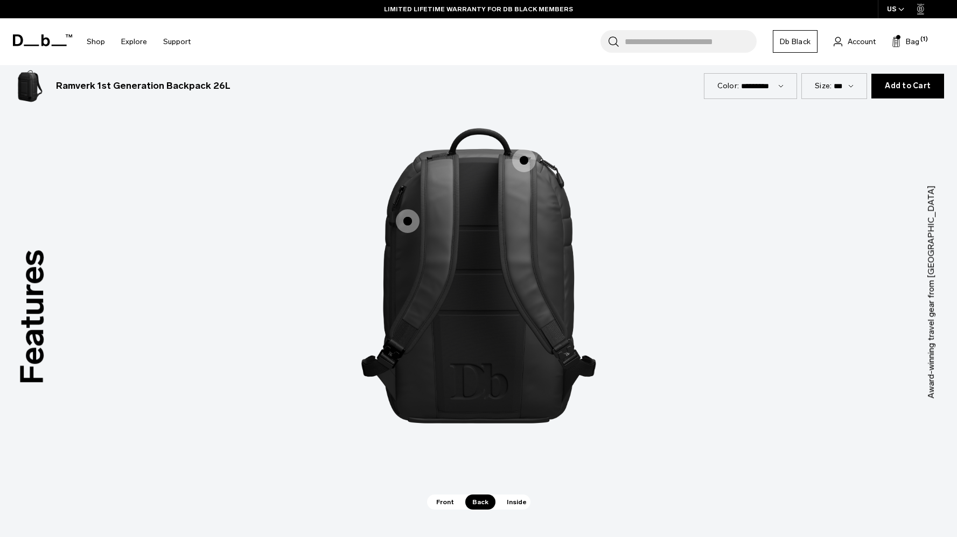
click at [448, 495] on span "Front" at bounding box center [445, 502] width 32 height 15
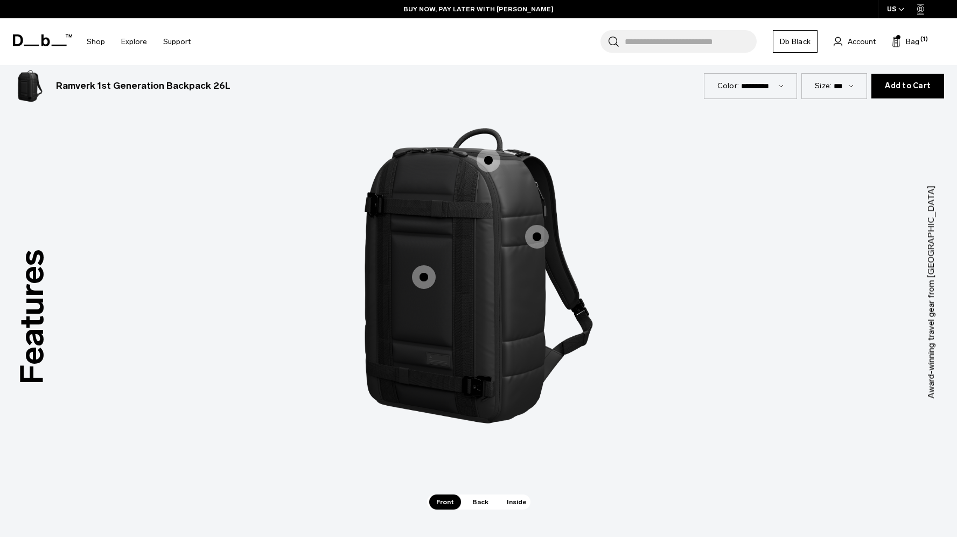
click at [431, 264] on label "Main Compartment Opens Fully" at bounding box center [424, 277] width 26 height 26
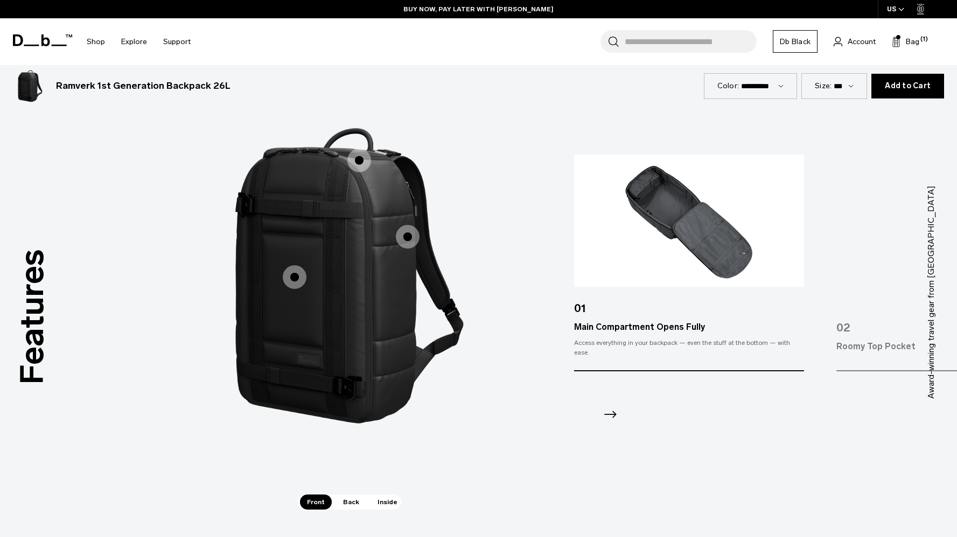
click at [352, 149] on span "1 / 3" at bounding box center [359, 161] width 24 height 24
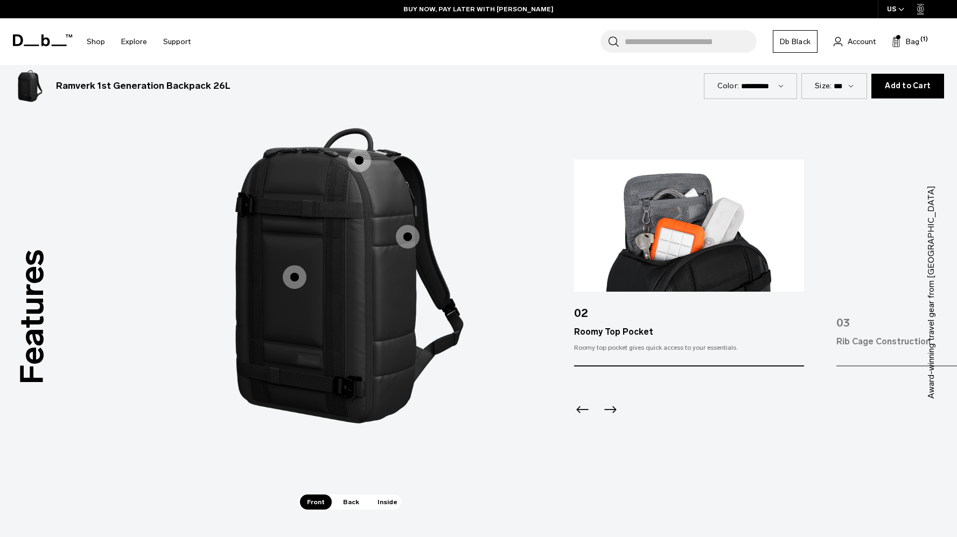
click at [406, 225] on span "1 / 3" at bounding box center [408, 237] width 24 height 24
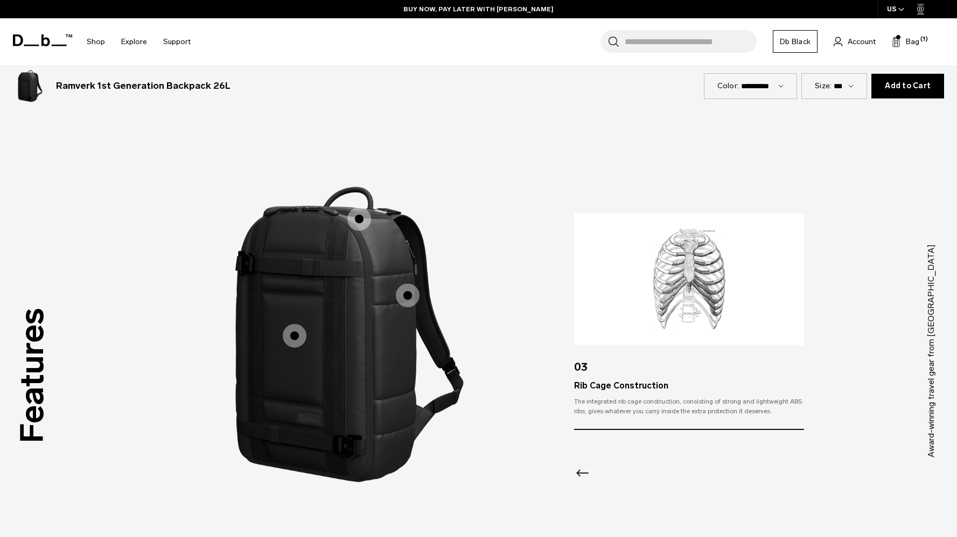
scroll to position [1314, 0]
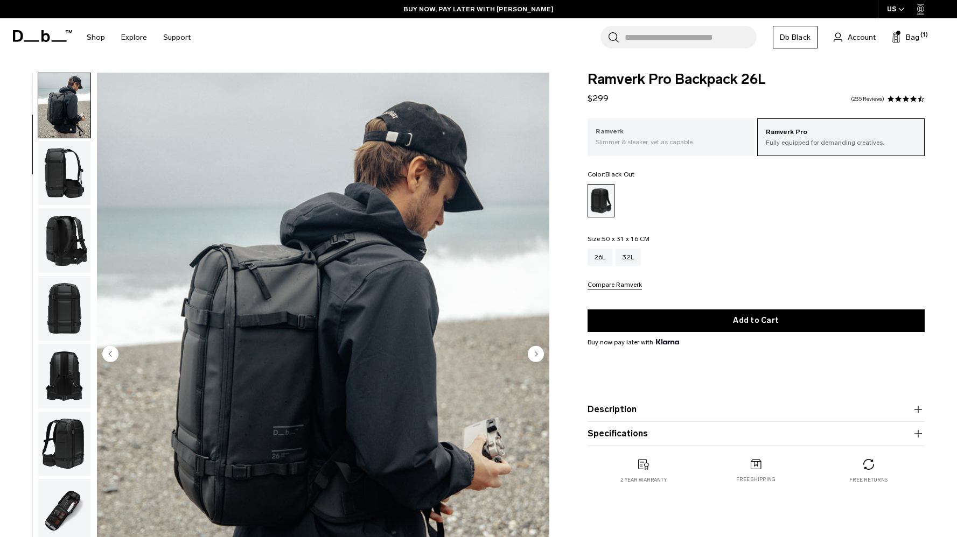
click at [625, 127] on p "Ramverk" at bounding box center [670, 132] width 151 height 11
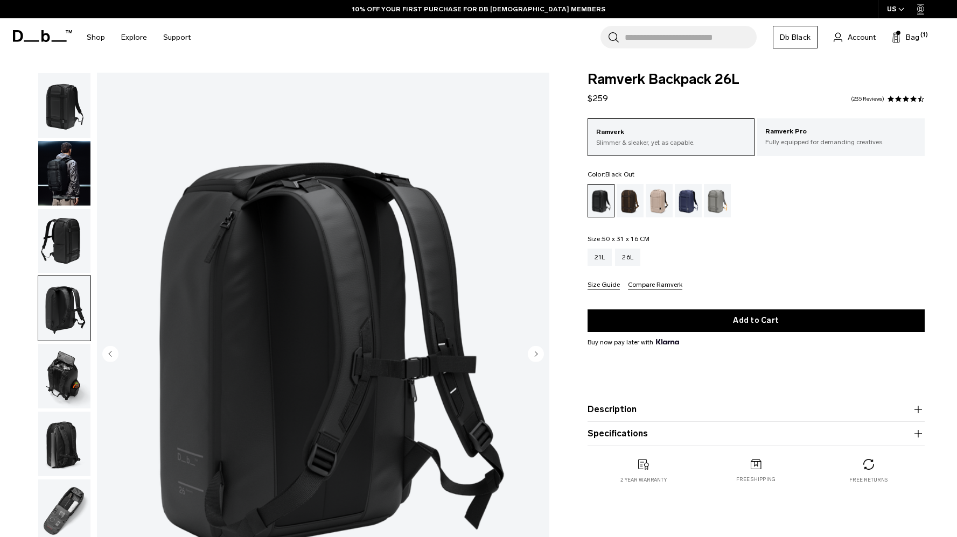
click at [67, 95] on img "button" at bounding box center [64, 105] width 52 height 65
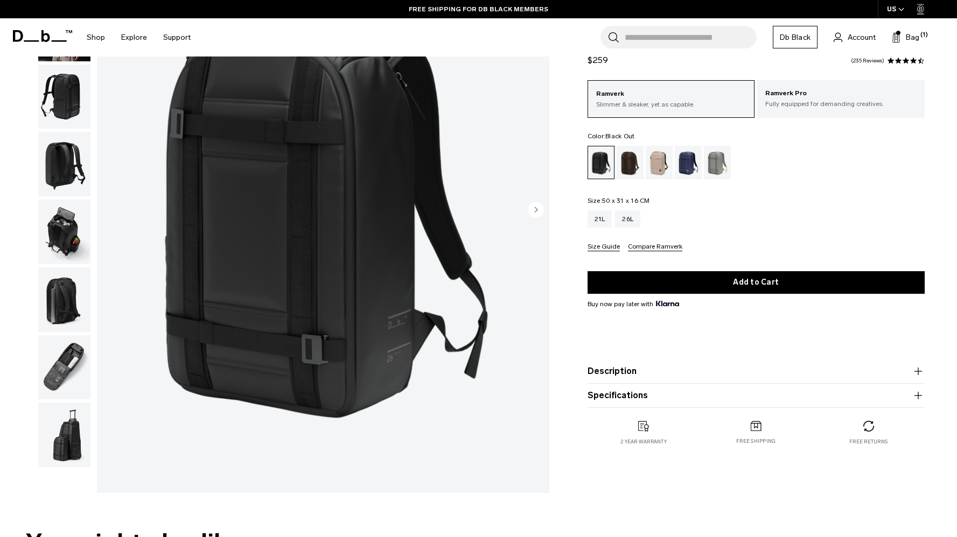
scroll to position [145, 0]
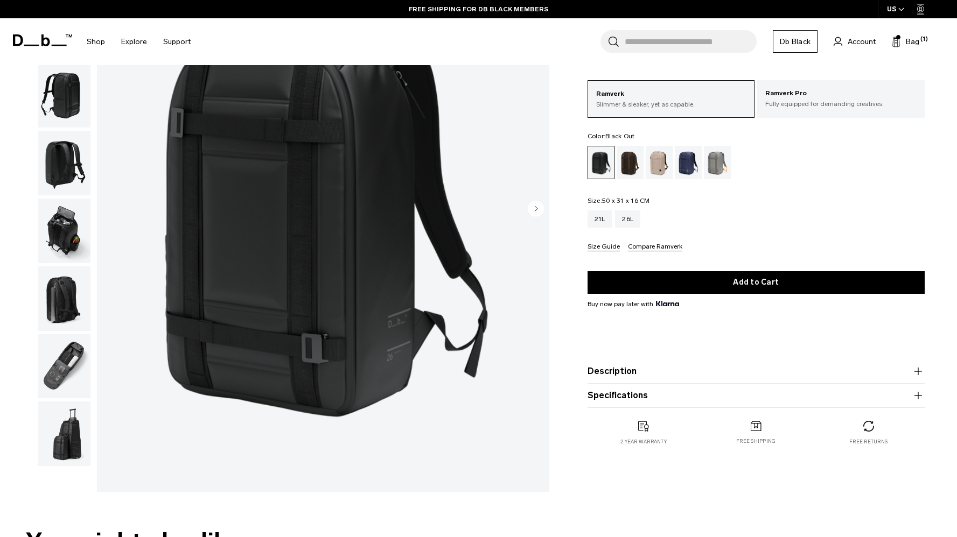
click at [671, 401] on button "Specifications" at bounding box center [755, 395] width 337 height 13
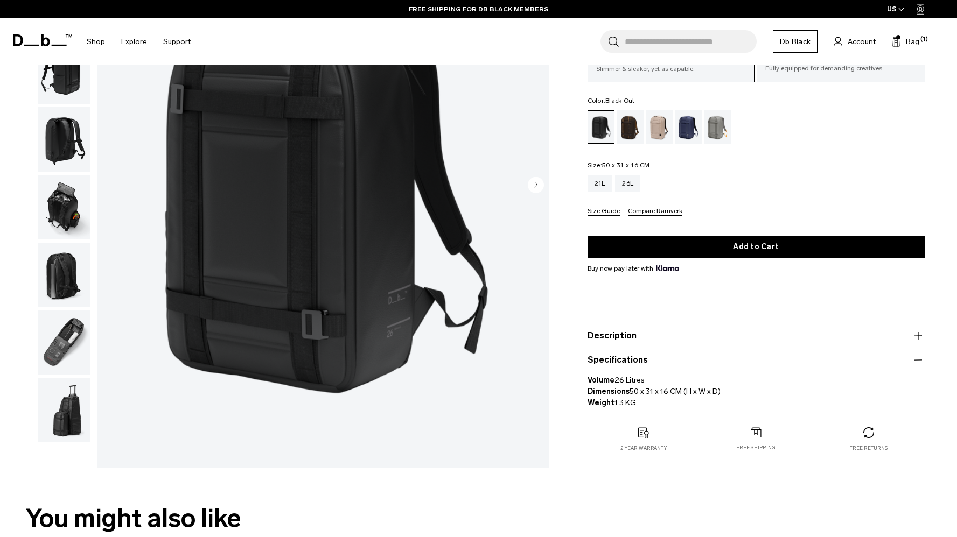
scroll to position [171, 0]
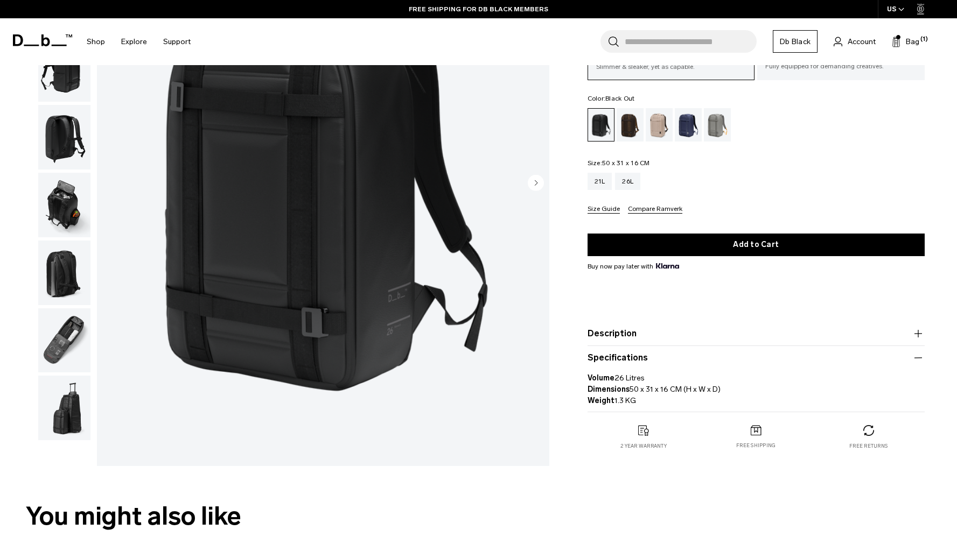
click at [719, 333] on button "Description" at bounding box center [755, 333] width 337 height 13
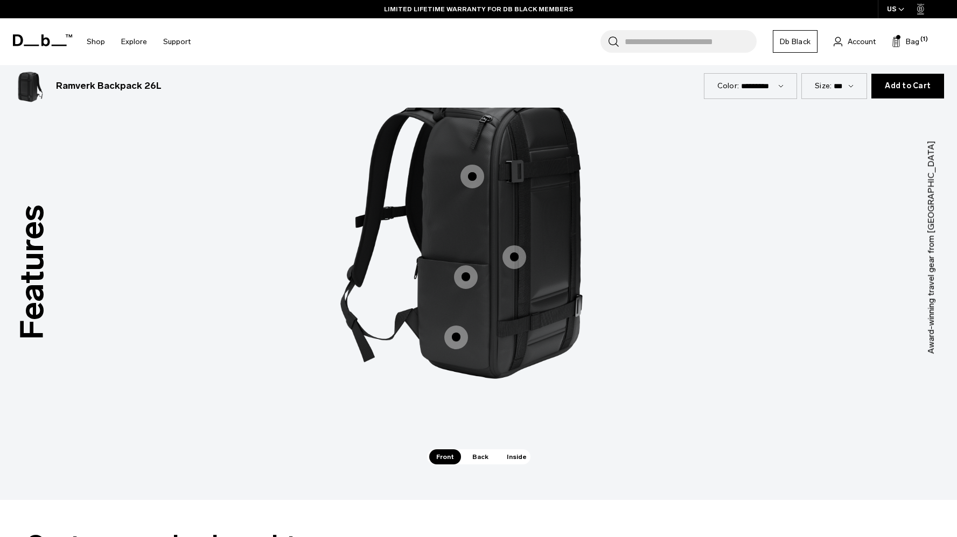
scroll to position [1516, 0]
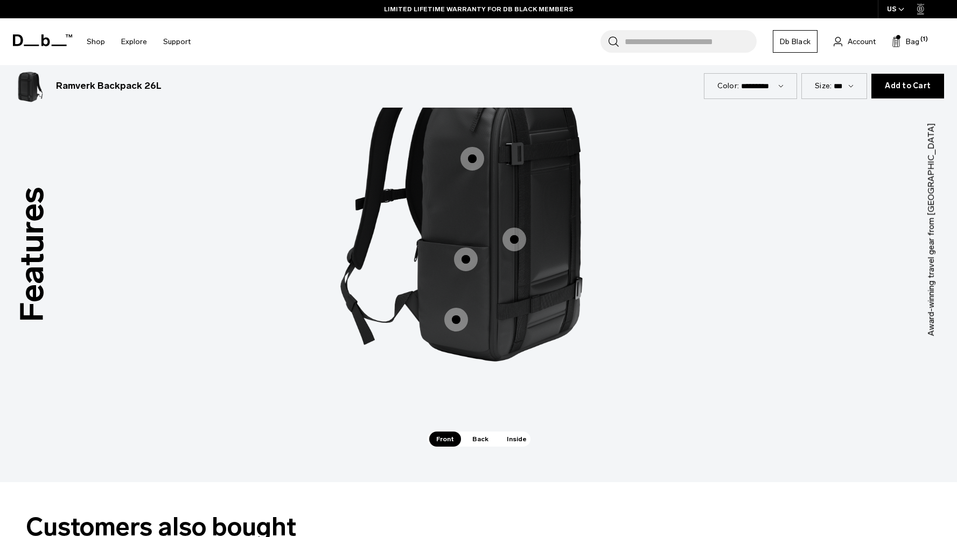
click at [519, 249] on span "1 / 3" at bounding box center [514, 240] width 24 height 24
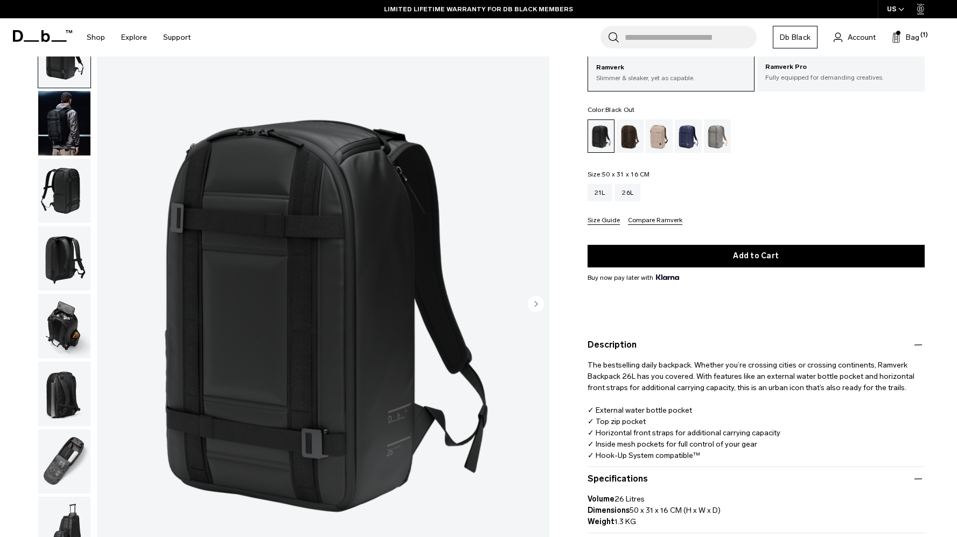
scroll to position [0, 0]
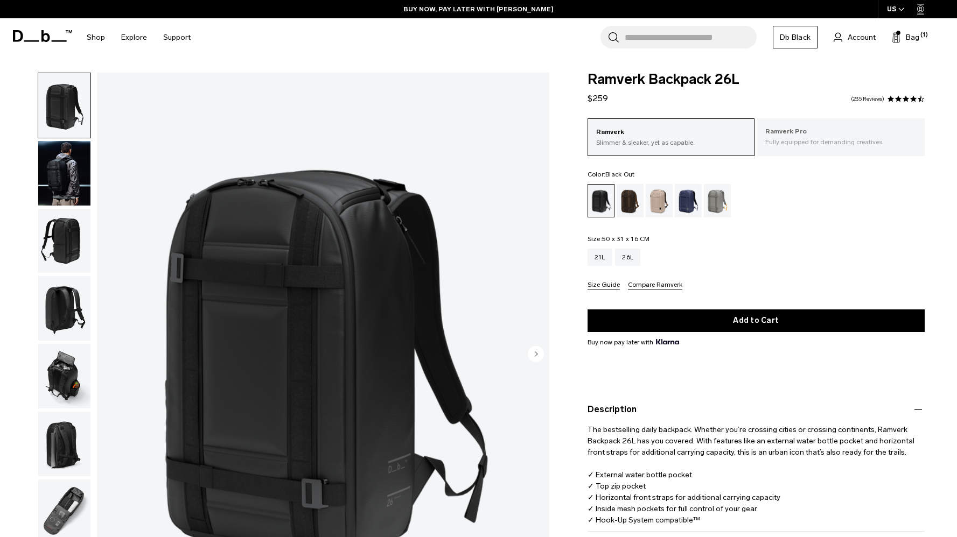
click at [807, 143] on p "Fully equipped for demanding creatives." at bounding box center [840, 142] width 151 height 10
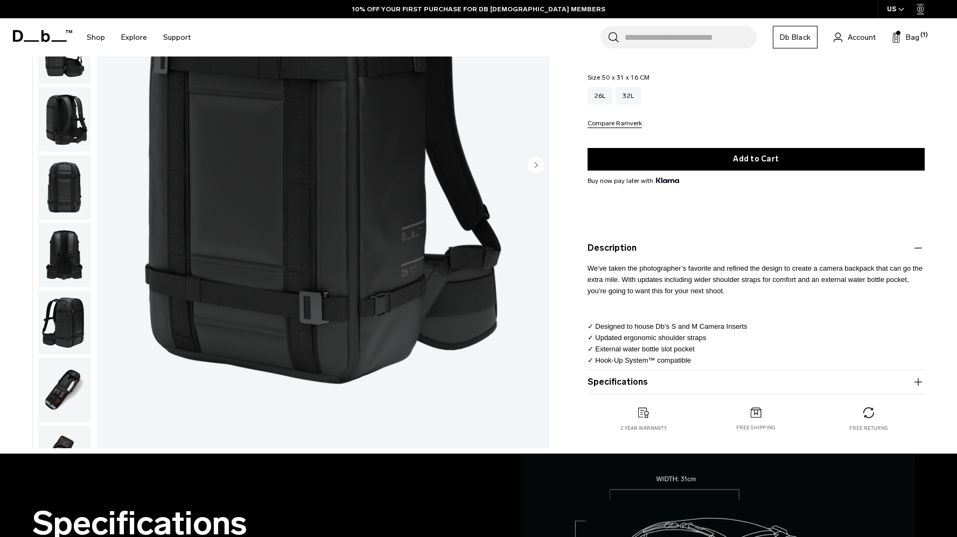
click at [739, 383] on button "Specifications" at bounding box center [755, 382] width 337 height 13
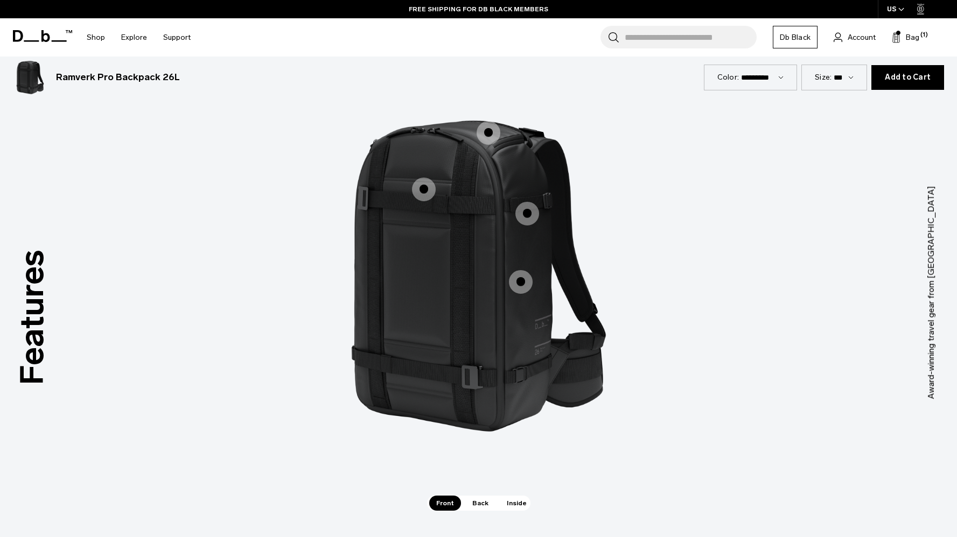
scroll to position [1005, 0]
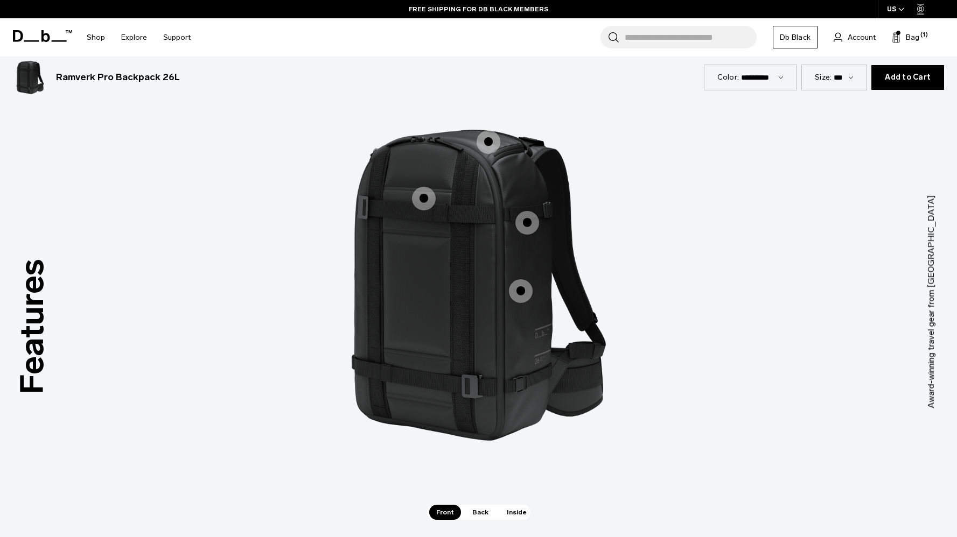
click at [420, 196] on span "1 / 3" at bounding box center [424, 199] width 24 height 24
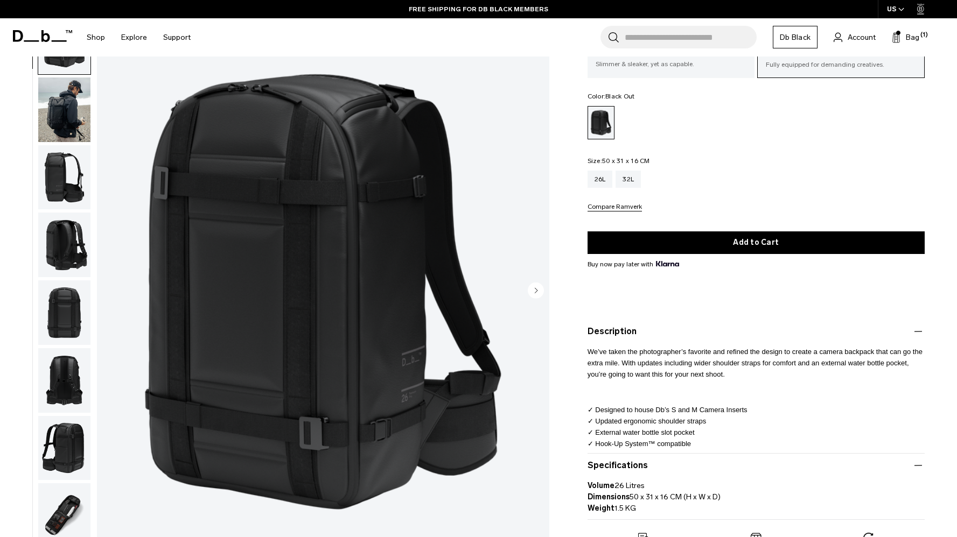
scroll to position [77, 0]
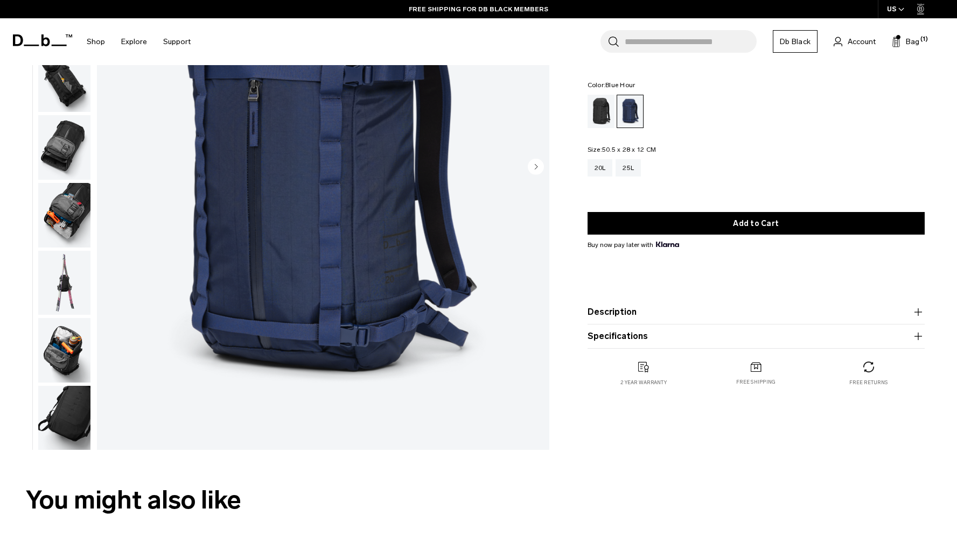
scroll to position [43, 0]
click at [61, 409] on img "button" at bounding box center [64, 417] width 52 height 65
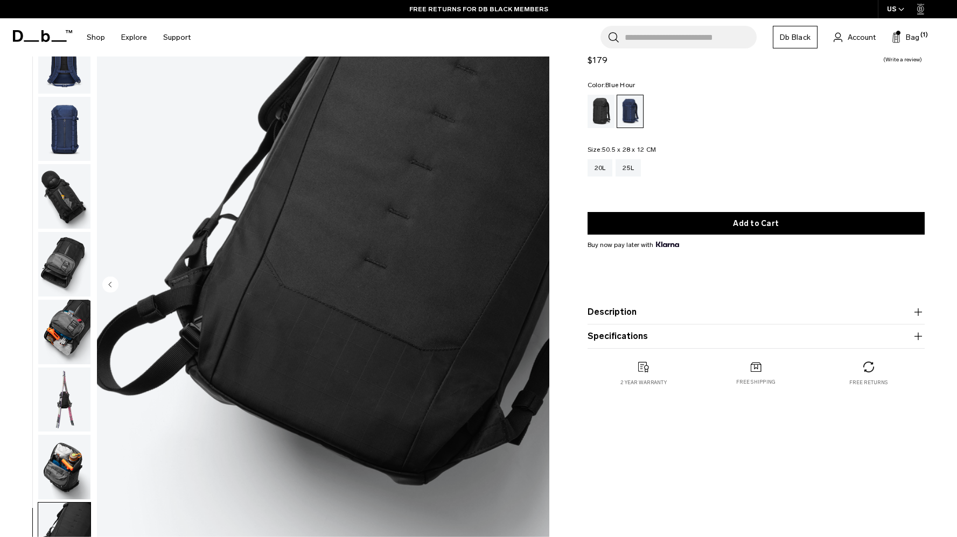
scroll to position [0, 0]
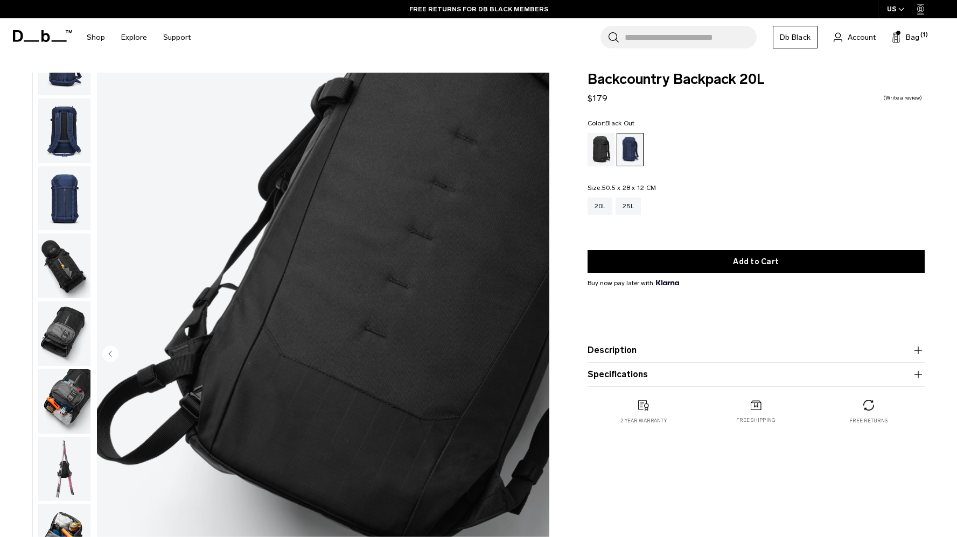
click at [600, 153] on div "Black Out" at bounding box center [600, 149] width 27 height 33
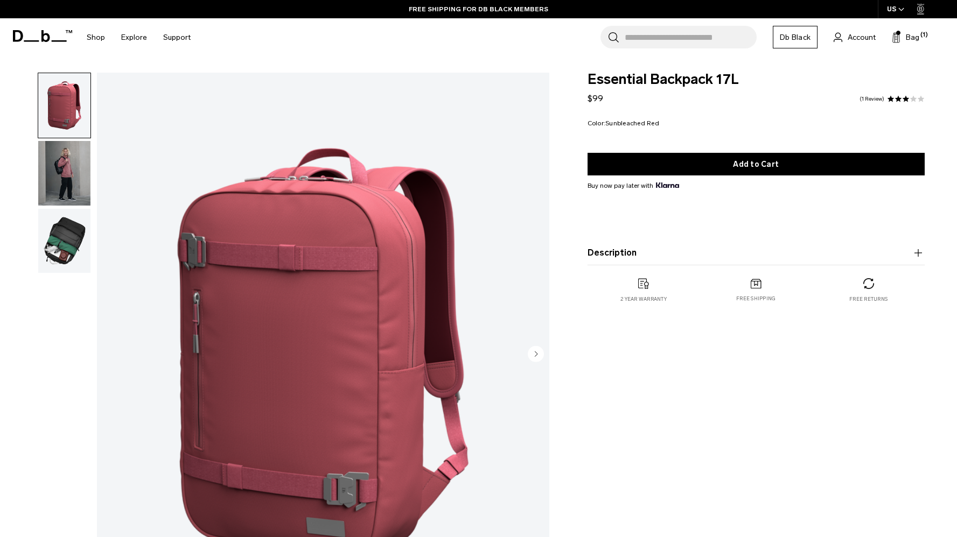
click at [53, 177] on img "button" at bounding box center [64, 173] width 52 height 65
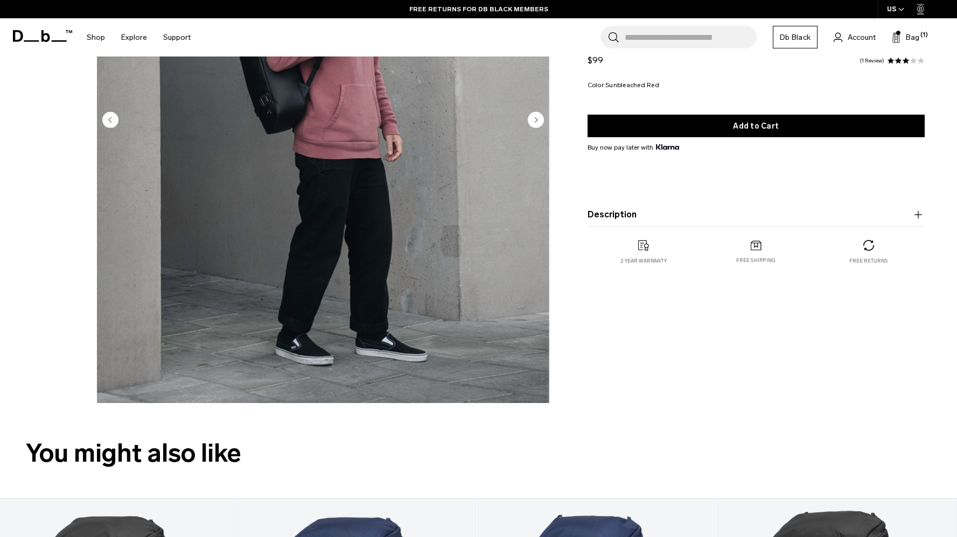
scroll to position [233, 0]
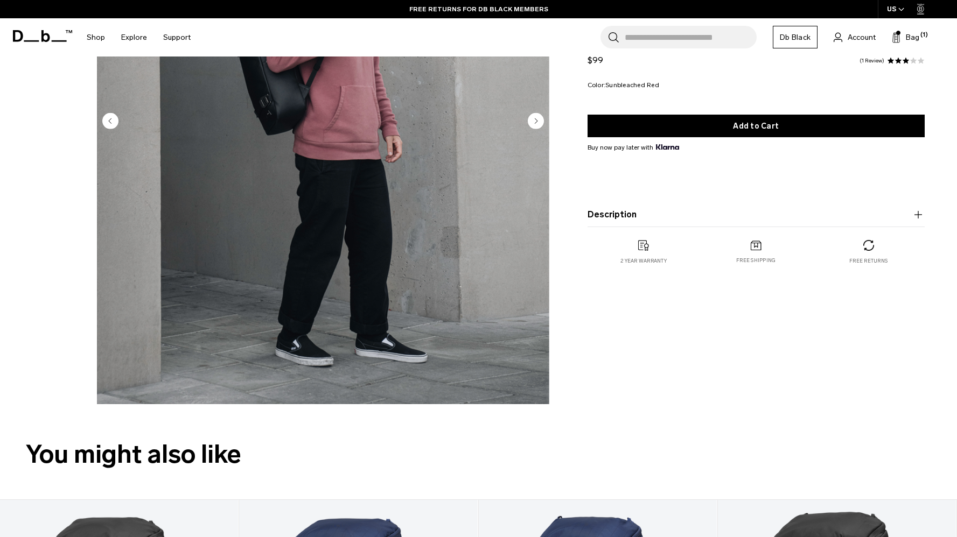
click at [685, 216] on button "Description" at bounding box center [755, 214] width 337 height 13
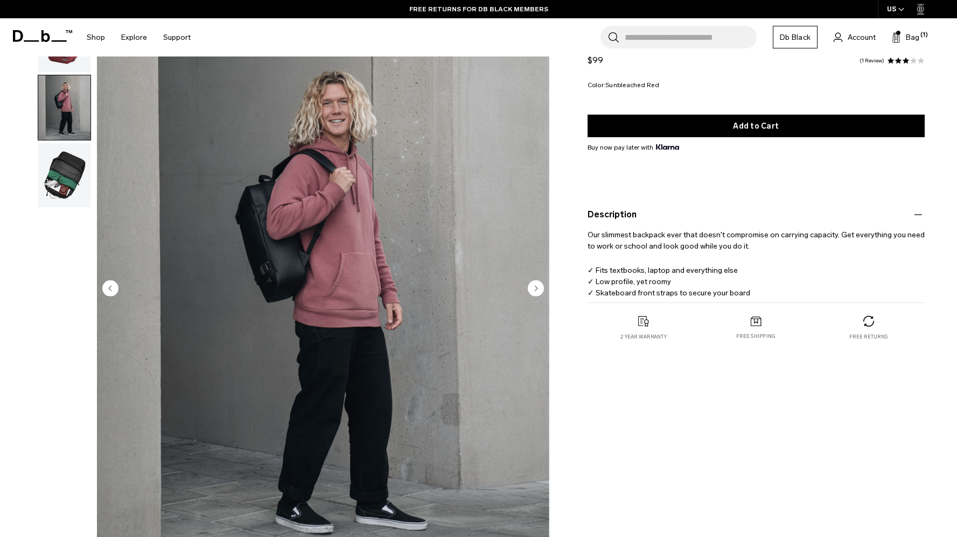
scroll to position [48, 0]
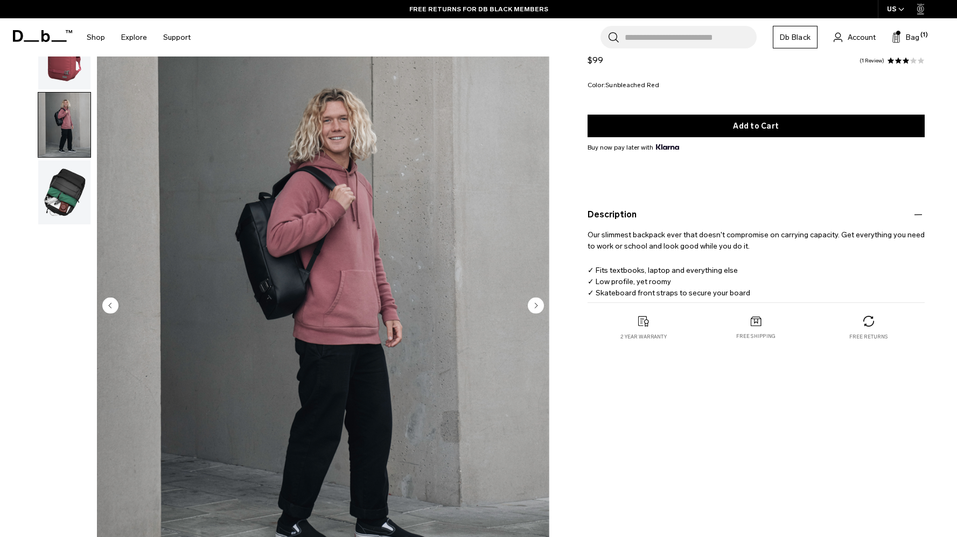
click at [538, 307] on circle "Next slide" at bounding box center [536, 305] width 16 height 16
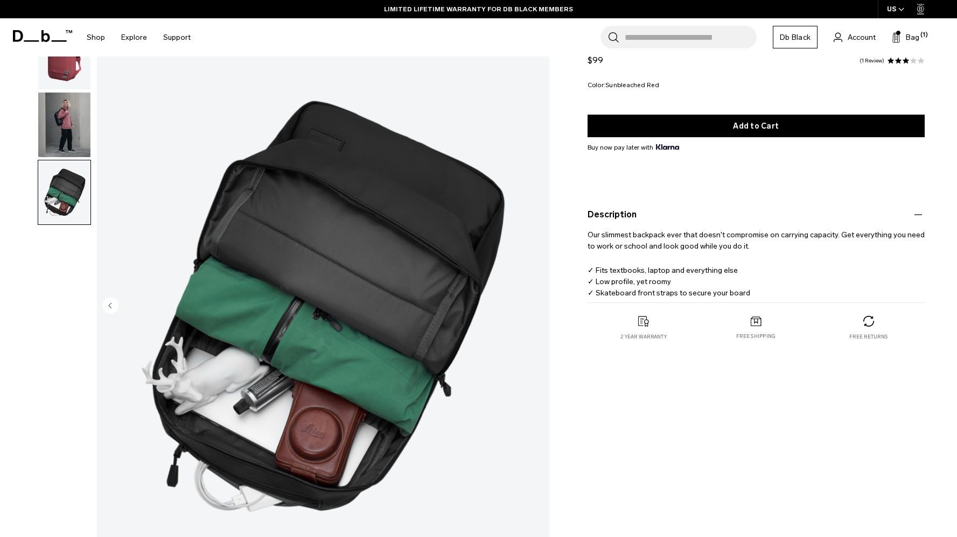
click at [78, 127] on img "button" at bounding box center [64, 125] width 52 height 65
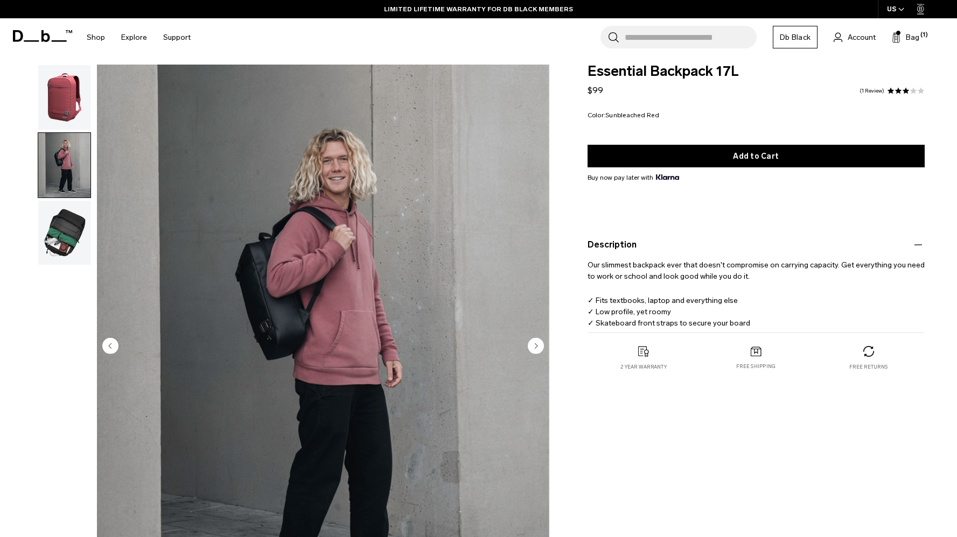
scroll to position [0, 0]
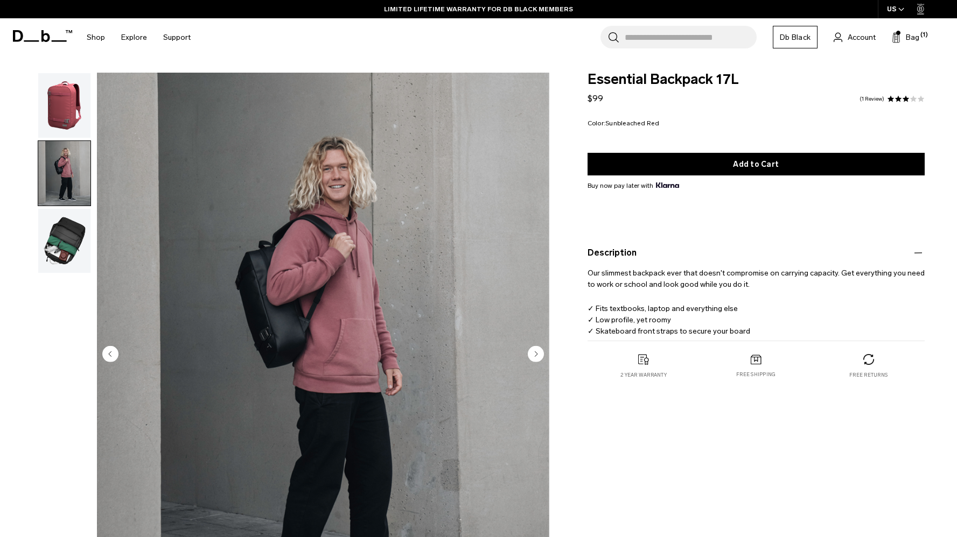
click at [76, 119] on img "button" at bounding box center [64, 105] width 52 height 65
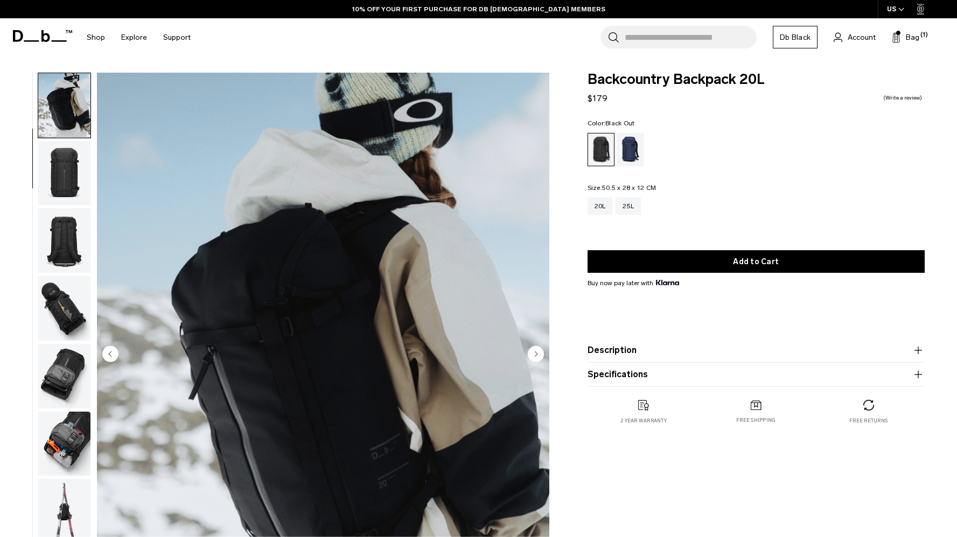
click at [667, 362] on product-accordion "Description The resort-friendly, off-piste snow backpack that can double as an …" at bounding box center [755, 351] width 337 height 24
click at [680, 351] on button "Description" at bounding box center [755, 350] width 337 height 13
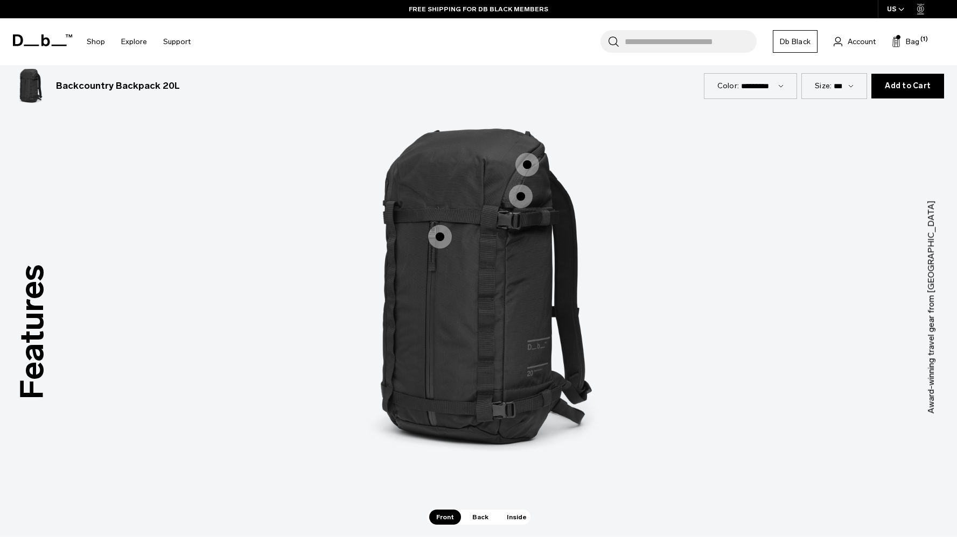
scroll to position [1423, 0]
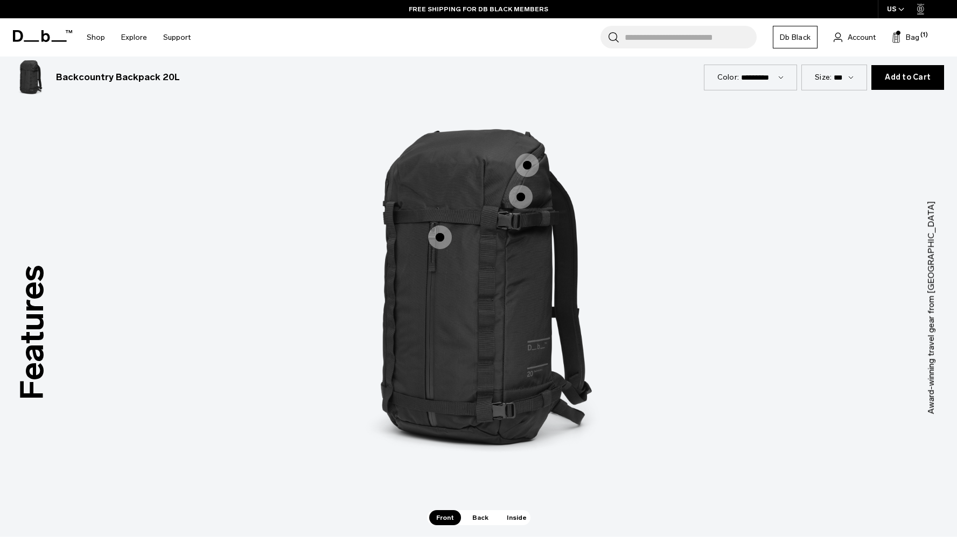
click at [442, 228] on span "1 / 3" at bounding box center [440, 238] width 24 height 24
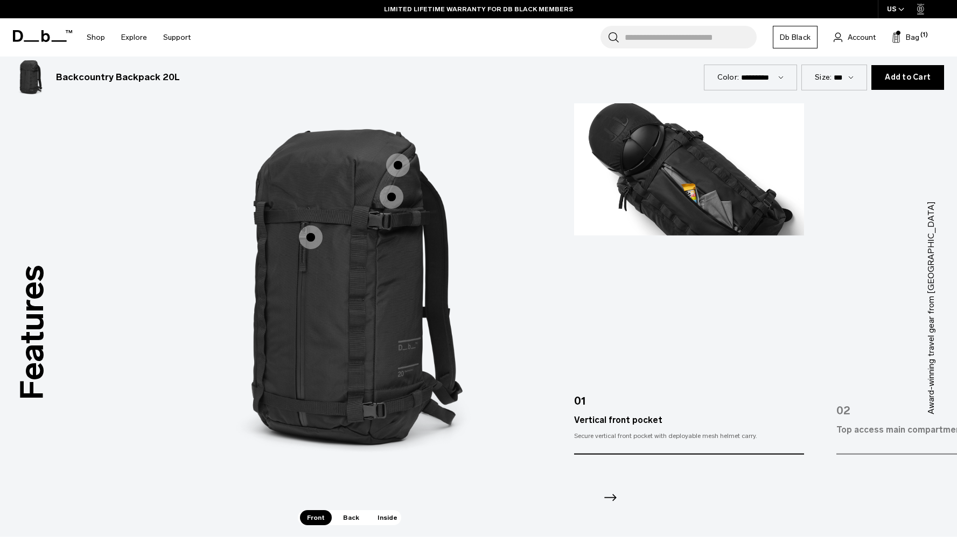
click at [393, 197] on span "1 / 3" at bounding box center [392, 197] width 24 height 24
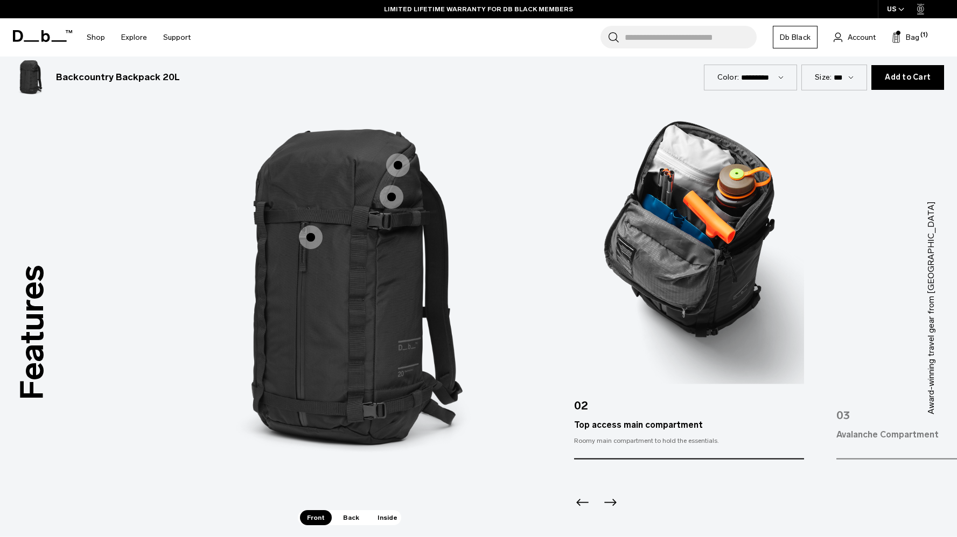
click at [395, 168] on span "1 / 3" at bounding box center [398, 165] width 24 height 24
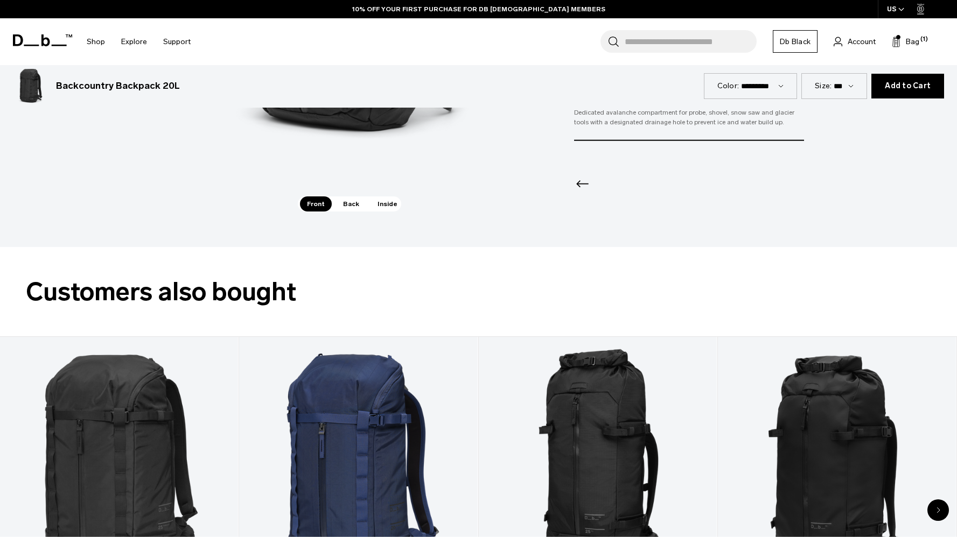
scroll to position [1738, 0]
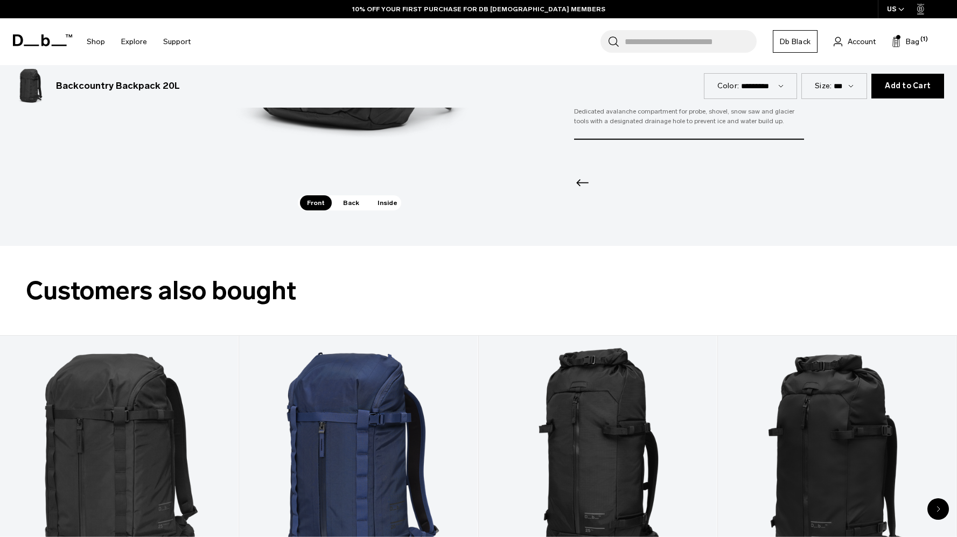
click at [356, 197] on span "Back" at bounding box center [351, 202] width 30 height 15
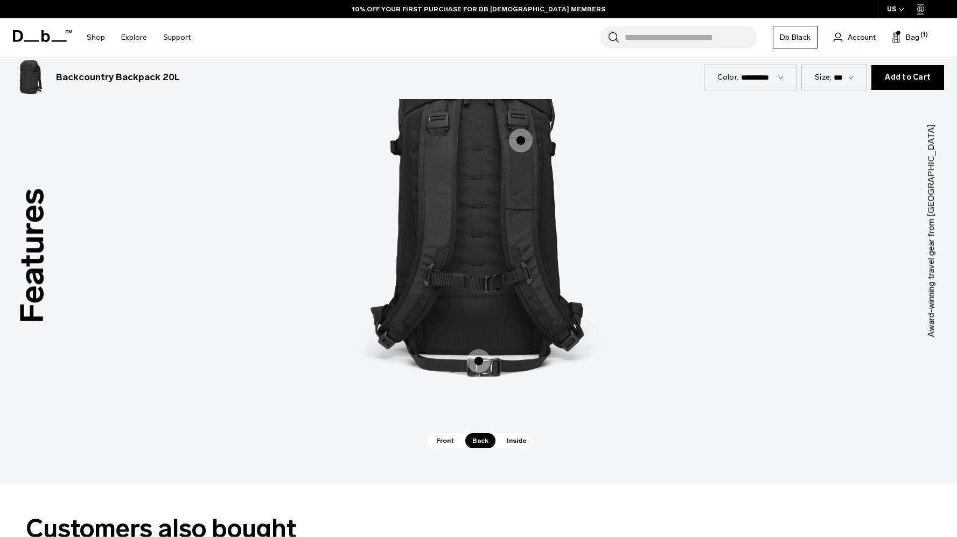
scroll to position [1496, 0]
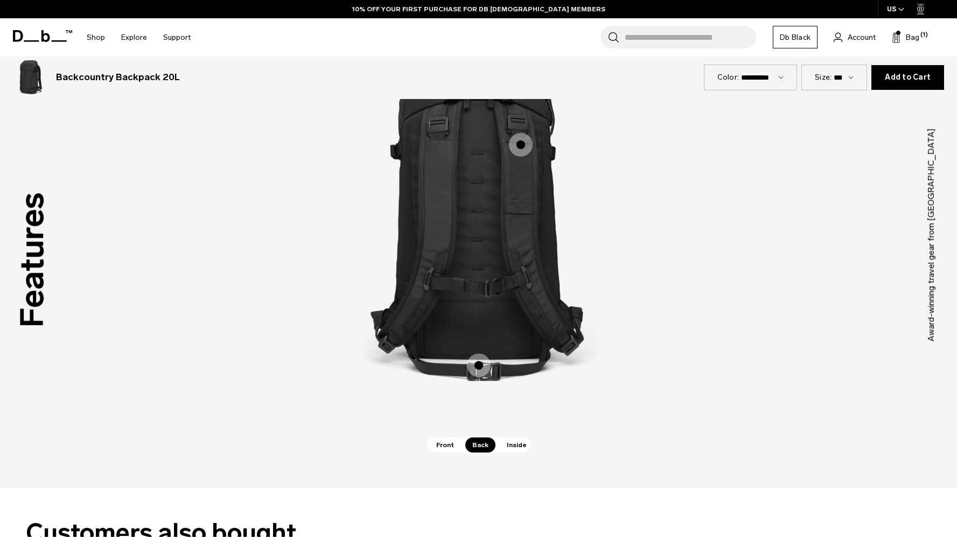
click at [478, 368] on span "2 / 3" at bounding box center [479, 366] width 24 height 24
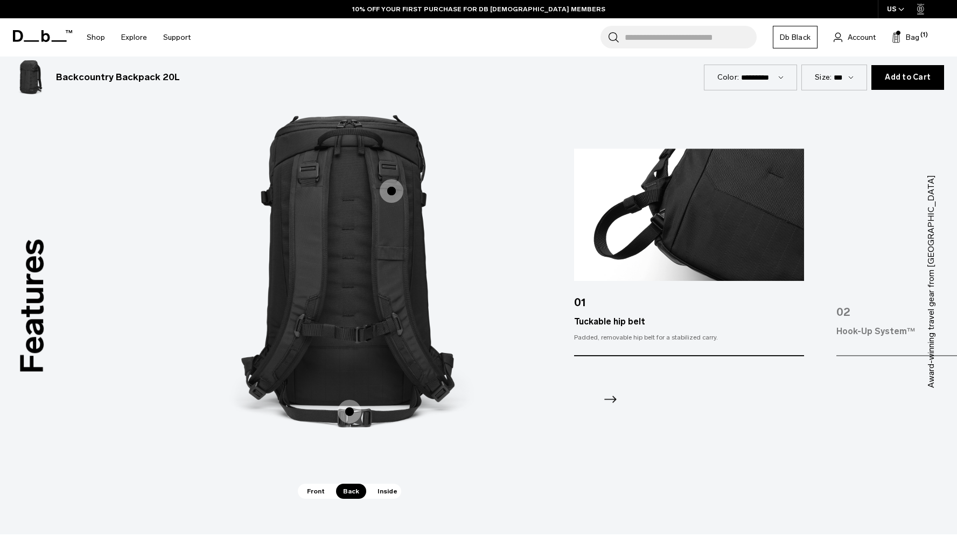
scroll to position [1449, 0]
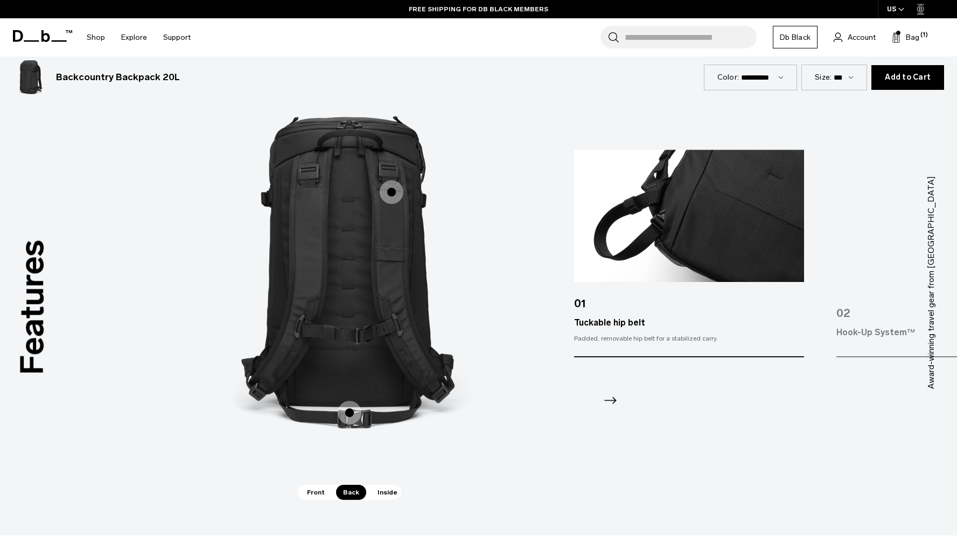
click at [398, 199] on span "2 / 3" at bounding box center [392, 192] width 24 height 24
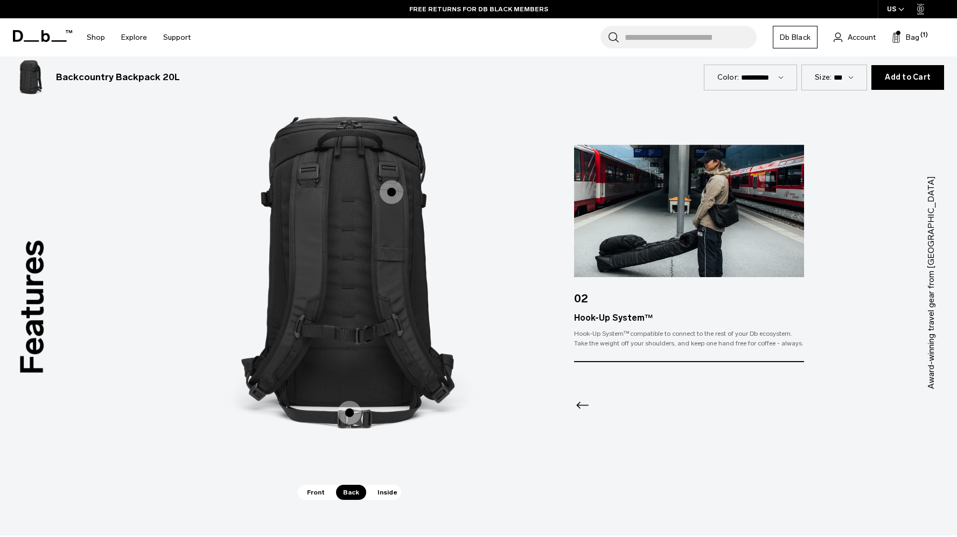
click at [385, 495] on span "Inside" at bounding box center [387, 492] width 34 height 15
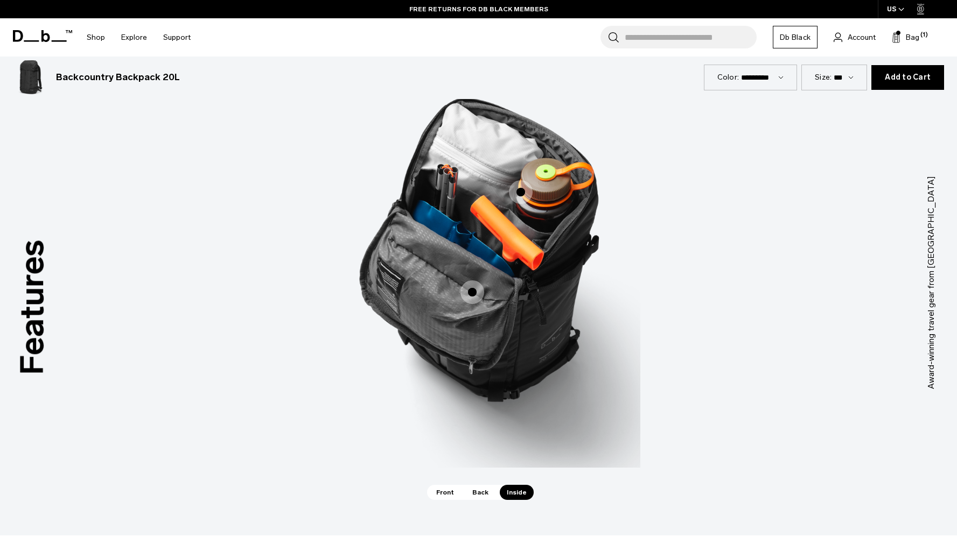
click at [478, 288] on span "3 / 3" at bounding box center [472, 292] width 24 height 24
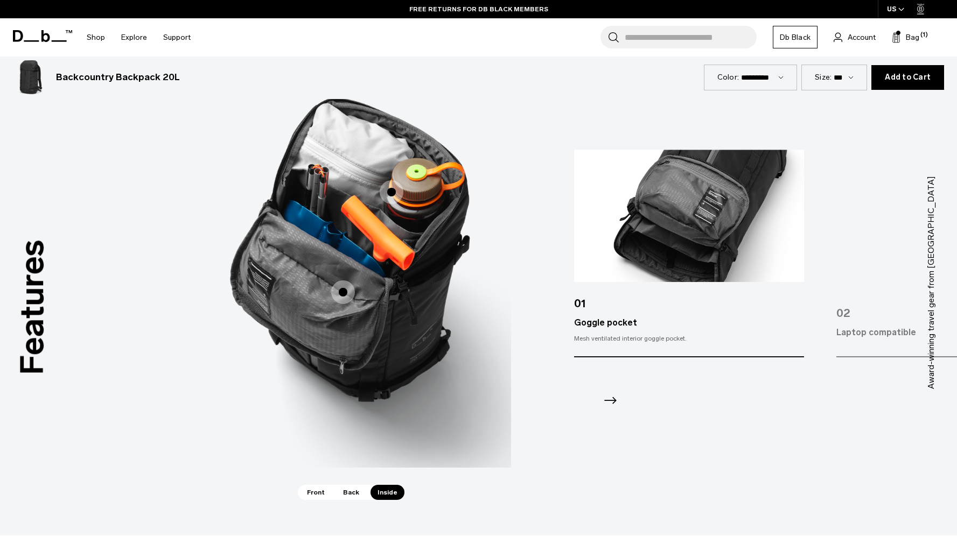
click at [397, 195] on span "3 / 3" at bounding box center [392, 192] width 24 height 24
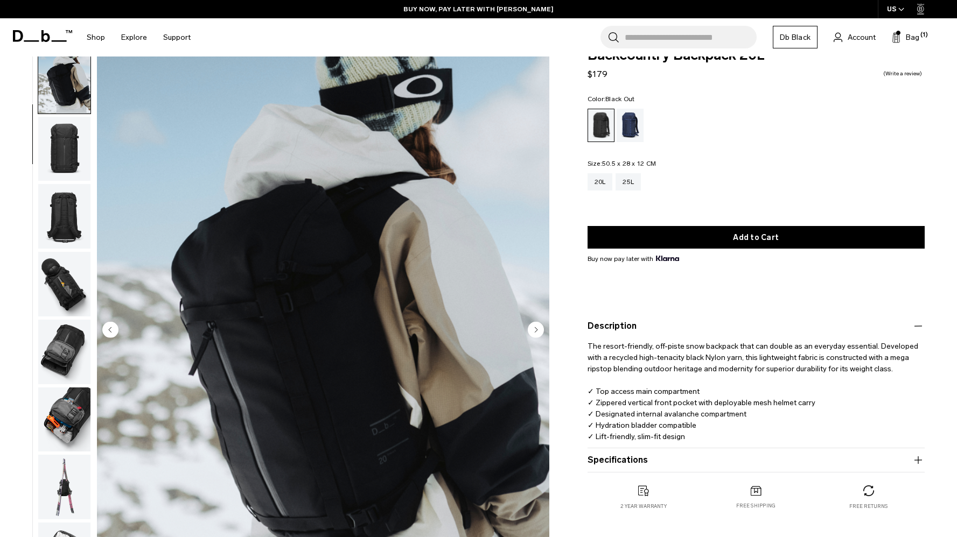
scroll to position [0, 0]
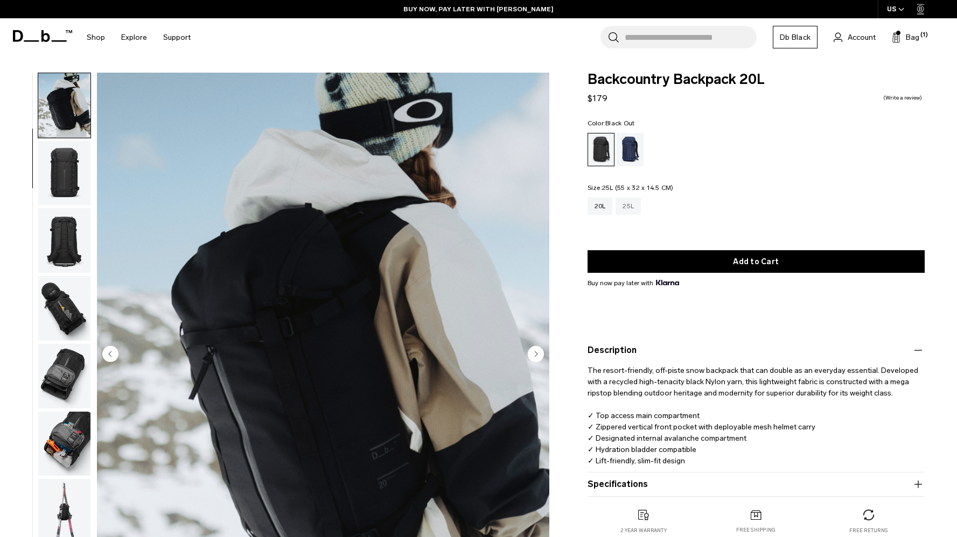
click at [629, 207] on div "25L" at bounding box center [627, 206] width 25 height 17
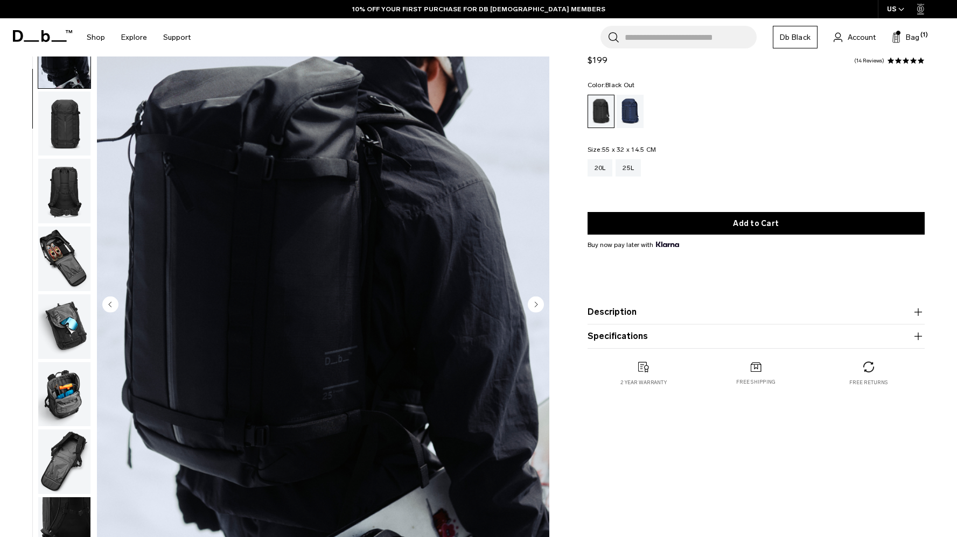
scroll to position [43, 0]
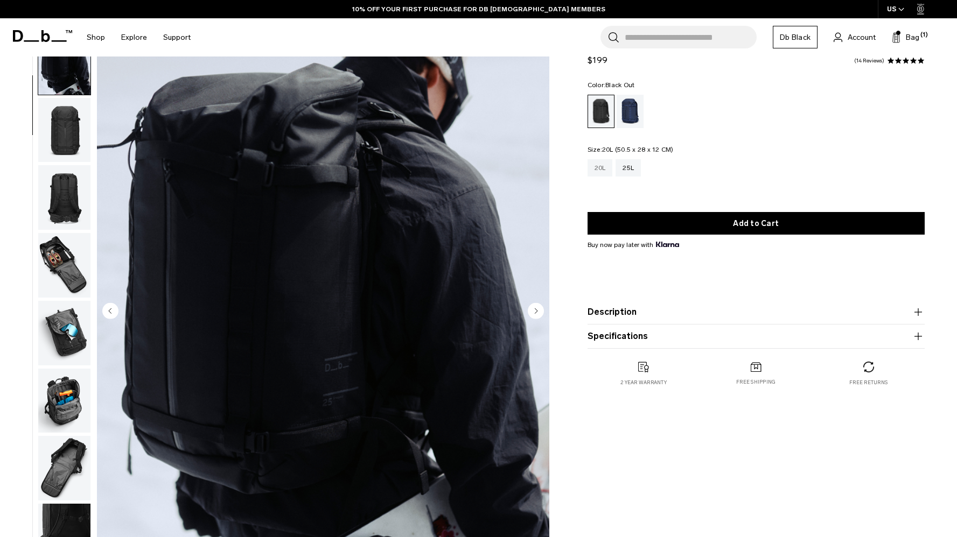
click at [600, 167] on div "20L" at bounding box center [599, 167] width 25 height 17
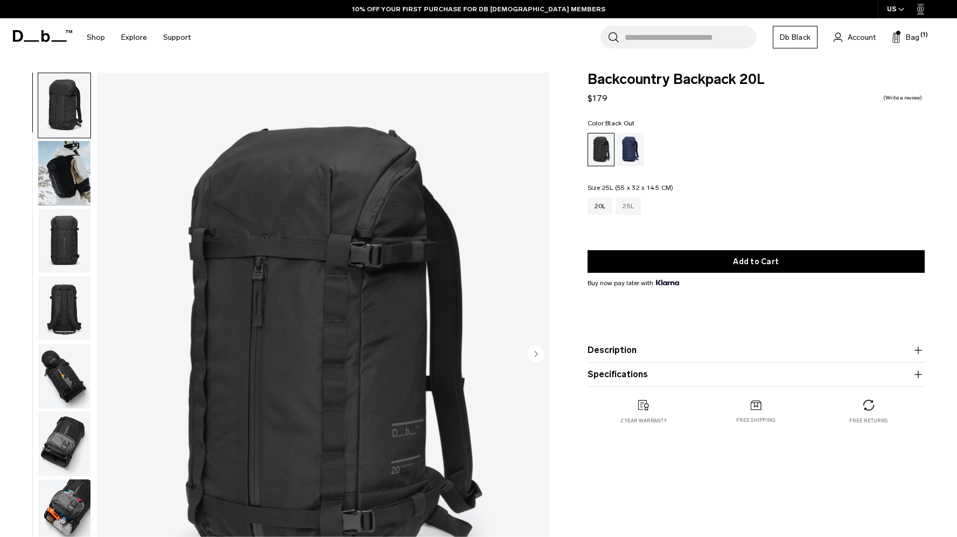
click at [628, 206] on div "25L" at bounding box center [627, 206] width 25 height 17
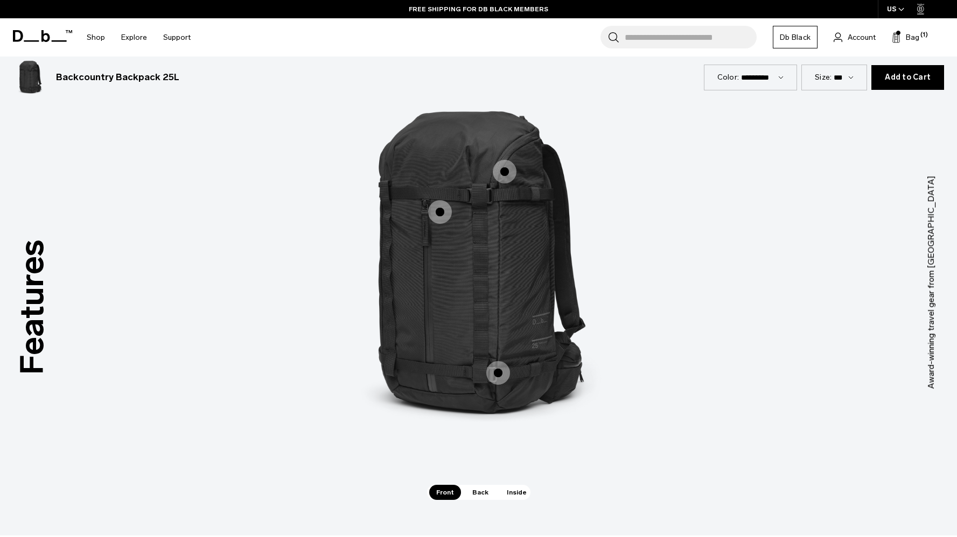
scroll to position [1444, 0]
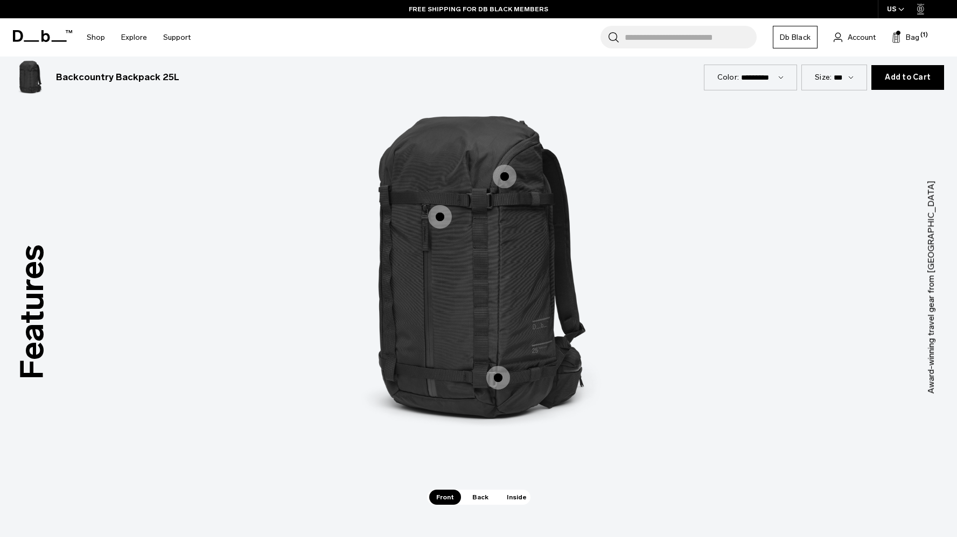
click at [508, 497] on span "Inside" at bounding box center [517, 497] width 34 height 15
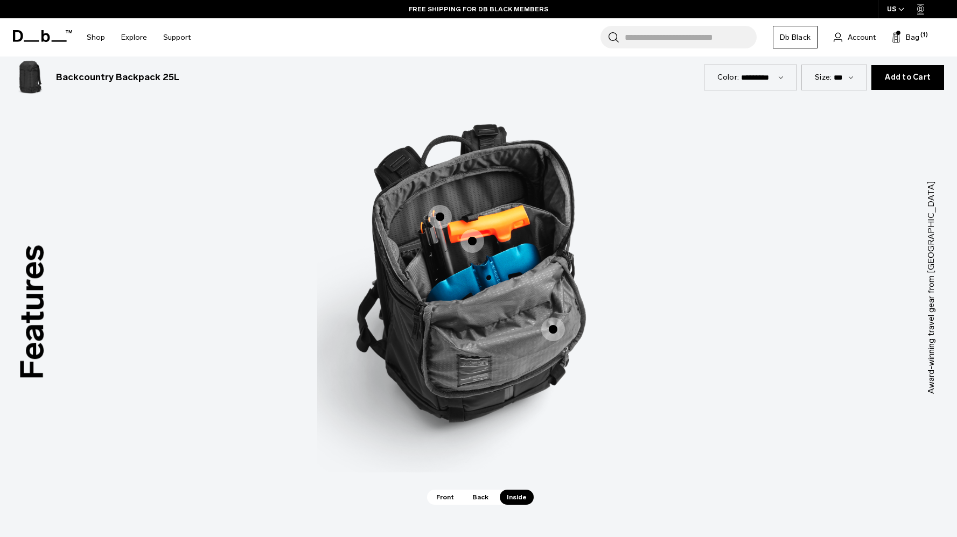
click at [443, 211] on span "3 / 3" at bounding box center [440, 217] width 24 height 24
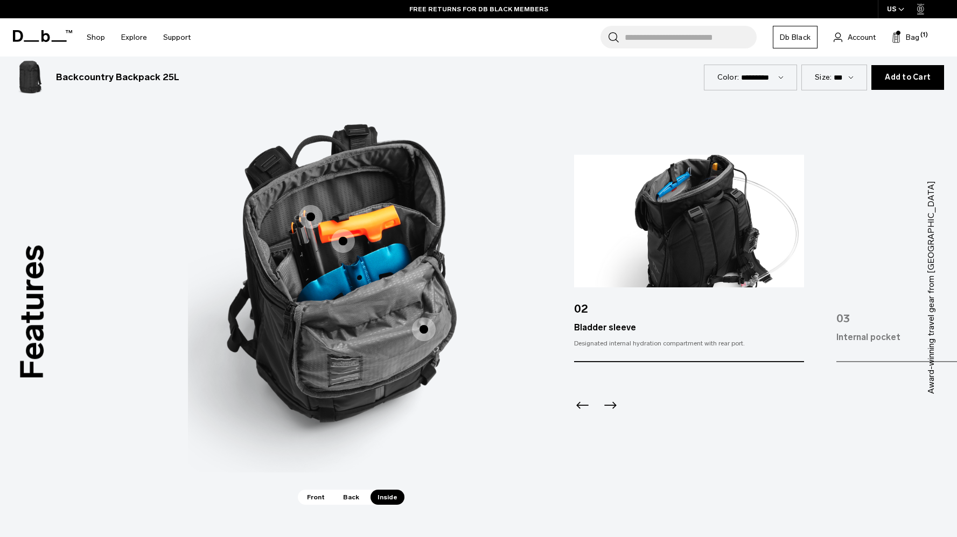
click at [353, 237] on span "3 / 3" at bounding box center [343, 241] width 24 height 24
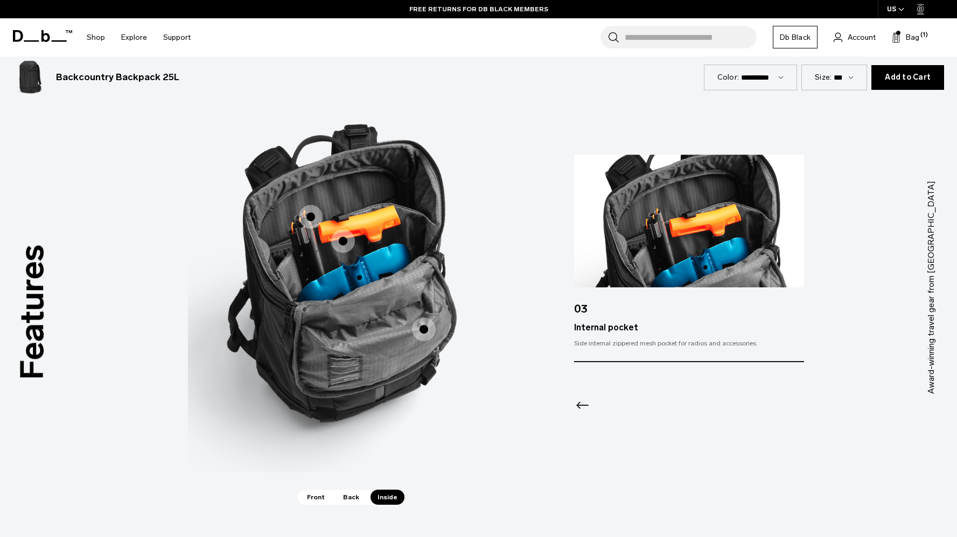
click at [419, 319] on span "3 / 3" at bounding box center [424, 330] width 24 height 24
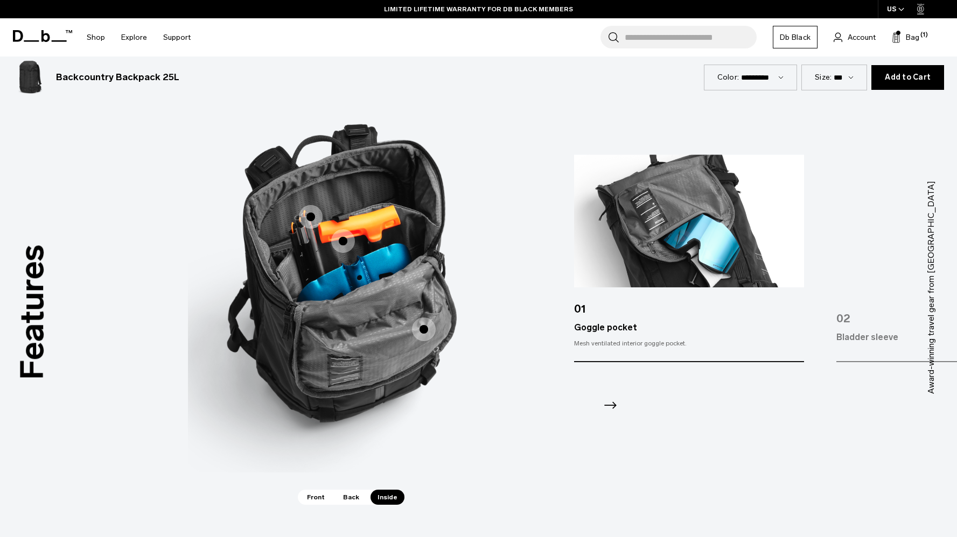
click at [339, 239] on span "3 / 3" at bounding box center [343, 241] width 24 height 24
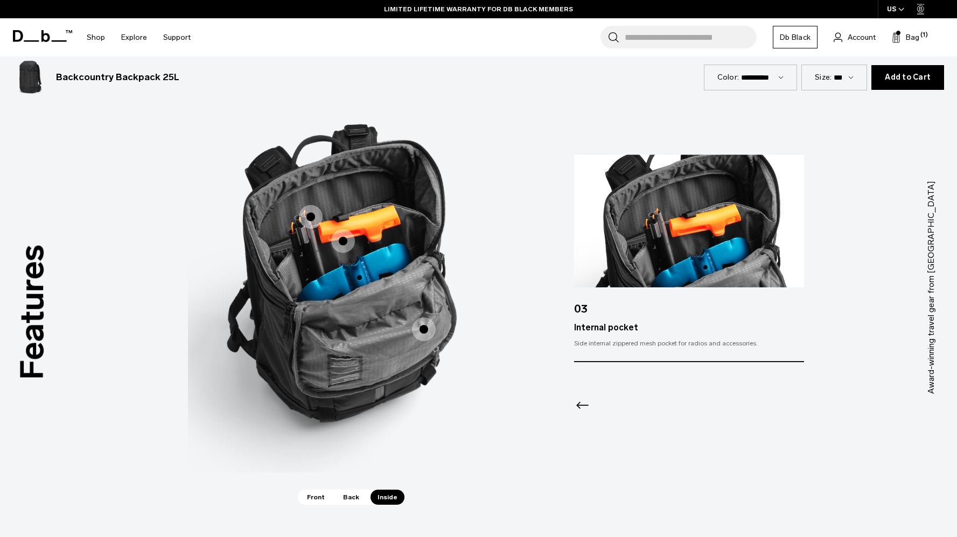
click at [307, 212] on span "3 / 3" at bounding box center [311, 217] width 24 height 24
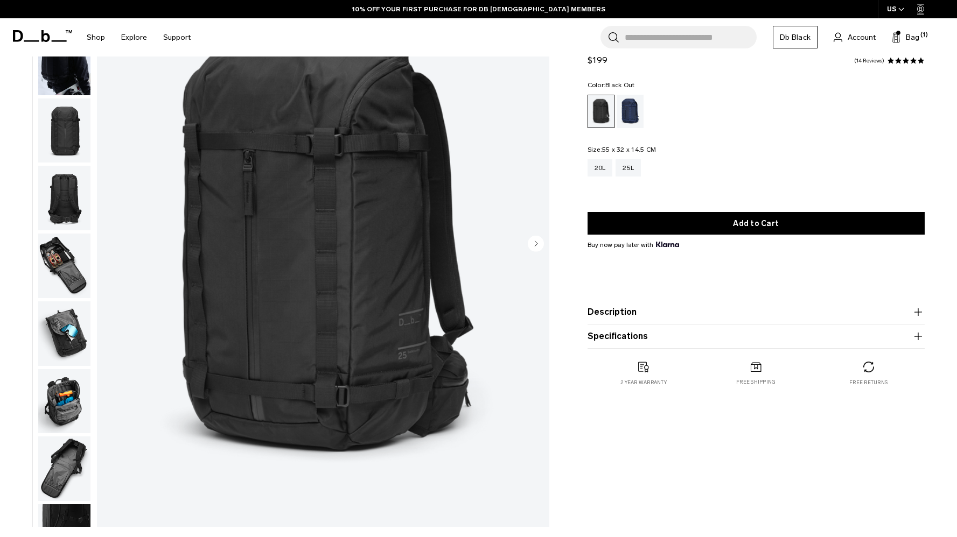
scroll to position [87, 0]
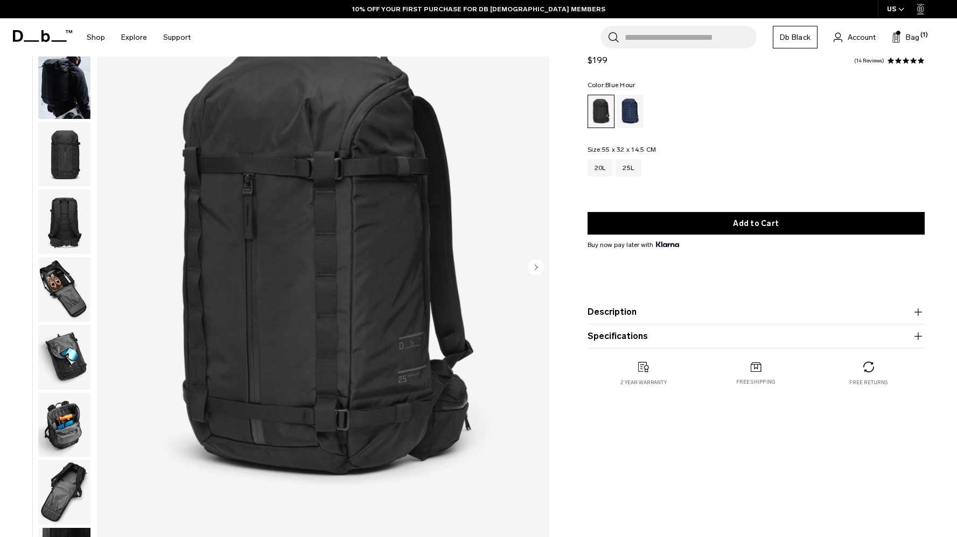
click at [629, 109] on div "Blue Hour" at bounding box center [629, 111] width 27 height 33
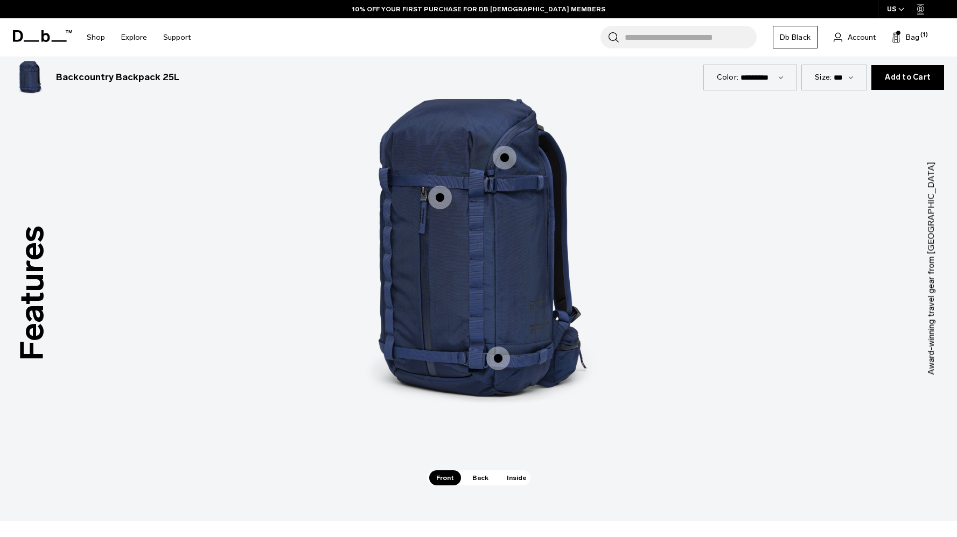
click at [515, 473] on span "Inside" at bounding box center [517, 478] width 34 height 15
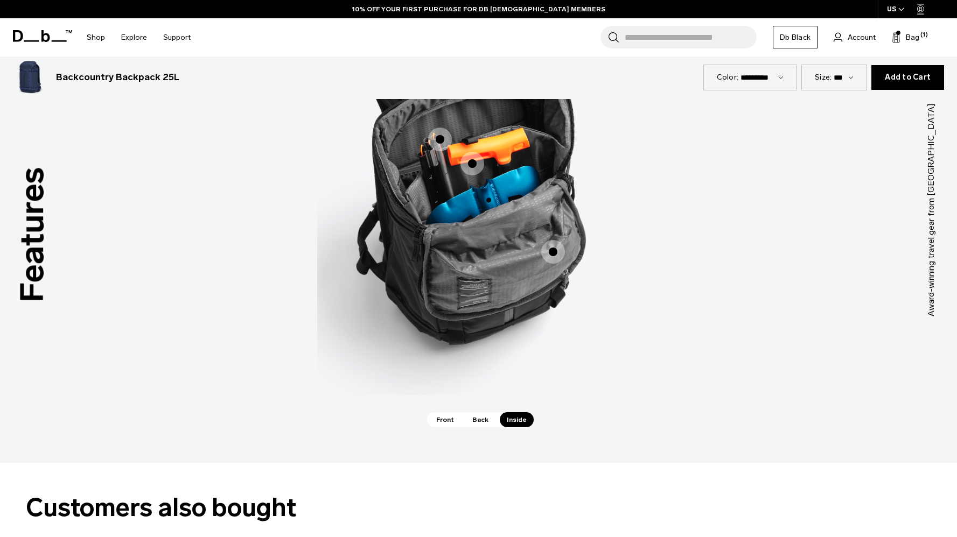
click at [439, 151] on span "3 / 3" at bounding box center [440, 140] width 24 height 24
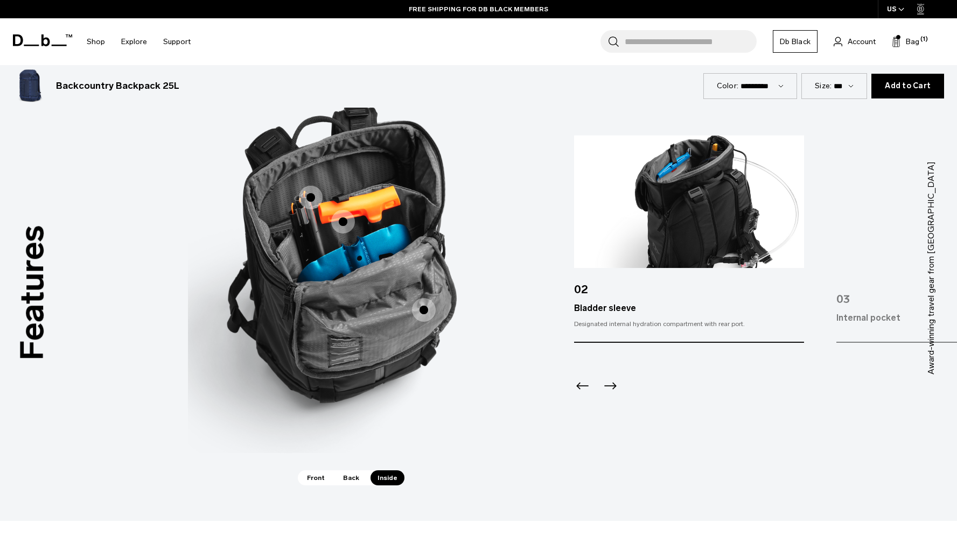
click at [352, 217] on span "3 / 3" at bounding box center [343, 222] width 24 height 24
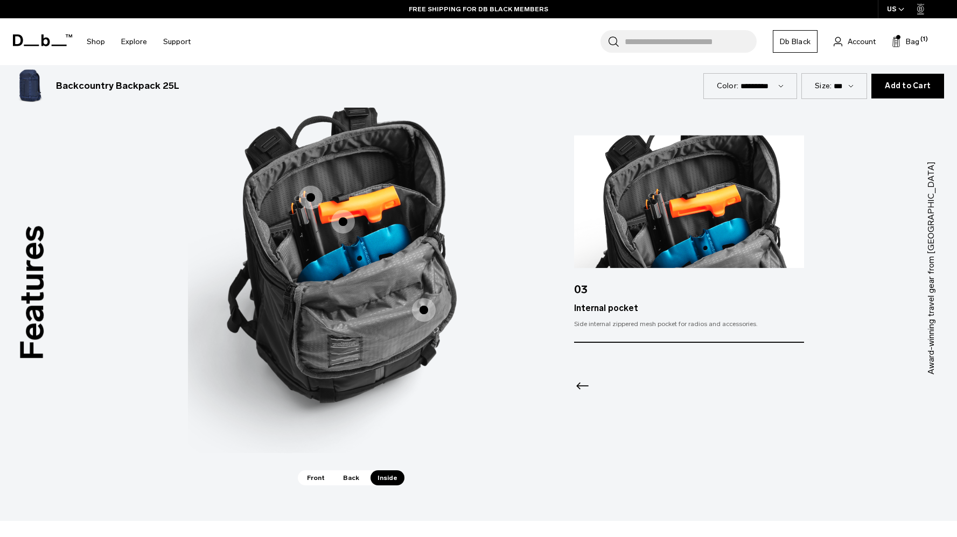
click at [419, 311] on span "3 / 3" at bounding box center [424, 310] width 24 height 24
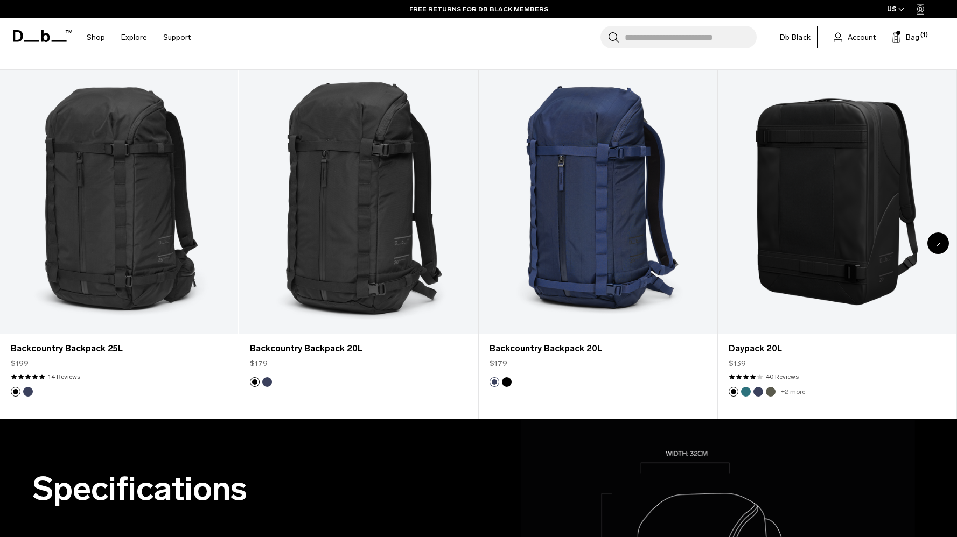
scroll to position [0, 0]
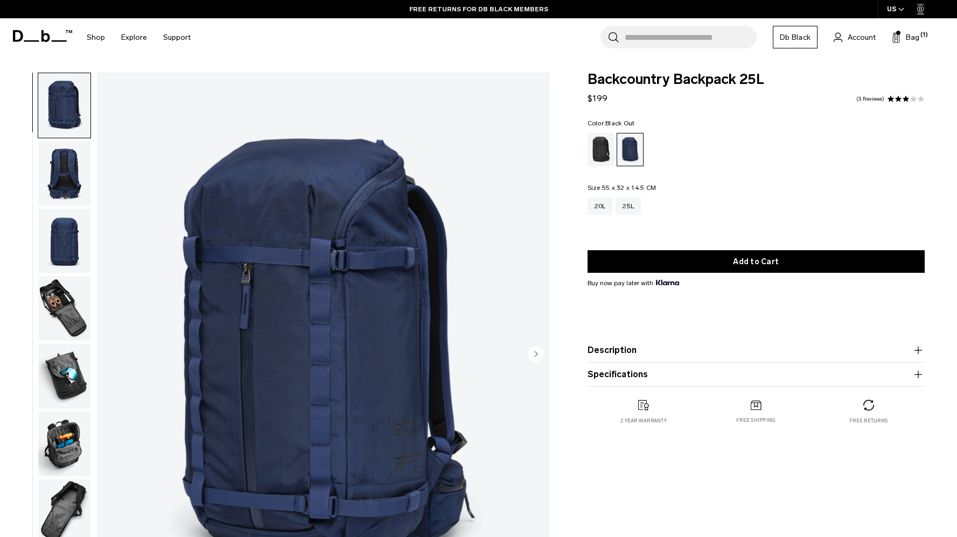
click at [600, 156] on div "Black Out" at bounding box center [600, 149] width 27 height 33
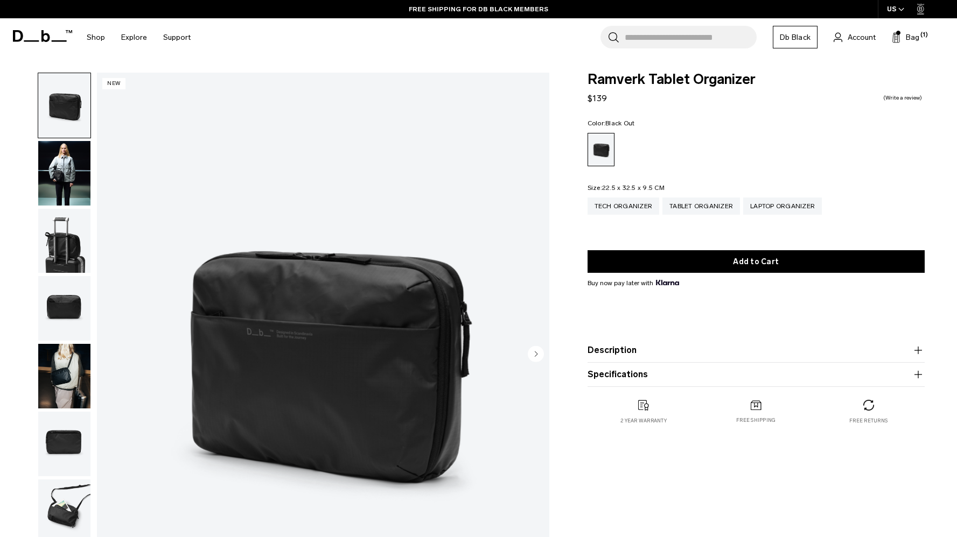
click at [658, 348] on button "Description" at bounding box center [755, 350] width 337 height 13
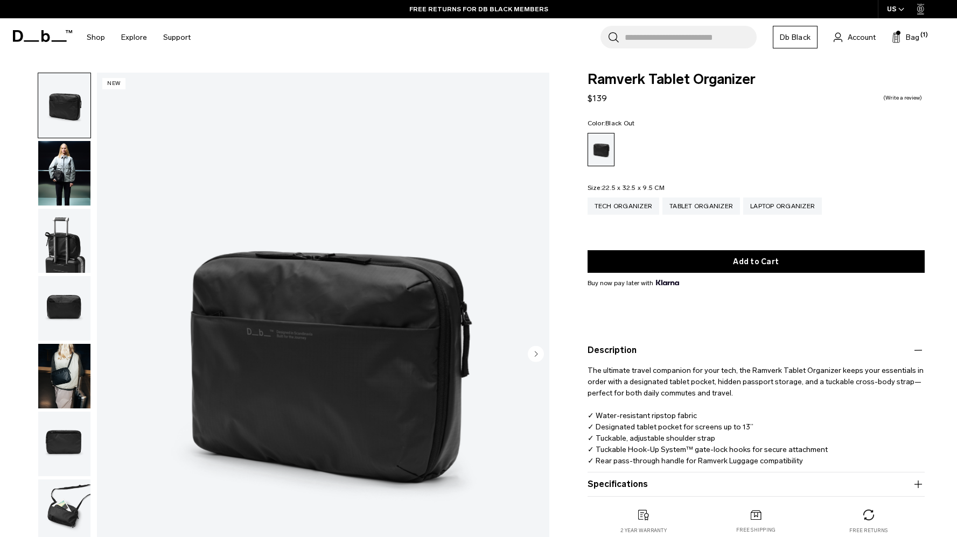
click at [50, 173] on img "button" at bounding box center [64, 173] width 52 height 65
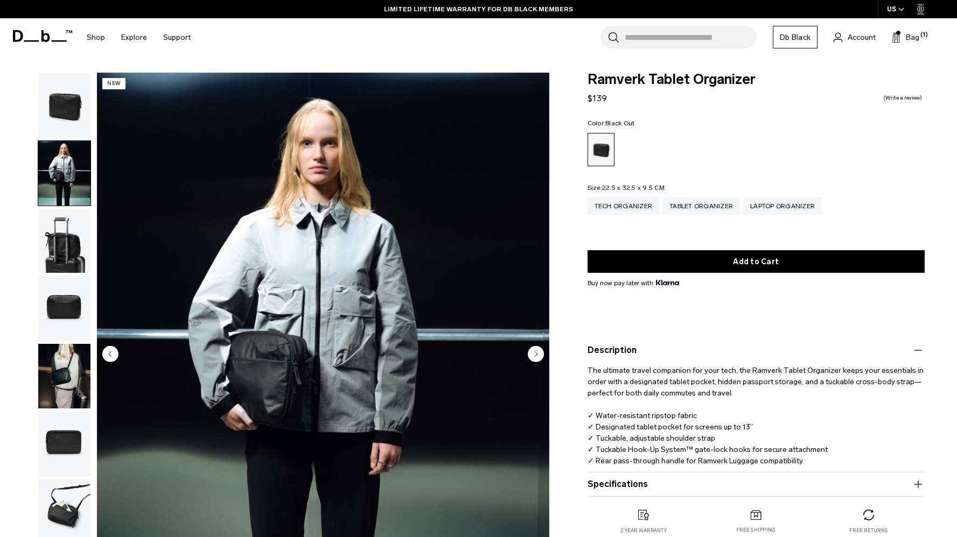
click at [52, 245] on img "button" at bounding box center [64, 241] width 52 height 65
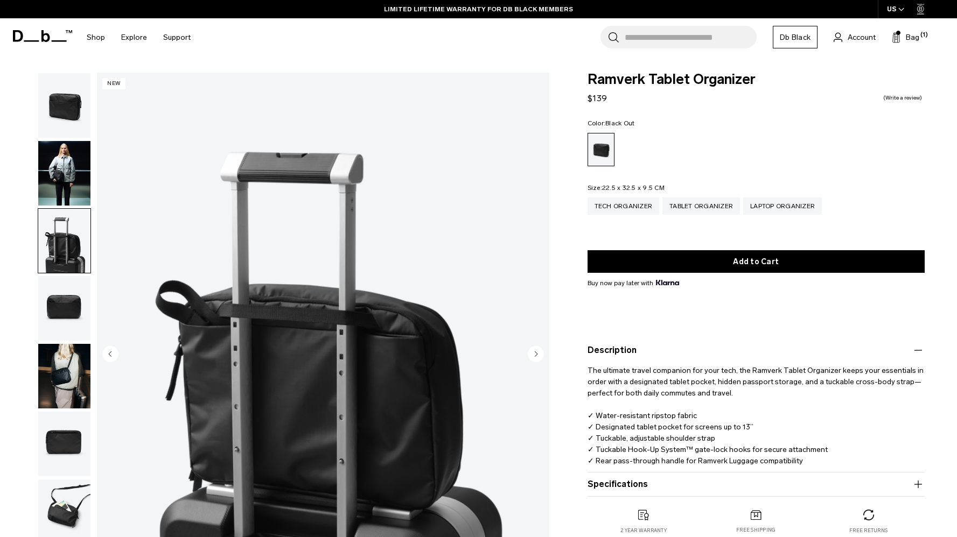
click at [63, 315] on img "button" at bounding box center [64, 308] width 52 height 65
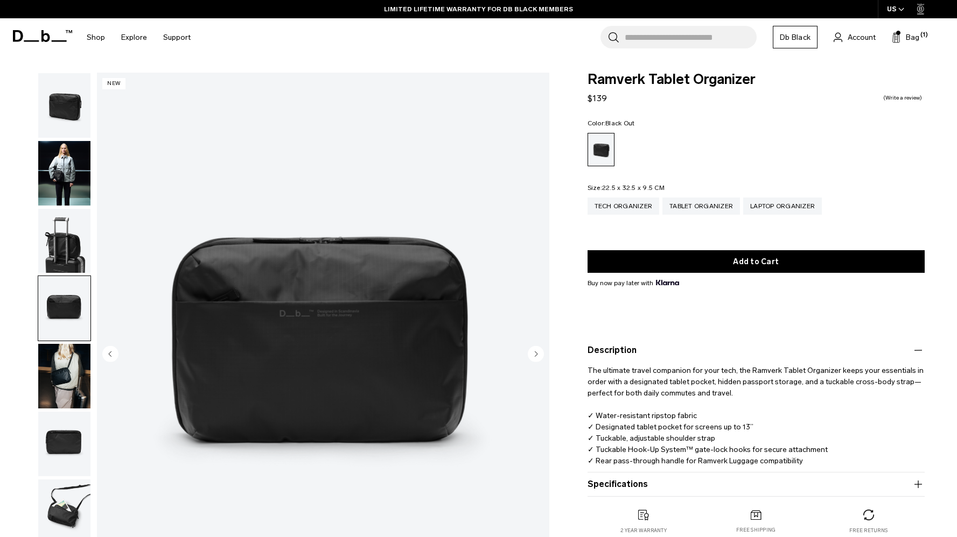
click at [60, 376] on img "button" at bounding box center [64, 376] width 52 height 65
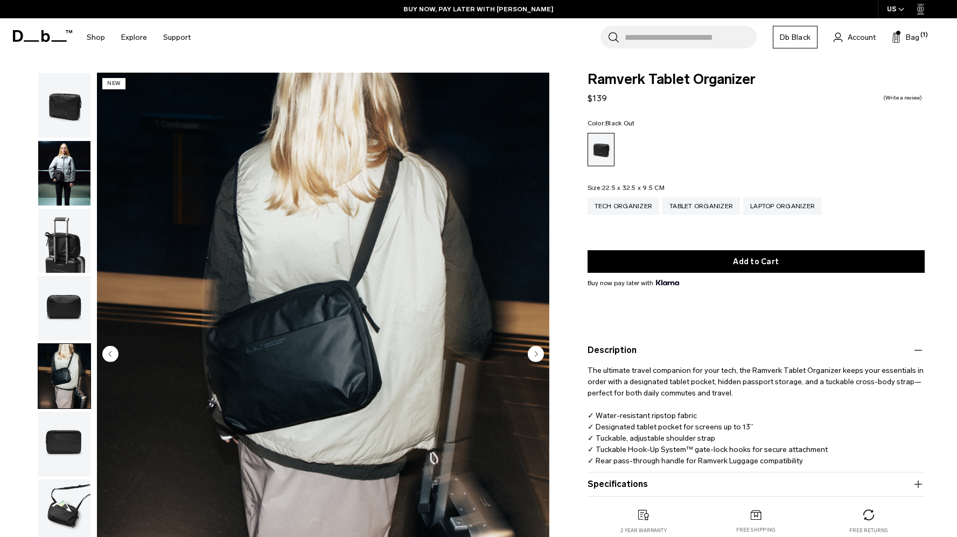
click at [63, 450] on img "button" at bounding box center [64, 444] width 52 height 65
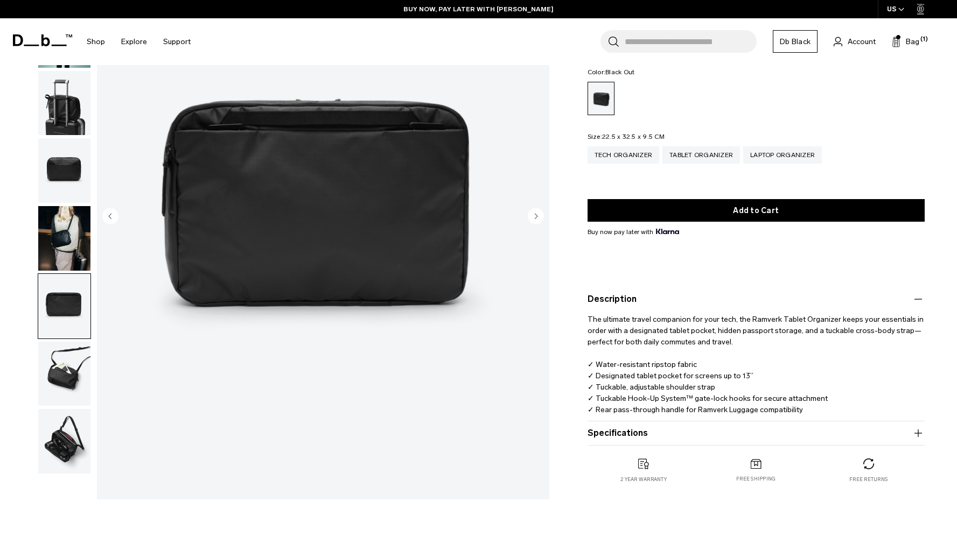
scroll to position [139, 0]
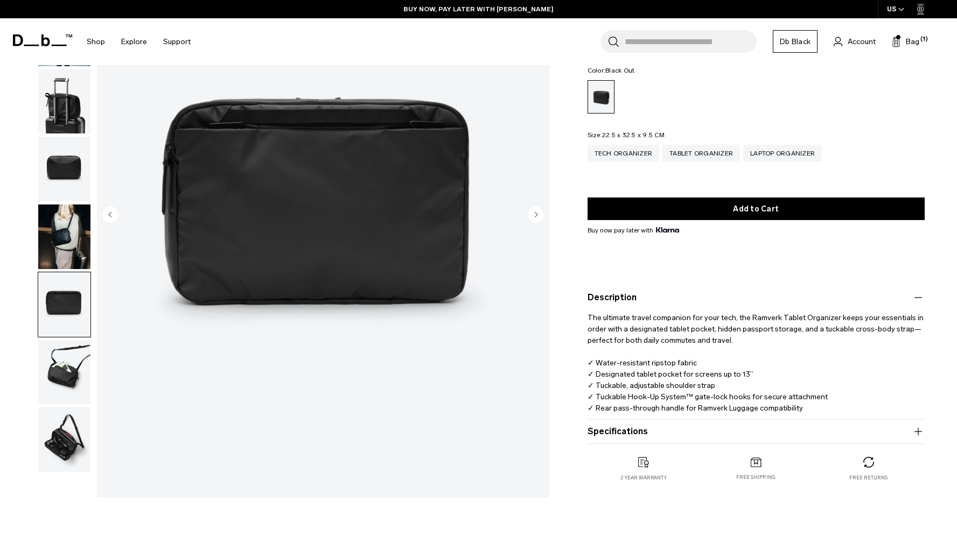
click at [66, 380] on img "button" at bounding box center [64, 372] width 52 height 65
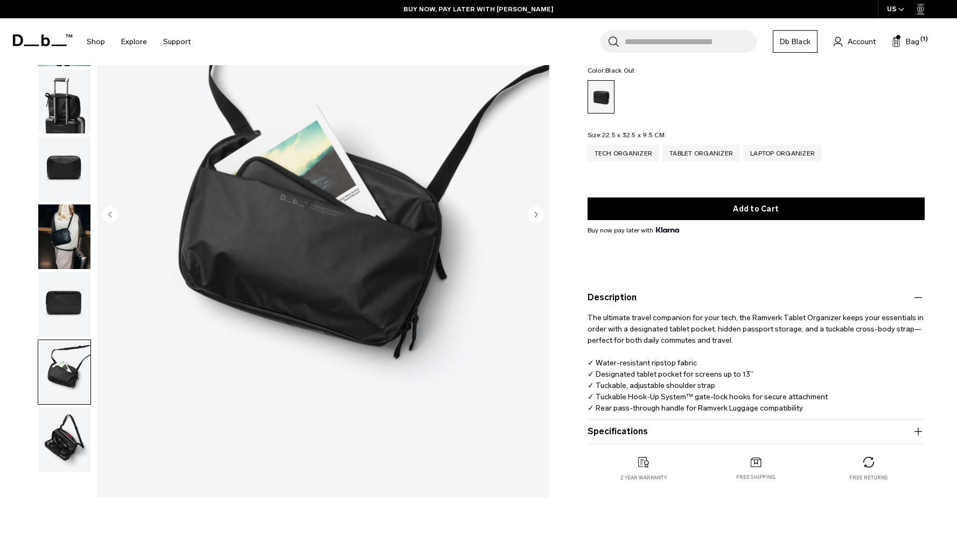
click at [61, 449] on img "button" at bounding box center [64, 440] width 52 height 65
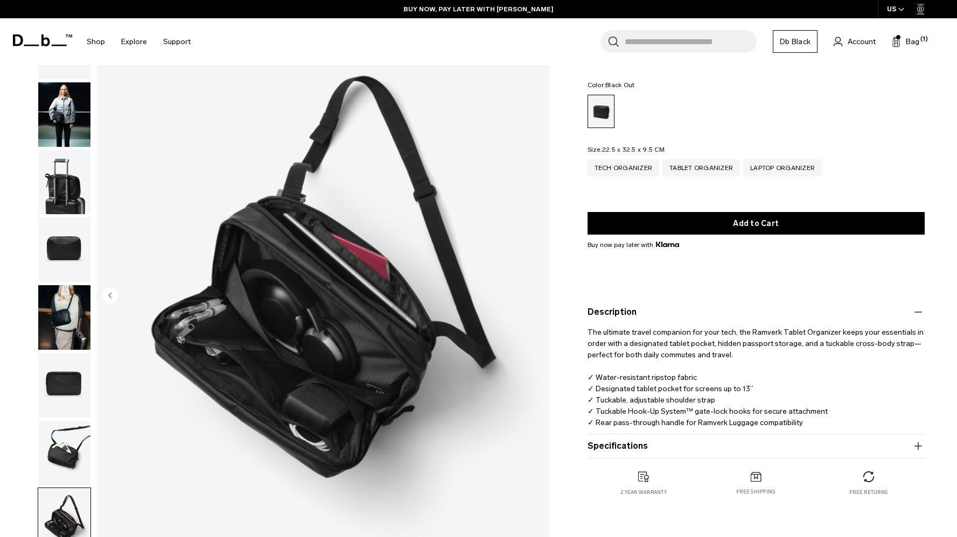
scroll to position [58, 0]
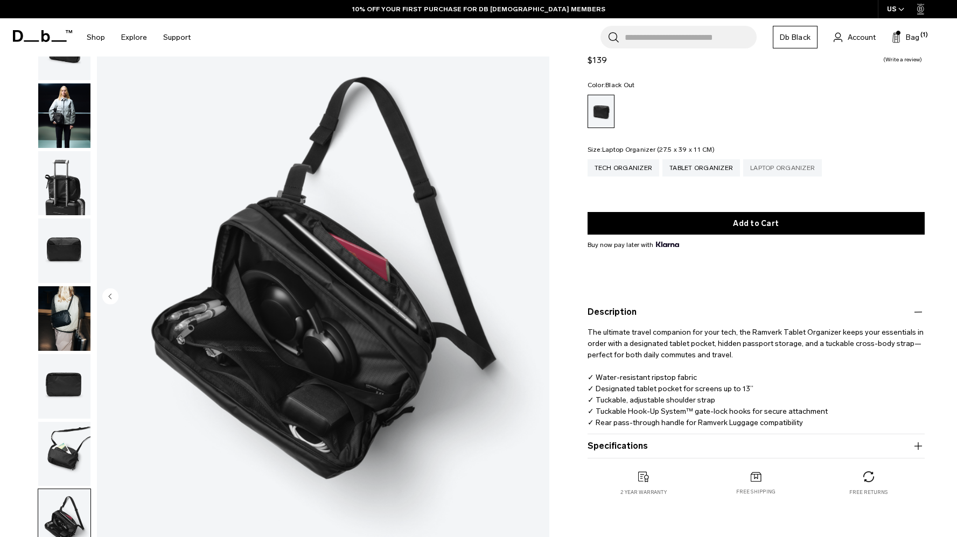
click at [762, 163] on div "Laptop Organizer" at bounding box center [782, 167] width 79 height 17
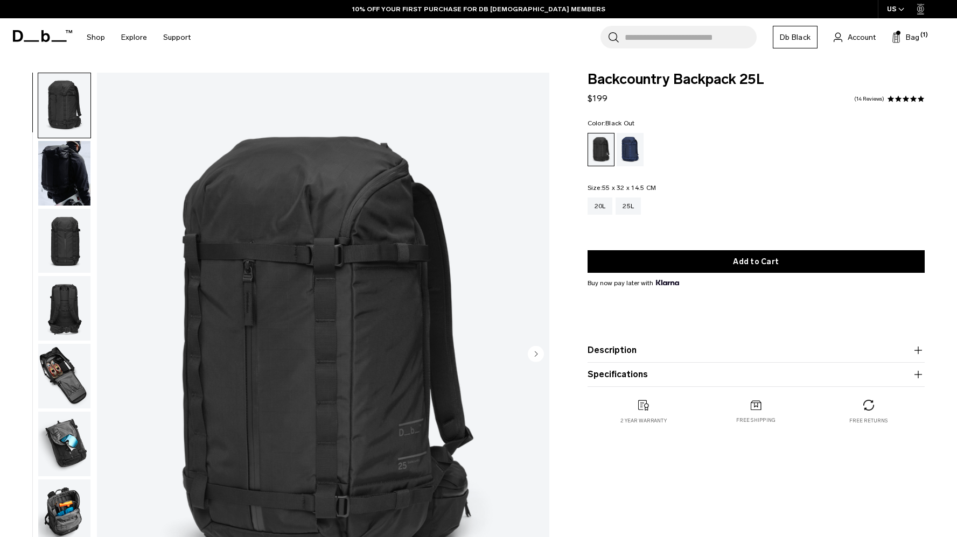
click at [872, 99] on div "Backcountry Backpack 25L $199 4.9 star rating 14 Reviews" at bounding box center [755, 89] width 337 height 32
click at [867, 101] on link "14 Reviews" at bounding box center [869, 98] width 30 height 5
click at [610, 205] on div "20L" at bounding box center [599, 206] width 25 height 17
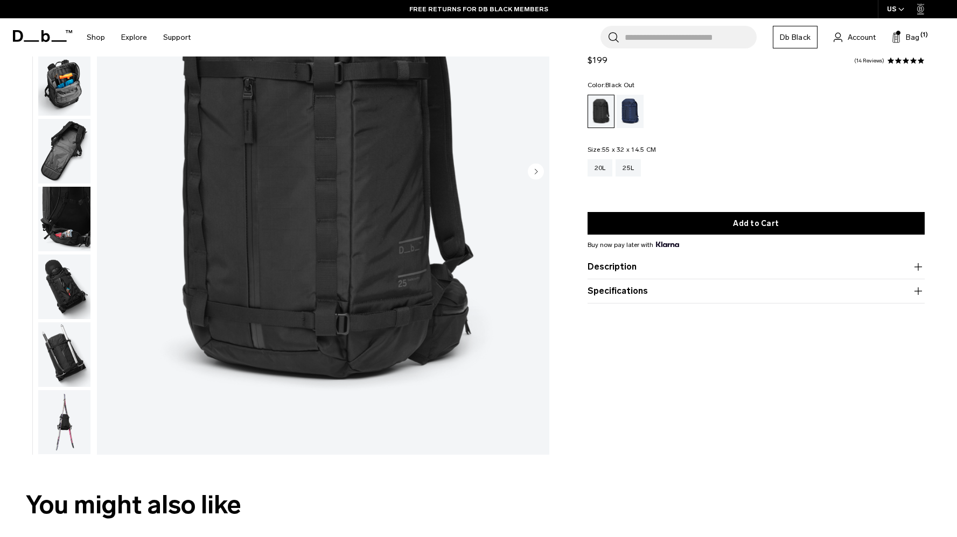
scroll to position [183, 0]
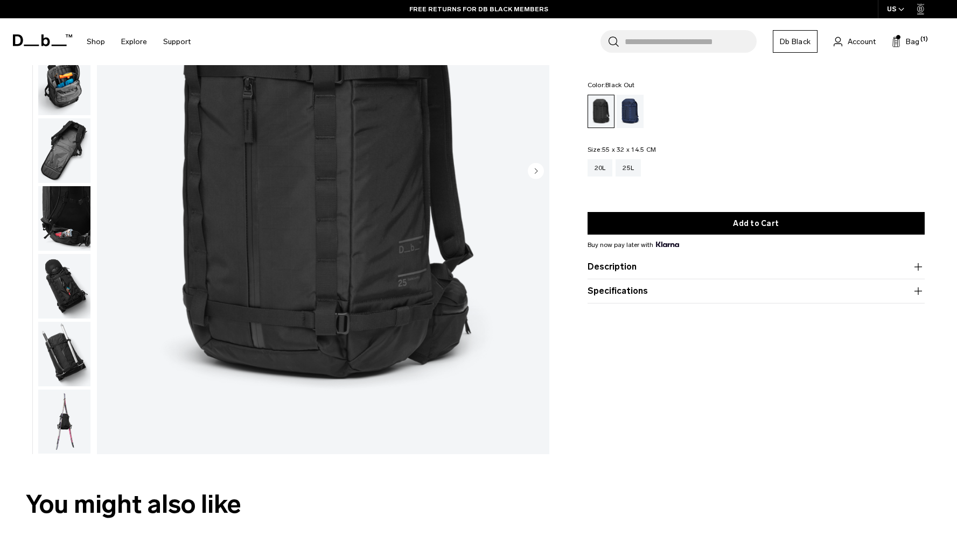
click at [67, 358] on img "button" at bounding box center [64, 354] width 52 height 65
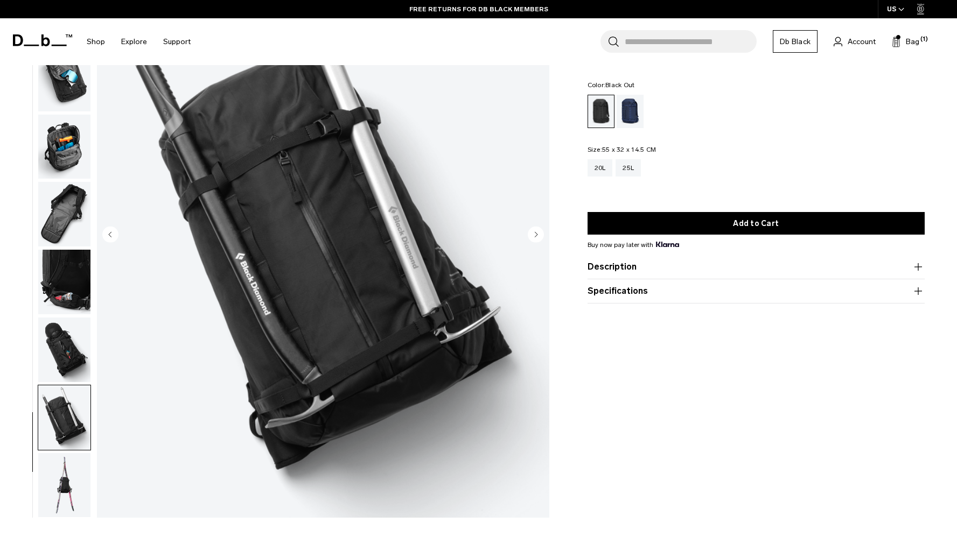
scroll to position [118, 0]
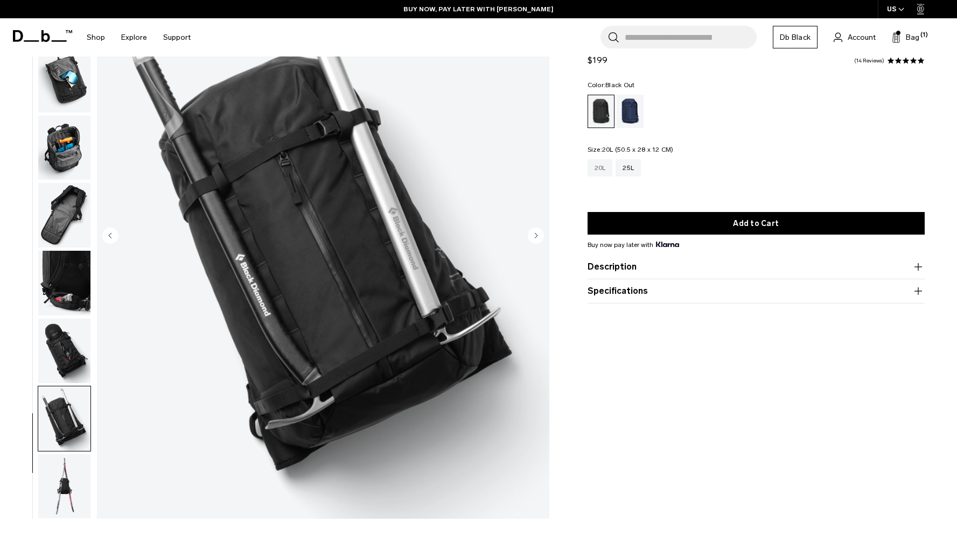
click at [603, 164] on div "20L" at bounding box center [599, 167] width 25 height 17
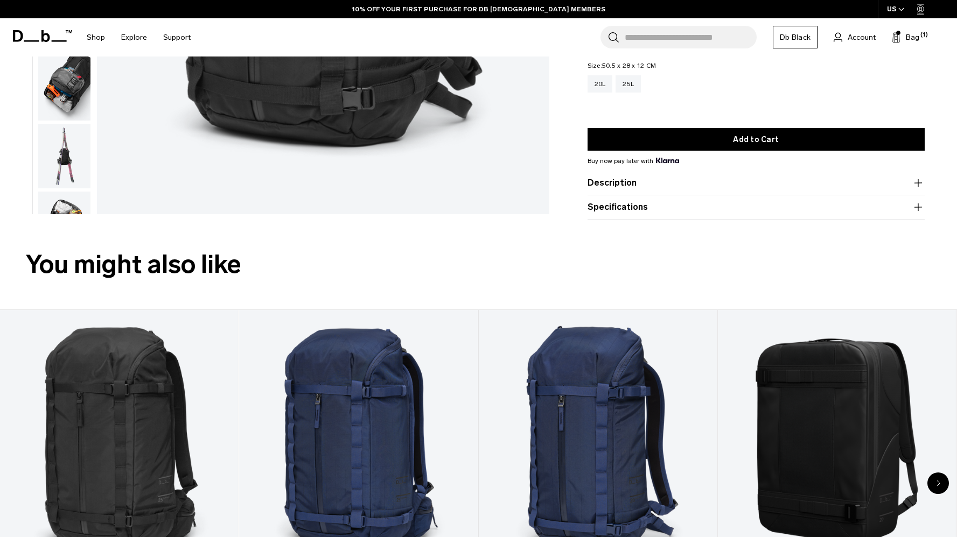
scroll to position [440, 0]
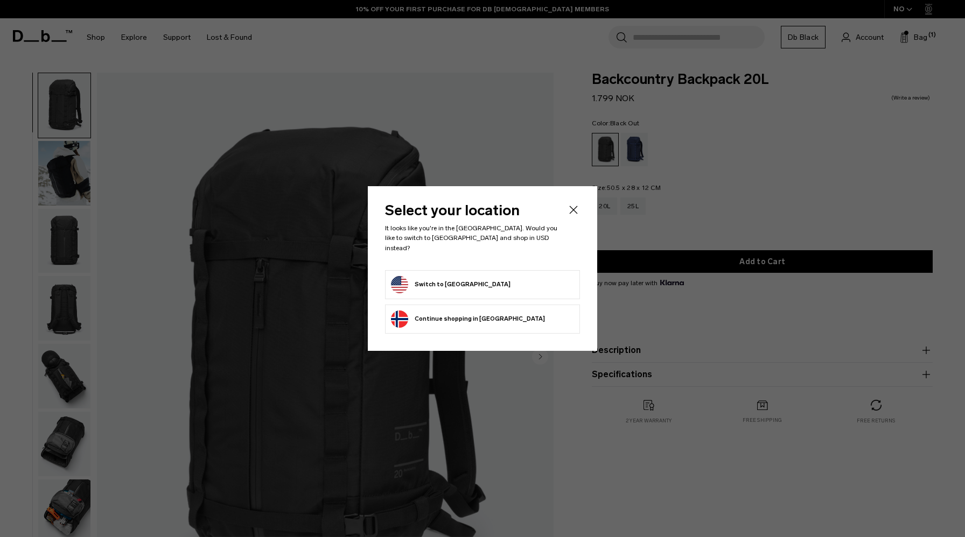
click at [510, 283] on form "Switch to United States" at bounding box center [482, 284] width 183 height 17
click at [448, 276] on button "Switch to United States" at bounding box center [451, 284] width 120 height 17
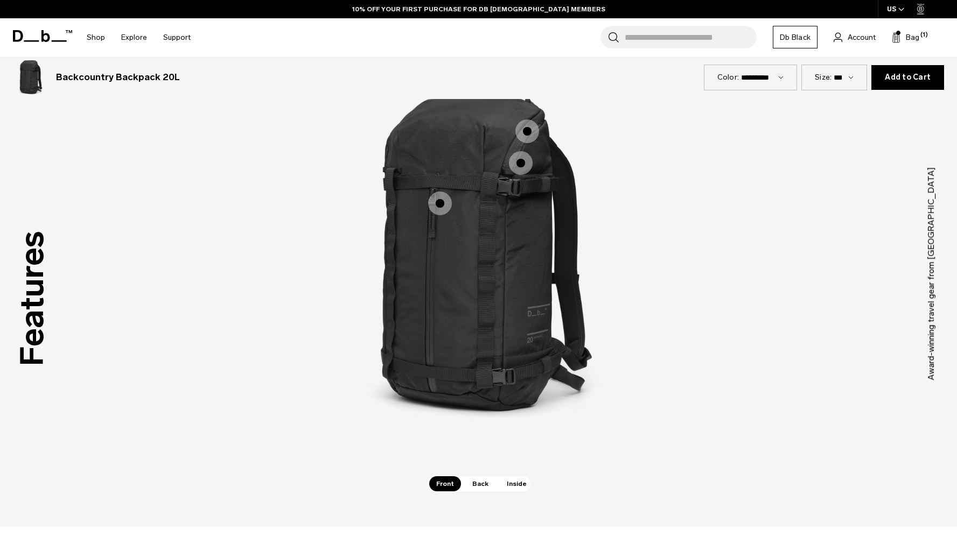
scroll to position [1437, 0]
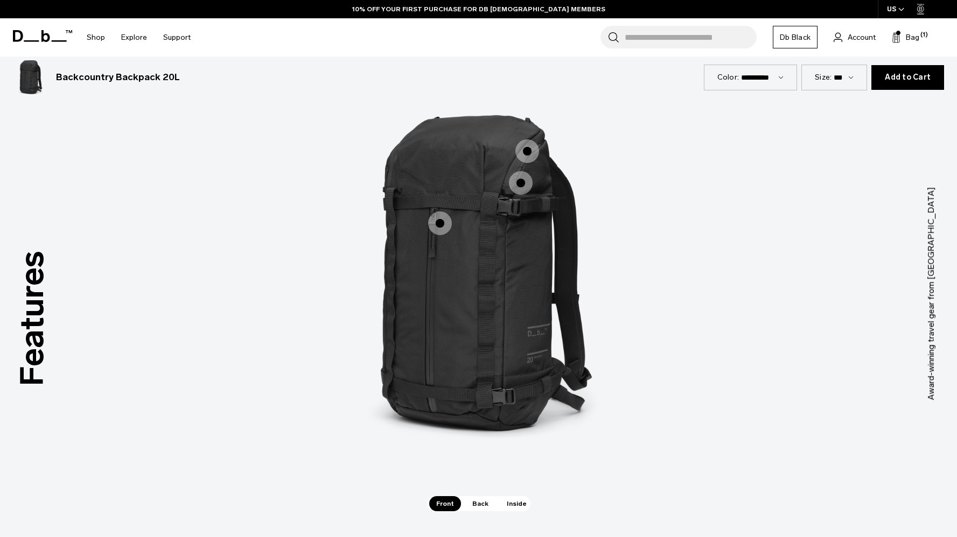
click at [445, 225] on span "1 / 3" at bounding box center [440, 224] width 24 height 24
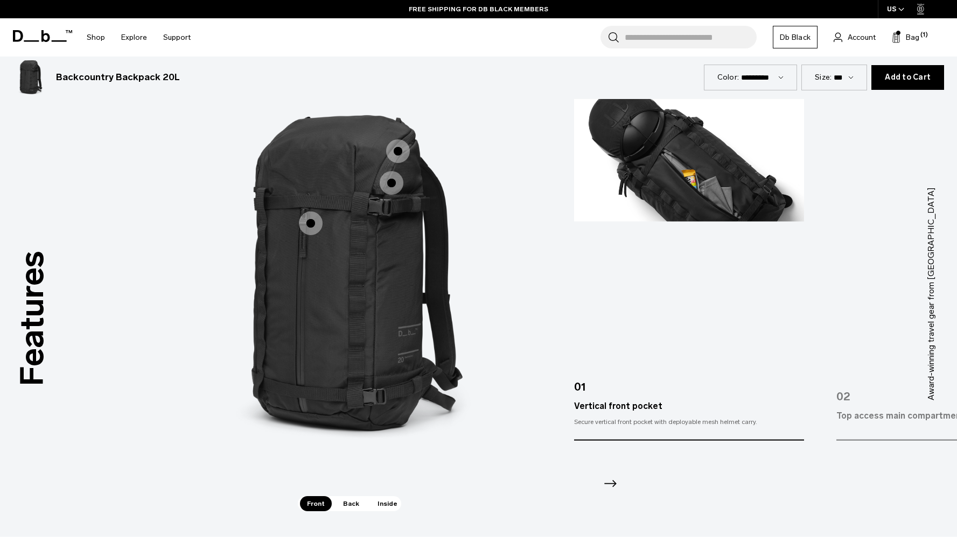
click at [392, 178] on span "1 / 3" at bounding box center [392, 183] width 24 height 24
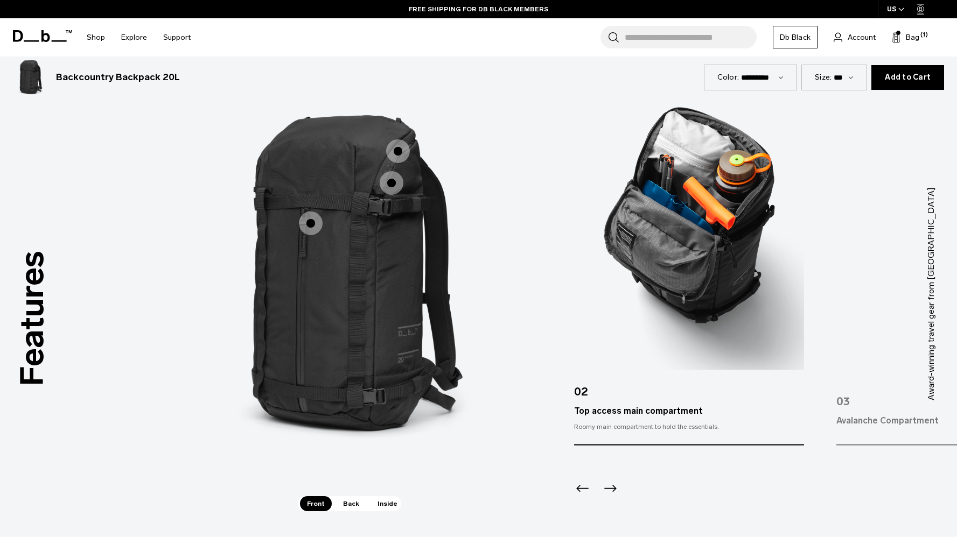
click at [396, 153] on span "1 / 3" at bounding box center [398, 151] width 24 height 24
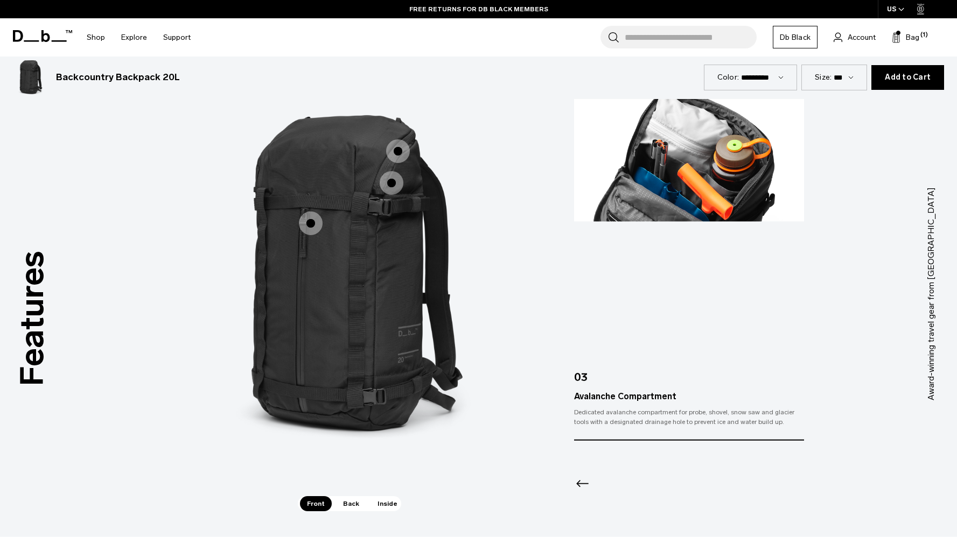
click at [341, 503] on span "Back" at bounding box center [351, 503] width 30 height 15
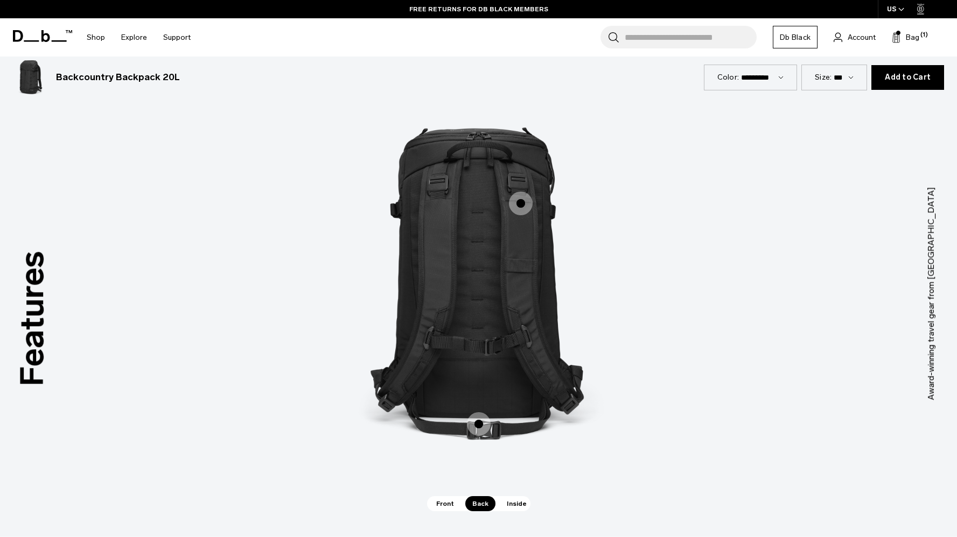
click at [520, 212] on span "2 / 3" at bounding box center [521, 204] width 24 height 24
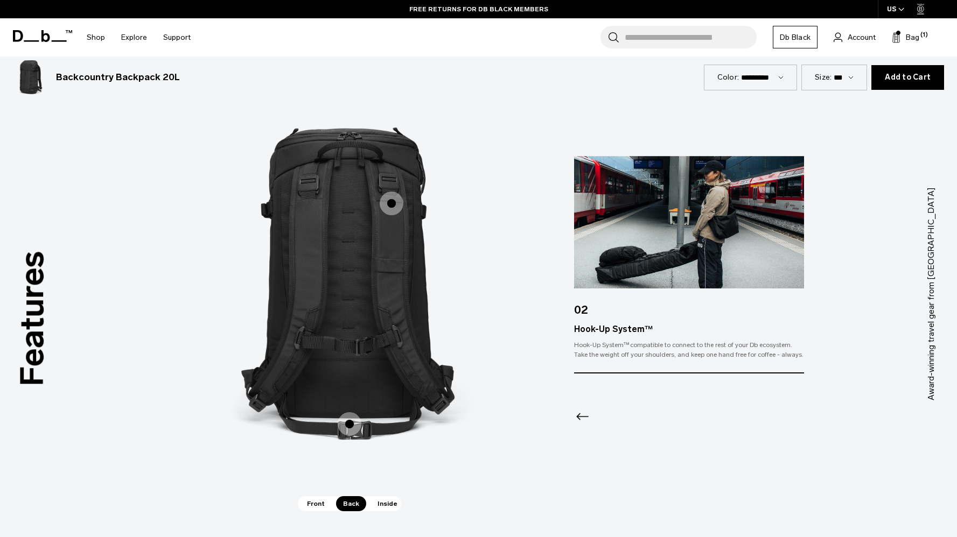
click at [356, 421] on span "2 / 3" at bounding box center [350, 424] width 24 height 24
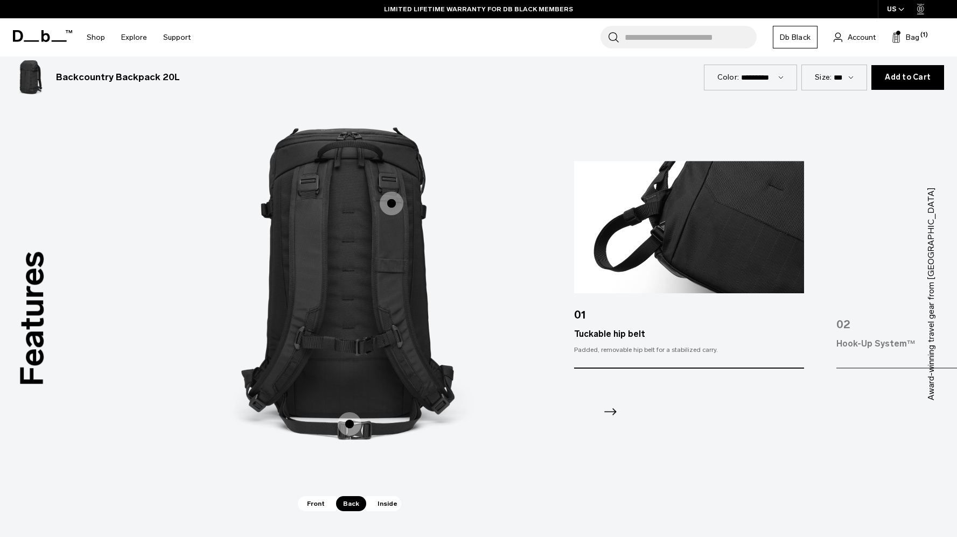
click at [378, 505] on span "Inside" at bounding box center [387, 503] width 34 height 15
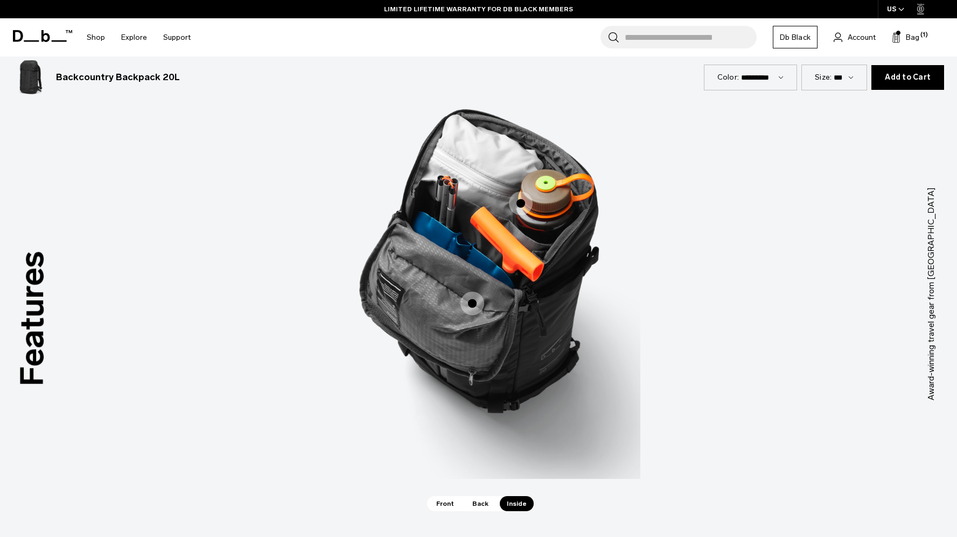
click at [525, 209] on span "3 / 3" at bounding box center [521, 204] width 24 height 24
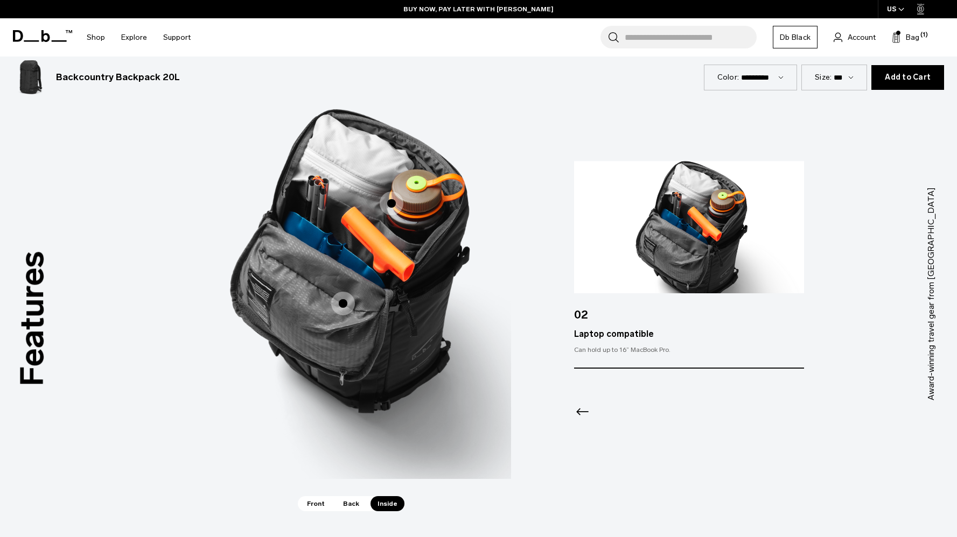
click at [349, 297] on span "3 / 3" at bounding box center [343, 304] width 24 height 24
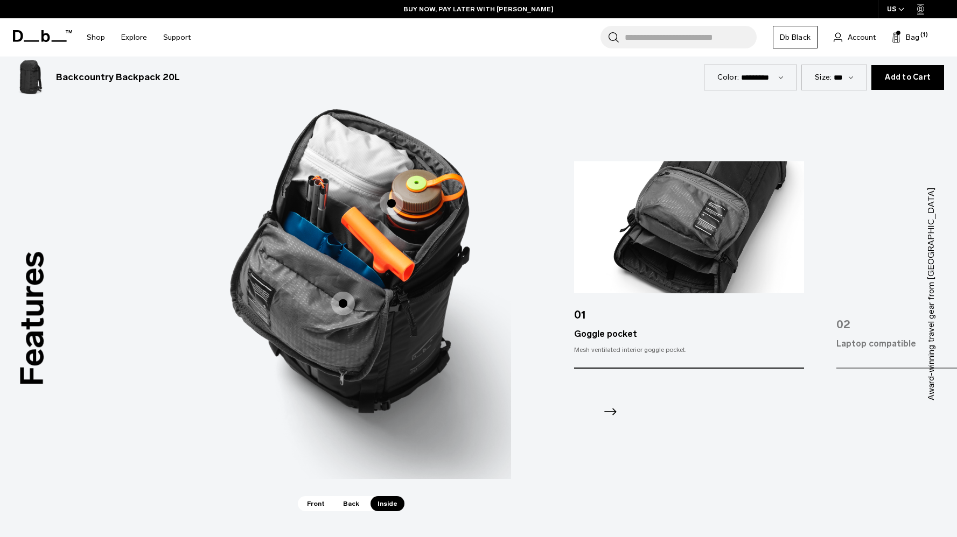
click at [317, 496] on span "Front" at bounding box center [316, 503] width 32 height 15
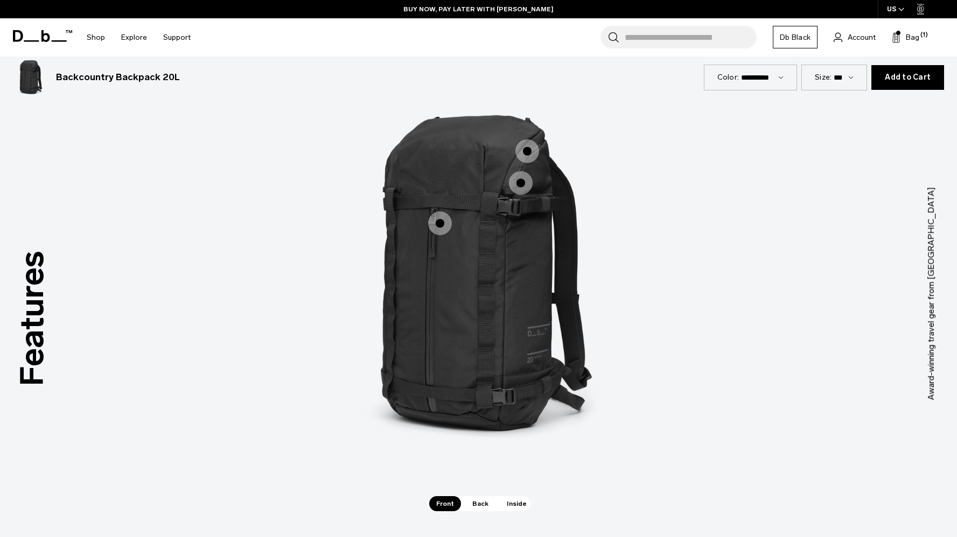
click at [447, 223] on span "1 / 3" at bounding box center [440, 224] width 24 height 24
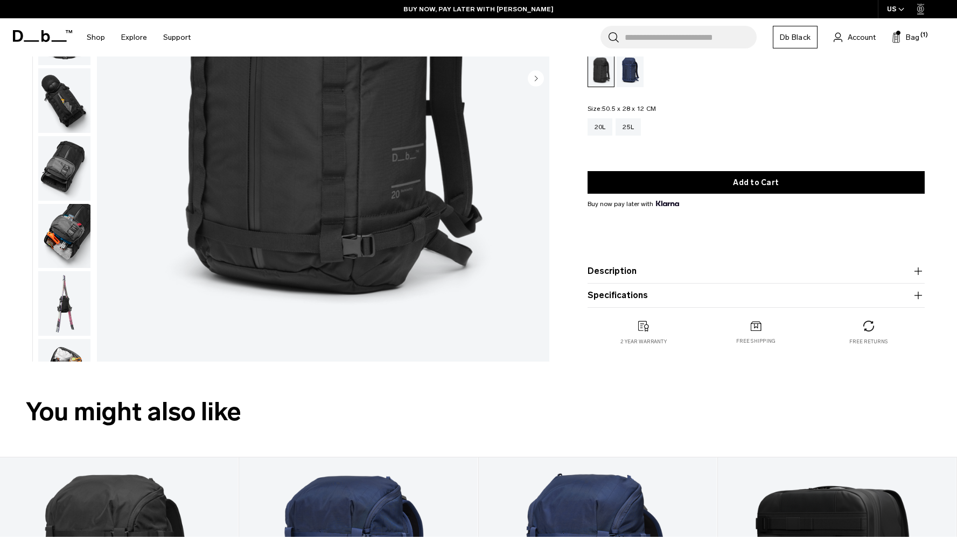
scroll to position [0, 0]
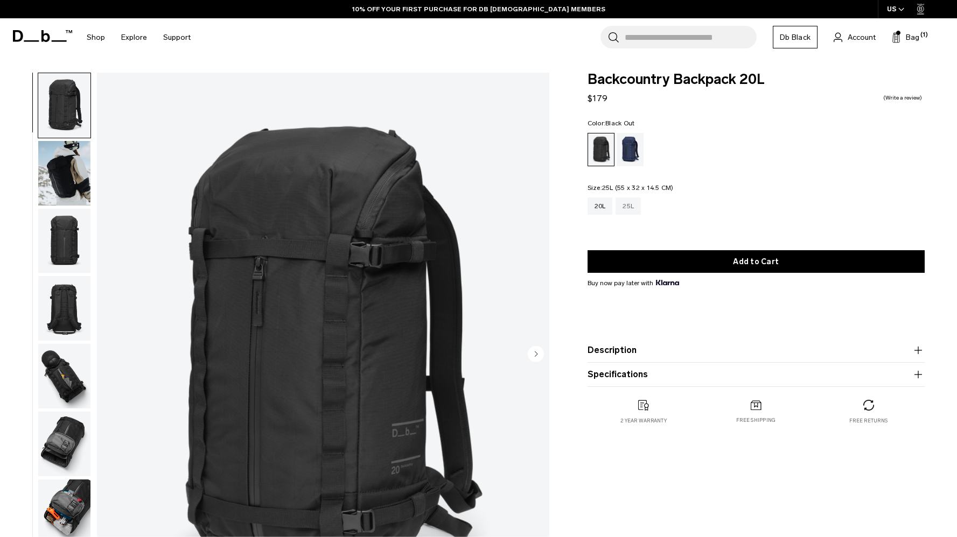
click at [625, 201] on div "25L" at bounding box center [627, 206] width 25 height 17
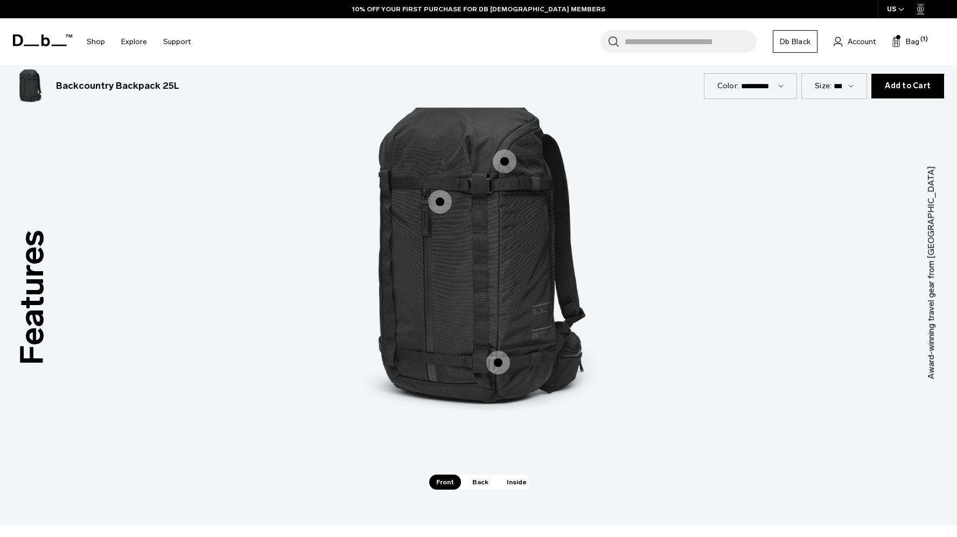
scroll to position [1459, 0]
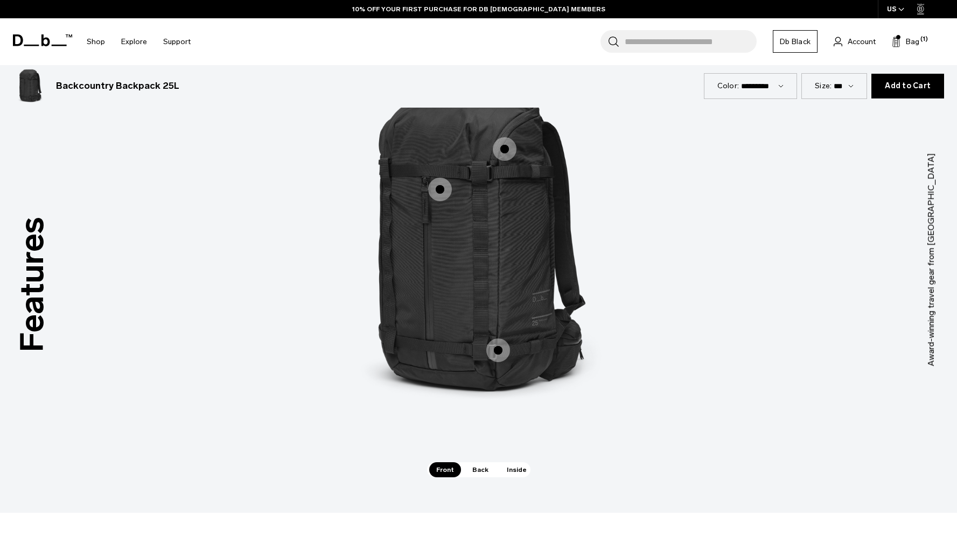
click at [497, 362] on span "1 / 3" at bounding box center [498, 351] width 24 height 24
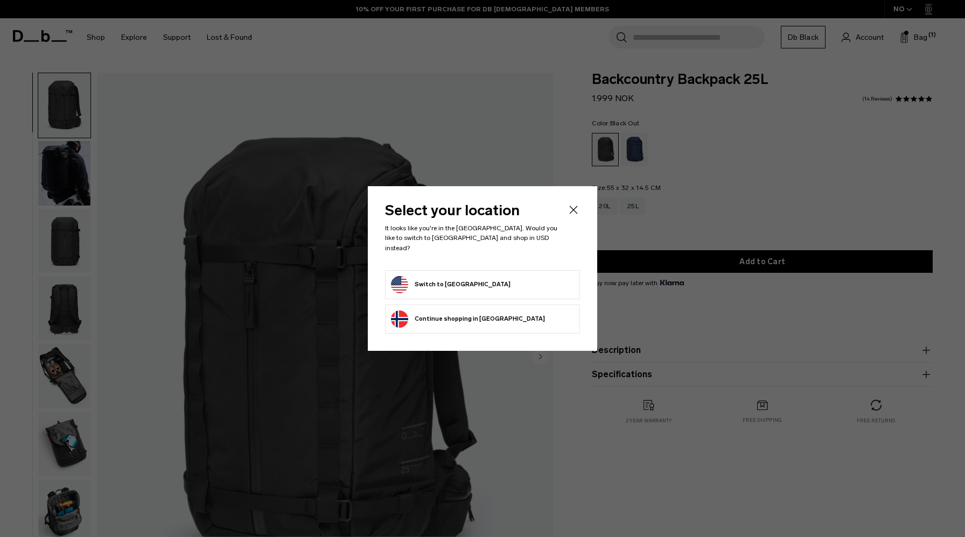
click at [457, 278] on button "Switch to United States" at bounding box center [451, 284] width 120 height 17
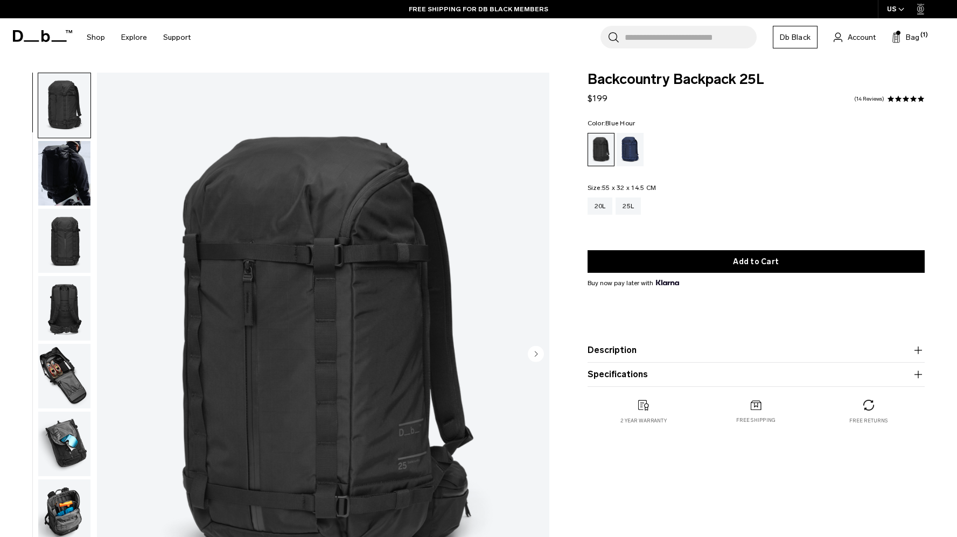
click at [629, 151] on div "Blue Hour" at bounding box center [629, 149] width 27 height 33
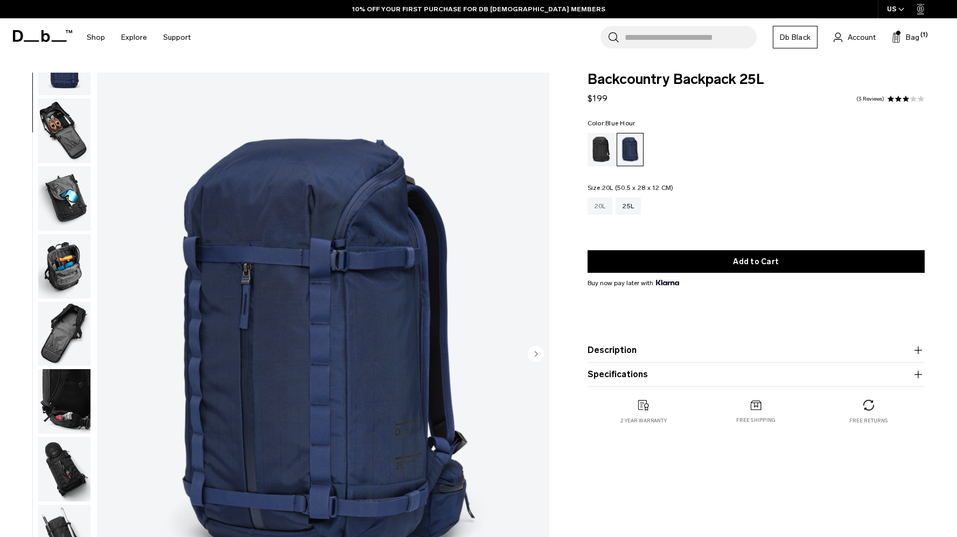
click at [595, 210] on div "20L" at bounding box center [599, 206] width 25 height 17
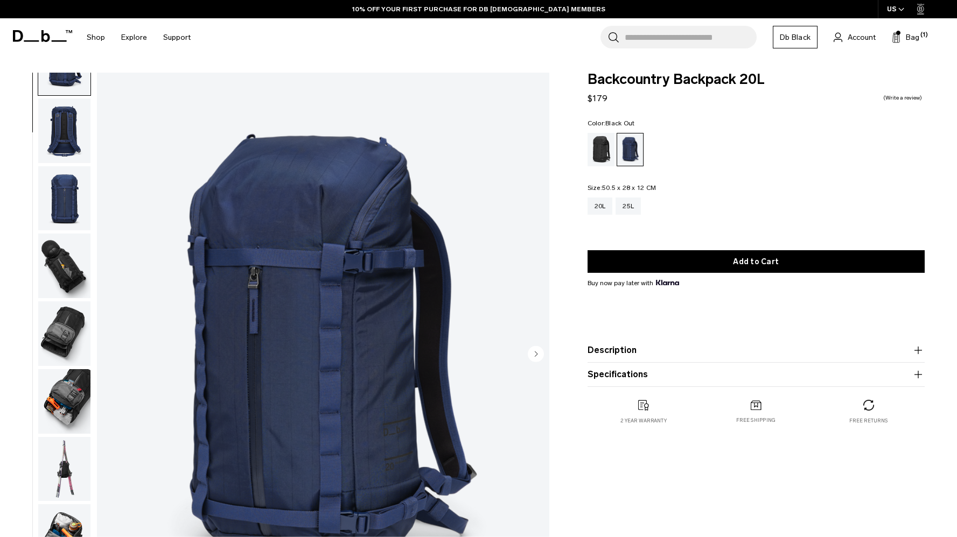
click at [605, 162] on div "Black Out" at bounding box center [600, 149] width 27 height 33
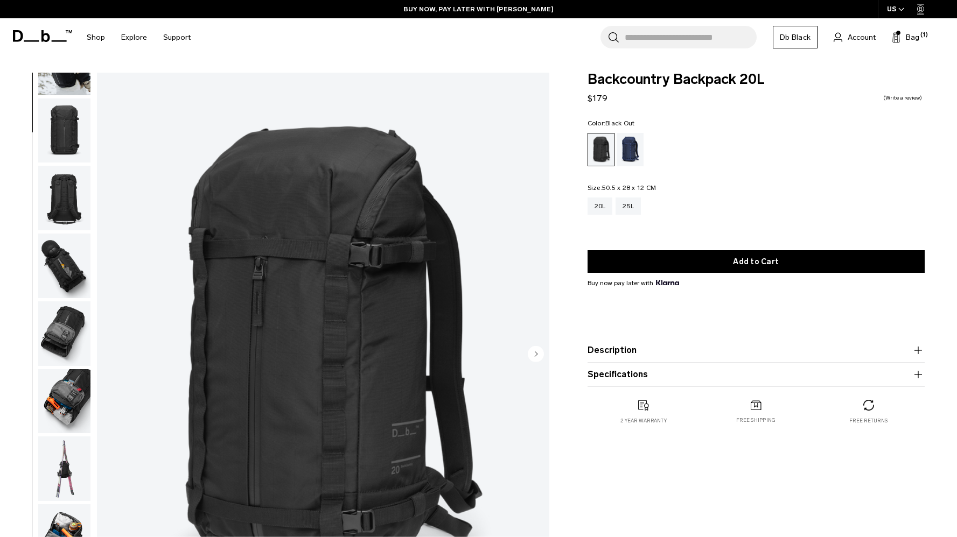
click at [654, 349] on button "Description" at bounding box center [755, 350] width 337 height 13
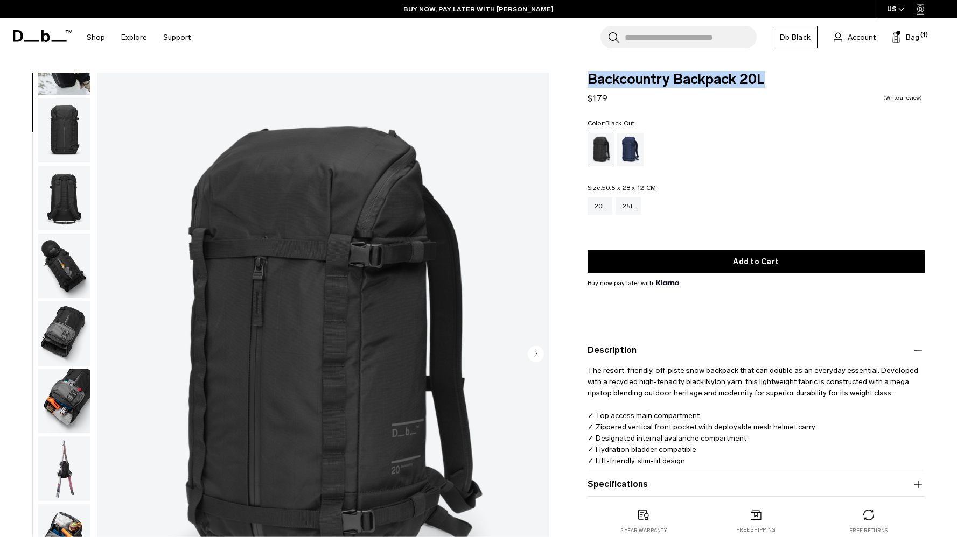
drag, startPoint x: 590, startPoint y: 83, endPoint x: 774, endPoint y: 86, distance: 184.1
click at [774, 86] on span "Backcountry Backpack 20L" at bounding box center [755, 80] width 337 height 14
copy span "Backcountry Backpack 20L"
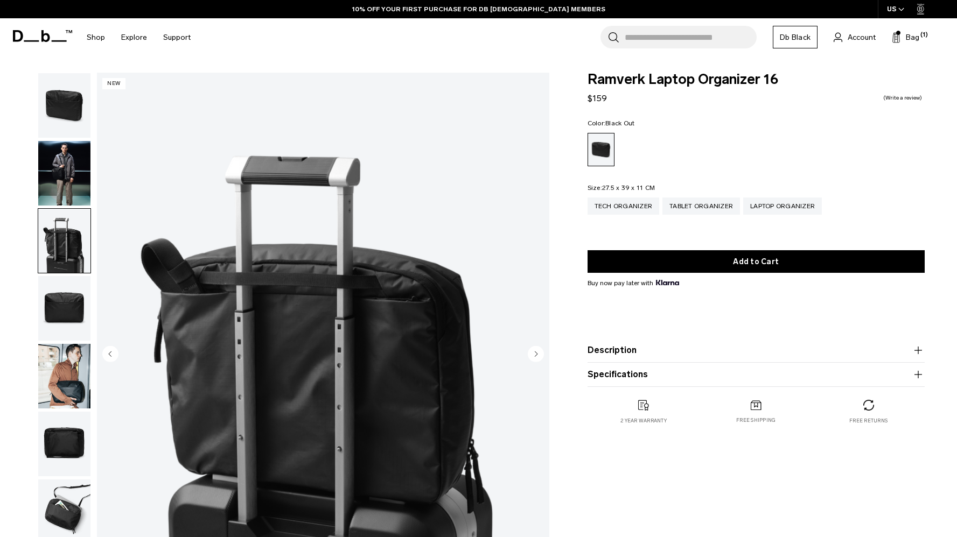
click at [57, 308] on img "button" at bounding box center [64, 308] width 52 height 65
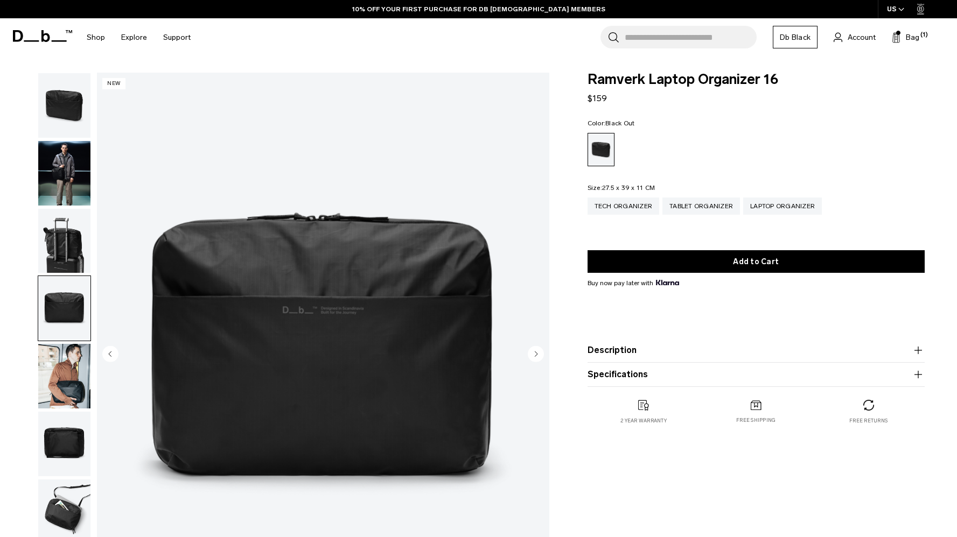
click at [59, 384] on img "button" at bounding box center [64, 376] width 52 height 65
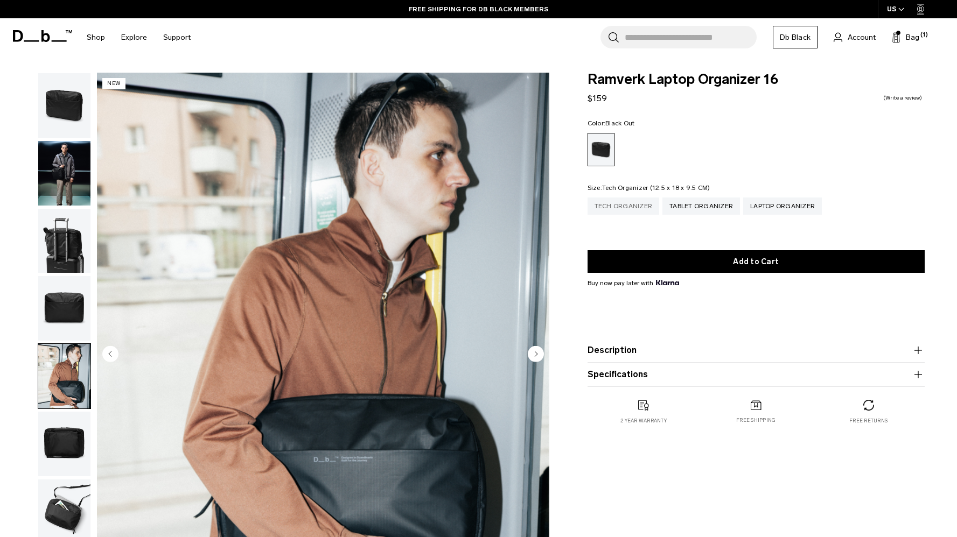
click at [612, 203] on div "Tech Organizer" at bounding box center [623, 206] width 72 height 17
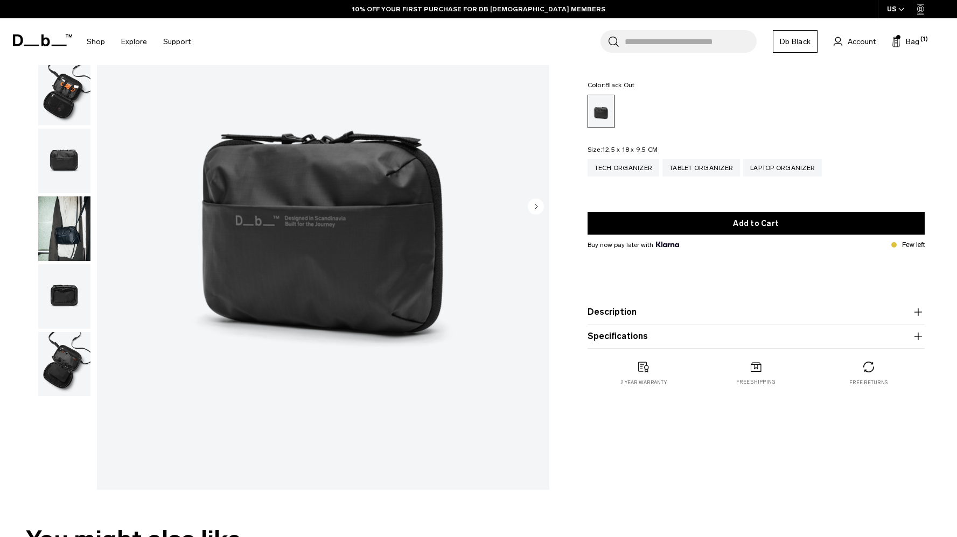
click at [62, 369] on img "button" at bounding box center [64, 364] width 52 height 65
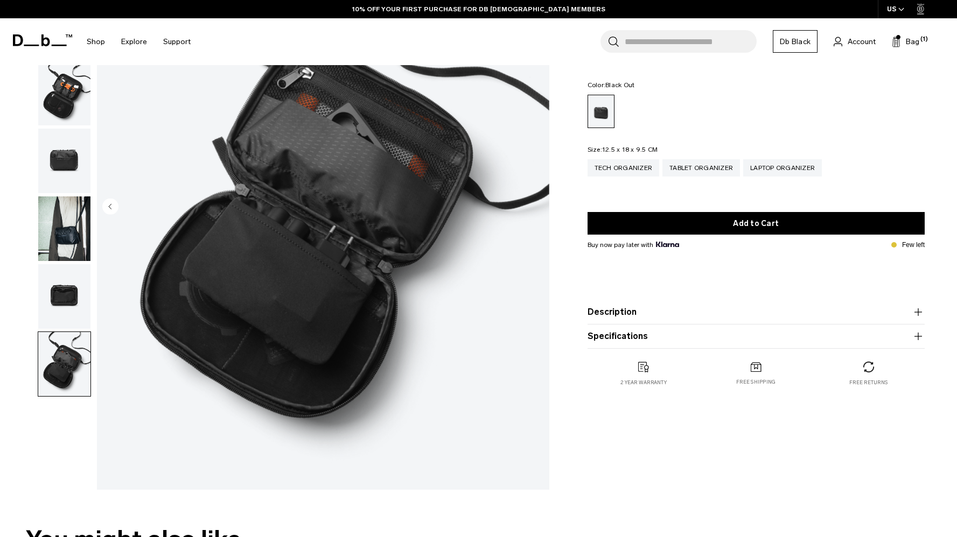
click at [57, 311] on img "button" at bounding box center [64, 296] width 52 height 65
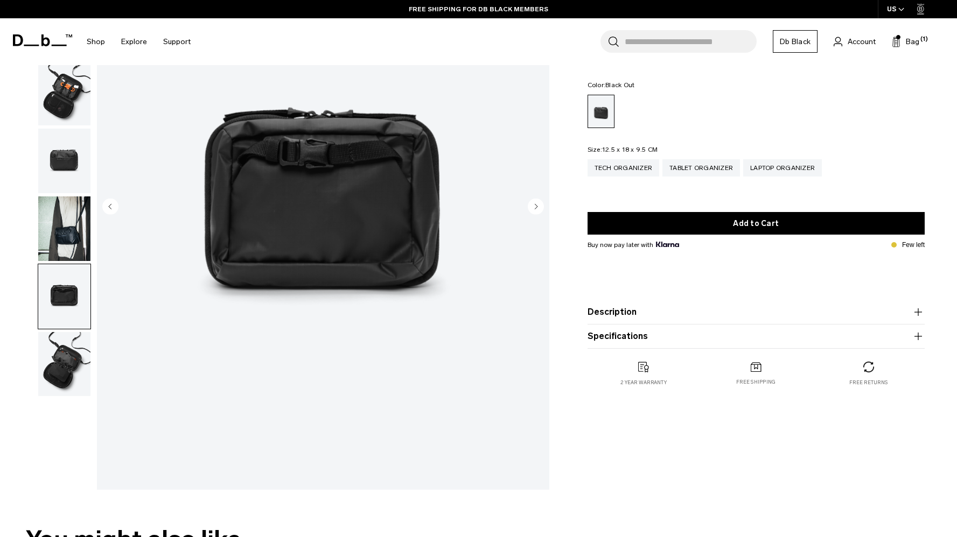
click at [57, 270] on img "button" at bounding box center [64, 296] width 52 height 65
click at [61, 242] on img "button" at bounding box center [64, 228] width 52 height 65
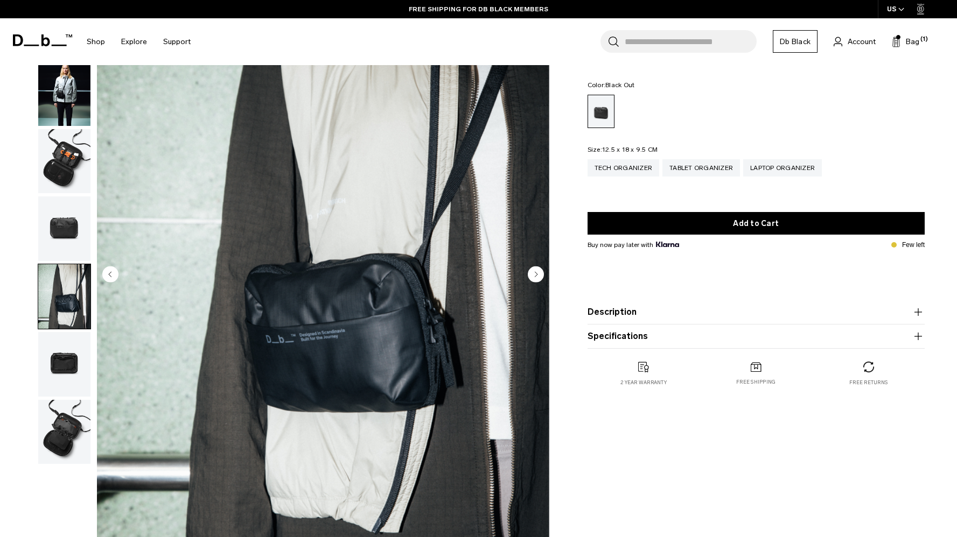
scroll to position [72, 0]
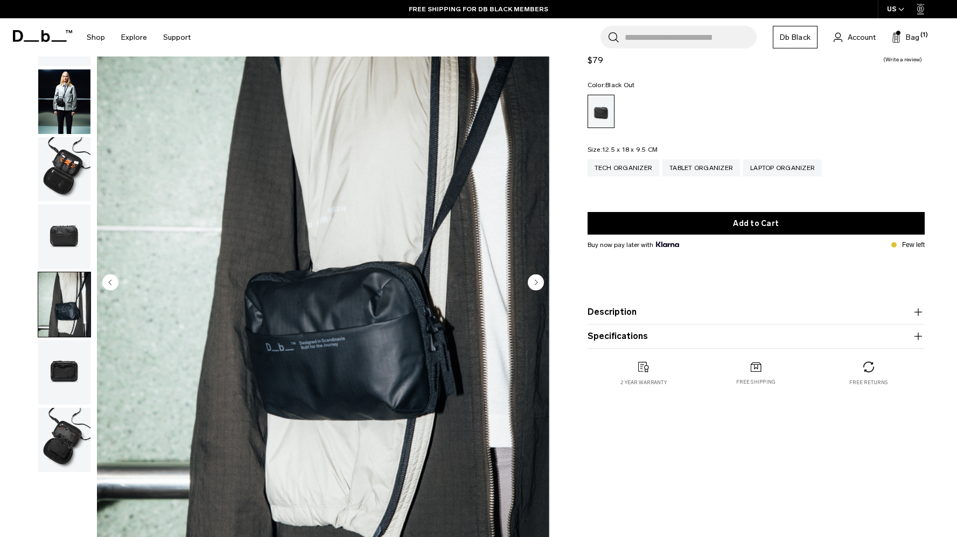
click at [61, 229] on img "button" at bounding box center [64, 237] width 52 height 65
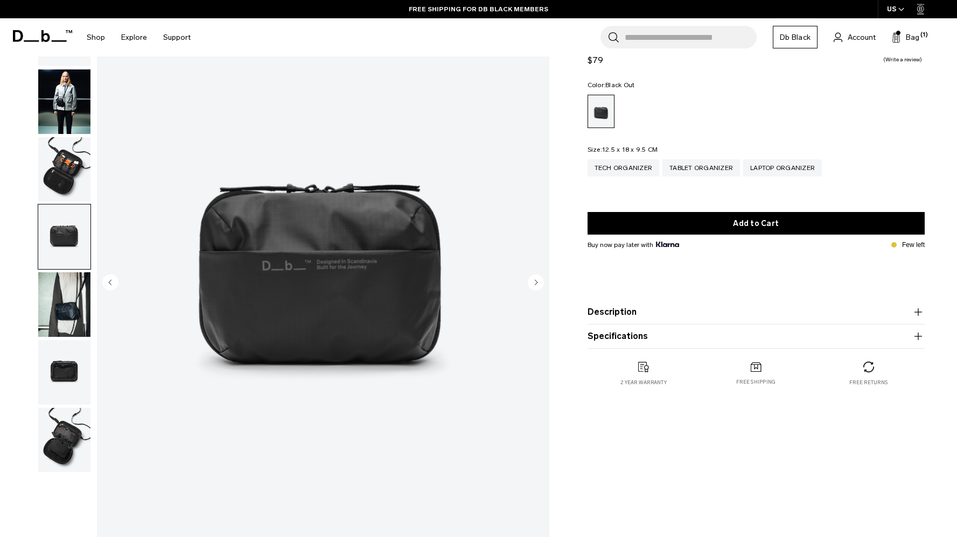
click at [62, 188] on img "button" at bounding box center [64, 169] width 52 height 65
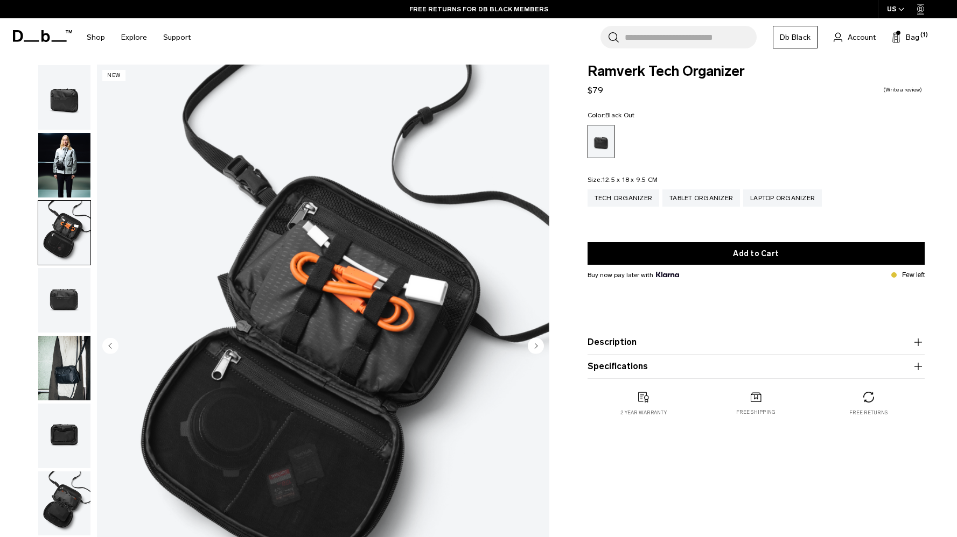
scroll to position [6, 0]
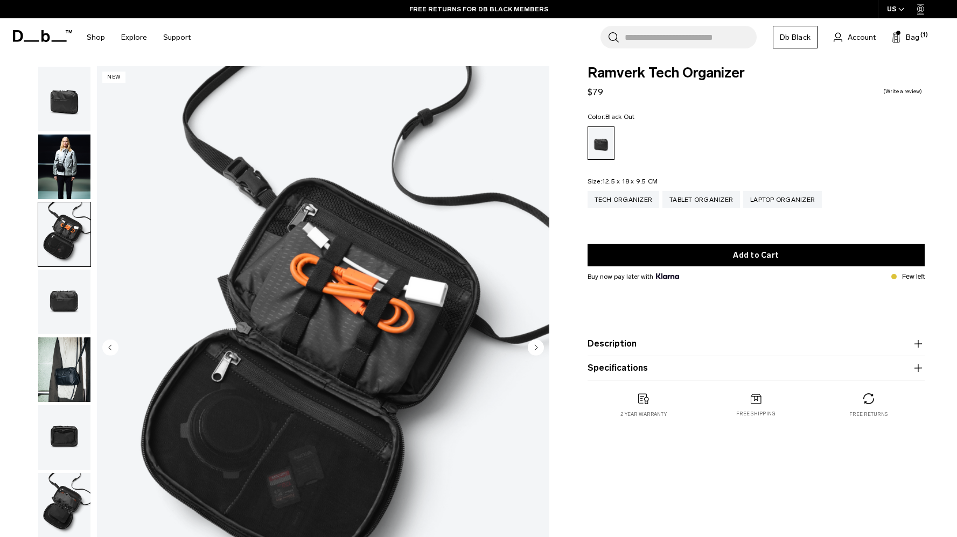
click at [71, 161] on img "button" at bounding box center [64, 167] width 52 height 65
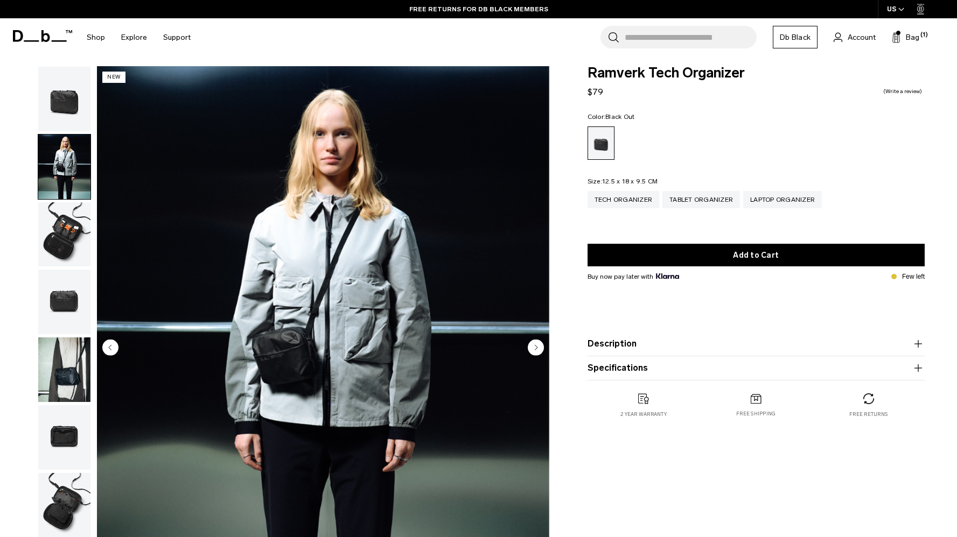
scroll to position [0, 0]
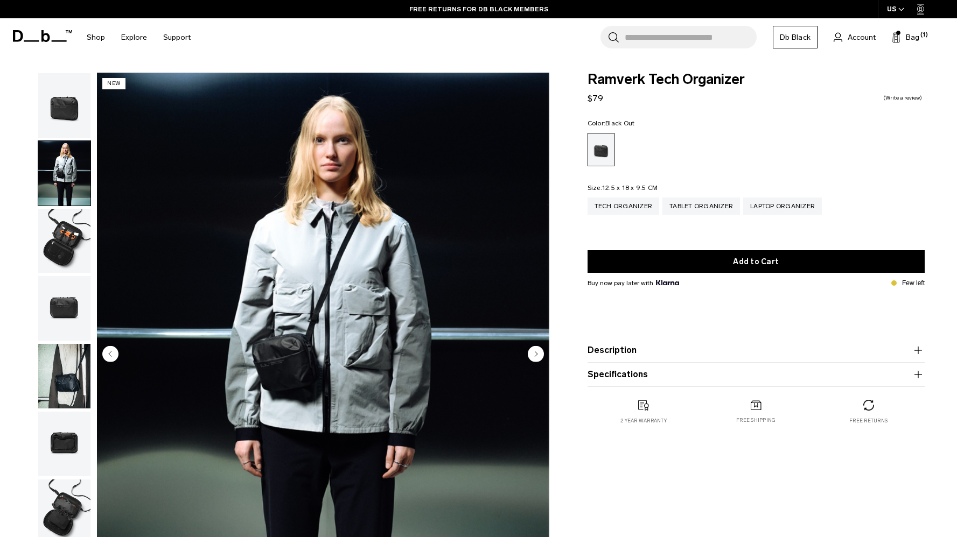
click at [71, 117] on img "button" at bounding box center [64, 105] width 52 height 65
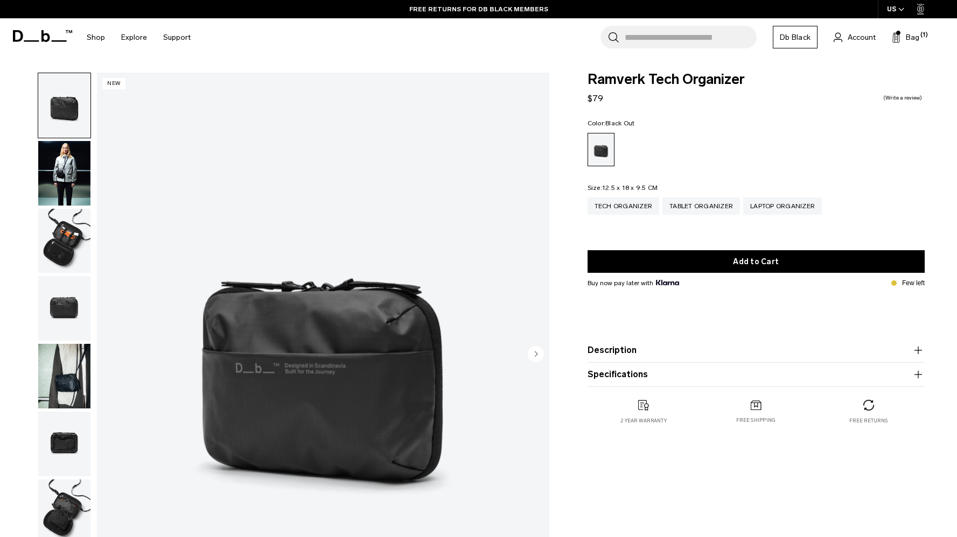
click at [658, 352] on button "Description" at bounding box center [755, 350] width 337 height 13
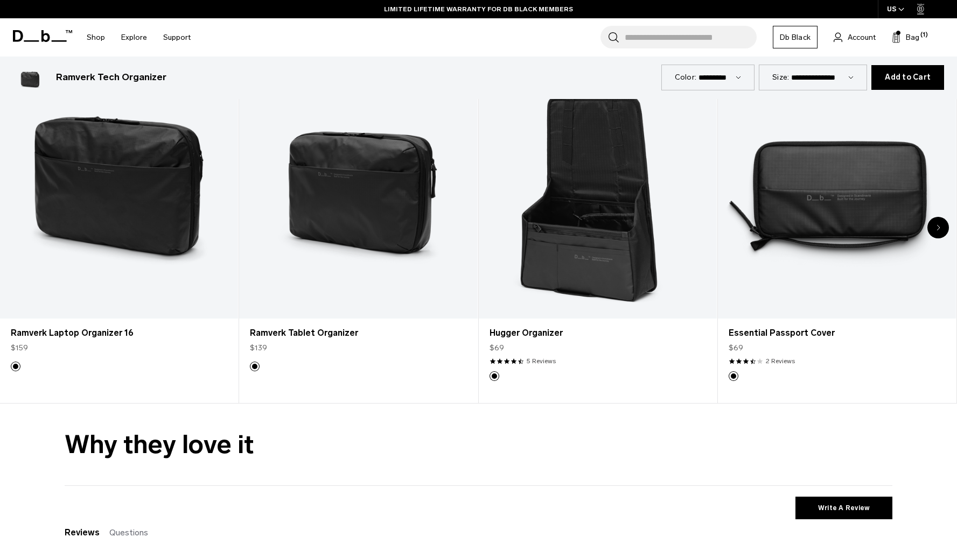
scroll to position [1924, 0]
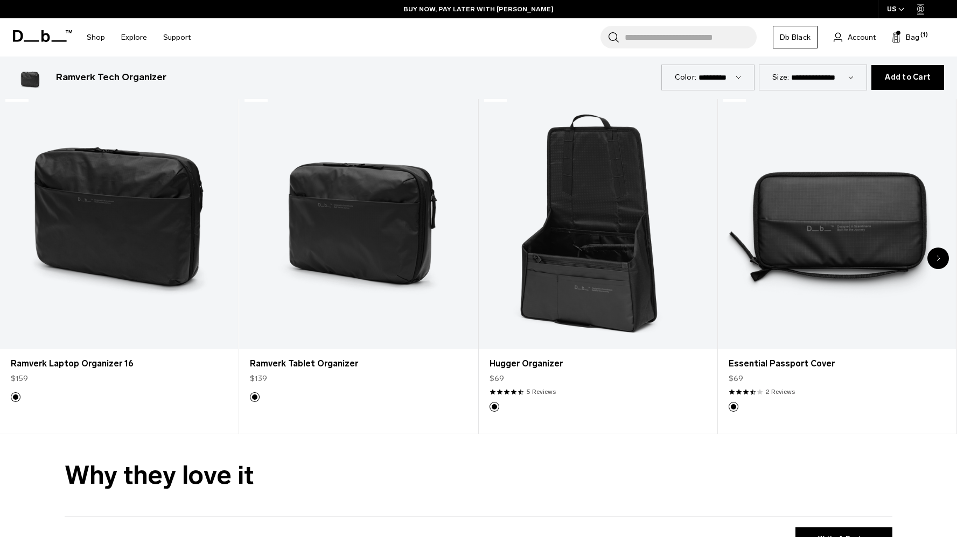
click at [942, 261] on div "Next slide" at bounding box center [938, 259] width 22 height 22
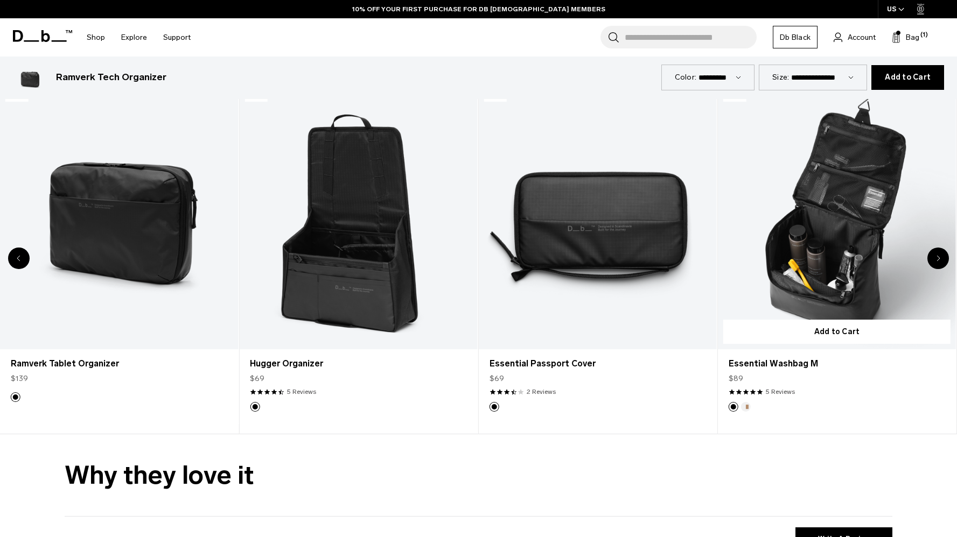
click at [817, 260] on link "Essential Washbag M" at bounding box center [837, 217] width 238 height 264
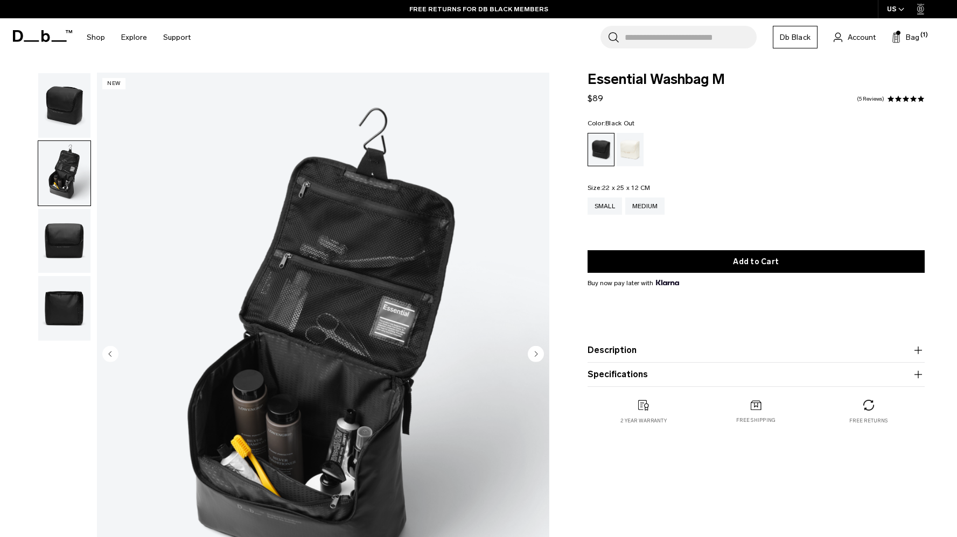
click at [734, 352] on button "Description" at bounding box center [755, 350] width 337 height 13
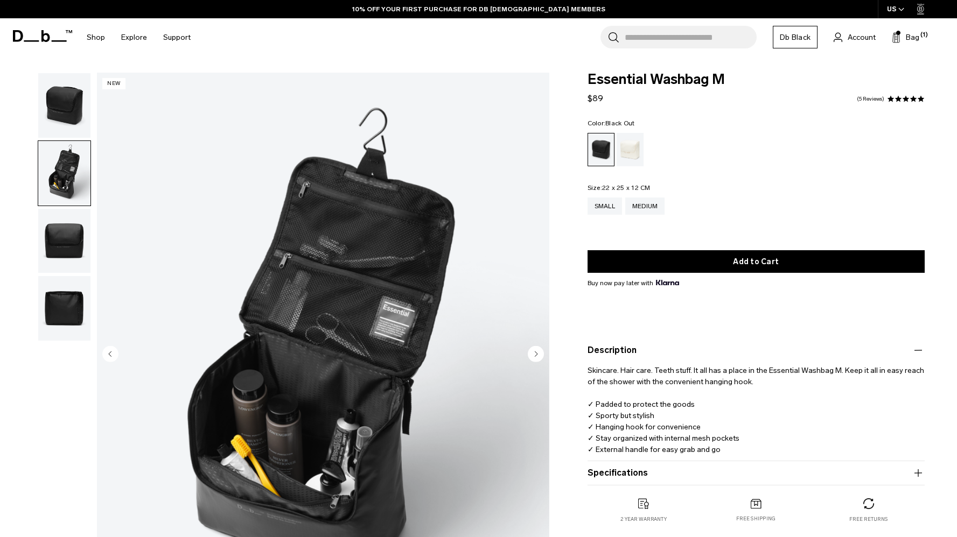
click at [72, 111] on img "button" at bounding box center [64, 105] width 52 height 65
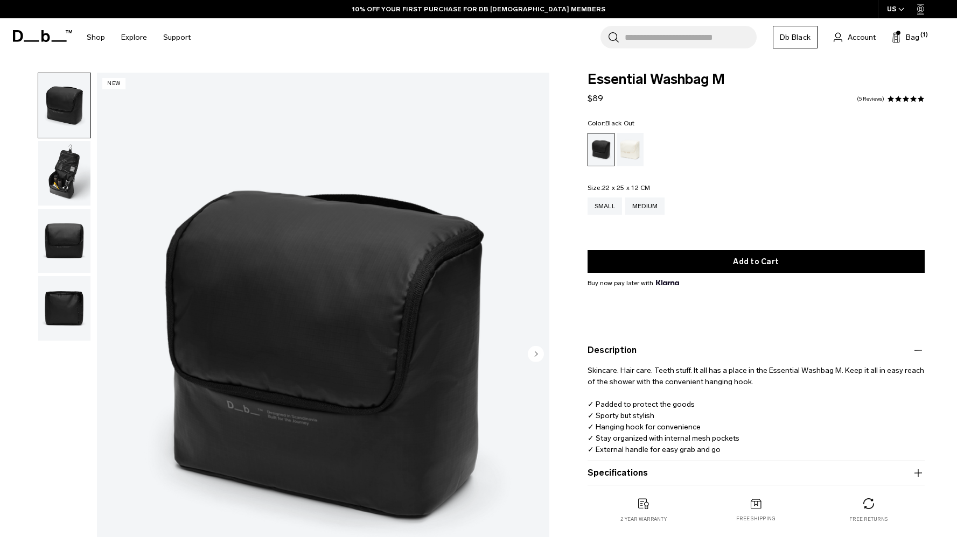
click at [659, 466] on product-accordion "Specifications Volume Litres Dimensions 22 x 25 x 12 CM (H x W x D) Weight 0.2 …" at bounding box center [755, 473] width 337 height 24
click at [671, 478] on button "Specifications" at bounding box center [755, 473] width 337 height 13
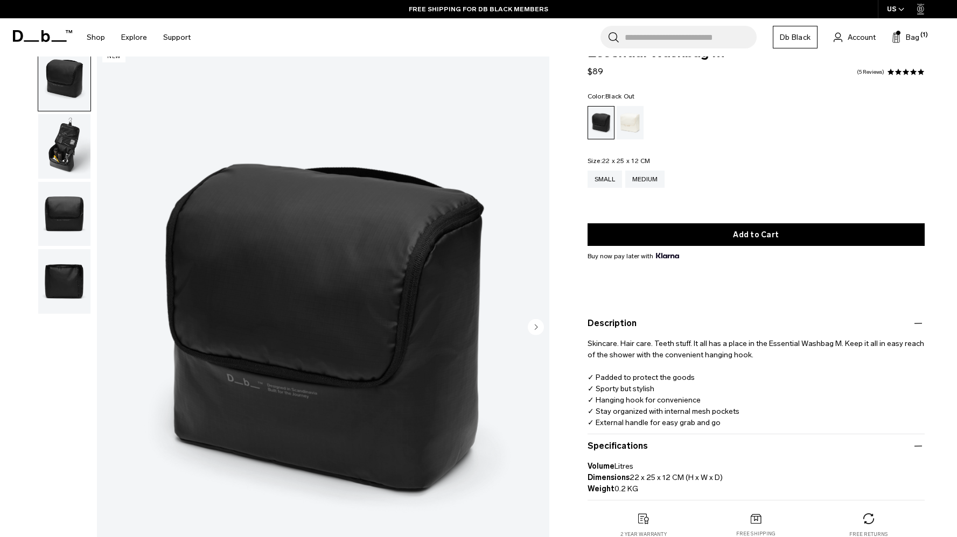
scroll to position [28, 0]
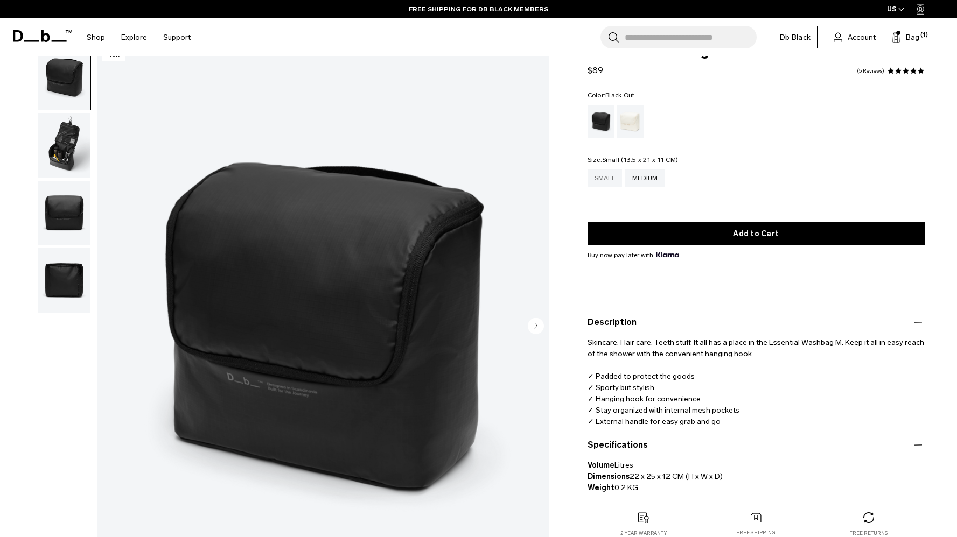
click at [618, 176] on div "Small" at bounding box center [604, 178] width 34 height 17
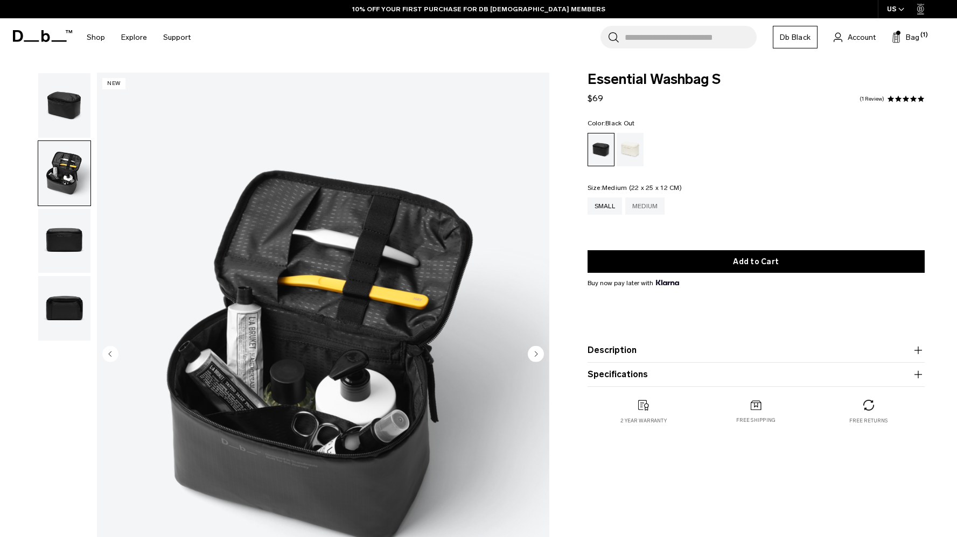
click at [640, 202] on div "Medium" at bounding box center [645, 206] width 40 height 17
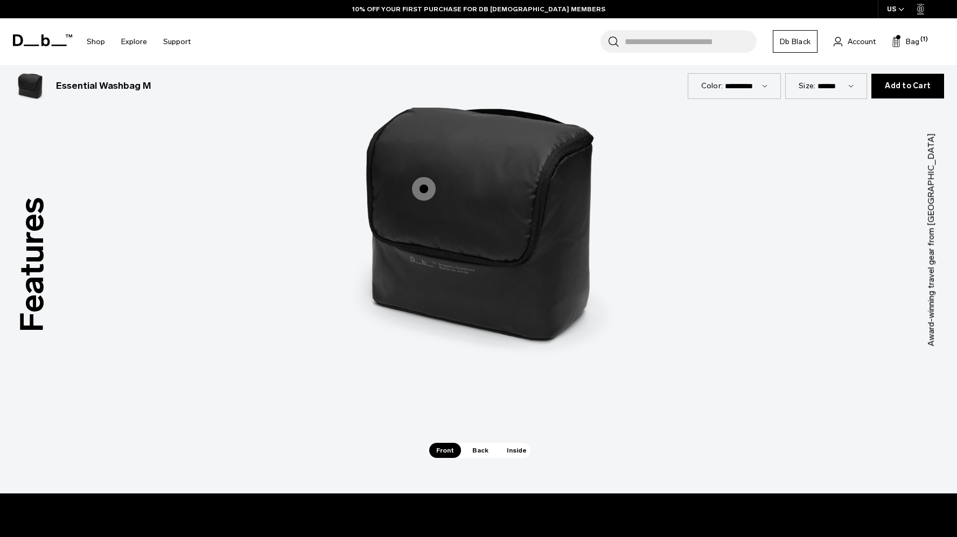
scroll to position [1076, 0]
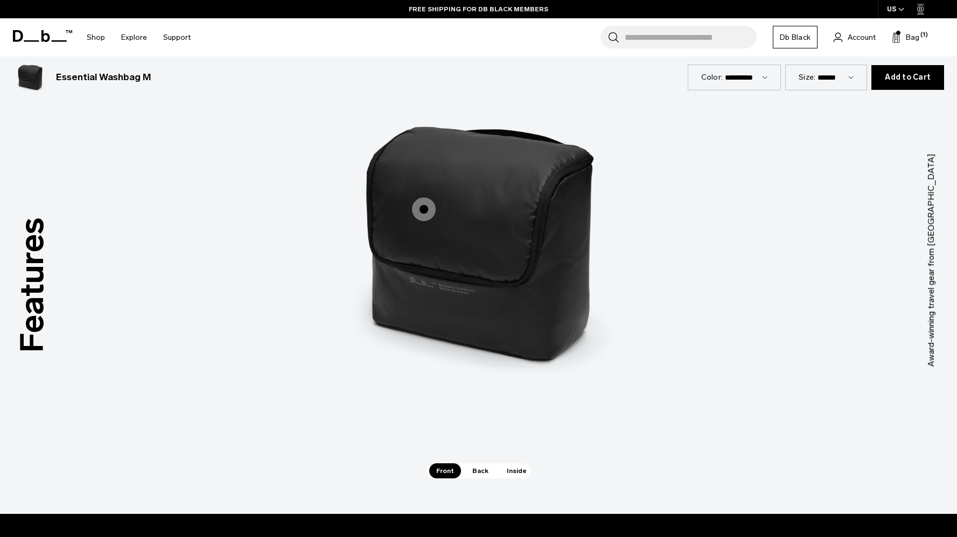
click at [428, 214] on span "1 / 3" at bounding box center [424, 210] width 24 height 24
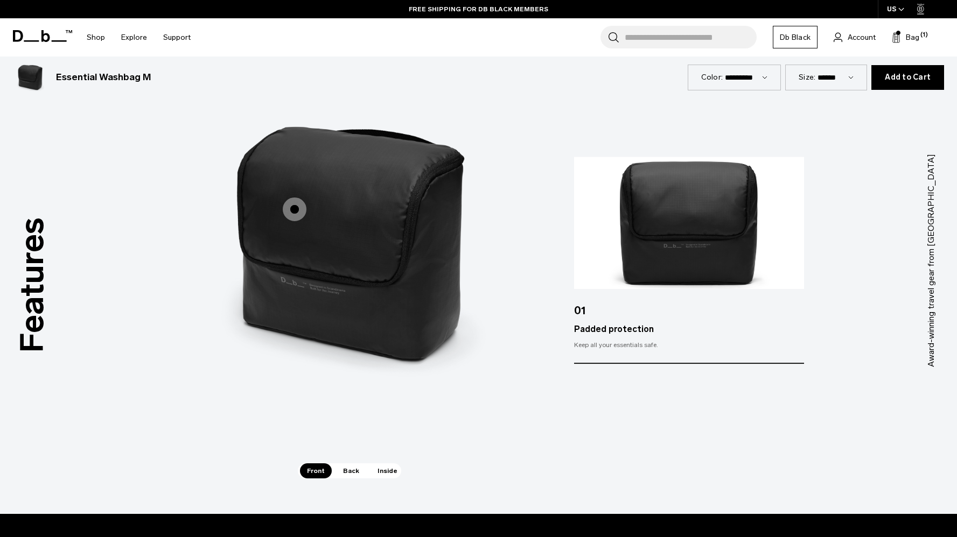
click at [354, 466] on span "Back" at bounding box center [351, 471] width 30 height 15
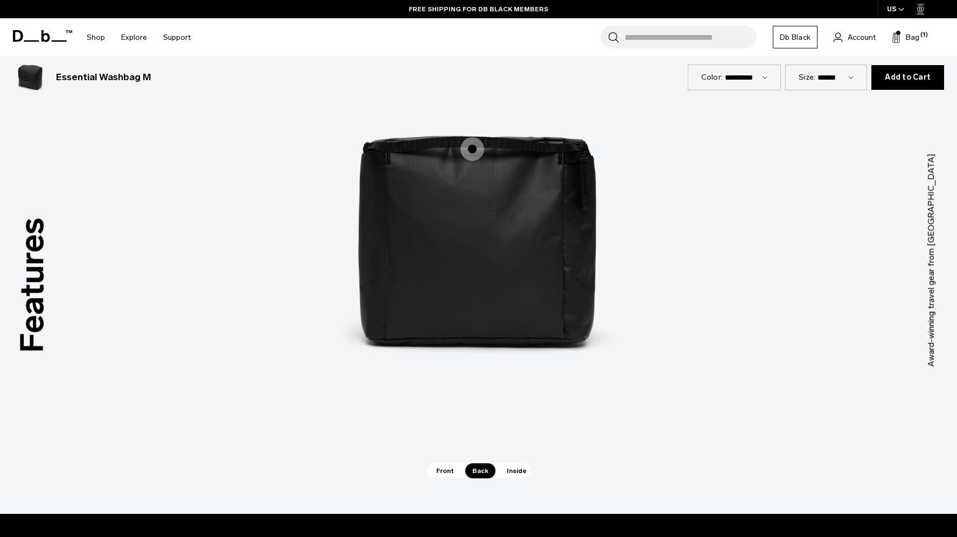
click at [474, 161] on label "Grab handle" at bounding box center [472, 149] width 26 height 26
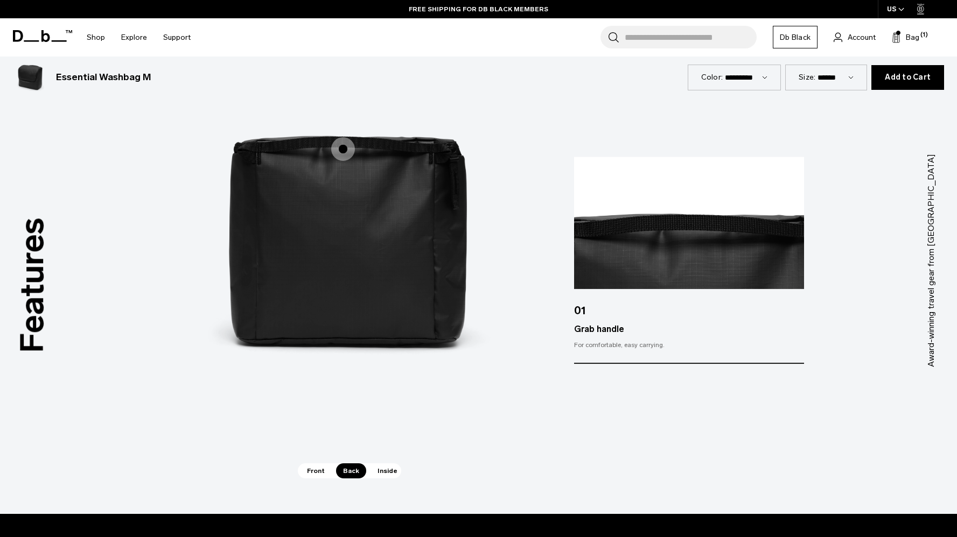
click at [377, 472] on span "Inside" at bounding box center [387, 471] width 34 height 15
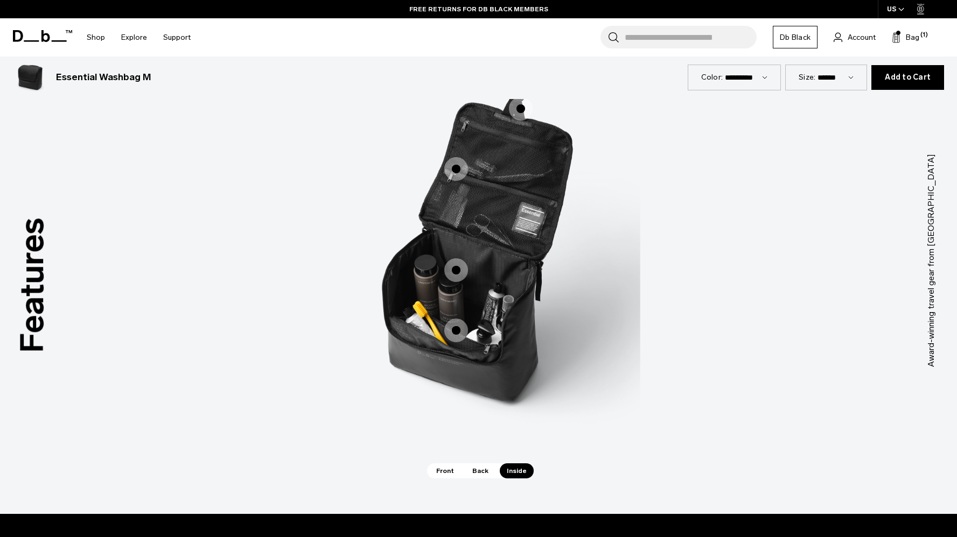
click at [464, 165] on span "3 / 3" at bounding box center [456, 169] width 24 height 24
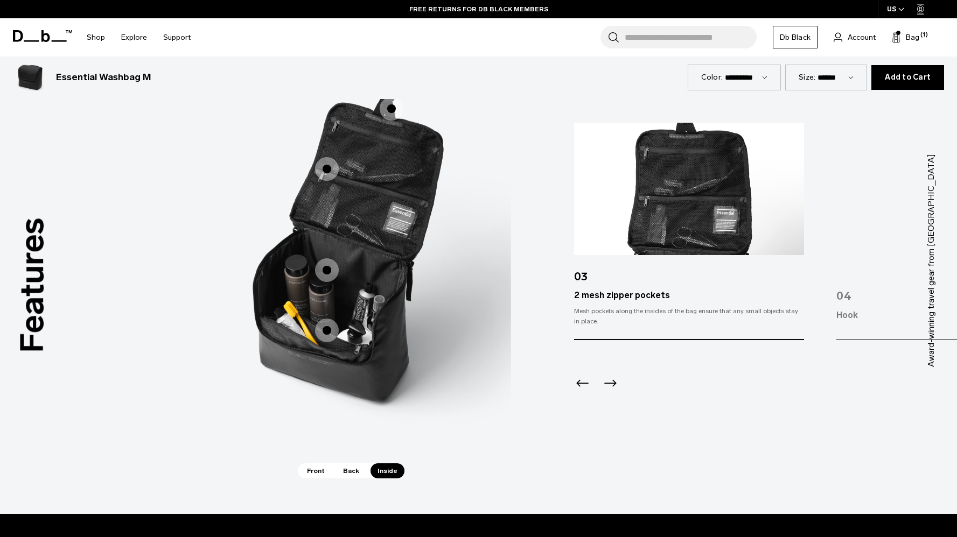
click at [396, 108] on span "3 / 3" at bounding box center [392, 109] width 24 height 24
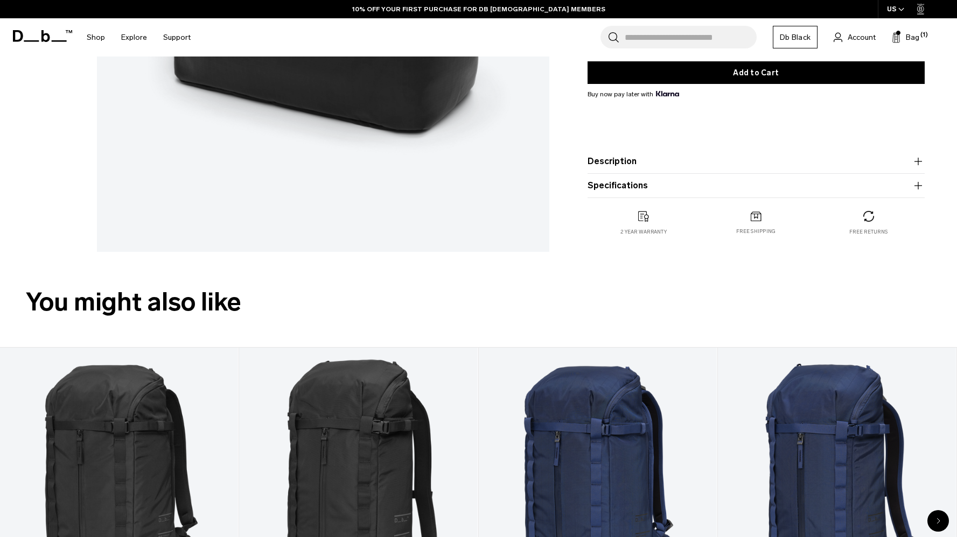
scroll to position [0, 0]
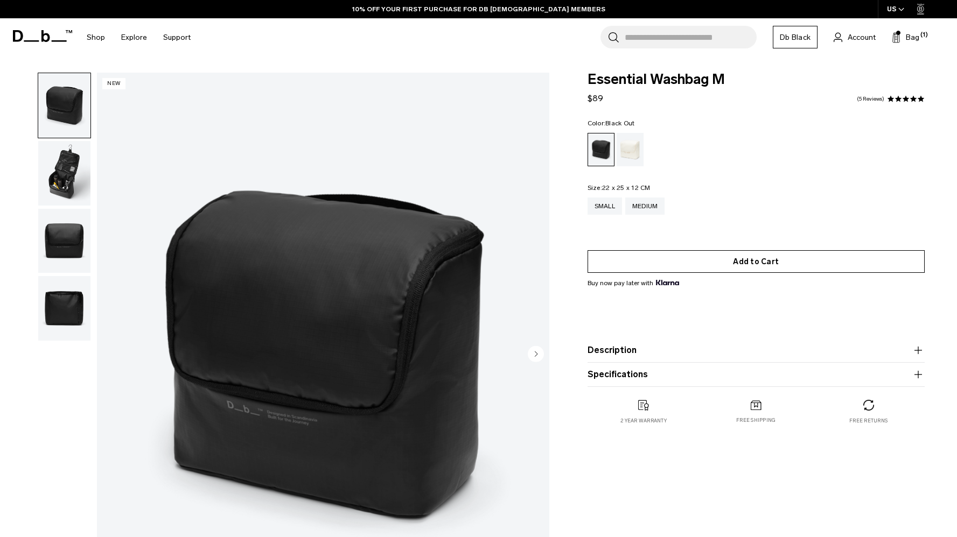
click at [708, 266] on button "Add to Cart" at bounding box center [755, 261] width 337 height 23
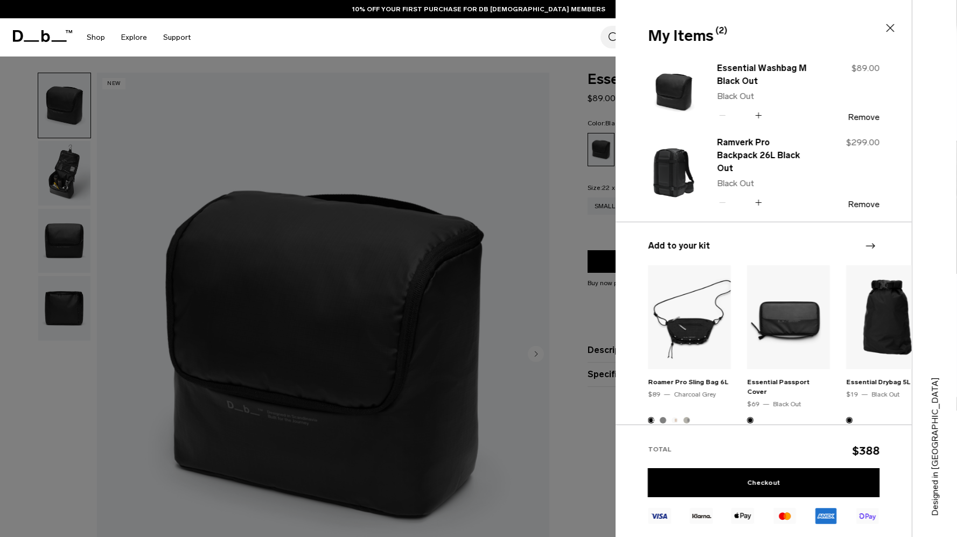
click at [538, 376] on div at bounding box center [478, 268] width 957 height 537
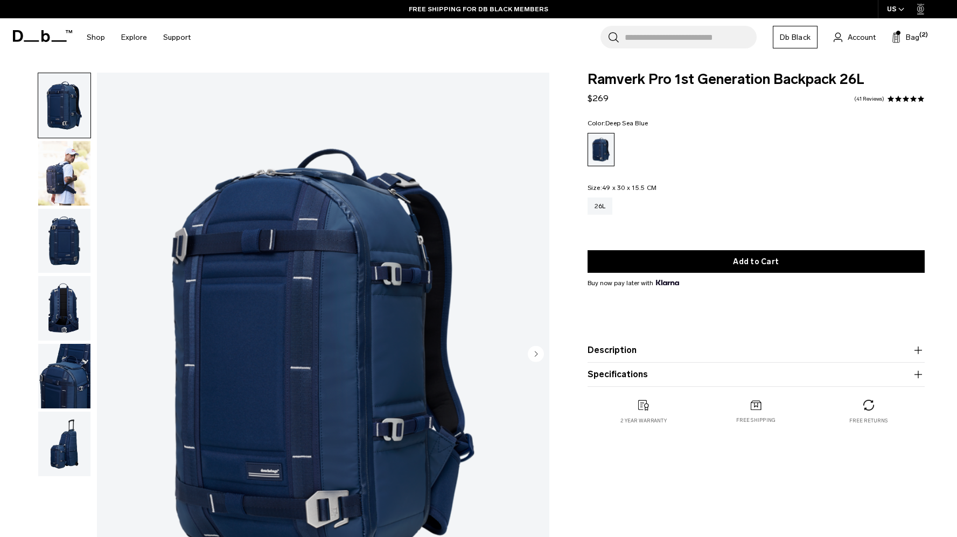
scroll to position [35, 0]
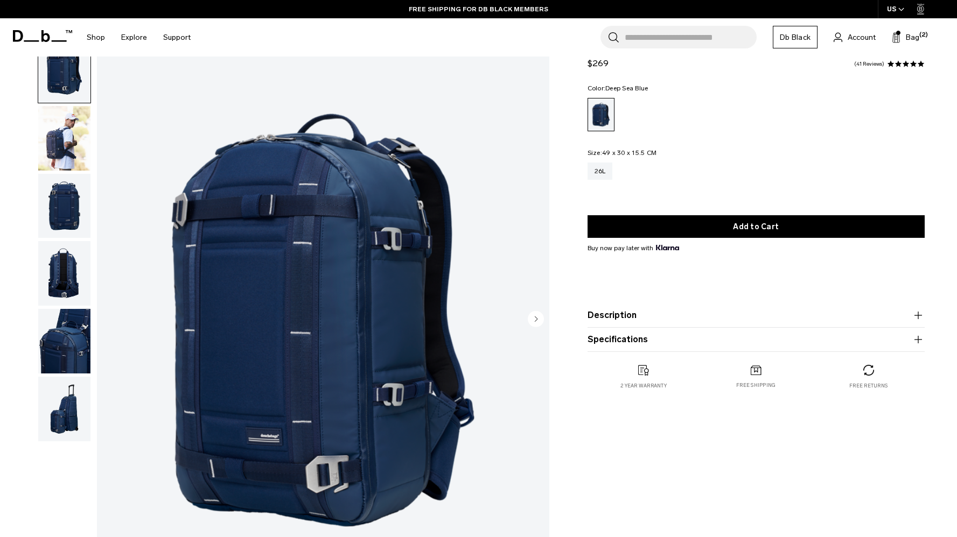
click at [75, 124] on img "button" at bounding box center [64, 138] width 52 height 65
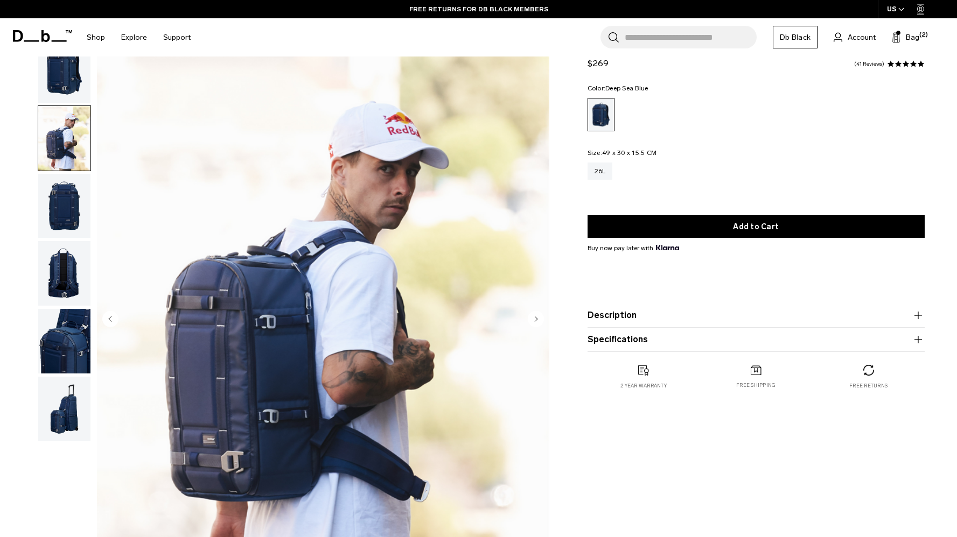
click at [60, 189] on img "button" at bounding box center [64, 206] width 52 height 65
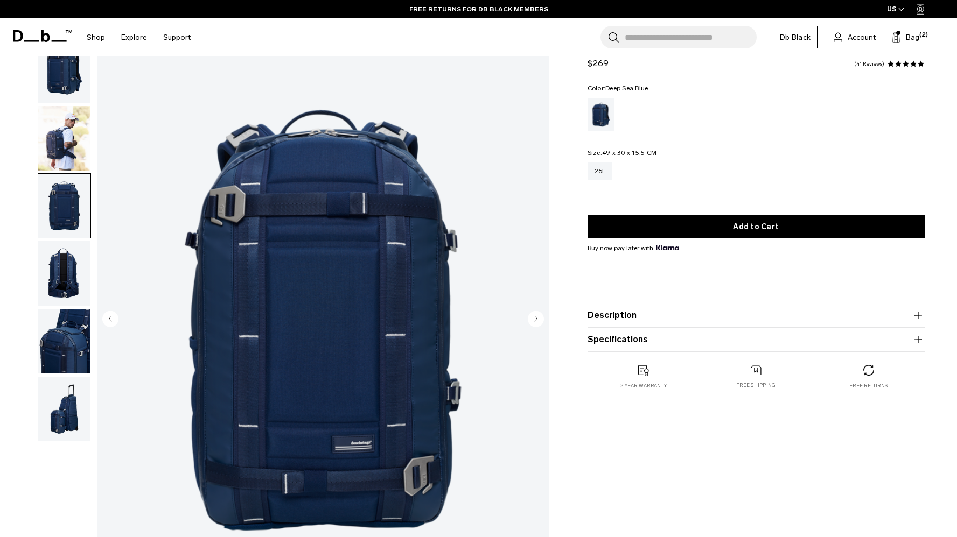
click at [63, 260] on img "button" at bounding box center [64, 273] width 52 height 65
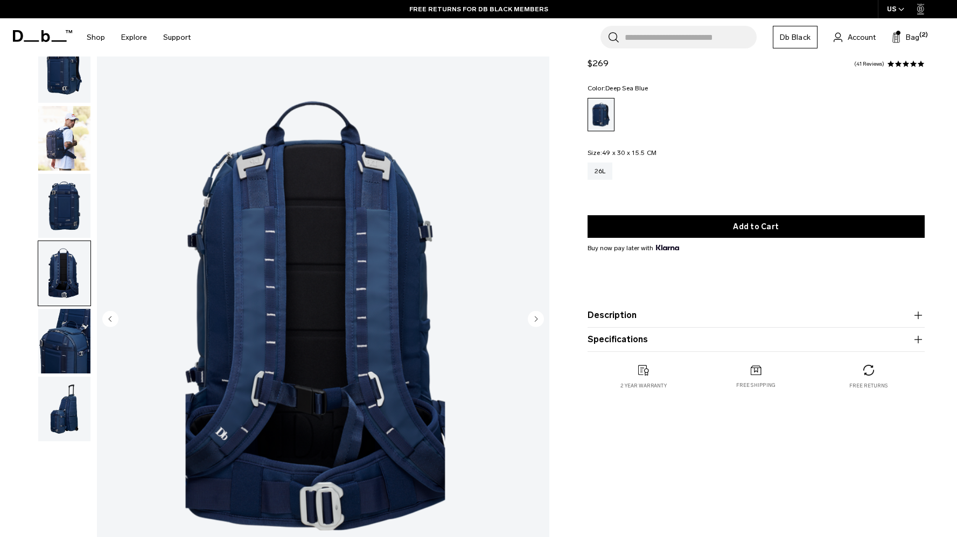
click at [60, 343] on img "button" at bounding box center [64, 341] width 52 height 65
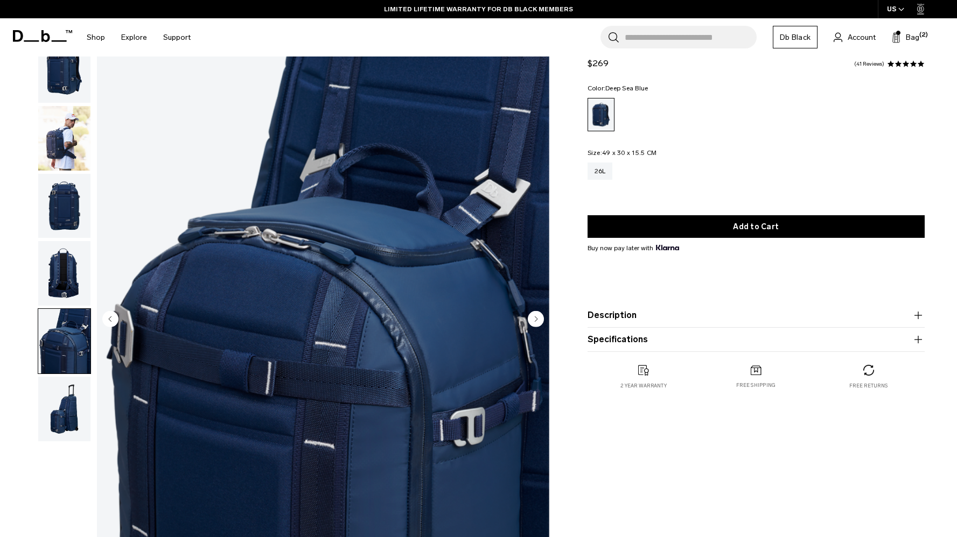
click at [57, 402] on img "button" at bounding box center [64, 409] width 52 height 65
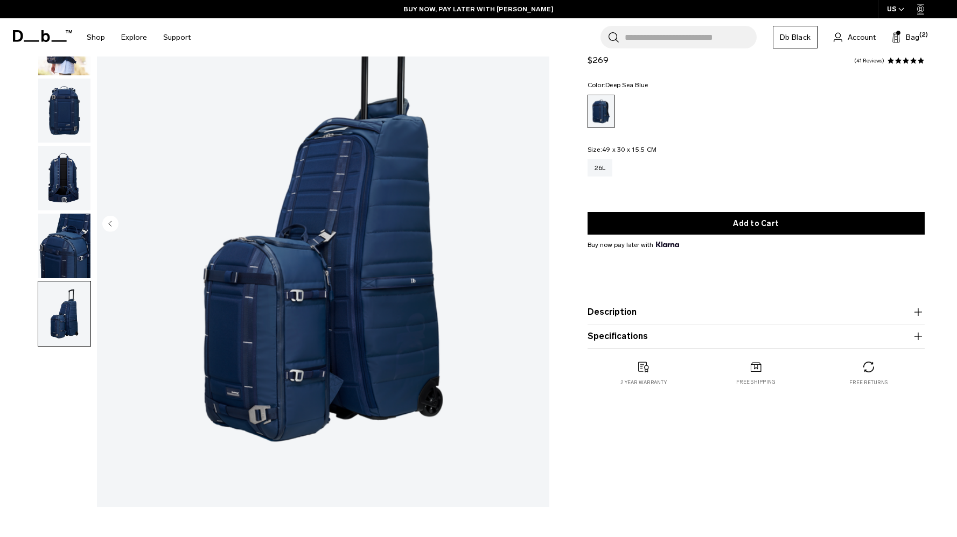
scroll to position [119, 0]
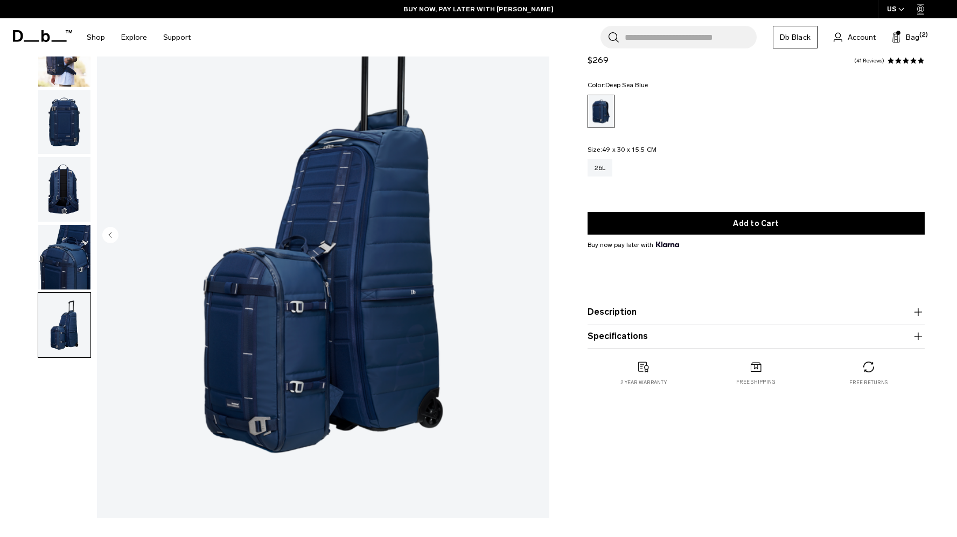
click at [663, 311] on button "Description" at bounding box center [755, 312] width 337 height 13
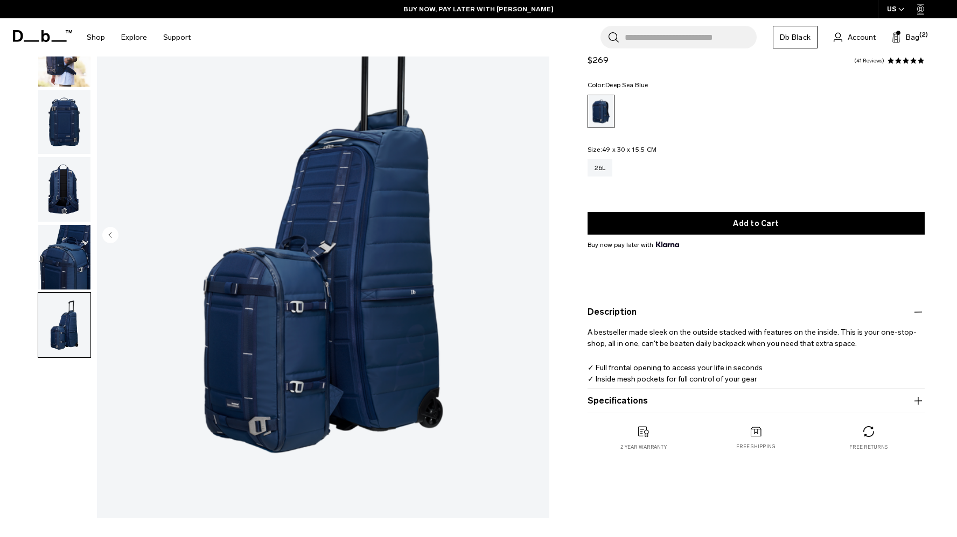
click at [697, 407] on button "Specifications" at bounding box center [755, 401] width 337 height 13
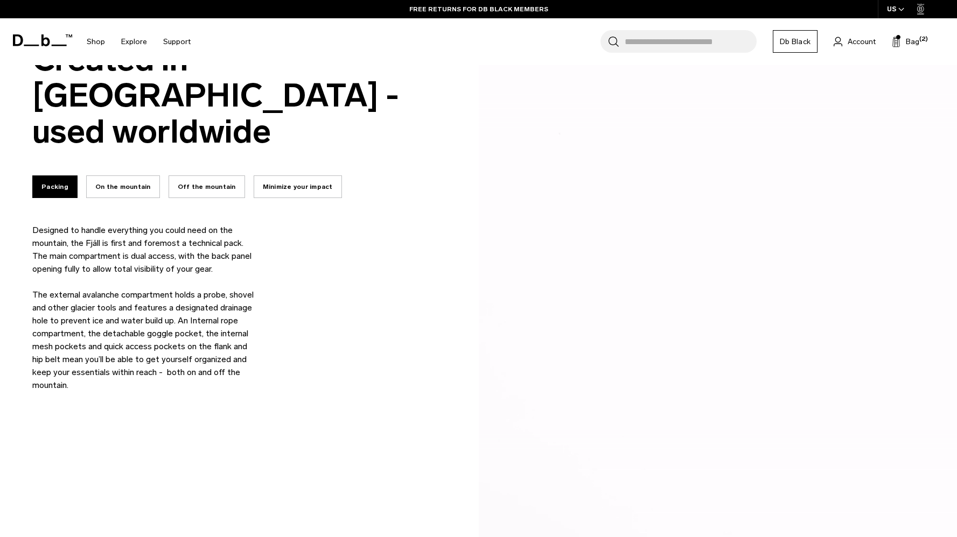
scroll to position [794, 0]
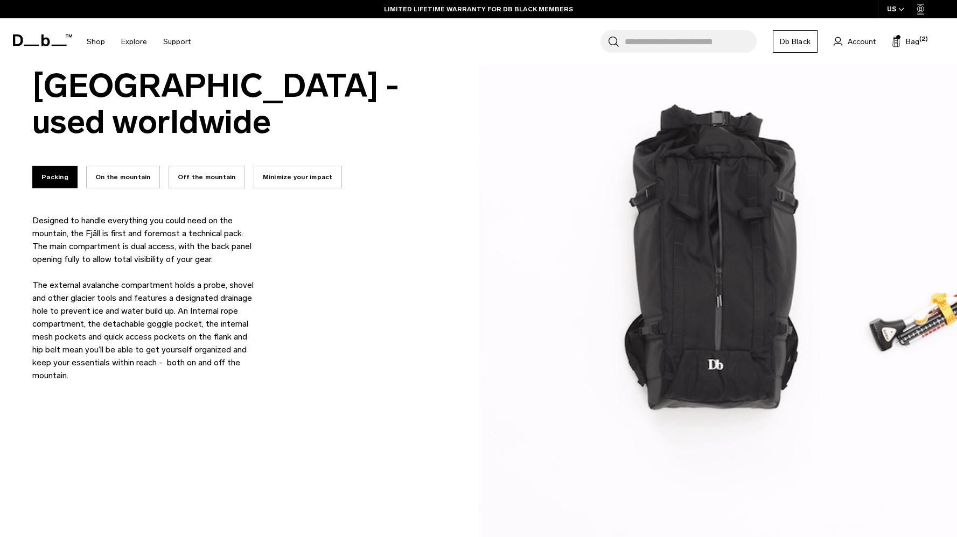
click at [212, 166] on button "Off the mountain" at bounding box center [207, 177] width 76 height 23
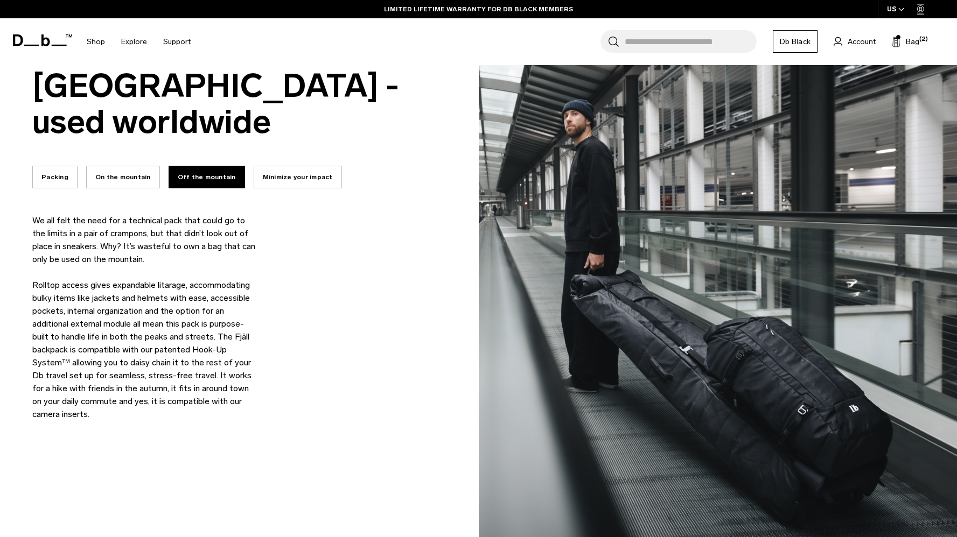
click at [136, 166] on button "On the mountain" at bounding box center [123, 177] width 74 height 23
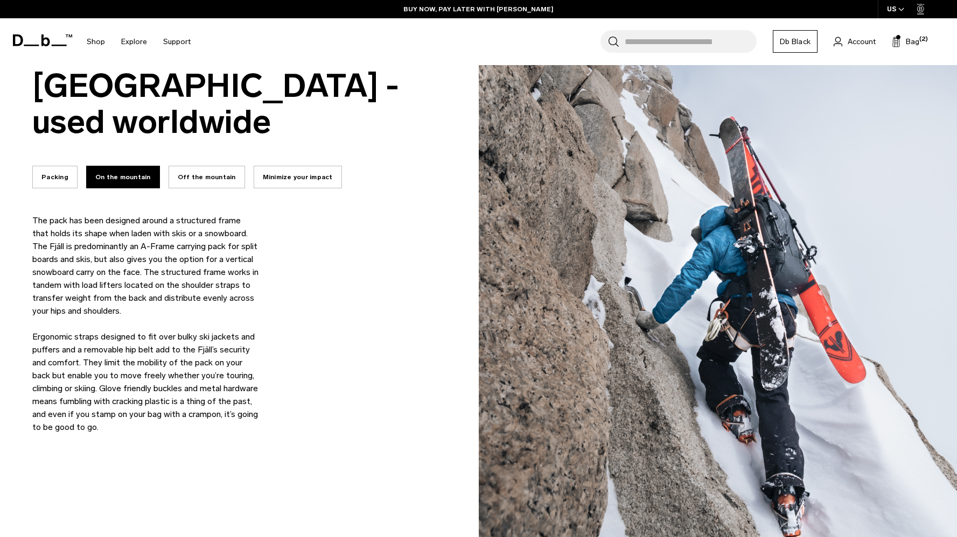
click at [255, 166] on button "Minimize your impact" at bounding box center [298, 177] width 88 height 23
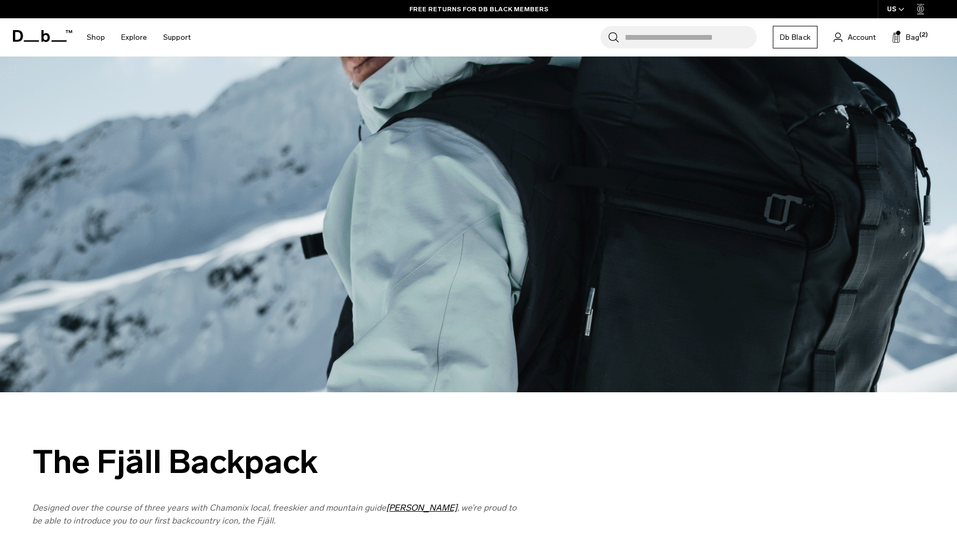
scroll to position [0, 0]
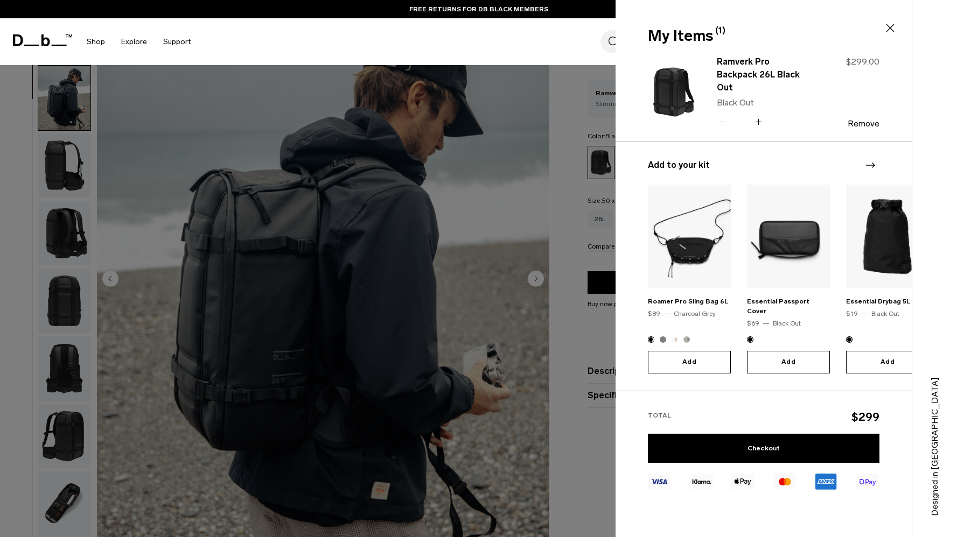
scroll to position [68, 0]
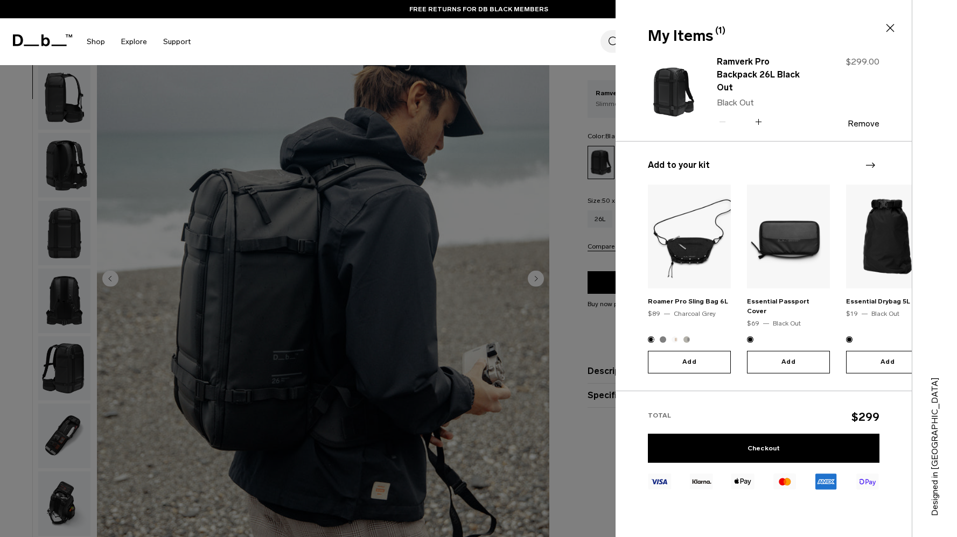
click at [893, 26] on icon at bounding box center [889, 28] width 13 height 13
